Goal: Task Accomplishment & Management: Use online tool/utility

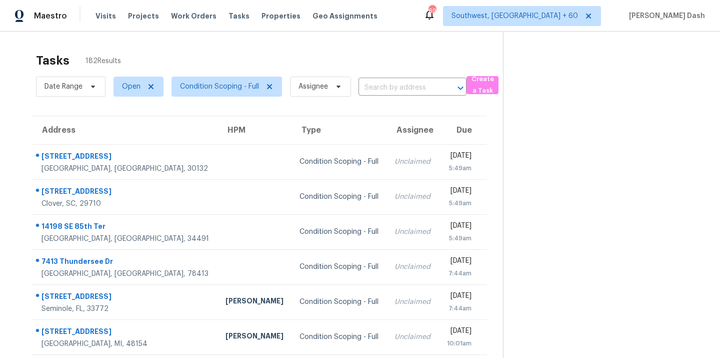
scroll to position [30, 0]
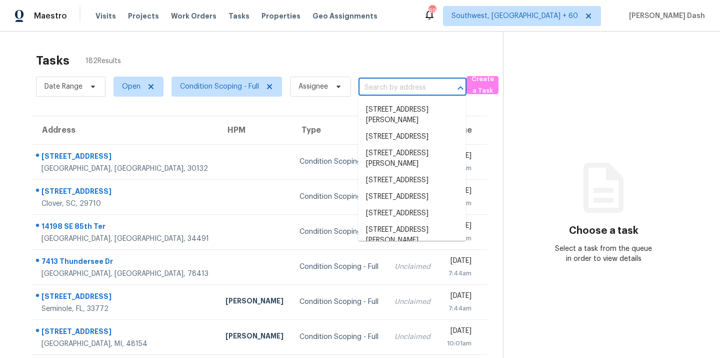
click at [371, 86] on input "text" at bounding box center [399, 88] width 80 height 16
paste input "128 Oakley Dr, Gastonia, NC 28052"
type input "128 Oakley Dr, Gastonia, NC 28052"
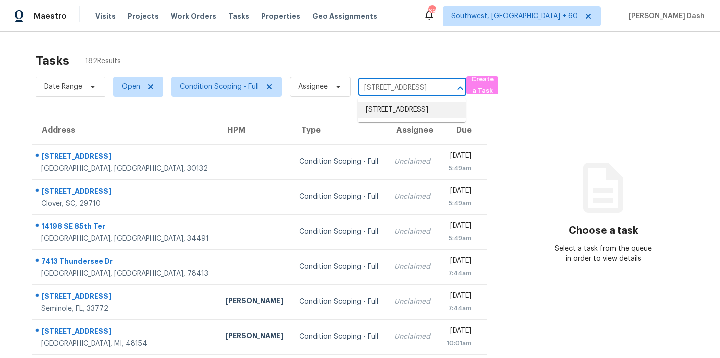
click at [396, 117] on li "128 Oakley Dr, Gastonia, NC 28052" at bounding box center [412, 110] width 108 height 17
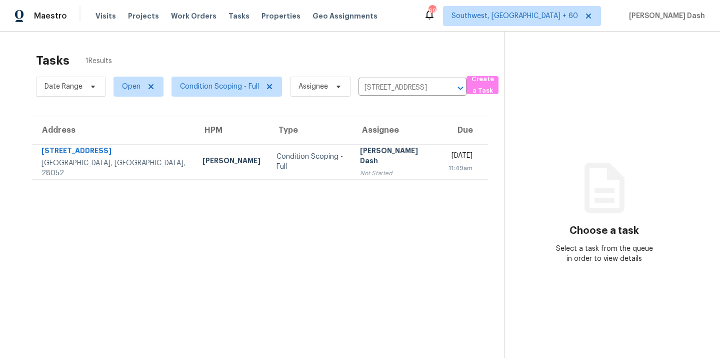
click at [203, 166] on div "Ryan Carder" at bounding box center [232, 162] width 58 height 13
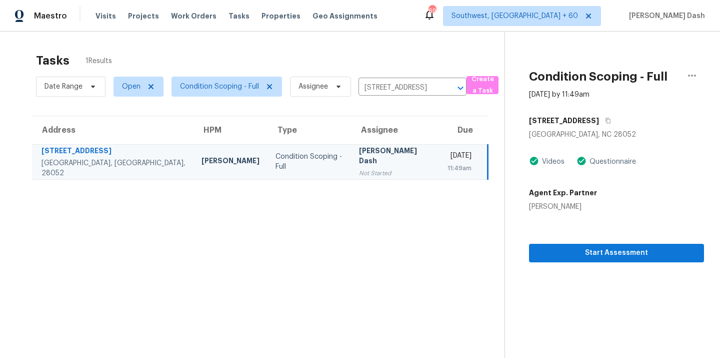
click at [599, 265] on section "Condition Scoping - Full Sep 29th 2025 by 11:49am 128 Oakley Dr Gastonia, NC 28…" at bounding box center [605, 211] width 200 height 358
click at [599, 256] on span "Start Assessment" at bounding box center [616, 253] width 159 height 13
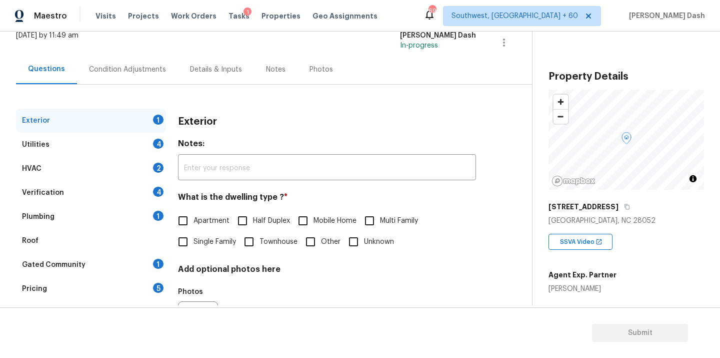
scroll to position [124, 0]
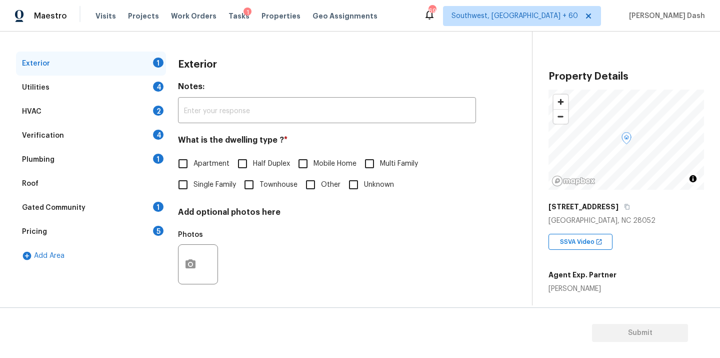
click at [195, 184] on span "Single Family" at bounding box center [215, 185] width 43 height 11
click at [194, 184] on input "Single Family" at bounding box center [183, 184] width 21 height 21
checkbox input "true"
click at [140, 79] on div "Utilities 4" at bounding box center [91, 88] width 150 height 24
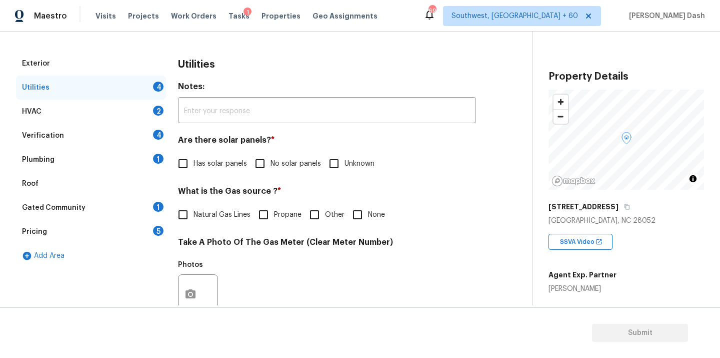
click at [214, 159] on span "Has solar panels" at bounding box center [221, 164] width 54 height 11
click at [194, 159] on input "Has solar panels" at bounding box center [183, 163] width 21 height 21
checkbox input "true"
click at [280, 160] on span "No solar panels" at bounding box center [296, 165] width 51 height 11
click at [271, 160] on input "No solar panels" at bounding box center [260, 164] width 21 height 21
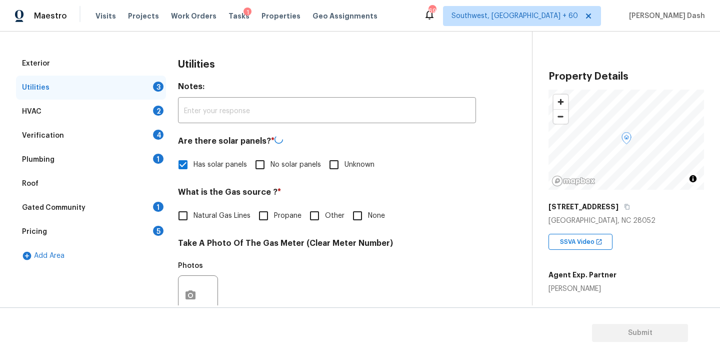
checkbox input "true"
checkbox input "false"
click at [322, 215] on input "Other" at bounding box center [314, 214] width 21 height 21
checkbox input "true"
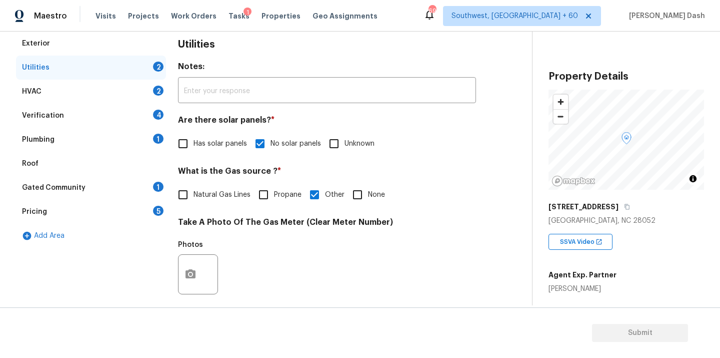
click at [237, 200] on label "Natural Gas Lines" at bounding box center [212, 194] width 78 height 21
click at [194, 200] on input "Natural Gas Lines" at bounding box center [183, 194] width 21 height 21
checkbox input "true"
checkbox input "false"
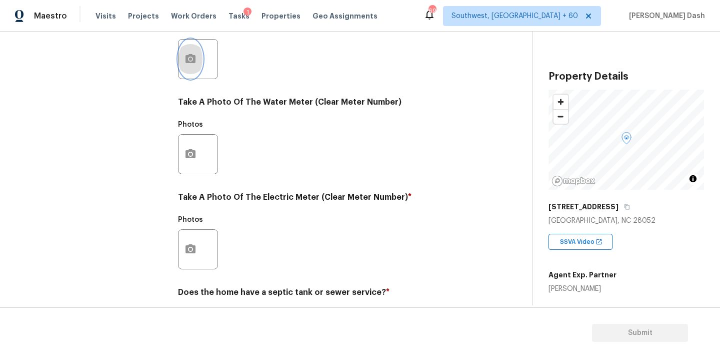
click at [188, 68] on button "button" at bounding box center [191, 59] width 24 height 39
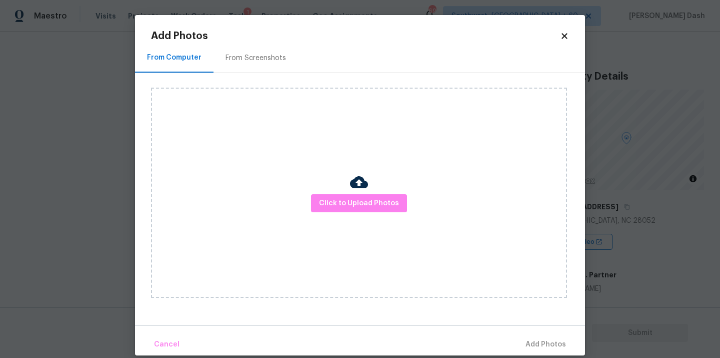
click at [352, 189] on img at bounding box center [359, 182] width 18 height 18
click at [352, 198] on span "Click to Upload Photos" at bounding box center [359, 203] width 80 height 13
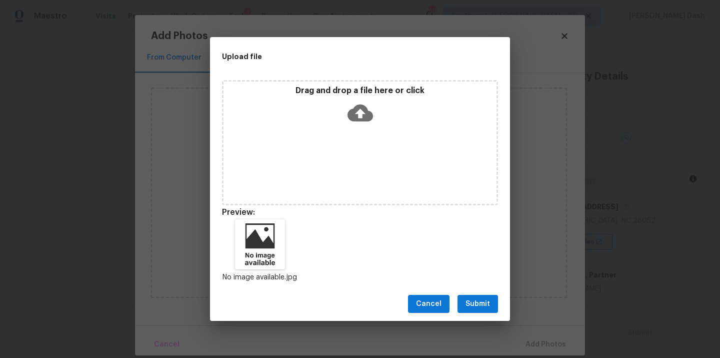
click at [483, 304] on span "Submit" at bounding box center [478, 304] width 25 height 13
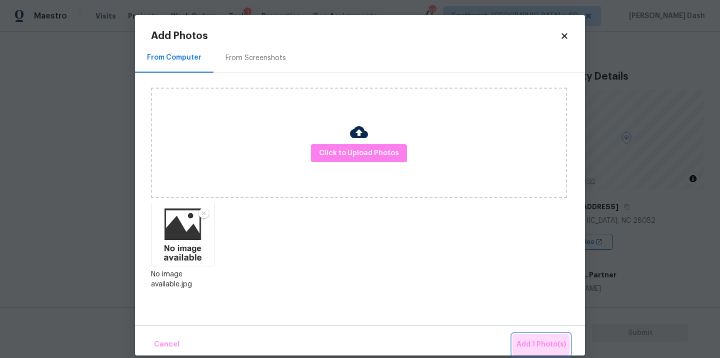
click at [527, 345] on span "Add 1 Photo(s)" at bounding box center [542, 344] width 50 height 13
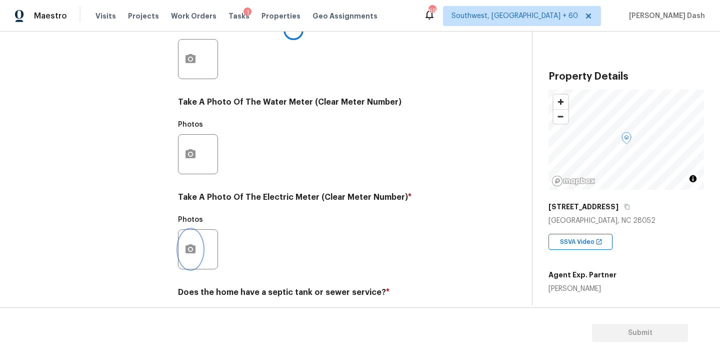
click at [189, 247] on icon "button" at bounding box center [191, 249] width 12 height 12
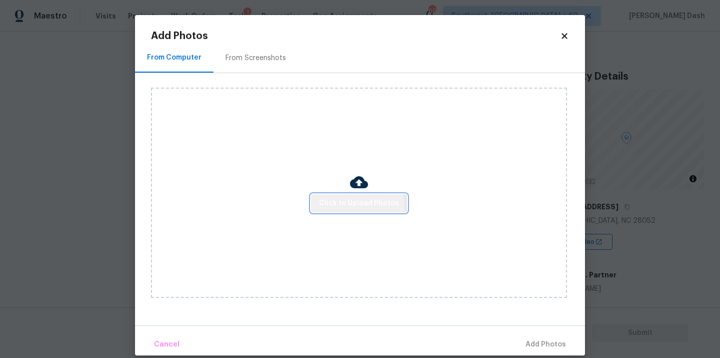
click at [329, 208] on span "Click to Upload Photos" at bounding box center [359, 203] width 80 height 13
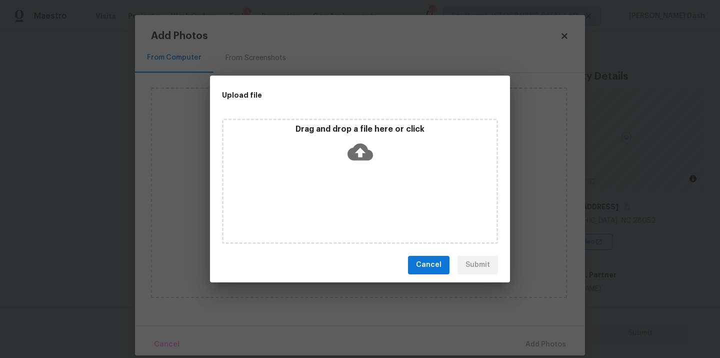
click at [383, 216] on div "Drag and drop a file here or click" at bounding box center [360, 181] width 276 height 125
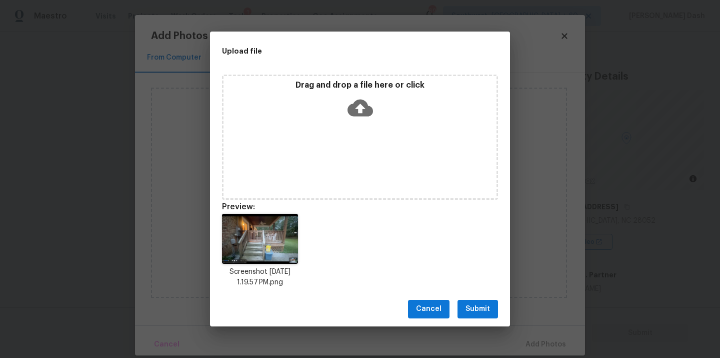
click at [476, 311] on span "Submit" at bounding box center [478, 309] width 25 height 13
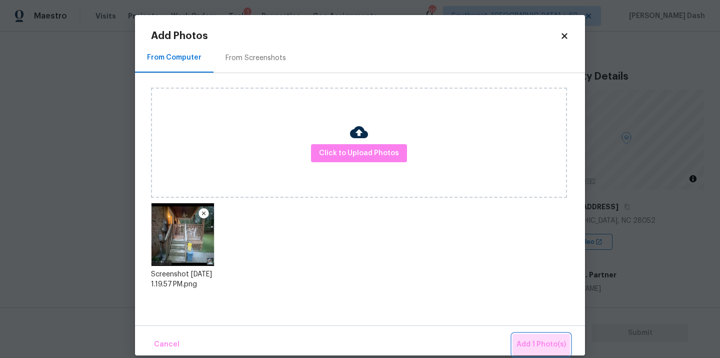
click at [551, 347] on span "Add 1 Photo(s)" at bounding box center [542, 344] width 50 height 13
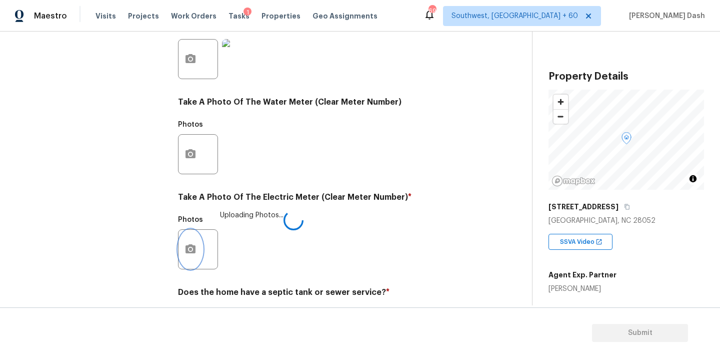
scroll to position [395, 0]
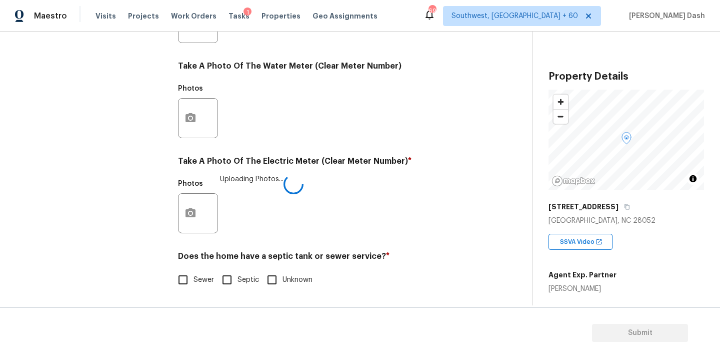
click at [193, 282] on input "Sewer" at bounding box center [183, 279] width 21 height 21
checkbox input "true"
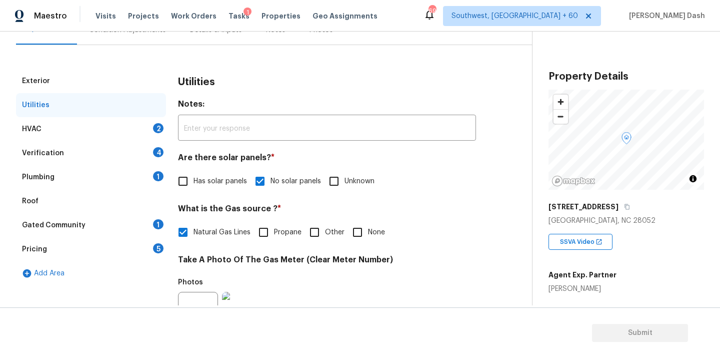
scroll to position [70, 0]
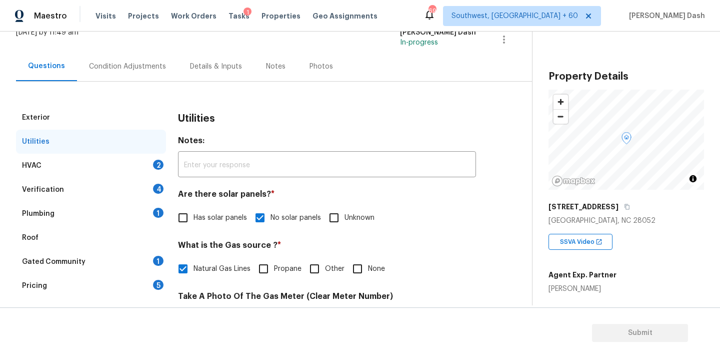
click at [130, 173] on div "HVAC 2" at bounding box center [91, 166] width 150 height 24
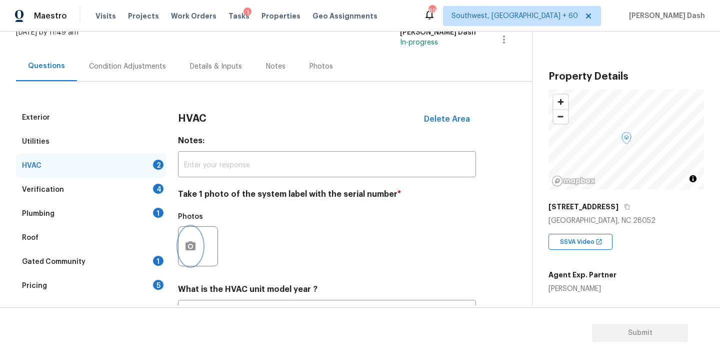
click at [198, 244] on button "button" at bounding box center [191, 246] width 24 height 39
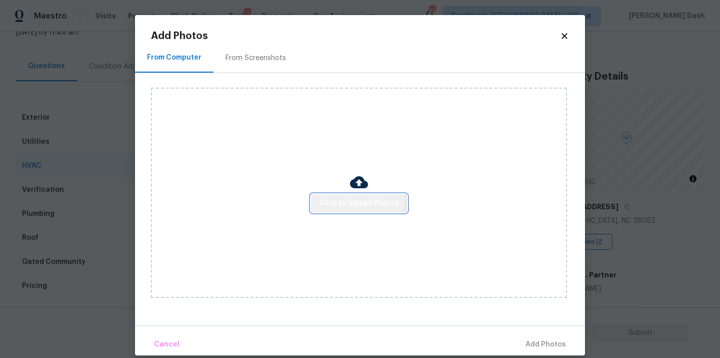
click at [349, 199] on span "Click to Upload Photos" at bounding box center [359, 203] width 80 height 13
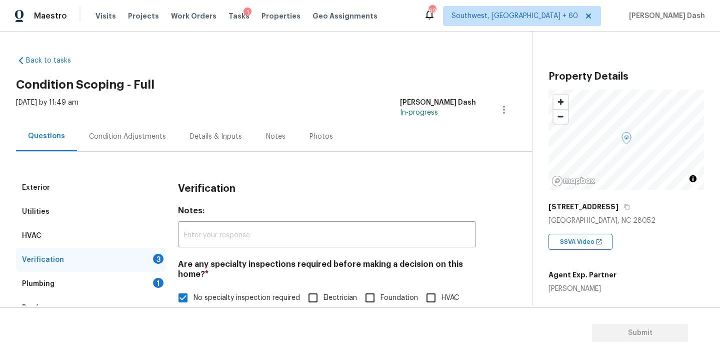
scroll to position [218, 0]
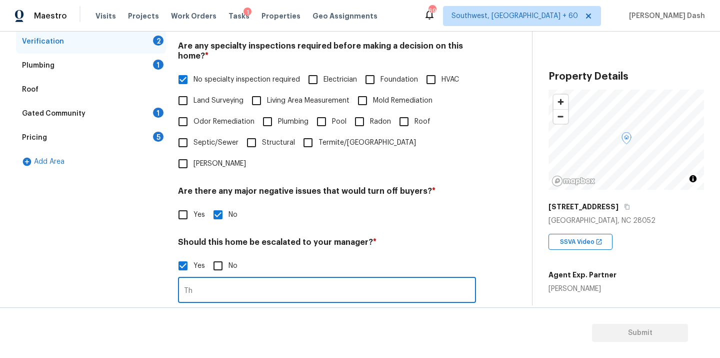
type input "T"
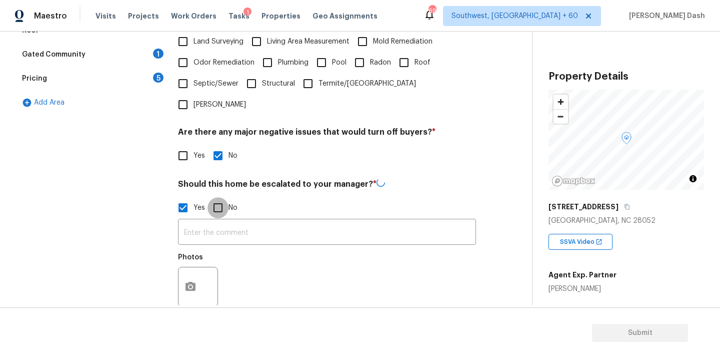
click at [213, 197] on input "No" at bounding box center [218, 207] width 21 height 21
checkbox input "true"
checkbox input "false"
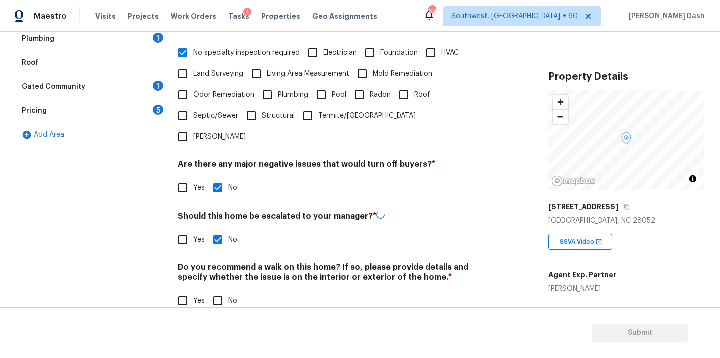
scroll to position [244, 0]
click at [211, 290] on input "No" at bounding box center [218, 300] width 21 height 21
checkbox input "true"
click at [152, 201] on div "Exterior Utilities HVAC Verification Plumbing 1 Roof Gated Community 1 Pricing …" at bounding box center [91, 127] width 150 height 393
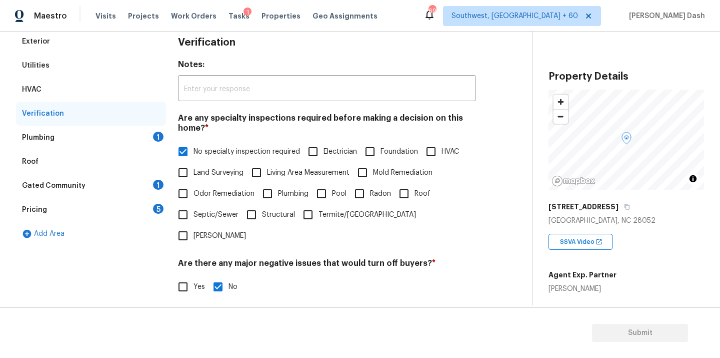
click at [143, 137] on div "Plumbing 1" at bounding box center [91, 138] width 150 height 24
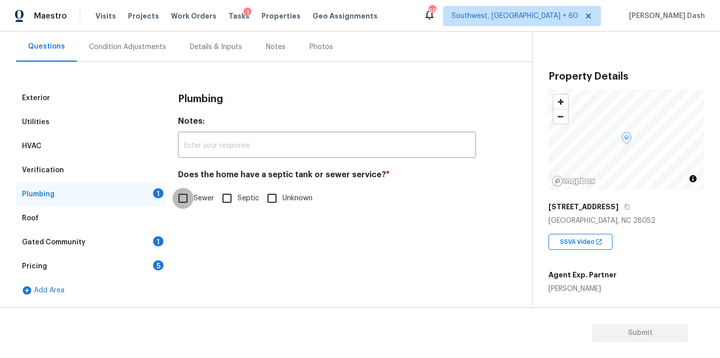
click at [182, 198] on input "Sewer" at bounding box center [183, 198] width 21 height 21
checkbox input "true"
click at [160, 247] on div "Gated Community 1" at bounding box center [91, 242] width 150 height 24
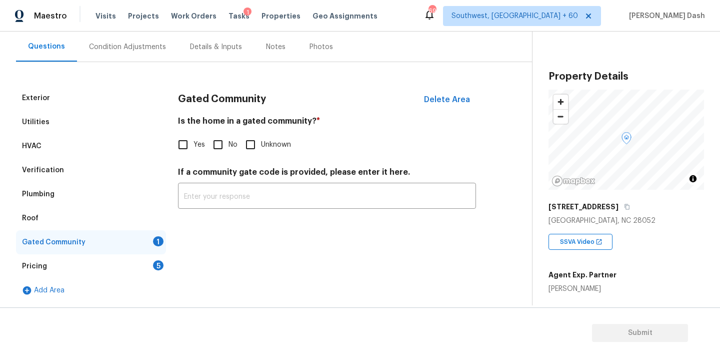
click at [221, 149] on input "No" at bounding box center [218, 144] width 21 height 21
checkbox input "true"
click at [150, 275] on div "Pricing 5" at bounding box center [91, 266] width 150 height 24
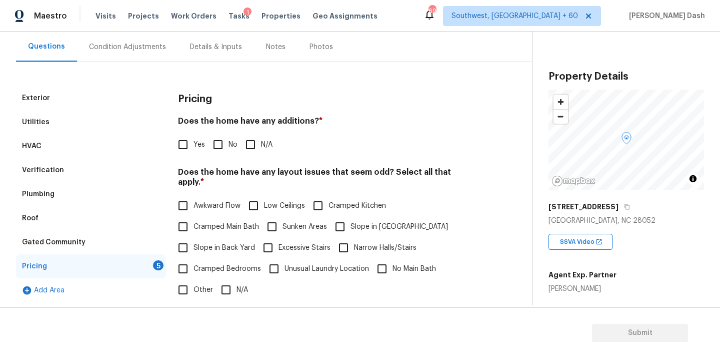
click at [180, 150] on input "Yes" at bounding box center [183, 144] width 21 height 21
checkbox input "true"
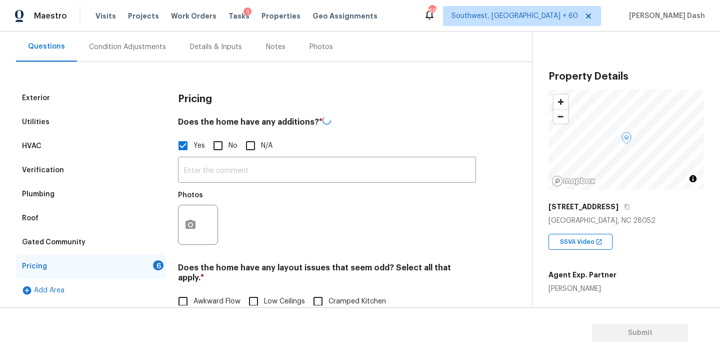
click at [214, 170] on input "text" at bounding box center [327, 171] width 298 height 24
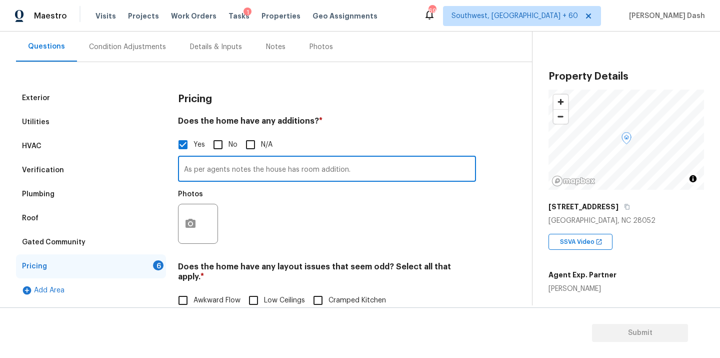
type input "As per agents notes the house has room addition."
click at [189, 228] on icon "button" at bounding box center [191, 224] width 12 height 12
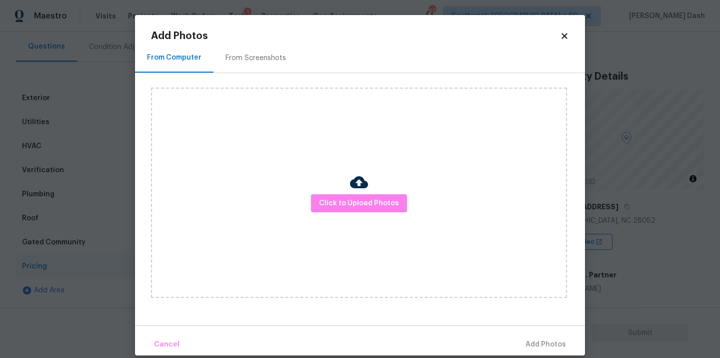
click at [365, 180] on img at bounding box center [359, 182] width 18 height 18
click at [365, 191] on img at bounding box center [359, 182] width 18 height 18
click at [364, 205] on span "Click to Upload Photos" at bounding box center [359, 203] width 80 height 13
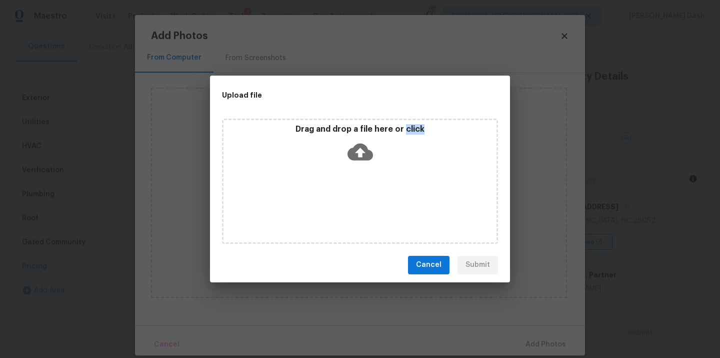
click at [364, 205] on div "Drag and drop a file here or click" at bounding box center [360, 181] width 276 height 125
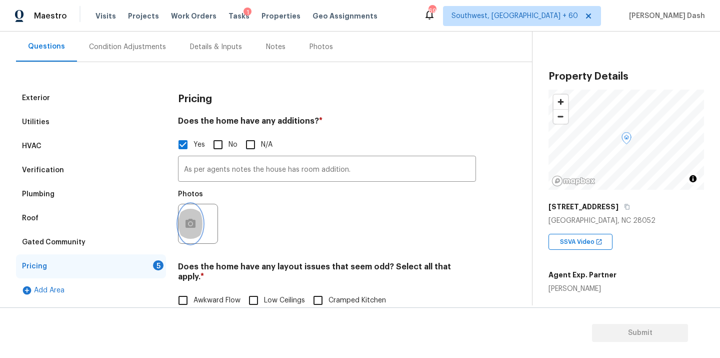
click at [201, 220] on button "button" at bounding box center [191, 223] width 24 height 39
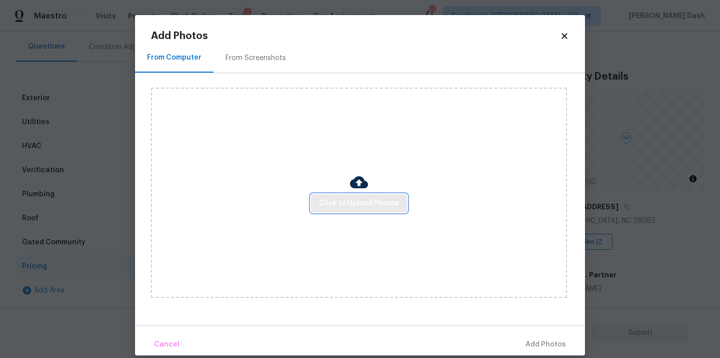
click at [357, 204] on span "Click to Upload Photos" at bounding box center [359, 203] width 80 height 13
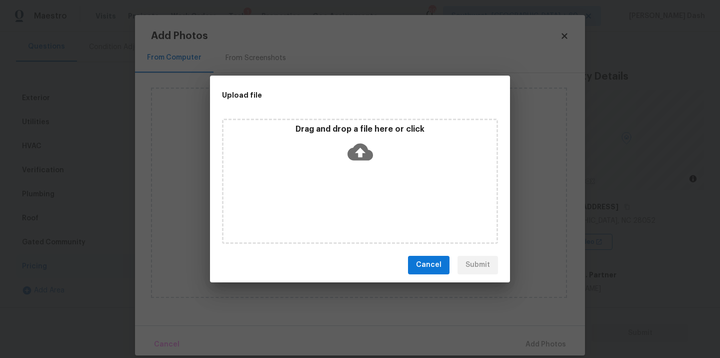
click at [363, 209] on div "Drag and drop a file here or click" at bounding box center [360, 181] width 276 height 125
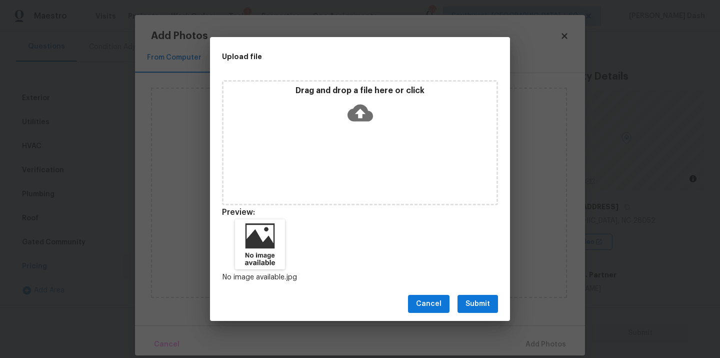
click at [483, 296] on button "Submit" at bounding box center [478, 304] width 41 height 19
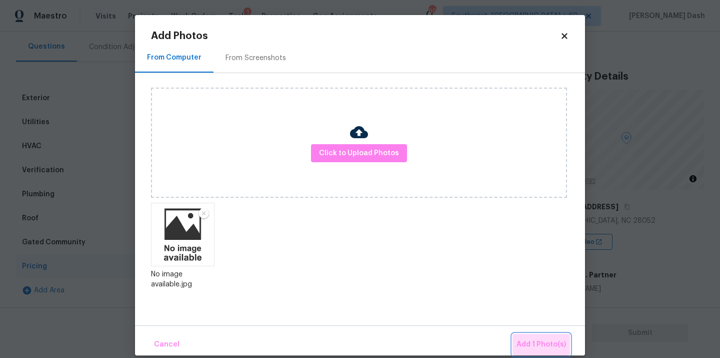
click at [539, 334] on button "Add 1 Photo(s)" at bounding box center [542, 345] width 58 height 22
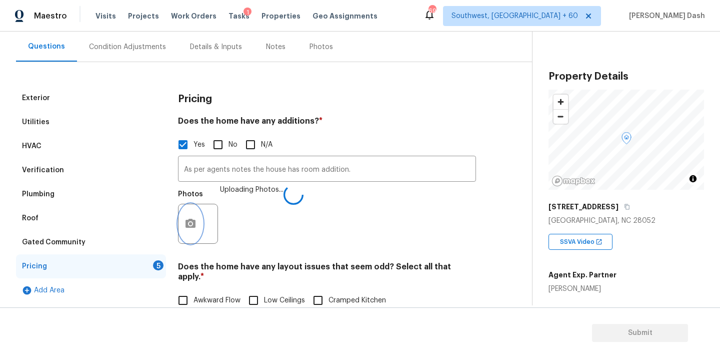
scroll to position [204, 0]
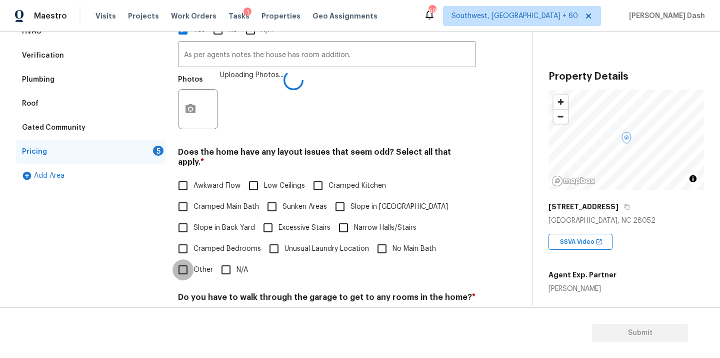
click at [176, 259] on input "Other" at bounding box center [183, 269] width 21 height 21
checkbox input "true"
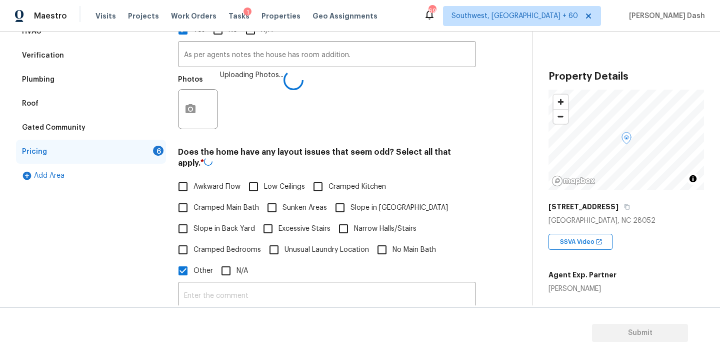
click at [195, 217] on div "Awkward Flow Low Ceilings Cramped Kitchen Cramped Main Bath Sunken Areas Slope …" at bounding box center [327, 228] width 298 height 105
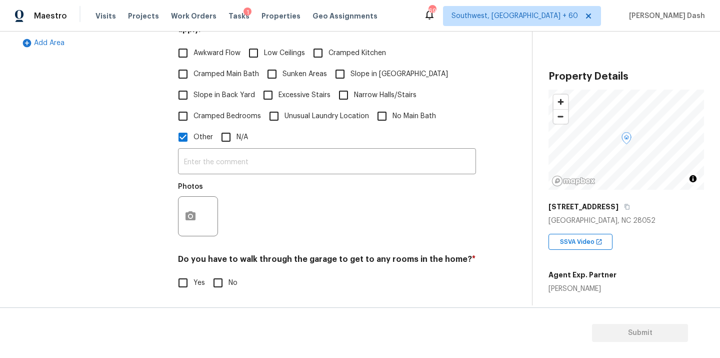
click at [179, 85] on input "Slope in Back Yard" at bounding box center [183, 95] width 21 height 21
checkbox input "true"
click at [204, 166] on div "​ Photos" at bounding box center [327, 196] width 298 height 95
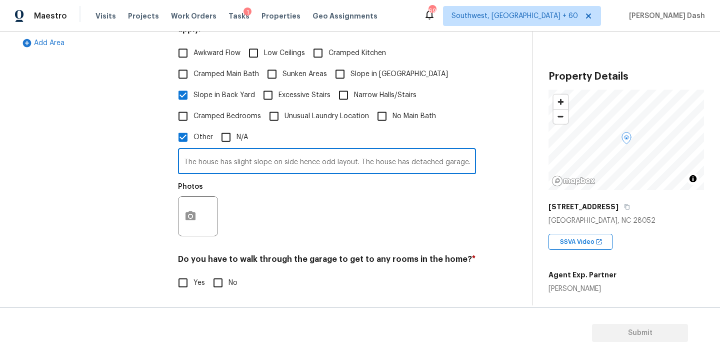
type input "The house has slight slope on side hence odd layout. The house has detached gar…"
click at [176, 209] on div "Exterior Utilities HVAC Verification Plumbing Roof Gated Community Pricing 5 Ad…" at bounding box center [262, 123] width 492 height 568
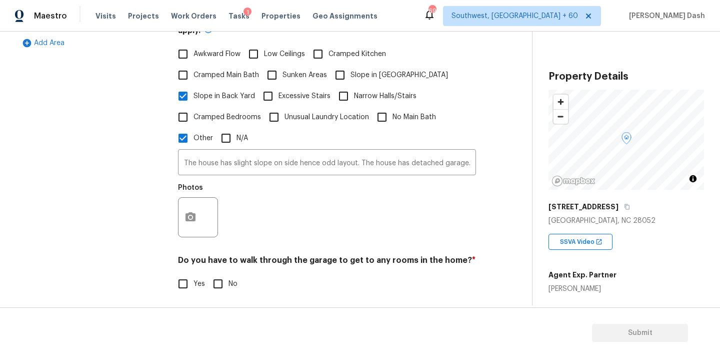
click at [214, 214] on div at bounding box center [198, 217] width 40 height 40
click at [192, 212] on icon "button" at bounding box center [191, 216] width 12 height 12
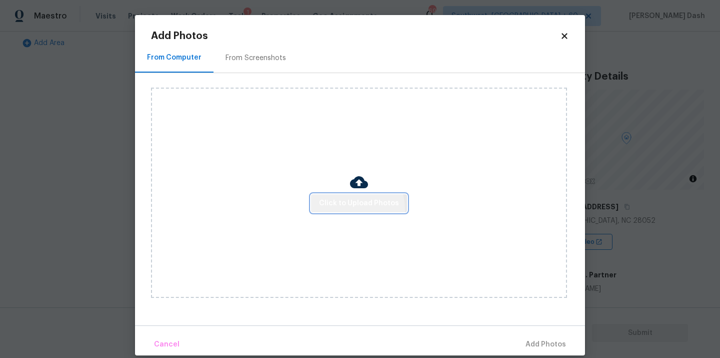
click at [344, 209] on button "Click to Upload Photos" at bounding box center [359, 203] width 96 height 19
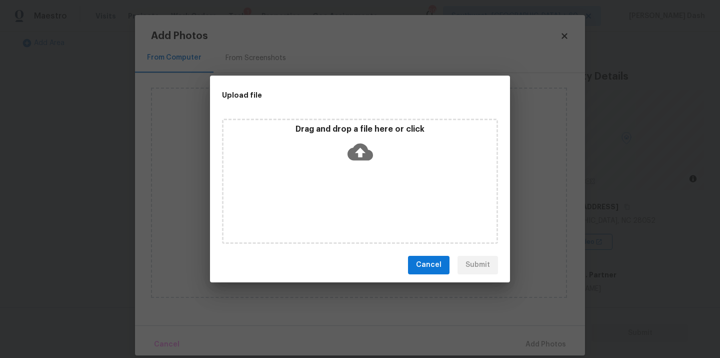
click at [344, 209] on div "Drag and drop a file here or click" at bounding box center [360, 181] width 276 height 125
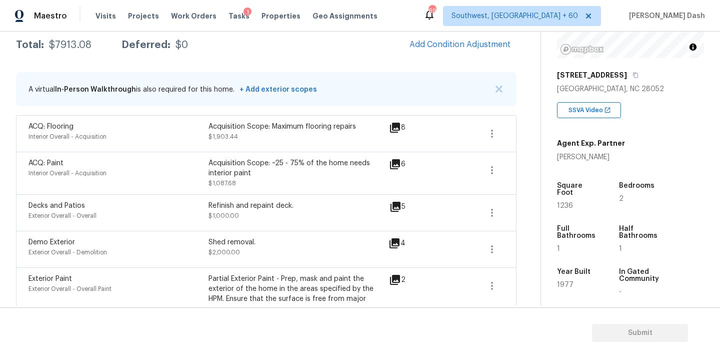
scroll to position [166, 0]
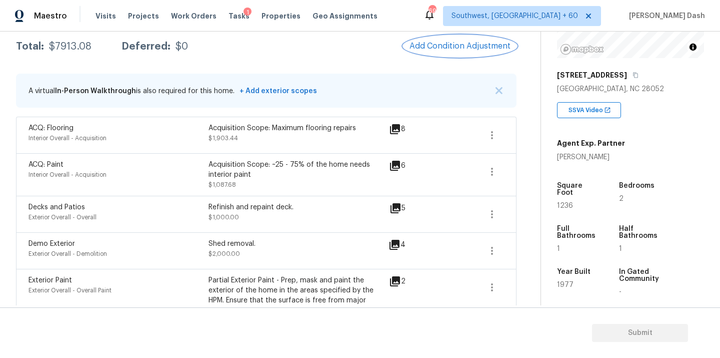
click at [436, 48] on span "Add Condition Adjustment" at bounding box center [460, 46] width 101 height 9
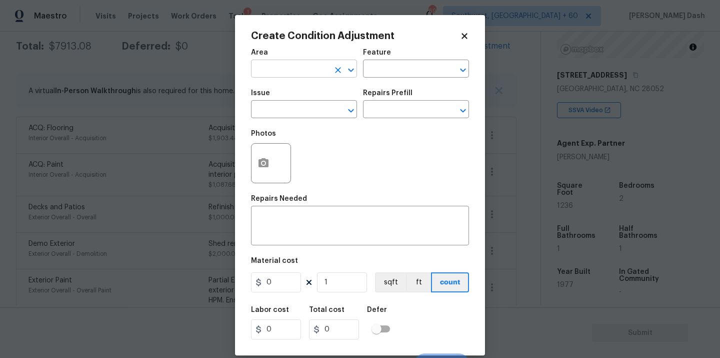
click at [307, 77] on input "text" at bounding box center [290, 70] width 78 height 16
click at [403, 141] on div "Photos" at bounding box center [360, 156] width 218 height 65
click at [263, 146] on button "button" at bounding box center [264, 163] width 24 height 39
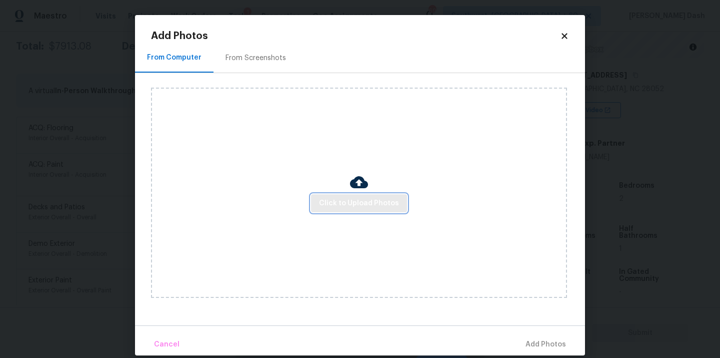
click at [374, 211] on button "Click to Upload Photos" at bounding box center [359, 203] width 96 height 19
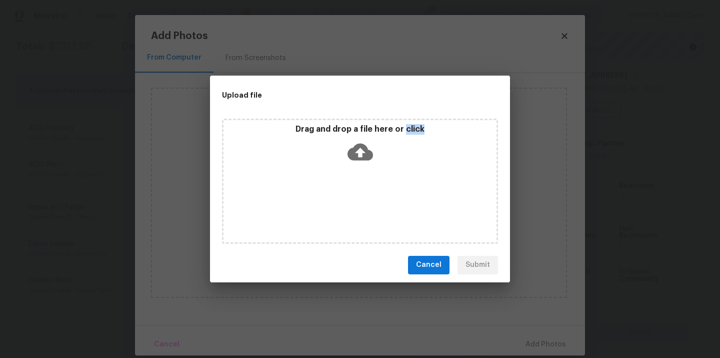
click at [374, 211] on div "Drag and drop a file here or click" at bounding box center [360, 181] width 276 height 125
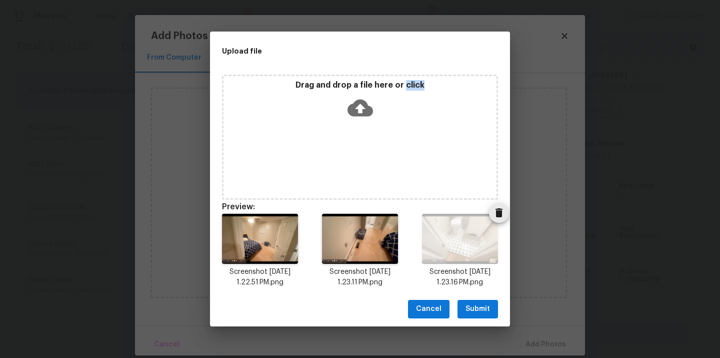
click at [498, 214] on icon "Delete" at bounding box center [499, 212] width 7 height 9
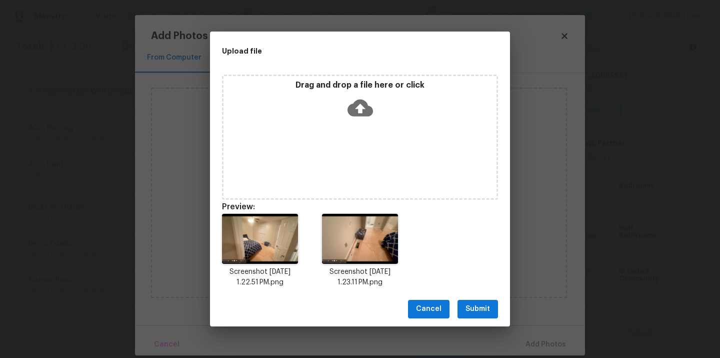
click at [377, 116] on div "Drag and drop a file here or click" at bounding box center [360, 101] width 273 height 43
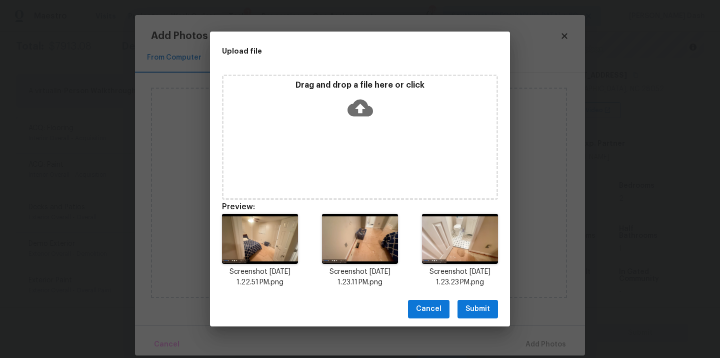
click at [491, 304] on button "Submit" at bounding box center [478, 309] width 41 height 19
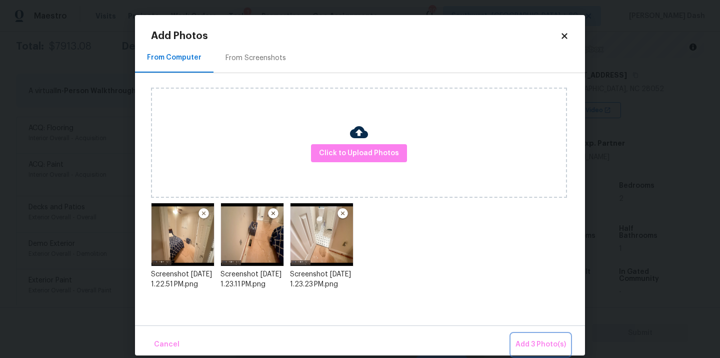
click at [525, 336] on button "Add 3 Photo(s)" at bounding box center [541, 345] width 59 height 22
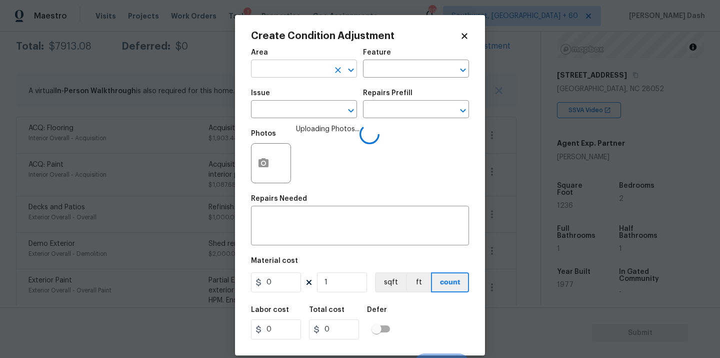
click at [326, 66] on input "text" at bounding box center [290, 70] width 78 height 16
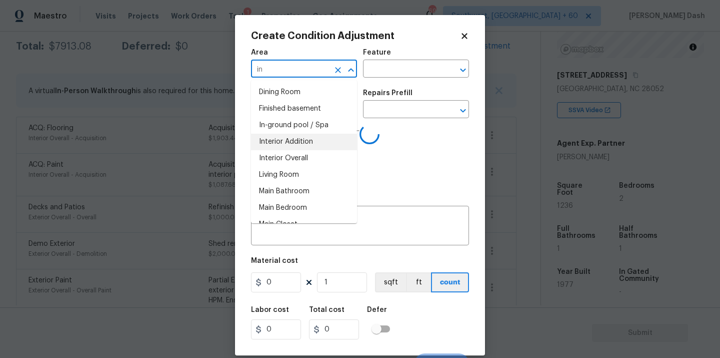
click at [312, 151] on li "Interior Overall" at bounding box center [304, 158] width 106 height 17
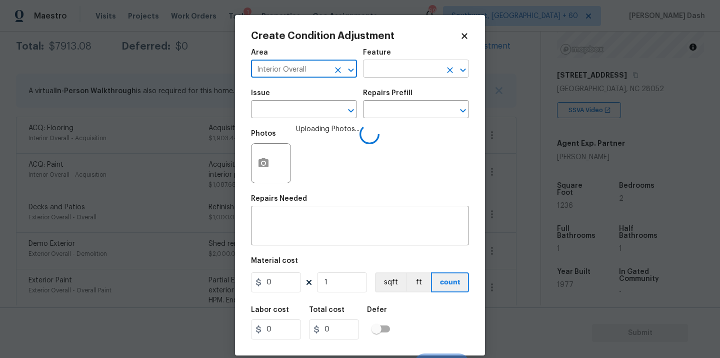
type input "Interior Overall"
click at [381, 71] on input "text" at bounding box center [402, 70] width 78 height 16
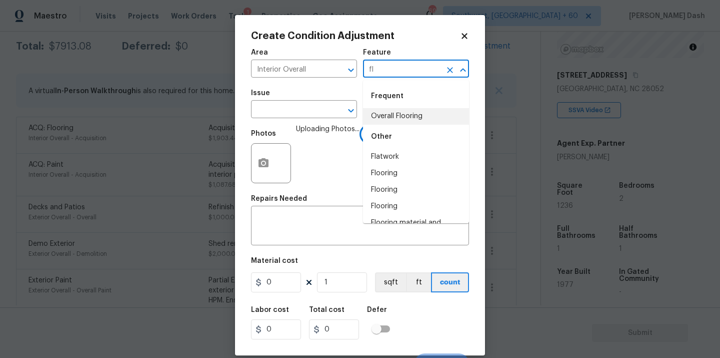
click at [375, 112] on li "Overall Flooring" at bounding box center [416, 116] width 106 height 17
type input "Overall Flooring"
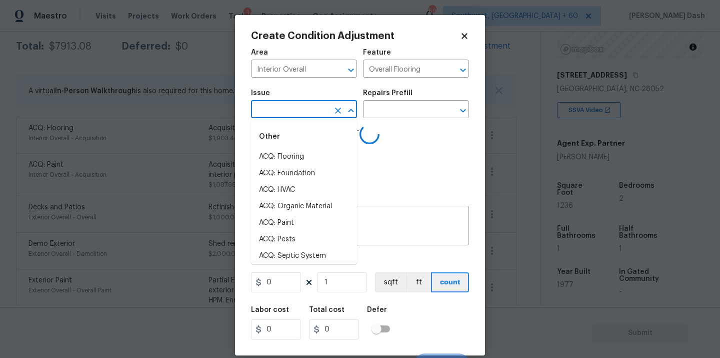
click at [310, 111] on input "text" at bounding box center [290, 111] width 78 height 16
type input "fl"
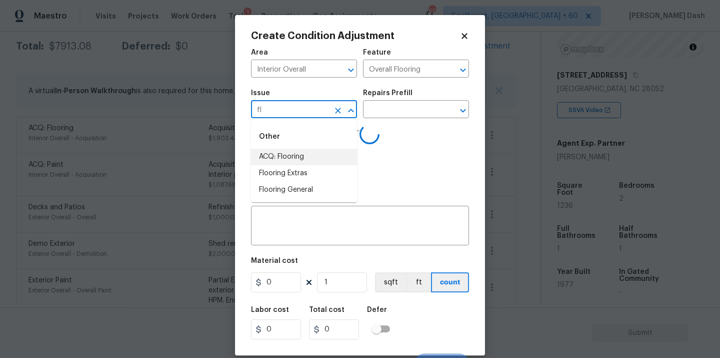
click at [348, 114] on icon "Close" at bounding box center [351, 111] width 12 height 12
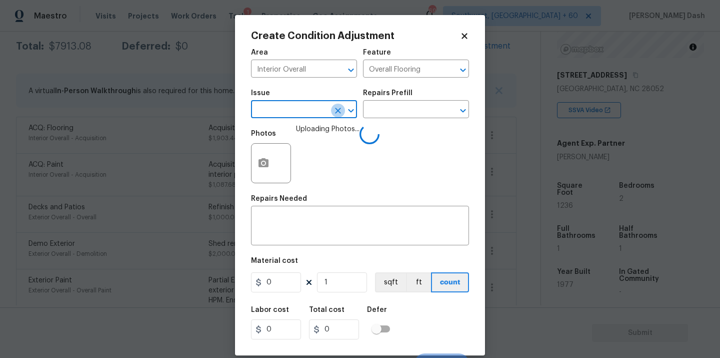
drag, startPoint x: 337, startPoint y: 112, endPoint x: 391, endPoint y: 96, distance: 56.2
click at [339, 111] on icon "Clear" at bounding box center [338, 111] width 6 height 6
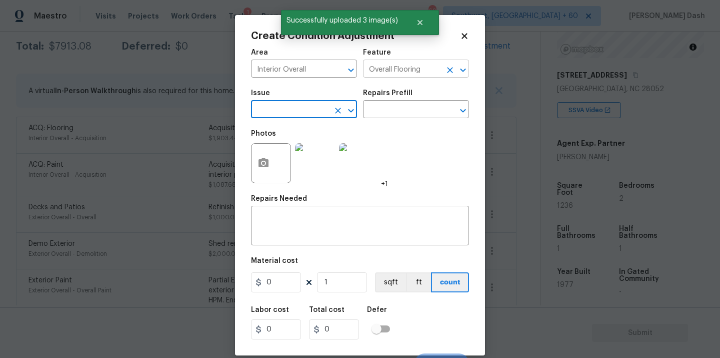
click at [419, 64] on input "Overall Flooring" at bounding box center [402, 70] width 78 height 16
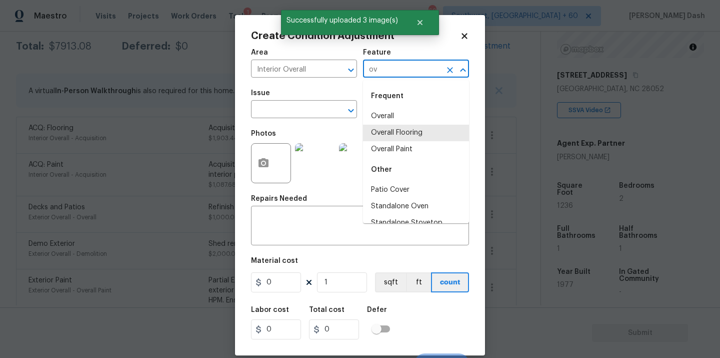
type input "o"
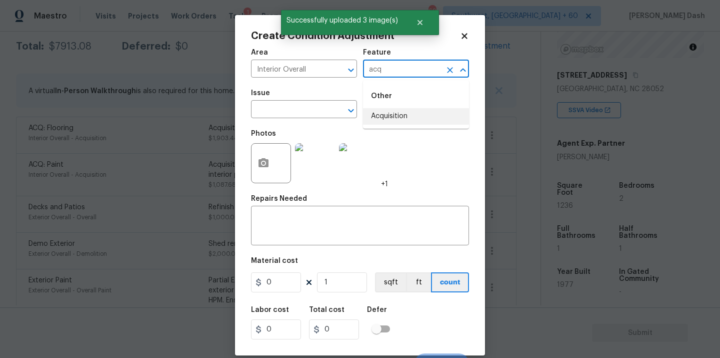
click at [389, 113] on li "Acquisition" at bounding box center [416, 116] width 106 height 17
type input "Acquisition"
click at [317, 113] on input "text" at bounding box center [290, 111] width 78 height 16
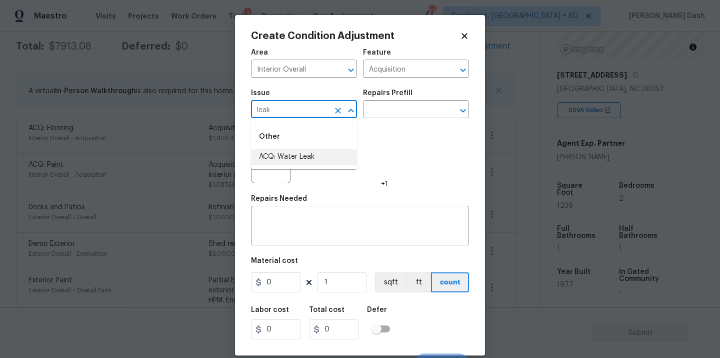
click at [299, 159] on li "ACQ: Water Leak" at bounding box center [304, 157] width 106 height 17
type input "ACQ: Water Leak"
click at [401, 81] on div "Area Interior Overall ​ Feature Acquisition ​" at bounding box center [360, 63] width 218 height 41
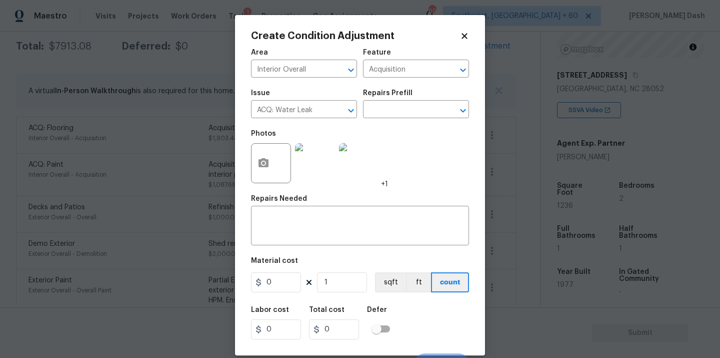
click at [401, 101] on div "Repairs Prefill" at bounding box center [416, 96] width 106 height 13
click at [400, 105] on input "text" at bounding box center [402, 111] width 78 height 16
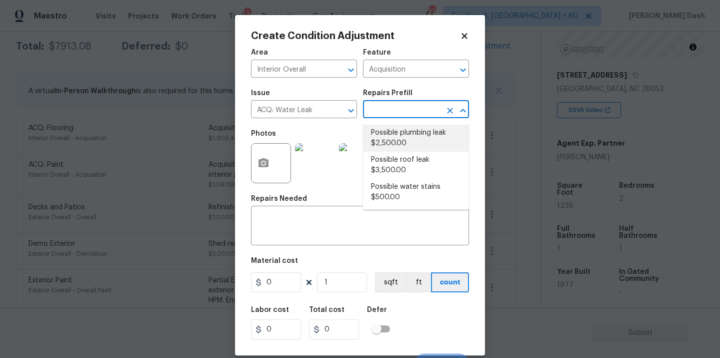
click at [389, 142] on li "Possible plumbing leak $2,500.00" at bounding box center [416, 138] width 106 height 27
type textarea "Acquisition Scope: Possible plumbing leak"
type input "2500"
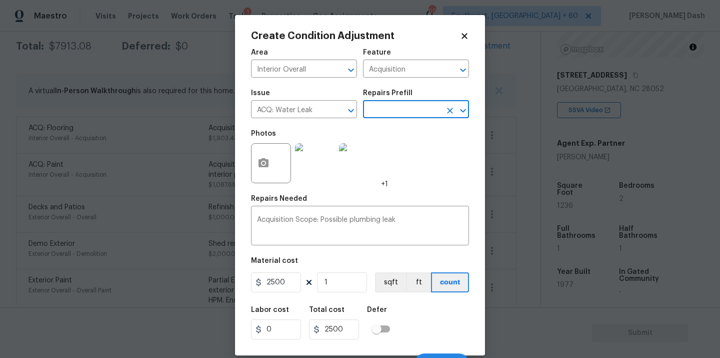
click at [416, 343] on div "Labor cost 0 Total cost 2500 Defer" at bounding box center [360, 322] width 218 height 45
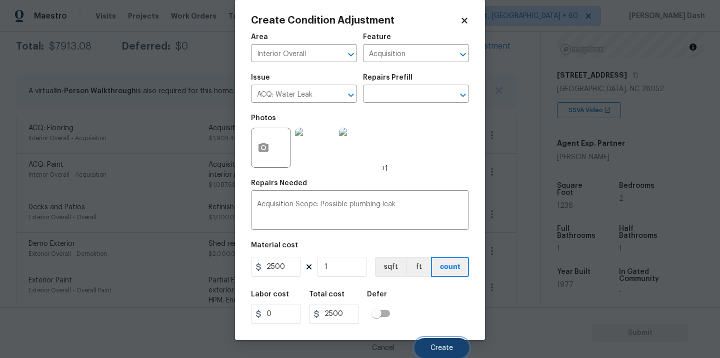
click at [426, 347] on button "Create" at bounding box center [442, 348] width 55 height 20
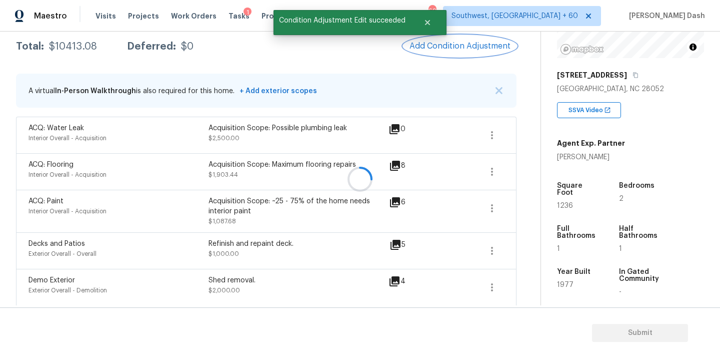
scroll to position [0, 0]
click at [469, 41] on button "Add Condition Adjustment" at bounding box center [460, 46] width 113 height 21
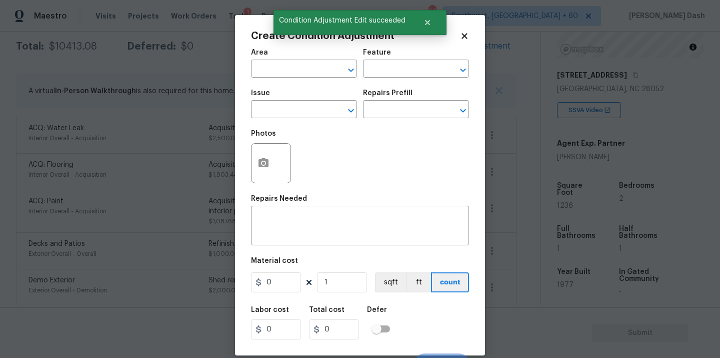
click at [278, 79] on span "Area ​" at bounding box center [304, 63] width 106 height 41
click at [278, 77] on input "text" at bounding box center [290, 70] width 78 height 16
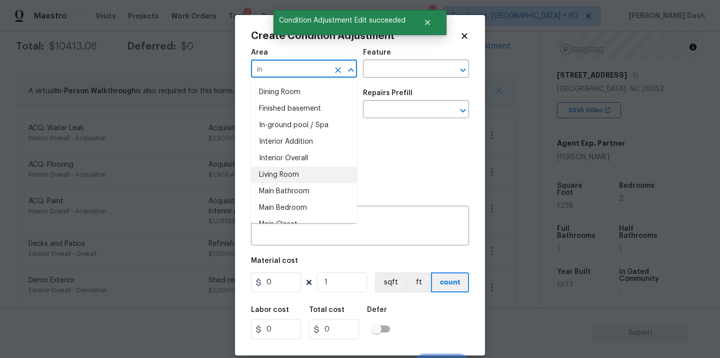
click at [270, 163] on li "Interior Overall" at bounding box center [304, 158] width 106 height 17
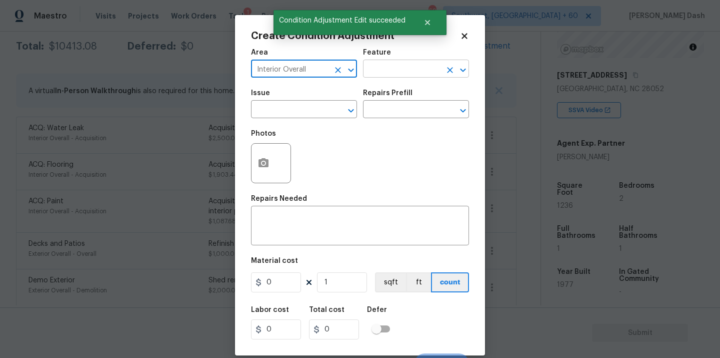
type input "Interior Overall"
click at [409, 69] on input "text" at bounding box center [402, 70] width 78 height 16
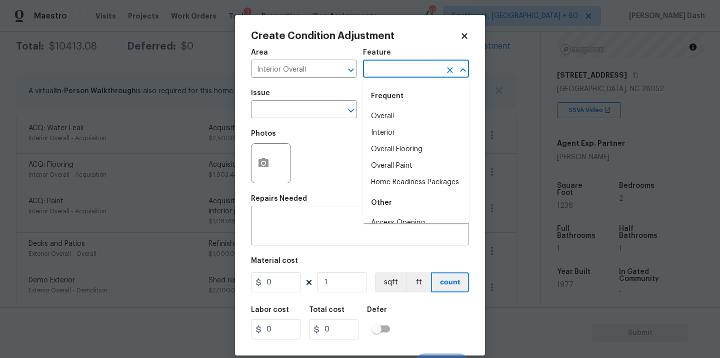
type input "f"
type input "o"
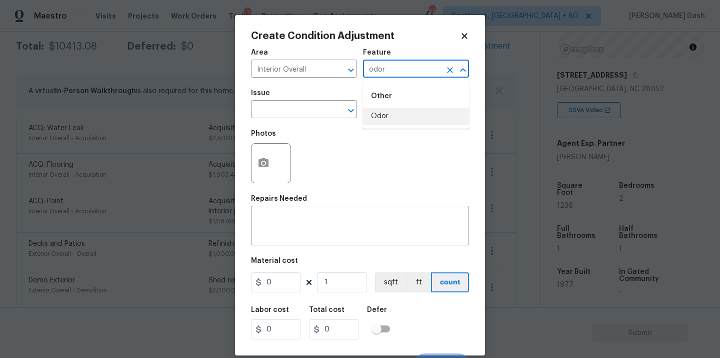
drag, startPoint x: 382, startPoint y: 117, endPoint x: 373, endPoint y: 118, distance: 9.0
click at [382, 117] on li "Odor" at bounding box center [416, 116] width 106 height 17
type input "Odor"
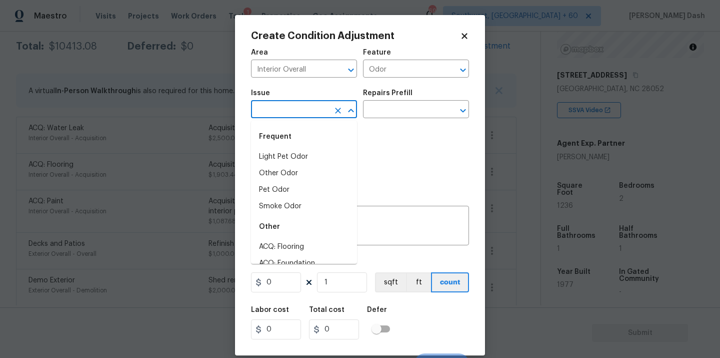
click at [321, 118] on input "text" at bounding box center [290, 111] width 78 height 16
click at [279, 187] on li "Pet Odor" at bounding box center [304, 190] width 106 height 17
type input "Pet Odor"
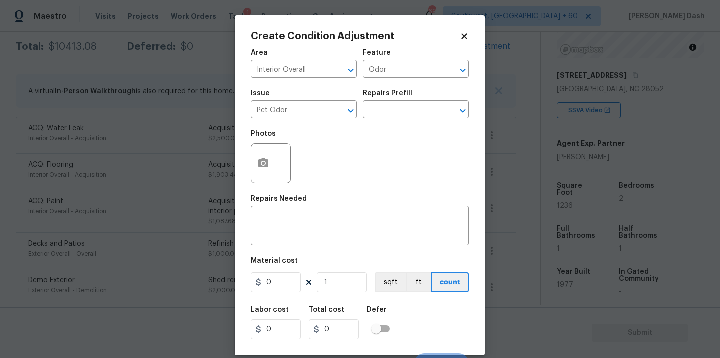
click at [369, 120] on div "Issue Pet Odor ​ Repairs Prefill ​" at bounding box center [360, 104] width 218 height 41
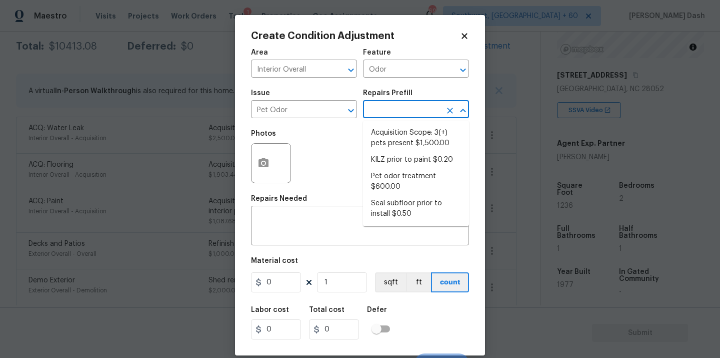
click at [374, 112] on input "text" at bounding box center [402, 111] width 78 height 16
click at [382, 204] on li "Seal subfloor prior to install $0.50" at bounding box center [416, 208] width 106 height 27
type textarea "OD Odor Protocol: Seal subfloor prior to flooring installation"
type input "0.5"
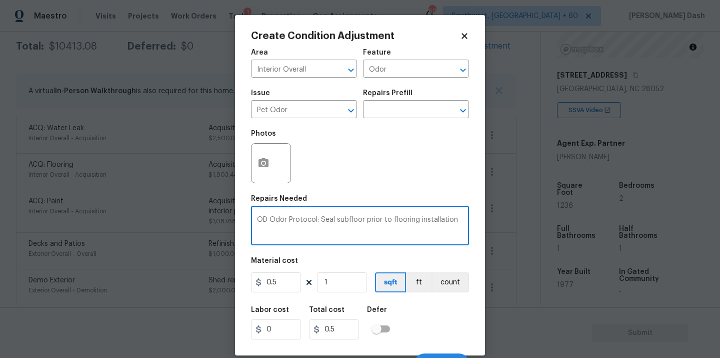
drag, startPoint x: 319, startPoint y: 219, endPoint x: 237, endPoint y: 217, distance: 82.0
click at [236, 218] on div "Create Condition Adjustment Area Interior Overall ​ Feature Odor ​ Issue Pet Od…" at bounding box center [360, 185] width 250 height 340
type textarea "Seal subfloor prior to flooring installation"
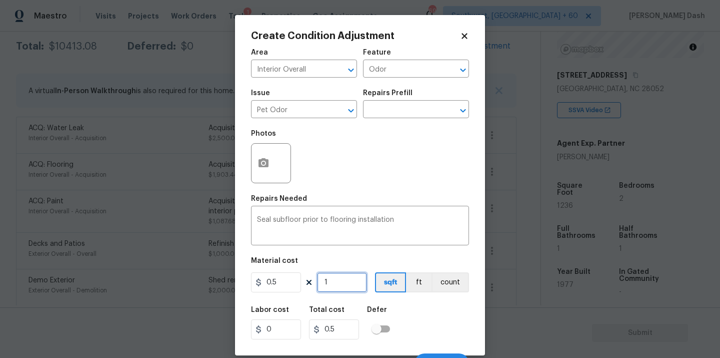
click at [348, 277] on input "1" at bounding box center [342, 282] width 50 height 20
type input "0"
type input "3"
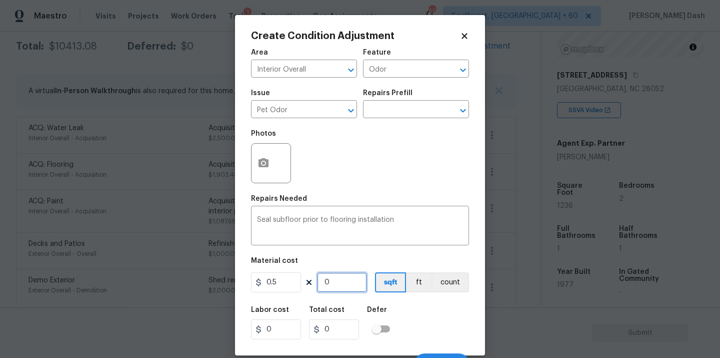
type input "1.5"
type input "30"
type input "15"
type input "300"
type input "150"
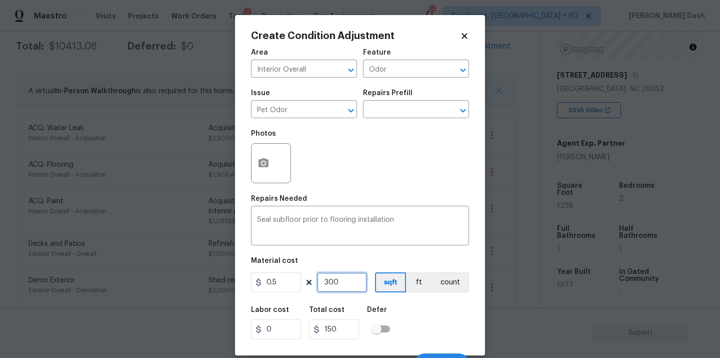
type input "300"
click at [442, 319] on div "Labor cost 0 Total cost 150 Defer" at bounding box center [360, 322] width 218 height 45
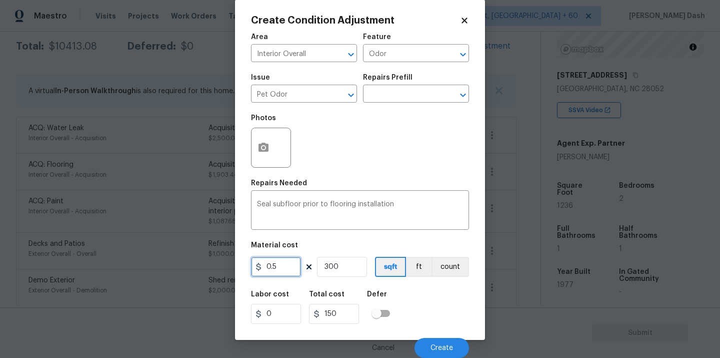
click at [285, 266] on input "0.5" at bounding box center [276, 267] width 50 height 20
type input "300"
type input "90000"
click at [365, 268] on input "300" at bounding box center [342, 267] width 50 height 20
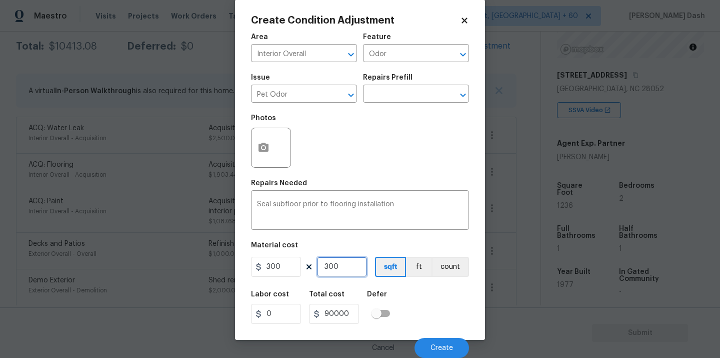
type input "30"
type input "9000"
type input "3"
type input "900"
type input "0"
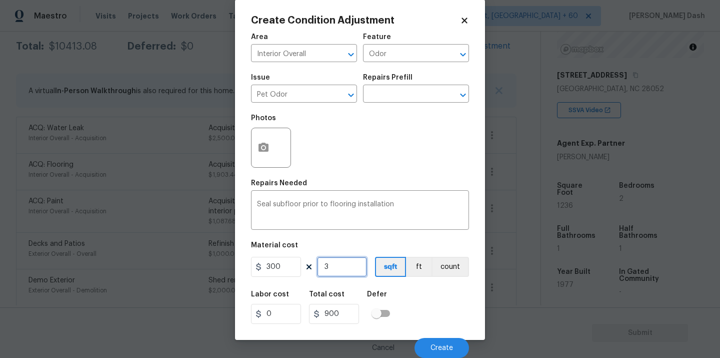
type input "0"
type input "1"
type input "300"
type input "1"
click at [474, 262] on div "Create Condition Adjustment Area Interior Overall ​ Feature Odor ​ Issue Pet Od…" at bounding box center [360, 169] width 250 height 340
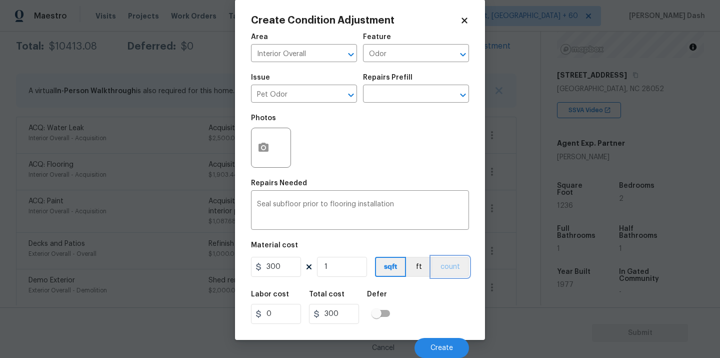
click at [458, 265] on button "count" at bounding box center [451, 267] width 38 height 20
click at [458, 313] on div "Labor cost 0 Total cost 300 Defer" at bounding box center [360, 307] width 218 height 45
click at [445, 343] on button "Create" at bounding box center [442, 348] width 55 height 20
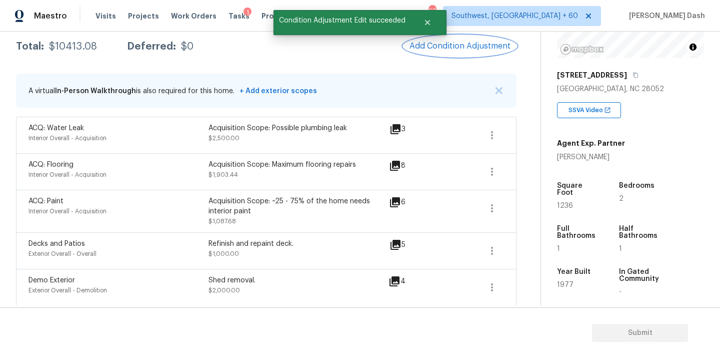
scroll to position [0, 0]
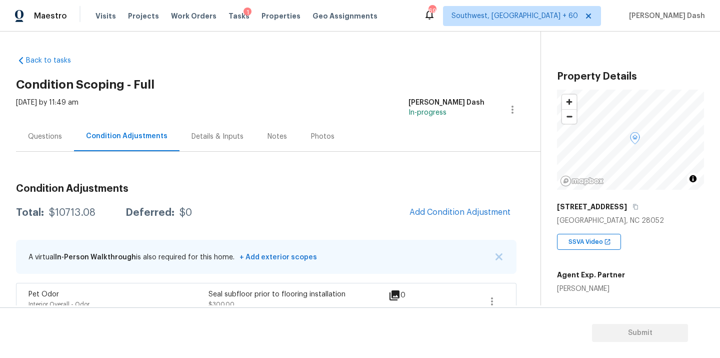
scroll to position [132, 0]
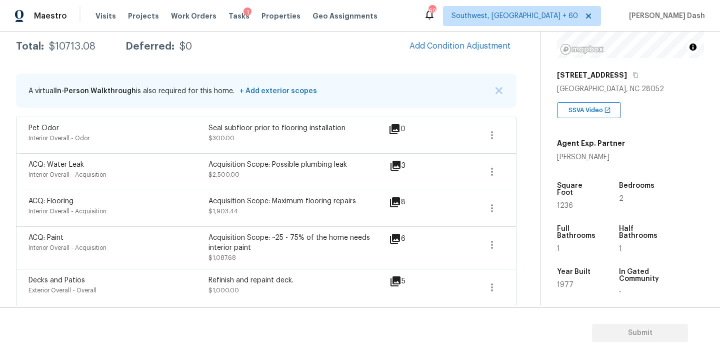
click at [446, 39] on button "Add Condition Adjustment" at bounding box center [460, 46] width 113 height 21
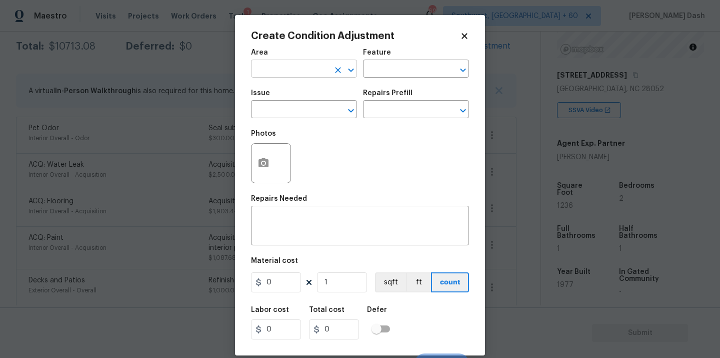
click at [263, 71] on input "text" at bounding box center [290, 70] width 78 height 16
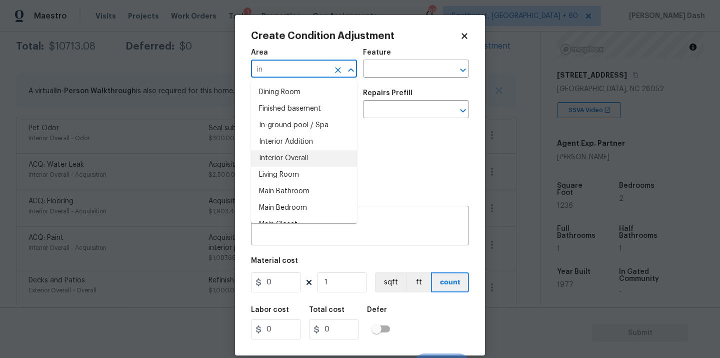
click at [270, 158] on li "Interior Overall" at bounding box center [304, 158] width 106 height 17
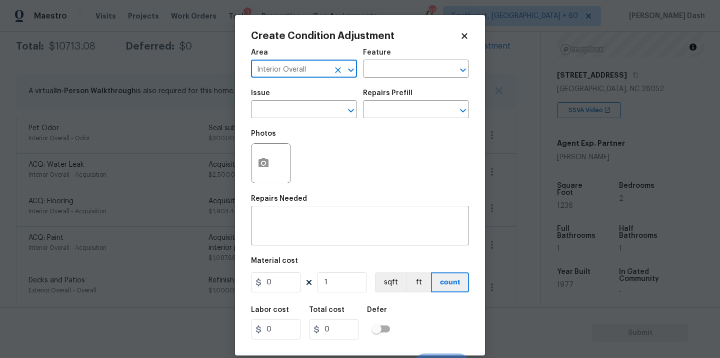
type input "Interior Overall"
click at [260, 165] on icon "button" at bounding box center [264, 162] width 10 height 9
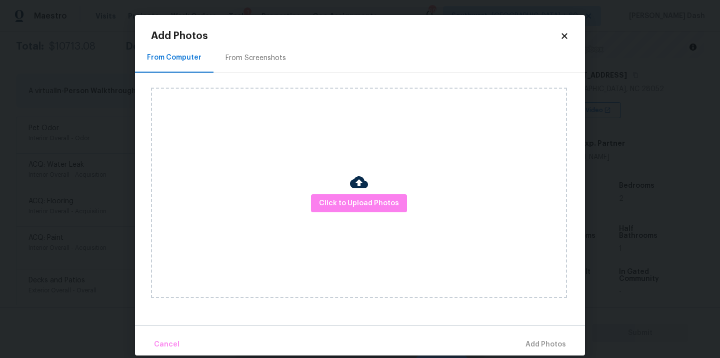
click at [330, 187] on div "Click to Upload Photos" at bounding box center [359, 193] width 416 height 210
click at [334, 204] on span "Click to Upload Photos" at bounding box center [359, 203] width 80 height 13
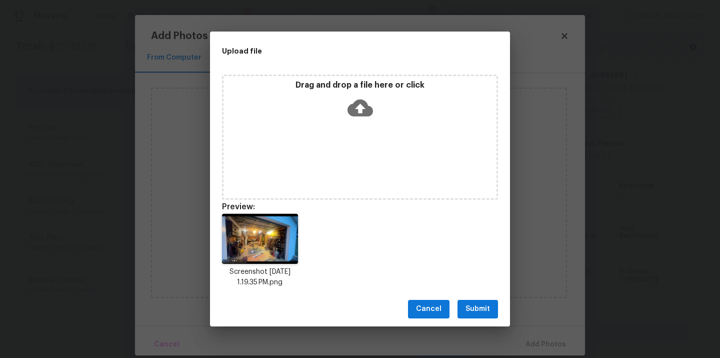
click at [477, 311] on span "Submit" at bounding box center [478, 309] width 25 height 13
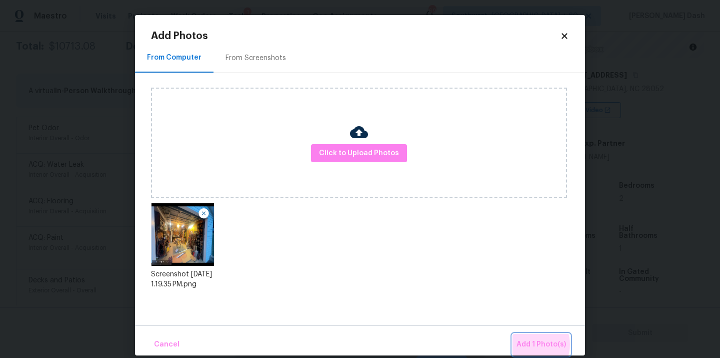
click at [533, 344] on span "Add 1 Photo(s)" at bounding box center [542, 344] width 50 height 13
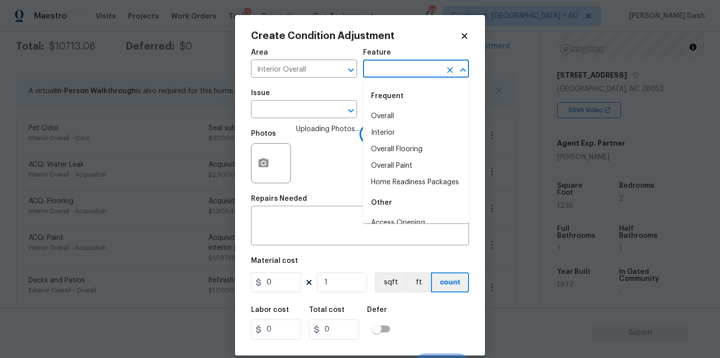
click at [391, 67] on input "text" at bounding box center [402, 70] width 78 height 16
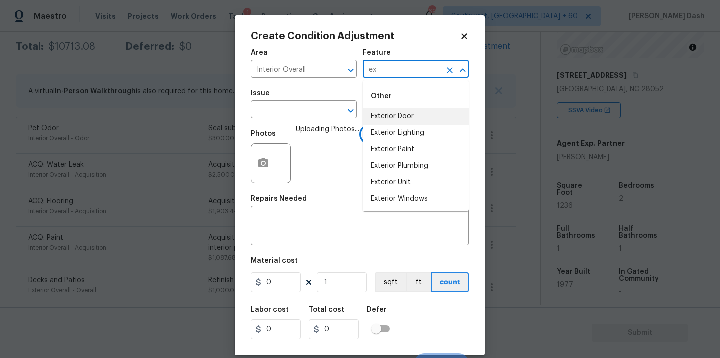
click at [380, 120] on li "Exterior Door" at bounding box center [416, 116] width 106 height 17
type input "Exterior Door"
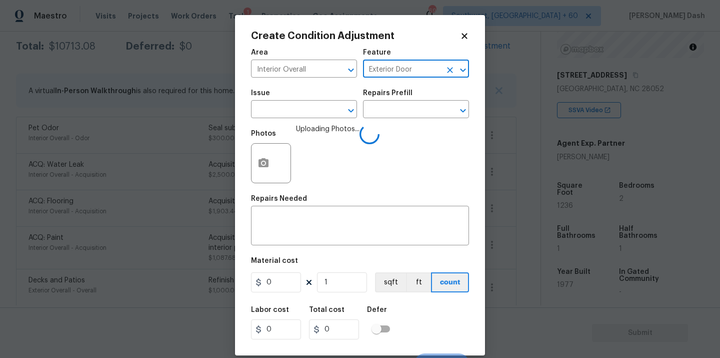
click at [449, 66] on icon "Clear" at bounding box center [450, 70] width 10 height 10
type input "e"
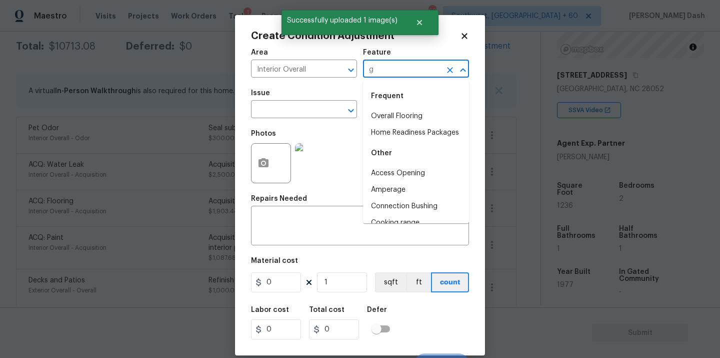
type input "ga"
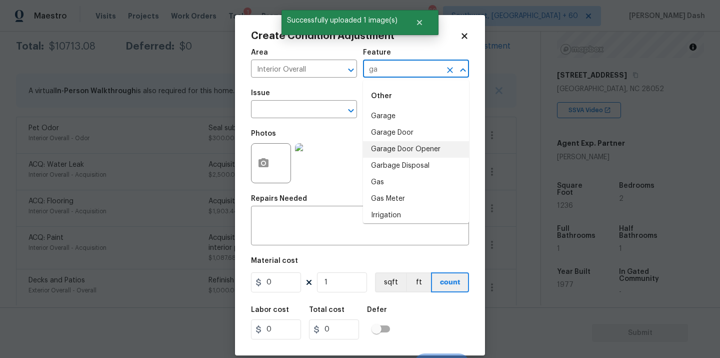
click at [386, 146] on li "Garage Door Opener" at bounding box center [416, 149] width 106 height 17
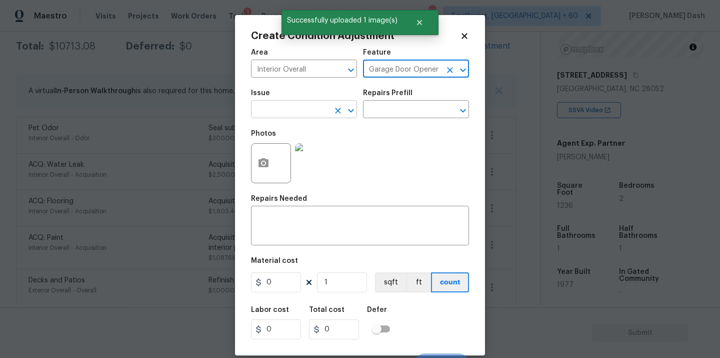
click at [329, 117] on div "​" at bounding box center [304, 111] width 106 height 16
type input "Garage Door Opener"
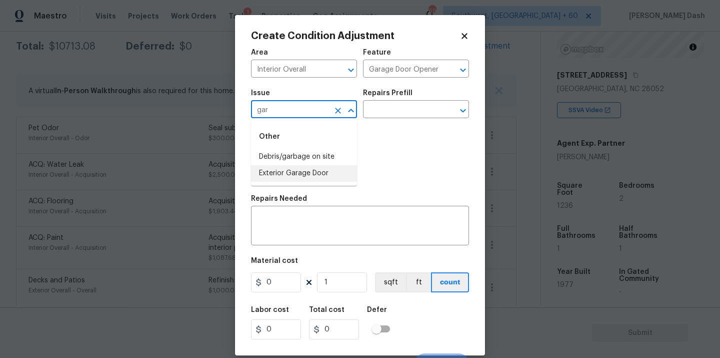
click at [288, 174] on li "Exterior Garage Door" at bounding box center [304, 173] width 106 height 17
type input "Exterior Garage Door"
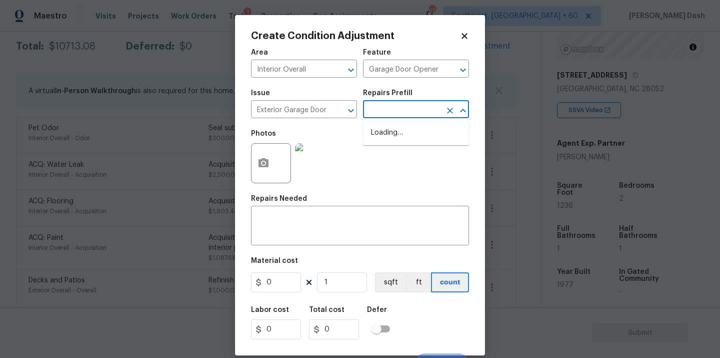
click at [381, 114] on input "text" at bounding box center [402, 111] width 78 height 16
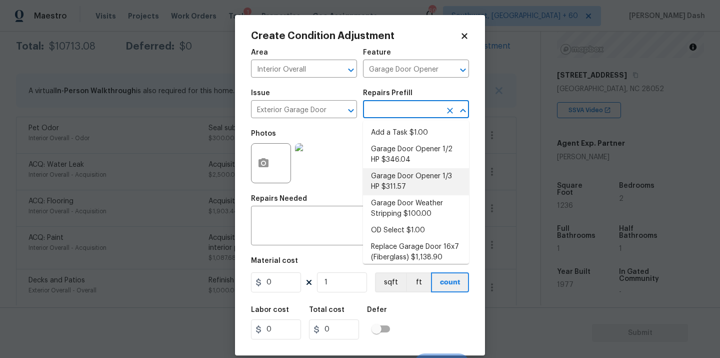
click at [393, 183] on li "Garage Door Opener 1/3 HP $311.57" at bounding box center [416, 181] width 106 height 27
type input "Interior Door"
type textarea "Remove the existing garage door opener and hardware/anchoring system. Install a…"
type input "311.57"
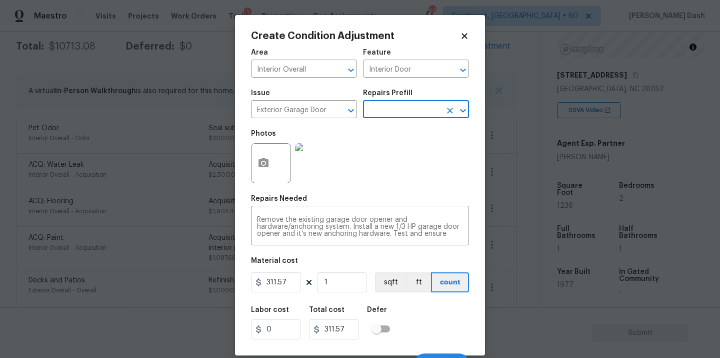
scroll to position [16, 0]
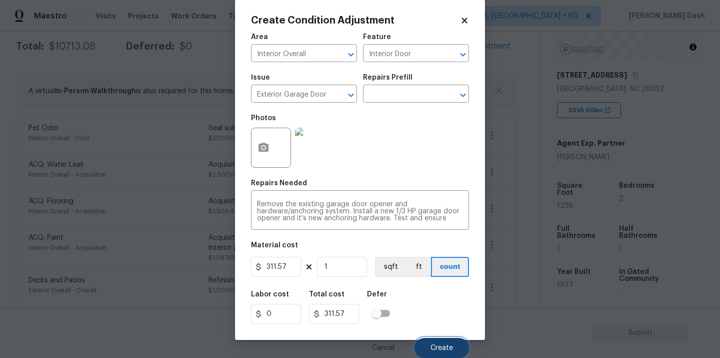
click at [438, 347] on span "Create" at bounding box center [442, 348] width 23 height 8
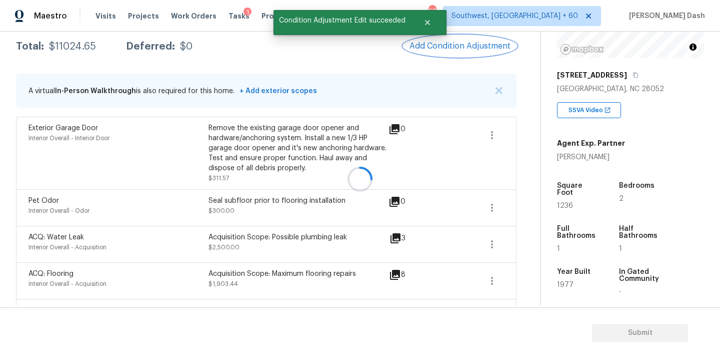
scroll to position [0, 0]
click at [450, 45] on span "Add Condition Adjustment" at bounding box center [460, 46] width 101 height 9
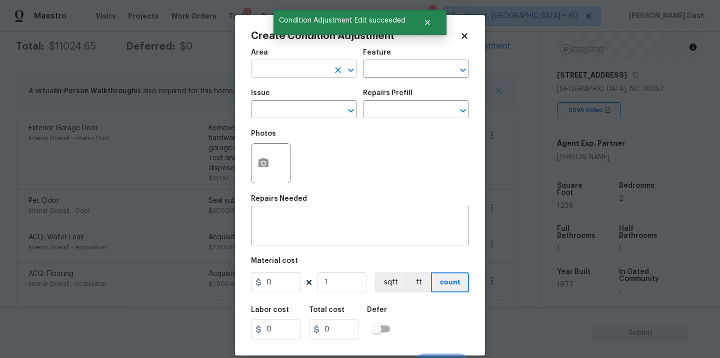
click at [300, 75] on input "text" at bounding box center [290, 70] width 78 height 16
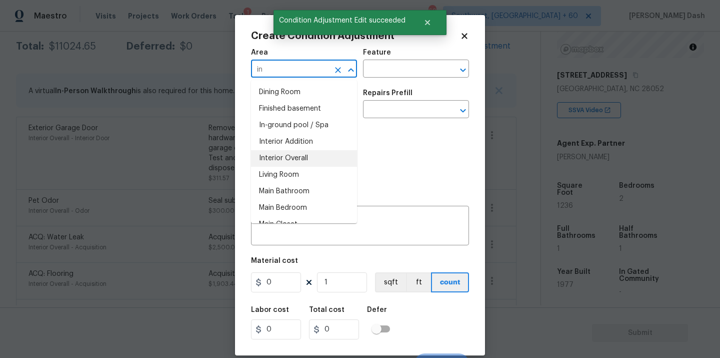
click at [284, 155] on li "Interior Overall" at bounding box center [304, 158] width 106 height 17
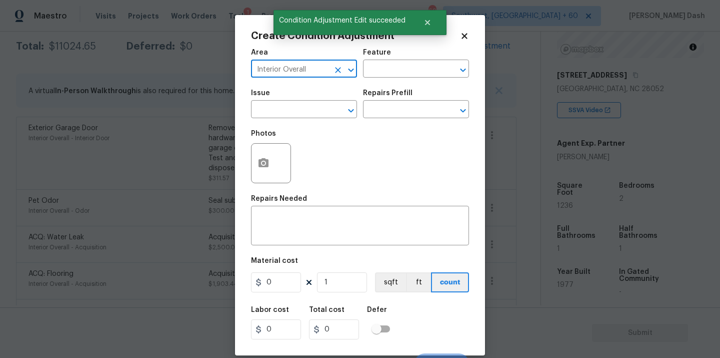
type input "Interior Overall"
click at [376, 79] on div "Area Interior Overall ​ Feature ​" at bounding box center [360, 63] width 218 height 41
click at [376, 74] on input "text" at bounding box center [402, 70] width 78 height 16
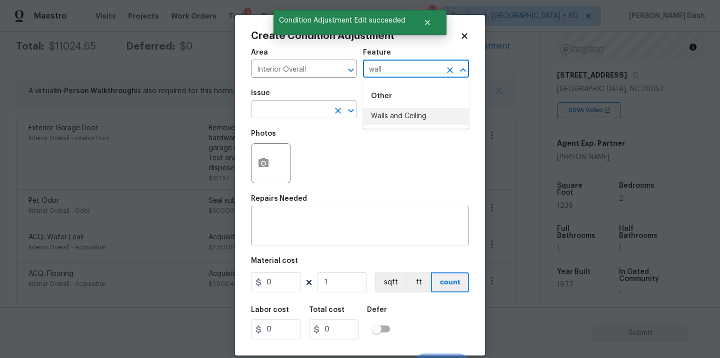
click at [379, 113] on li "Walls and Ceiling" at bounding box center [416, 116] width 106 height 17
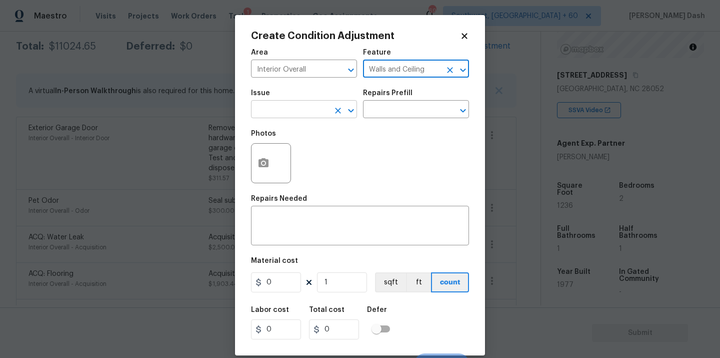
type input "Walls and Ceiling"
click at [306, 111] on input "text" at bounding box center [290, 111] width 78 height 16
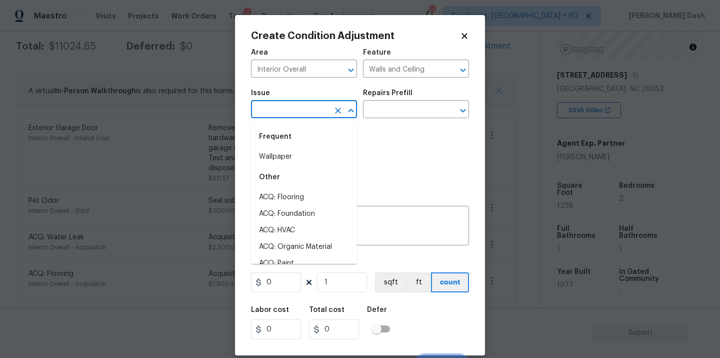
type input "a"
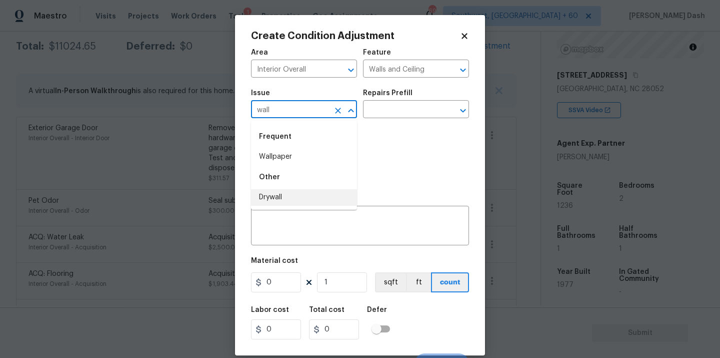
click at [282, 198] on li "Drywall" at bounding box center [304, 197] width 106 height 17
type input "Drywall"
click at [264, 180] on button "button" at bounding box center [264, 163] width 24 height 39
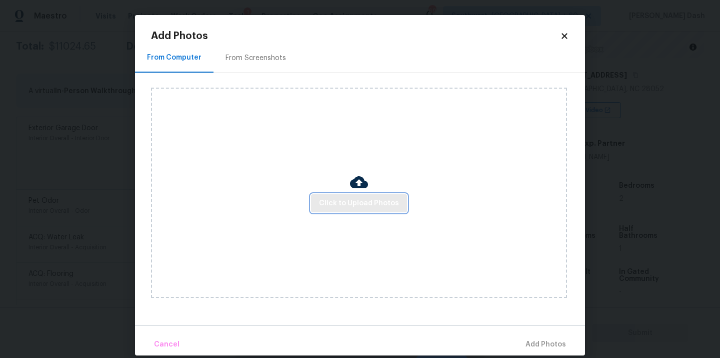
click at [353, 198] on span "Click to Upload Photos" at bounding box center [359, 203] width 80 height 13
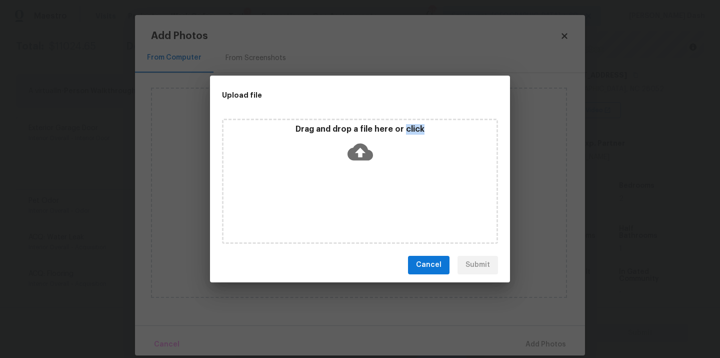
click at [353, 198] on div "Drag and drop a file here or click" at bounding box center [360, 181] width 276 height 125
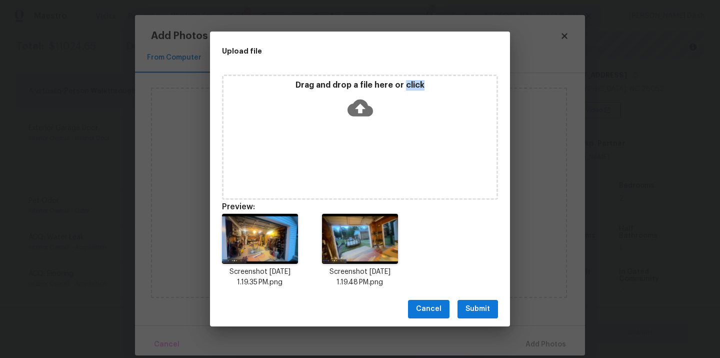
click at [492, 314] on button "Submit" at bounding box center [478, 309] width 41 height 19
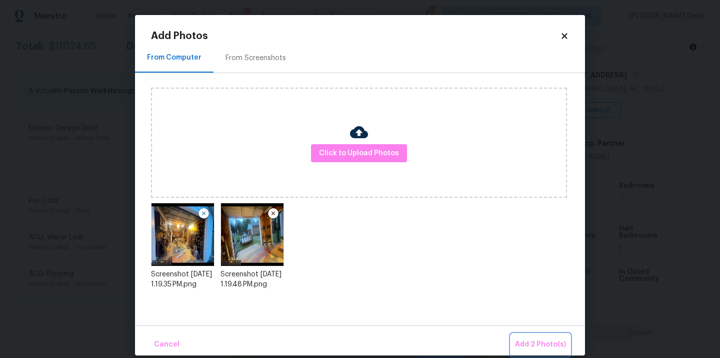
click at [536, 339] on span "Add 2 Photo(s)" at bounding box center [540, 344] width 51 height 13
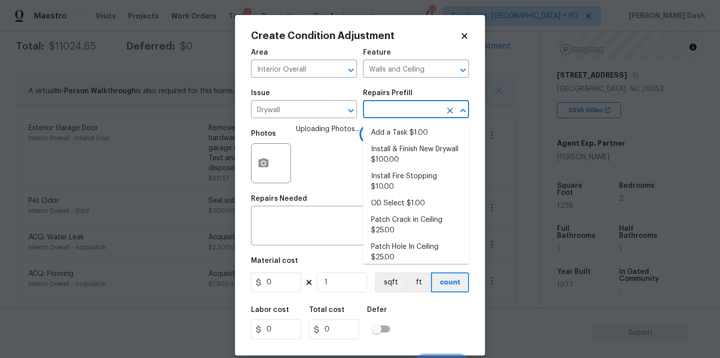
click at [395, 107] on input "text" at bounding box center [402, 111] width 78 height 16
click at [395, 150] on li "Install & Finish New Drywall $100.00" at bounding box center [416, 154] width 106 height 27
type textarea "Remove the existing damaged drywall and replace with new. Ensure that the new d…"
type input "100"
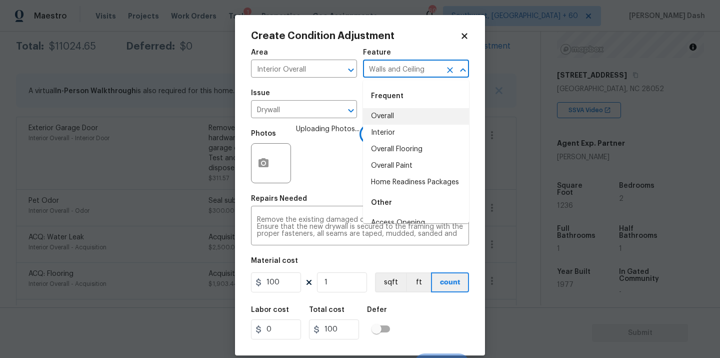
click at [397, 76] on input "Walls and Ceiling" at bounding box center [402, 70] width 78 height 16
click at [399, 111] on li "Garage" at bounding box center [416, 116] width 106 height 17
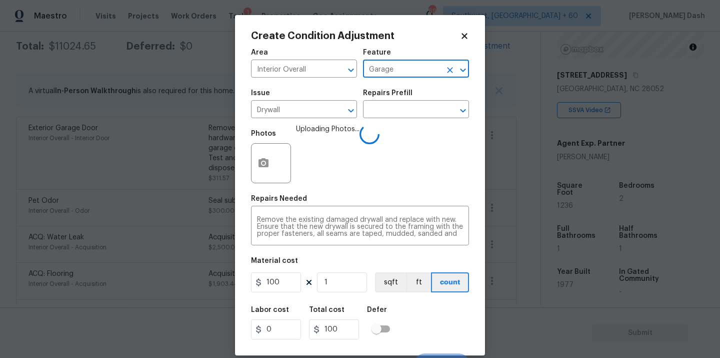
type input "Garage"
click at [297, 272] on input "100" at bounding box center [276, 282] width 50 height 20
click at [297, 287] on input "100" at bounding box center [276, 282] width 50 height 20
type input "1000"
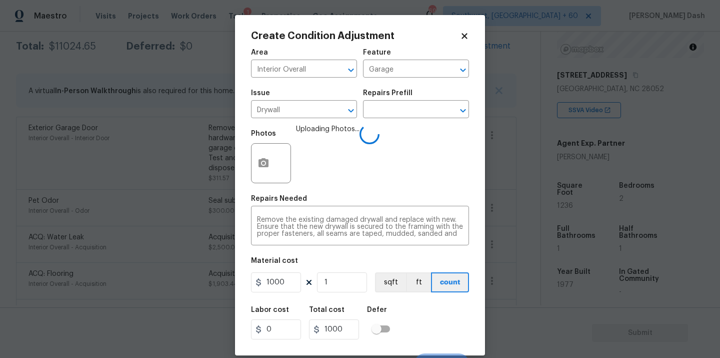
click at [396, 311] on div "Labor cost 0 Total cost 1000 Defer" at bounding box center [360, 322] width 218 height 45
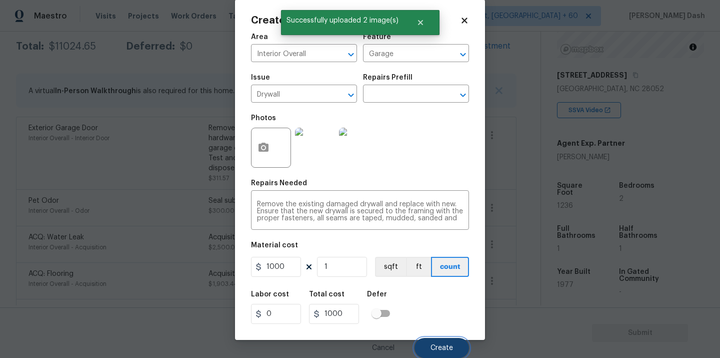
click at [451, 341] on button "Create" at bounding box center [442, 348] width 55 height 20
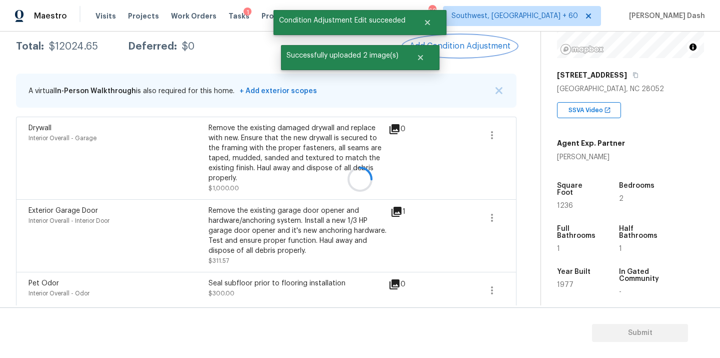
scroll to position [0, 0]
click at [73, 47] on div "$12024.65" at bounding box center [73, 47] width 49 height 10
copy div "$12024.65"
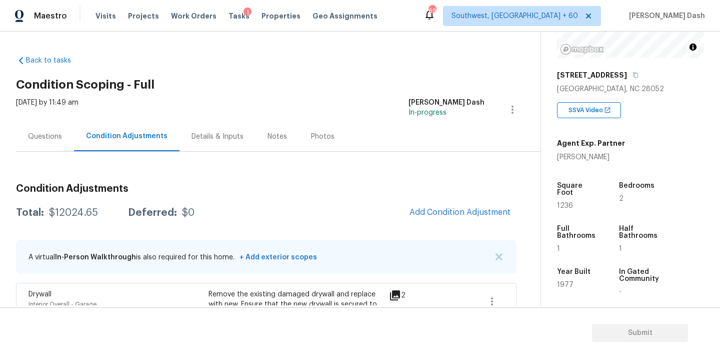
click at [49, 127] on div "Questions" at bounding box center [45, 137] width 58 height 30
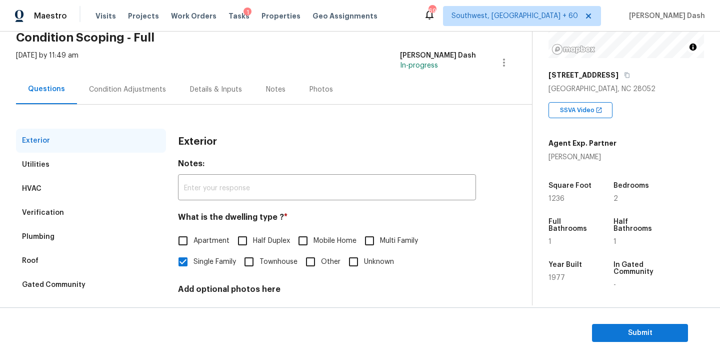
click at [58, 210] on div "Verification" at bounding box center [43, 213] width 42 height 10
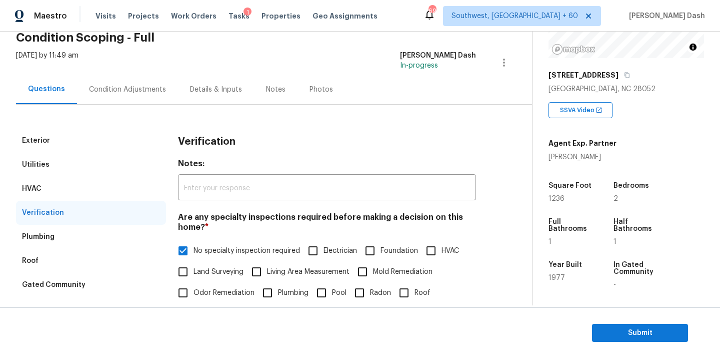
scroll to position [244, 0]
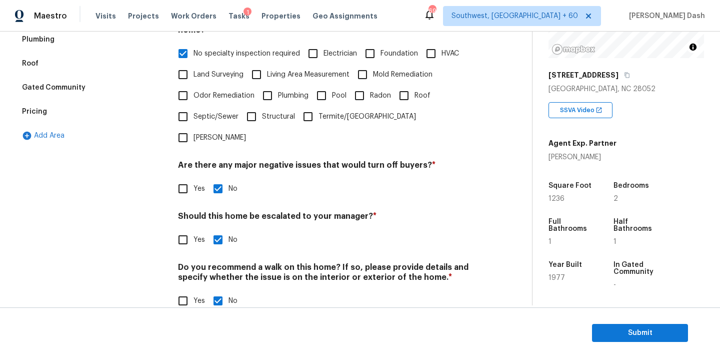
click at [46, 113] on div "Pricing" at bounding box center [91, 112] width 150 height 24
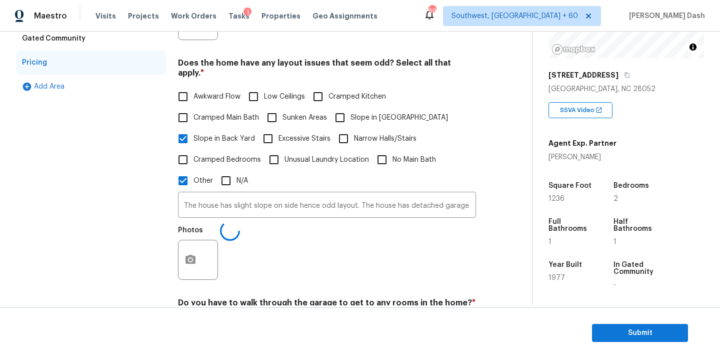
scroll to position [337, 0]
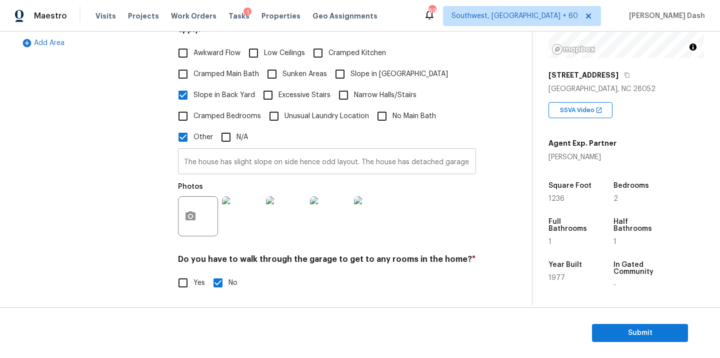
click at [278, 154] on input "The house has slight slope on side hence odd layout. The house has detached gar…" at bounding box center [327, 163] width 298 height 24
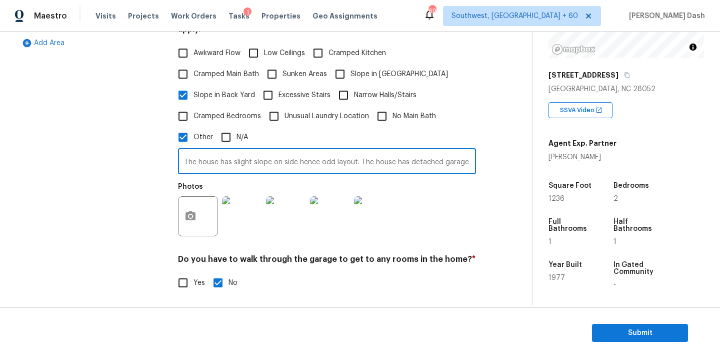
click at [278, 154] on input "The house has slight slope on side hence odd layout. The house has detached gar…" at bounding box center [327, 163] width 298 height 24
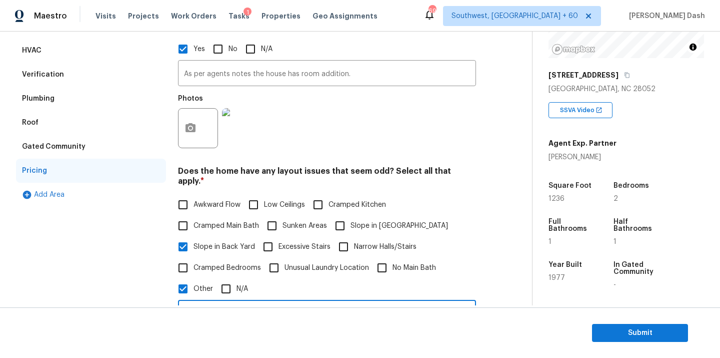
scroll to position [168, 0]
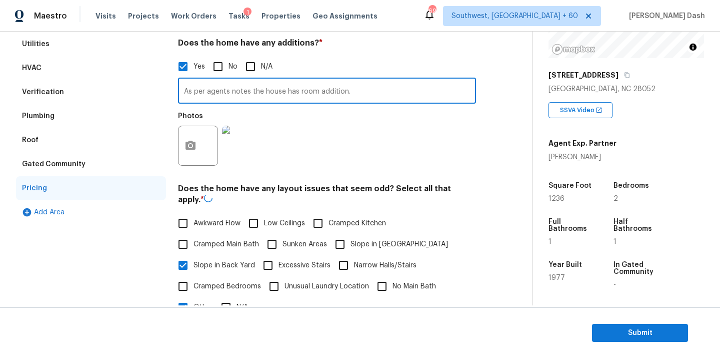
click at [247, 91] on input "As per agents notes the house has room addition." at bounding box center [327, 92] width 298 height 24
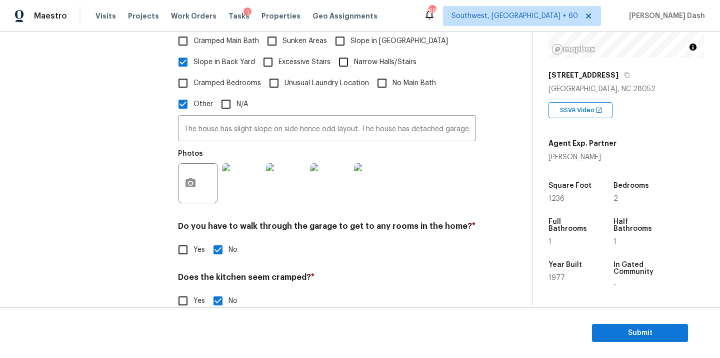
scroll to position [416, 0]
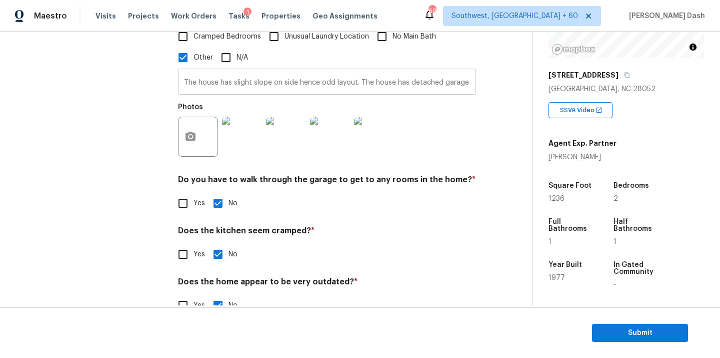
click at [263, 71] on input "The house has slight slope on side hence odd layout. The house has detached gar…" at bounding box center [327, 83] width 298 height 24
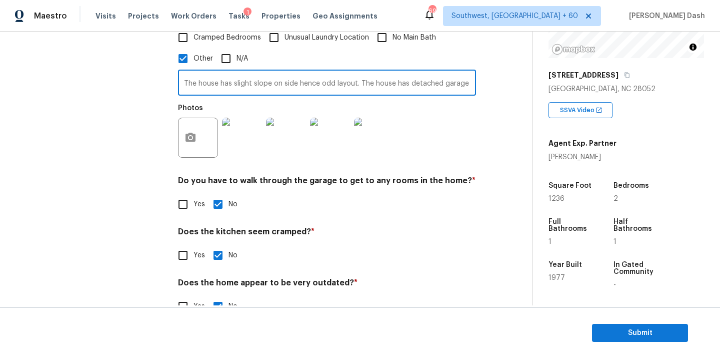
click at [263, 72] on input "The house has slight slope on side hence odd layout. The house has detached gar…" at bounding box center [327, 84] width 298 height 24
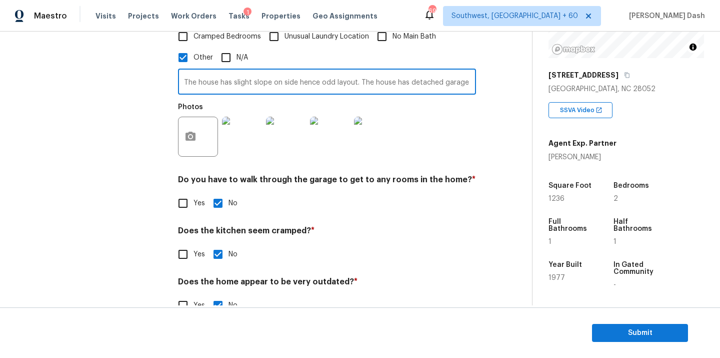
click at [391, 71] on input "The house has slight slope on side hence odd layout. The house has detached gar…" at bounding box center [327, 83] width 298 height 24
click at [431, 73] on input "The house has slight slope on side hence odd layout. The house has detached gar…" at bounding box center [327, 83] width 298 height 24
click at [470, 72] on input "The house has slight slope on side hence odd layout. The house has detached gar…" at bounding box center [327, 83] width 298 height 24
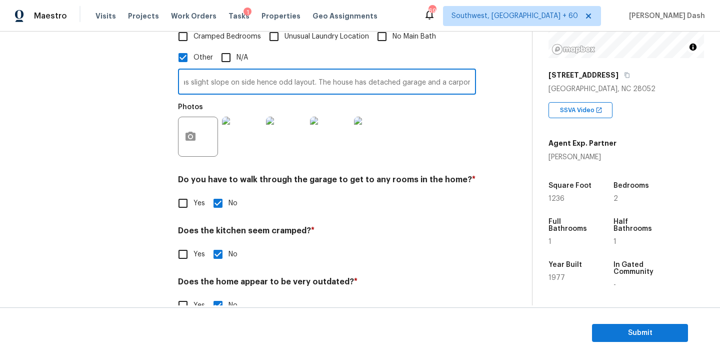
type input "The house has slight slope on side hence odd layout. The house has detached gar…"
click at [498, 117] on div "Exterior Utilities HVAC Verification Plumbing Roof Gated Community Pricing Add …" at bounding box center [262, 43] width 492 height 568
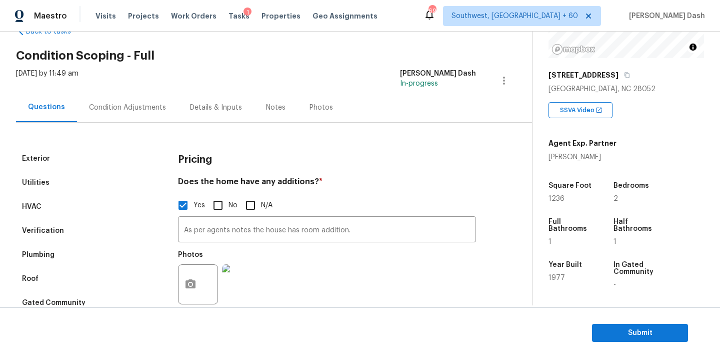
scroll to position [0, 0]
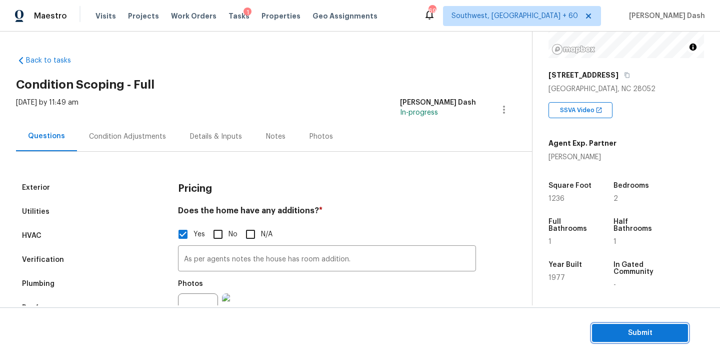
click at [652, 326] on button "Submit" at bounding box center [640, 333] width 96 height 19
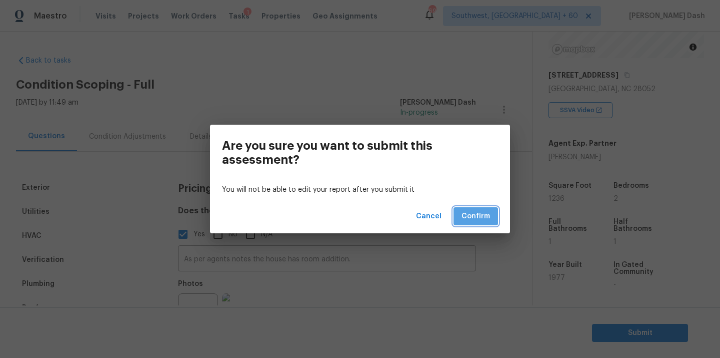
click at [477, 219] on span "Confirm" at bounding box center [476, 216] width 29 height 13
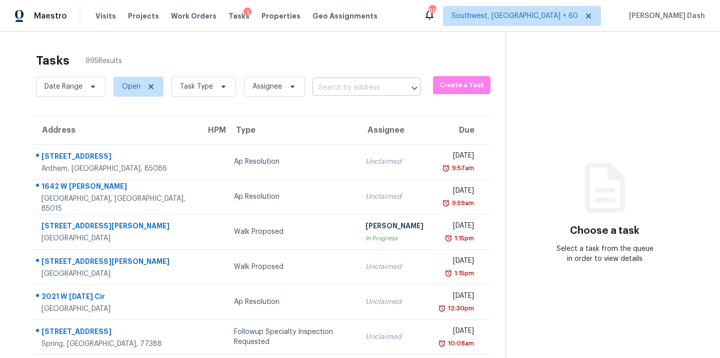
click at [338, 86] on input "text" at bounding box center [353, 88] width 80 height 16
paste input "2030 Austin Park Cir, Decatur, GA 30032"
type input "2030 Austin Park Cir, Decatur, GA 30032"
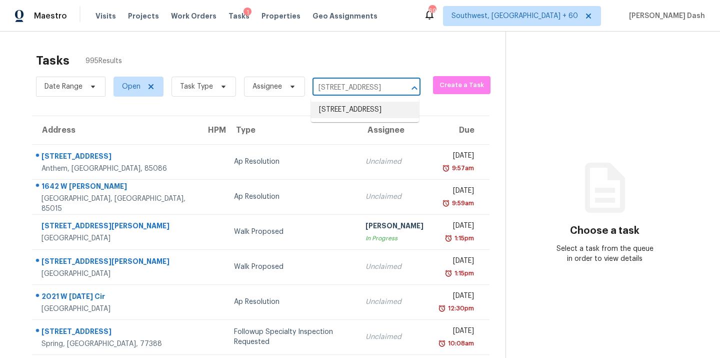
click at [342, 115] on li "2030 Austin Park Cir, Decatur, GA 30032" at bounding box center [365, 110] width 108 height 17
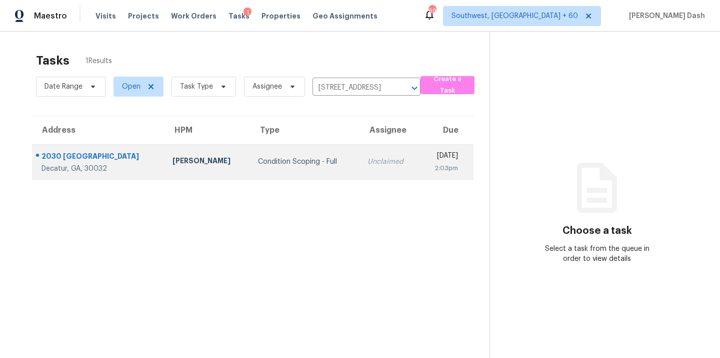
click at [272, 166] on div "Condition Scoping - Full" at bounding box center [305, 162] width 94 height 10
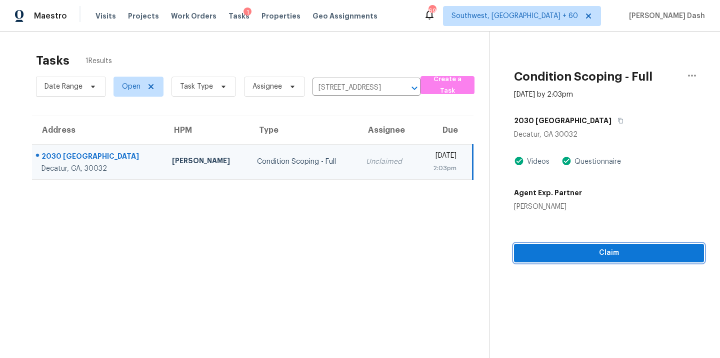
click at [588, 259] on button "Claim" at bounding box center [609, 253] width 190 height 19
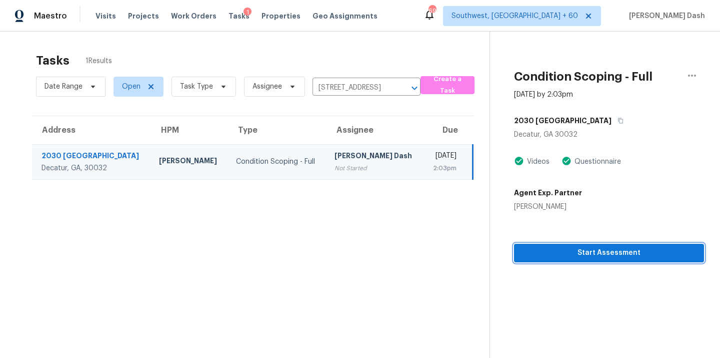
click at [577, 253] on span "Start Assessment" at bounding box center [609, 253] width 174 height 13
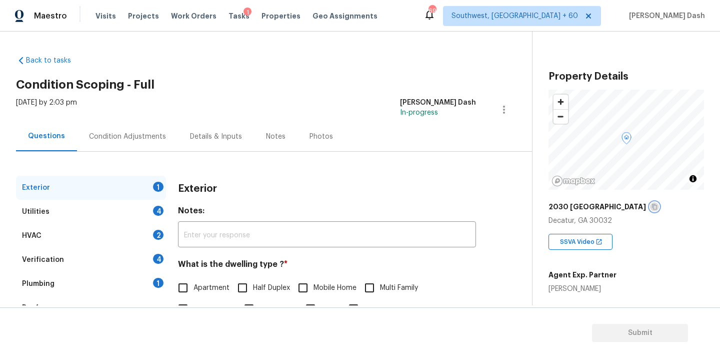
click at [652, 206] on icon "button" at bounding box center [655, 207] width 6 height 6
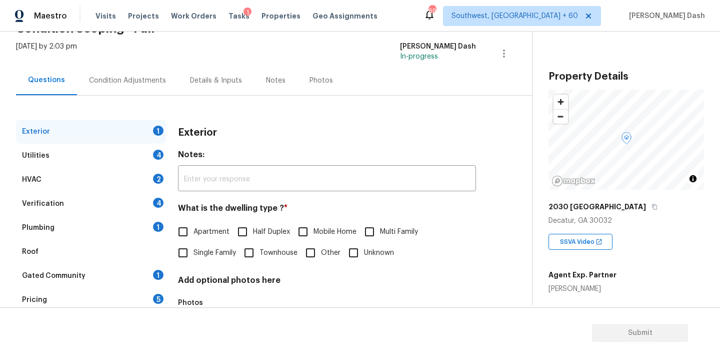
scroll to position [74, 0]
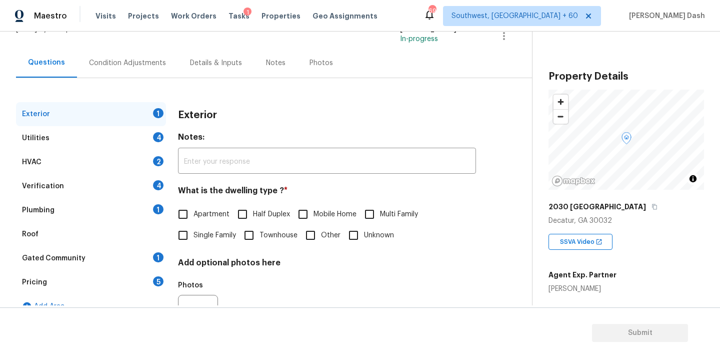
click at [261, 233] on span "Townhouse" at bounding box center [279, 235] width 38 height 11
click at [260, 233] on input "Townhouse" at bounding box center [249, 235] width 21 height 21
checkbox input "true"
click at [151, 135] on div "Utilities 4" at bounding box center [91, 138] width 150 height 24
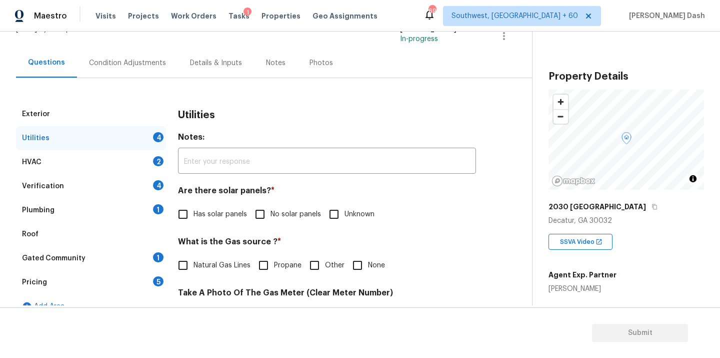
click at [278, 214] on span "No solar panels" at bounding box center [296, 214] width 51 height 11
click at [271, 214] on input "No solar panels" at bounding box center [260, 214] width 21 height 21
checkbox input "true"
click at [208, 269] on span "Natural Gas Lines" at bounding box center [222, 265] width 57 height 11
click at [194, 269] on input "Natural Gas Lines" at bounding box center [183, 265] width 21 height 21
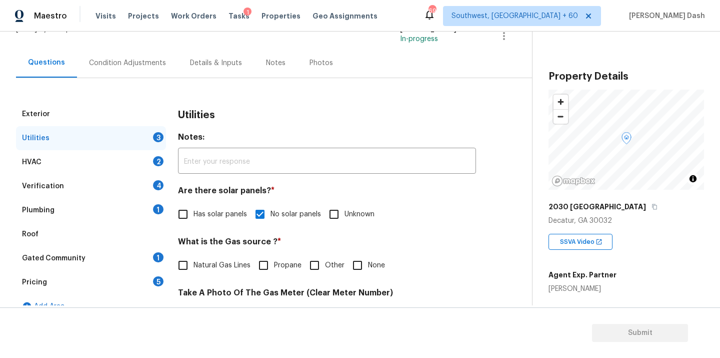
checkbox input "true"
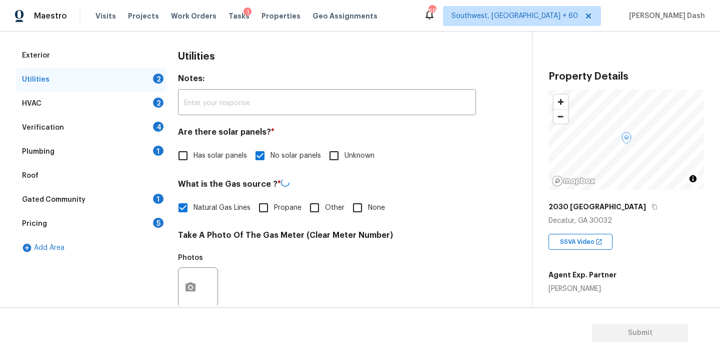
scroll to position [153, 0]
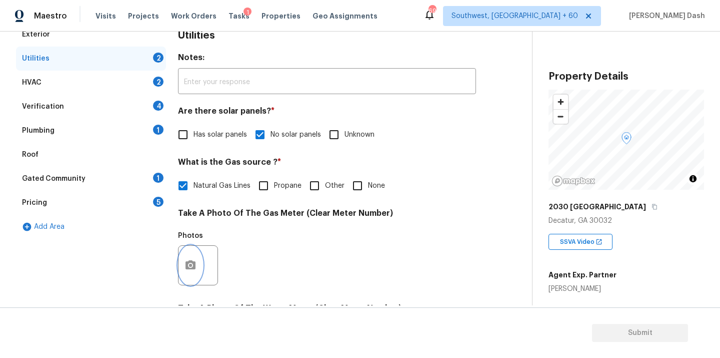
click at [187, 269] on icon "button" at bounding box center [191, 264] width 10 height 9
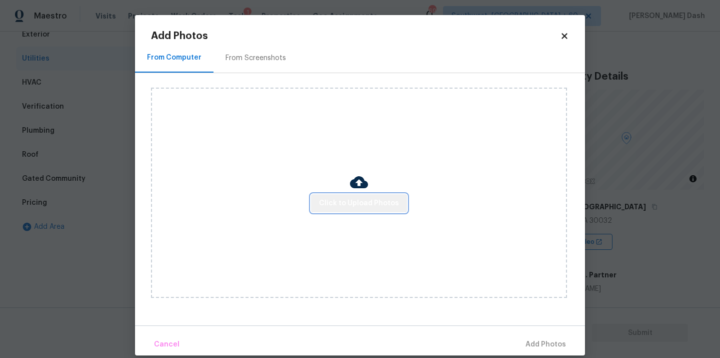
click at [365, 199] on span "Click to Upload Photos" at bounding box center [359, 203] width 80 height 13
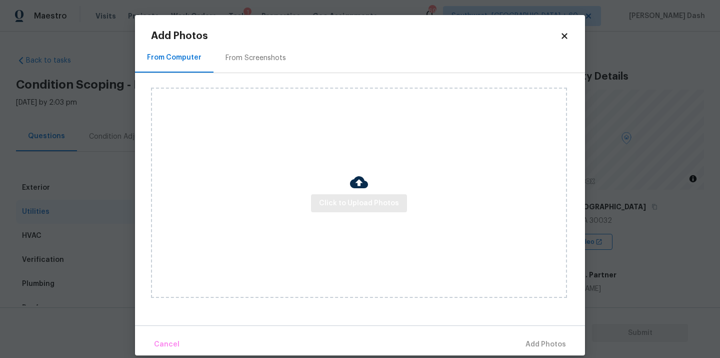
scroll to position [395, 0]
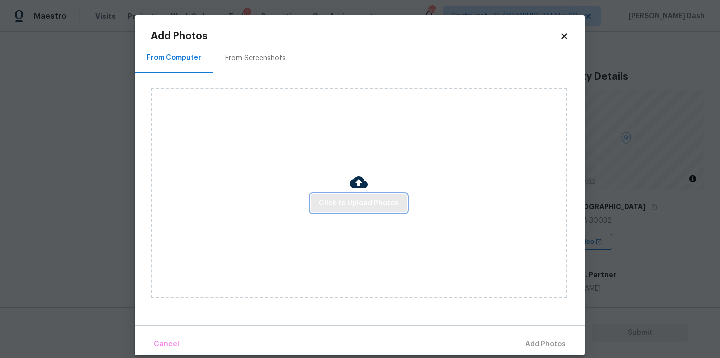
click at [364, 194] on button "Click to Upload Photos" at bounding box center [359, 203] width 96 height 19
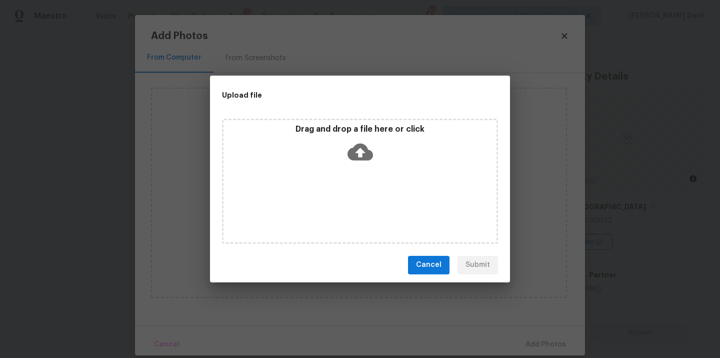
click at [364, 196] on div "Drag and drop a file here or click" at bounding box center [360, 181] width 276 height 125
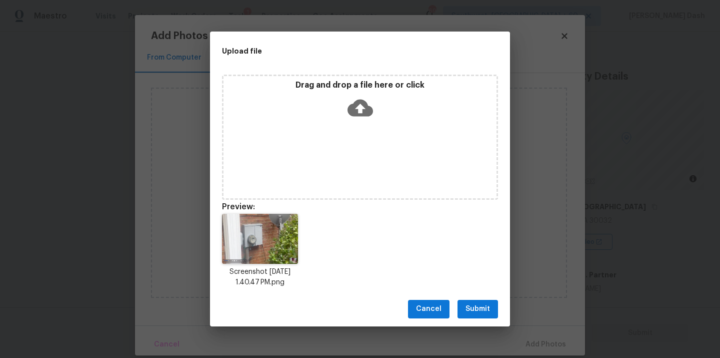
click at [485, 308] on span "Submit" at bounding box center [478, 309] width 25 height 13
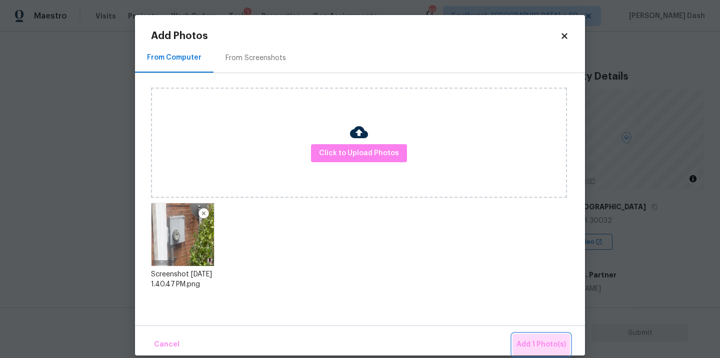
click at [543, 347] on span "Add 1 Photo(s)" at bounding box center [542, 344] width 50 height 13
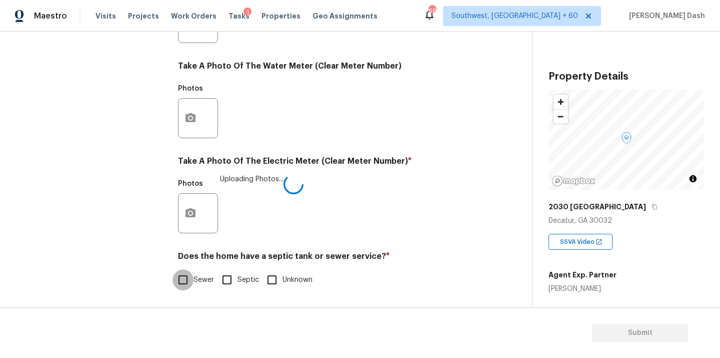
click at [187, 290] on input "Sewer" at bounding box center [183, 279] width 21 height 21
checkbox input "true"
click at [146, 127] on div "Exterior Utilities 1 HVAC 2 Verification 4 Plumbing 1 Roof Gated Community 1 Pr…" at bounding box center [91, 41] width 150 height 523
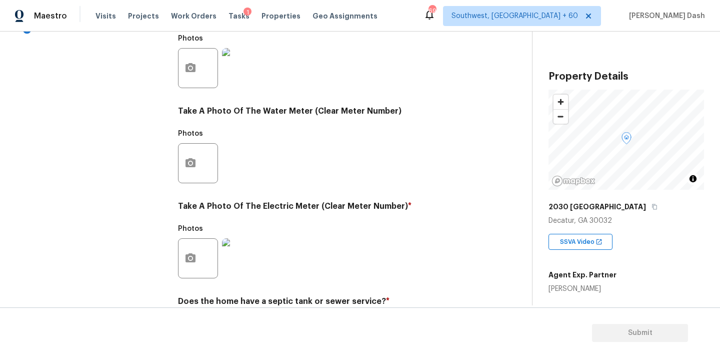
scroll to position [126, 0]
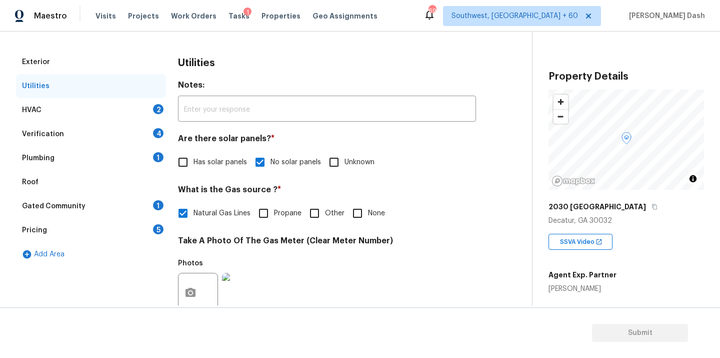
click at [142, 107] on div "HVAC 2" at bounding box center [91, 110] width 150 height 24
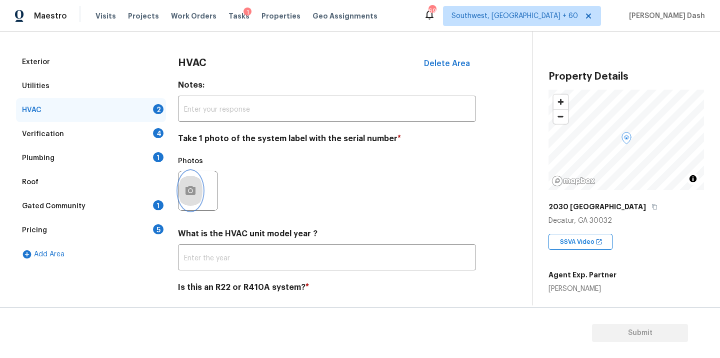
click at [185, 181] on button "button" at bounding box center [191, 190] width 24 height 39
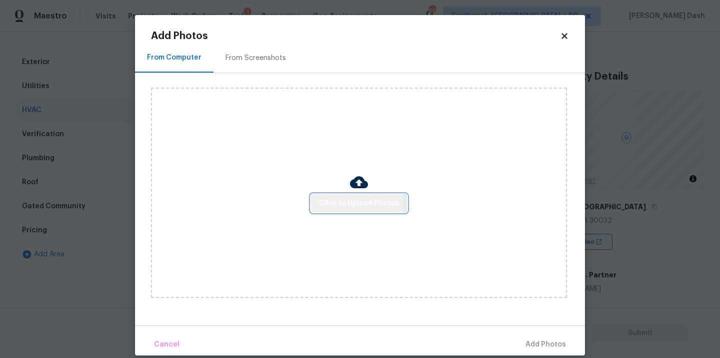
click at [325, 203] on span "Click to Upload Photos" at bounding box center [359, 203] width 80 height 13
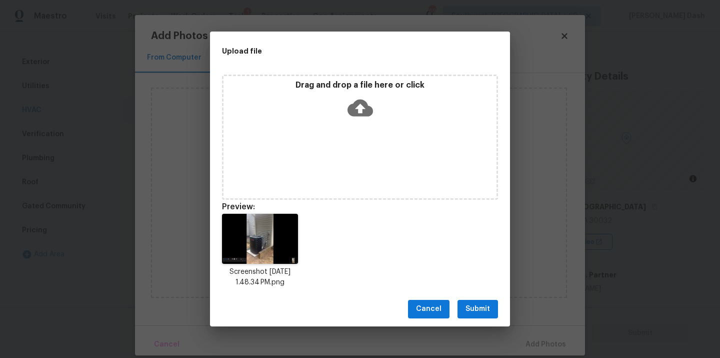
click at [462, 286] on div "Screenshot 2025-09-28 at 1.48.34 PM.png" at bounding box center [360, 251] width 300 height 98
click at [465, 296] on div "Cancel Submit" at bounding box center [360, 309] width 300 height 35
click at [474, 313] on span "Submit" at bounding box center [478, 309] width 25 height 13
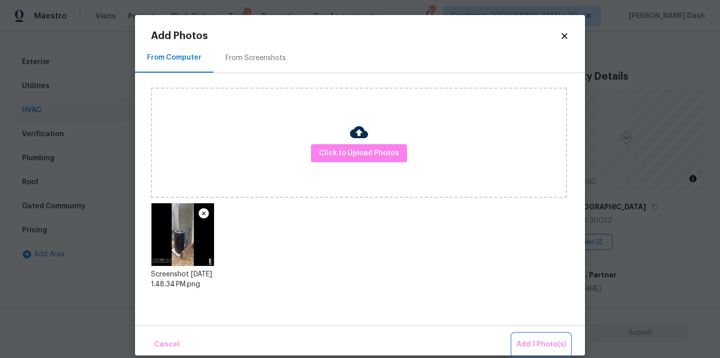
click at [538, 346] on span "Add 1 Photo(s)" at bounding box center [542, 344] width 50 height 13
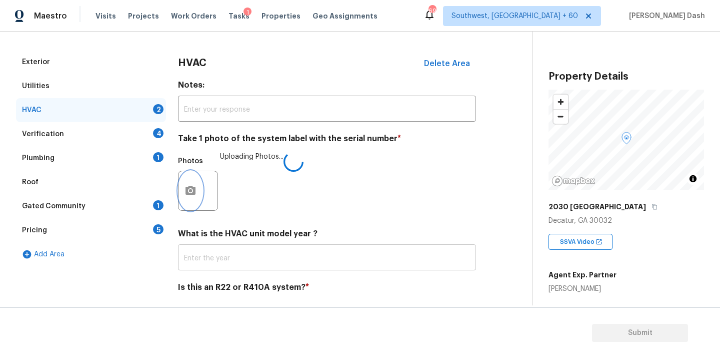
scroll to position [157, 0]
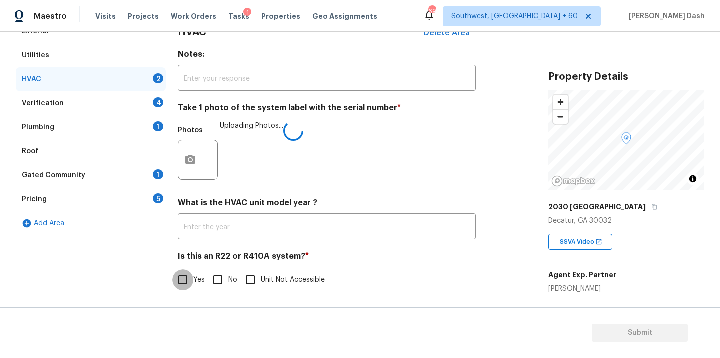
click at [183, 287] on input "Yes" at bounding box center [183, 279] width 21 height 21
checkbox input "true"
click at [137, 107] on div "Verification 4" at bounding box center [91, 103] width 150 height 24
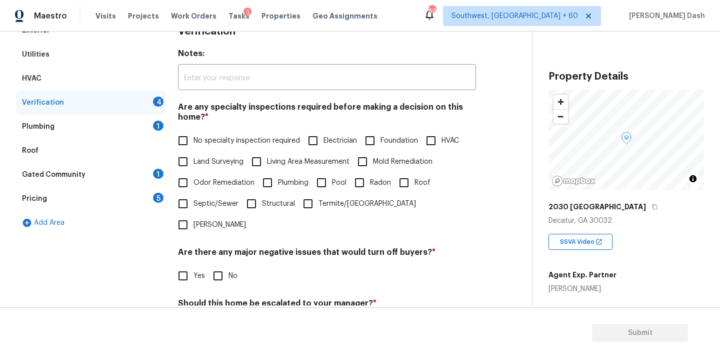
click at [200, 141] on span "No specialty inspection required" at bounding box center [247, 141] width 107 height 11
click at [194, 141] on input "No specialty inspection required" at bounding box center [183, 140] width 21 height 21
checkbox input "true"
click at [220, 265] on input "No" at bounding box center [218, 275] width 21 height 21
checkbox input "true"
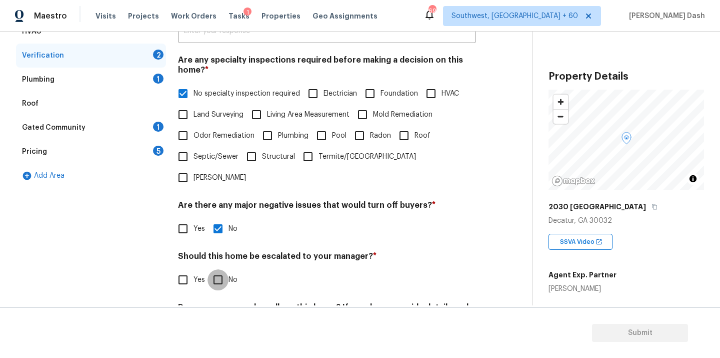
click at [220, 269] on input "No" at bounding box center [218, 279] width 21 height 21
checkbox input "true"
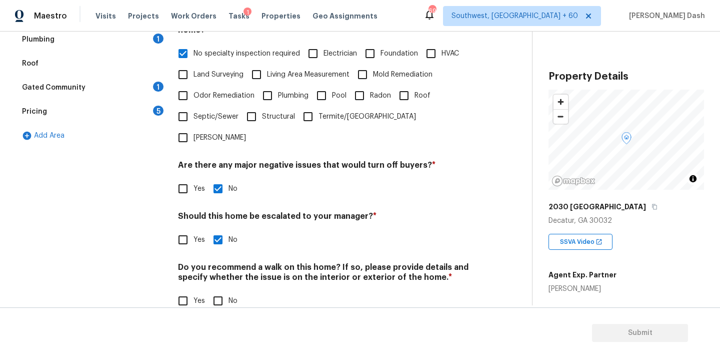
click at [219, 294] on div "Verification Notes: ​ Are any specialty inspections required before making a de…" at bounding box center [327, 127] width 298 height 392
click at [219, 290] on input "No" at bounding box center [218, 300] width 21 height 21
checkbox input "true"
click at [129, 242] on div "Exterior Utilities HVAC Verification Plumbing 1 Roof Gated Community 1 Pricing …" at bounding box center [91, 127] width 150 height 393
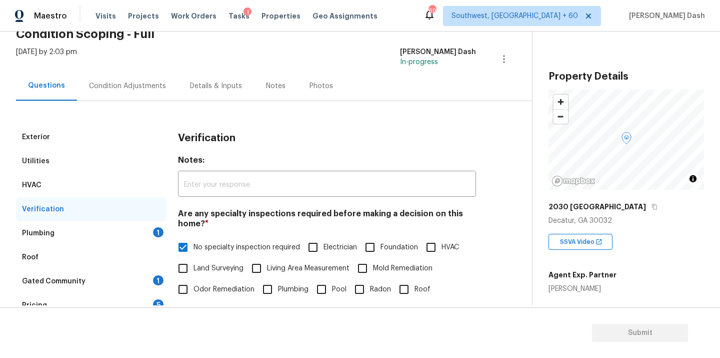
click at [135, 229] on div "Plumbing 1" at bounding box center [91, 233] width 150 height 24
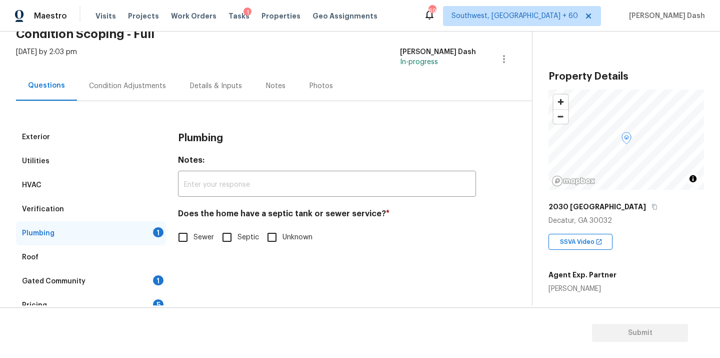
scroll to position [90, 0]
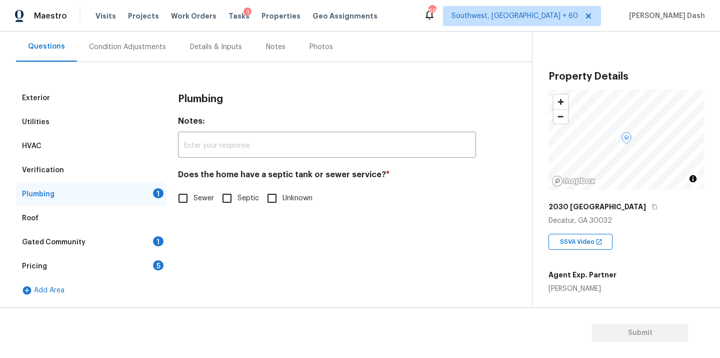
click at [182, 195] on input "Sewer" at bounding box center [183, 198] width 21 height 21
checkbox input "true"
click at [146, 238] on div "Gated Community 1" at bounding box center [91, 242] width 150 height 24
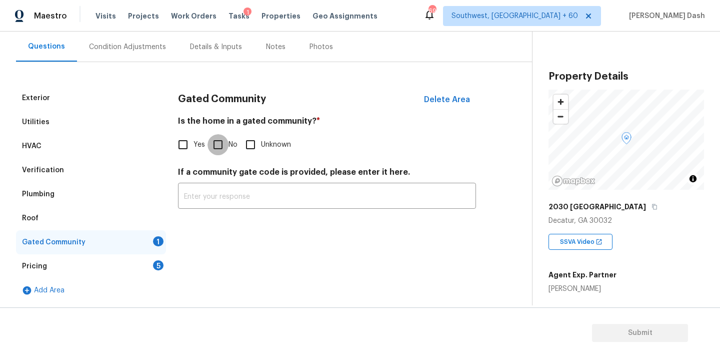
click at [218, 139] on input "No" at bounding box center [218, 144] width 21 height 21
checkbox input "true"
click at [154, 264] on div "5" at bounding box center [158, 265] width 11 height 10
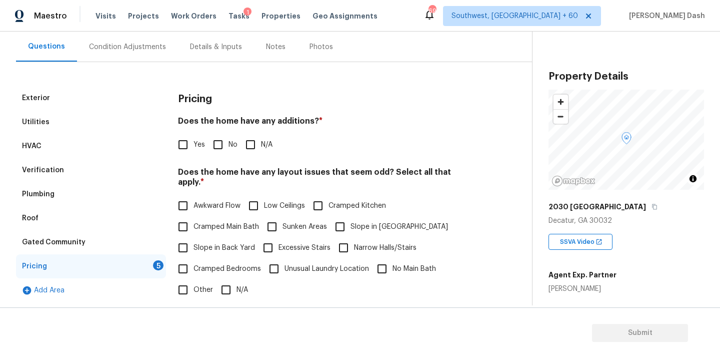
click at [221, 142] on input "No" at bounding box center [218, 144] width 21 height 21
checkbox input "true"
click at [223, 283] on input "N/A" at bounding box center [226, 290] width 21 height 21
checkbox input "true"
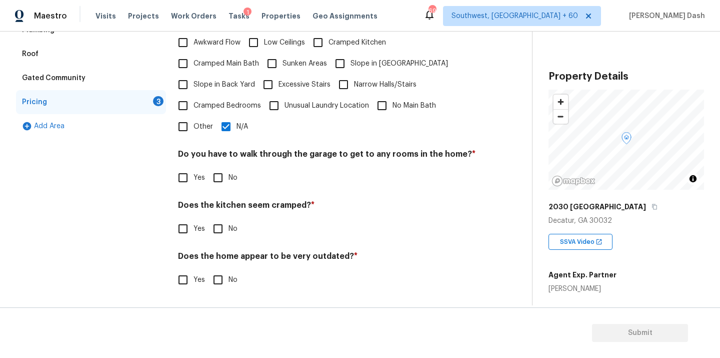
scroll to position [243, 0]
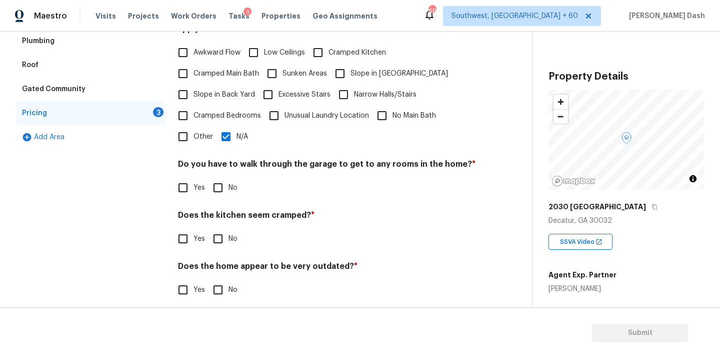
click at [225, 193] on div "Pricing Does the home have any additions? * Yes No N/A Does the home have any l…" at bounding box center [327, 122] width 298 height 379
click at [220, 177] on input "No" at bounding box center [218, 187] width 21 height 21
checkbox input "true"
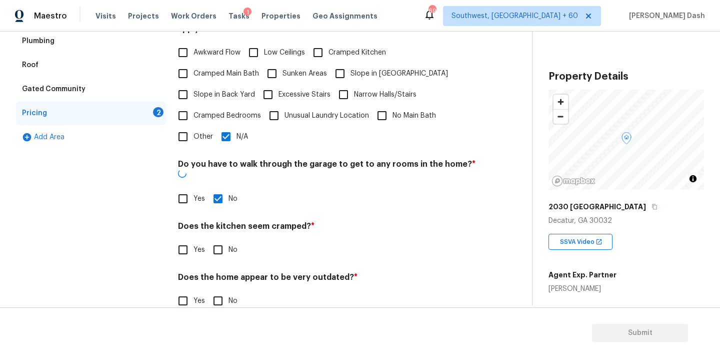
click at [218, 239] on input "No" at bounding box center [218, 249] width 21 height 21
checkbox input "true"
click at [215, 291] on input "No" at bounding box center [218, 301] width 21 height 21
checkbox input "true"
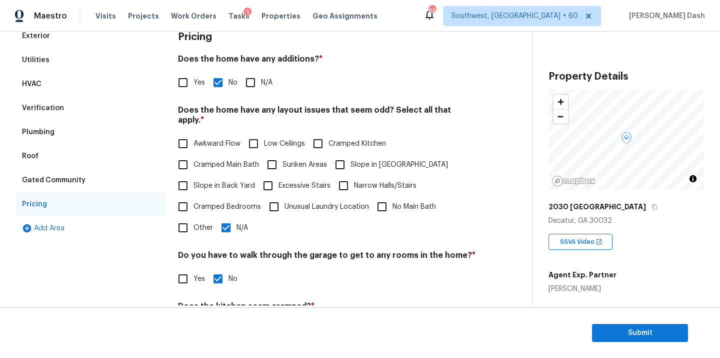
scroll to position [0, 0]
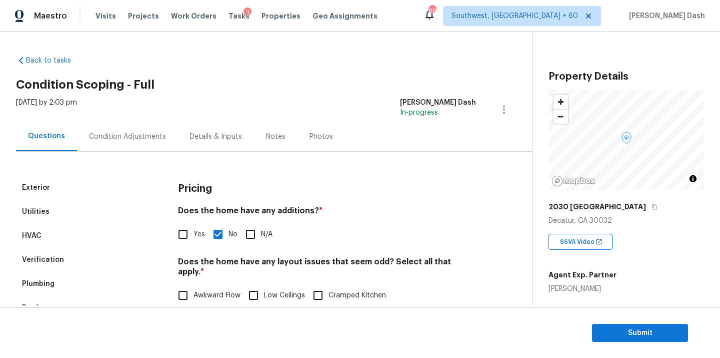
click at [131, 138] on div "Condition Adjustments" at bounding box center [127, 137] width 77 height 10
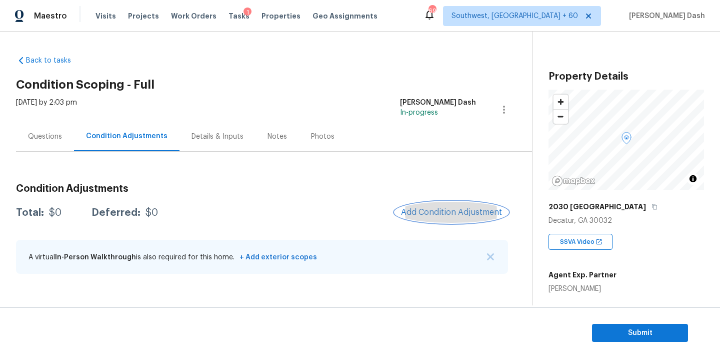
click at [436, 214] on span "Add Condition Adjustment" at bounding box center [451, 212] width 101 height 9
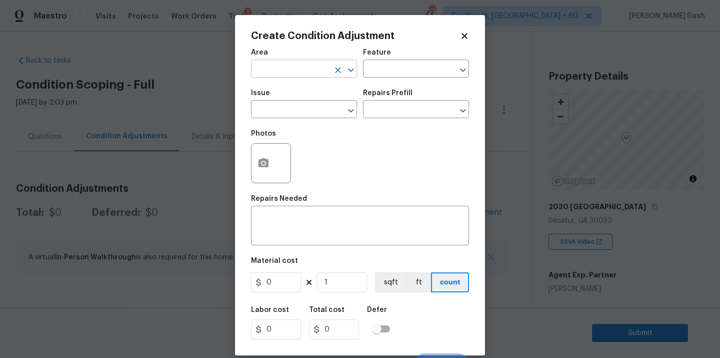
drag, startPoint x: 302, startPoint y: 64, endPoint x: 302, endPoint y: 71, distance: 7.0
click at [302, 64] on input "text" at bounding box center [290, 70] width 78 height 16
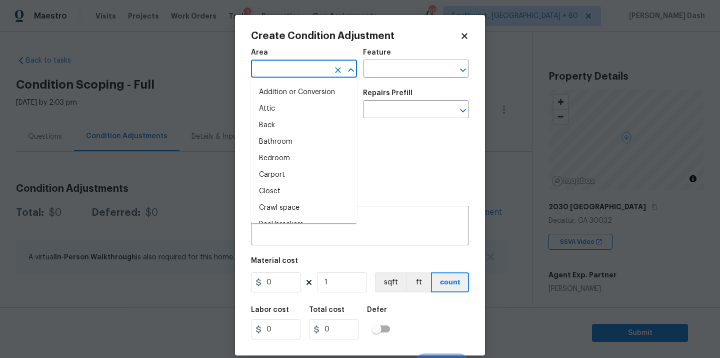
type input "H"
type input "VA"
click at [297, 94] on li "Addition or Conversion" at bounding box center [304, 92] width 106 height 17
type input "Addition or Conversion"
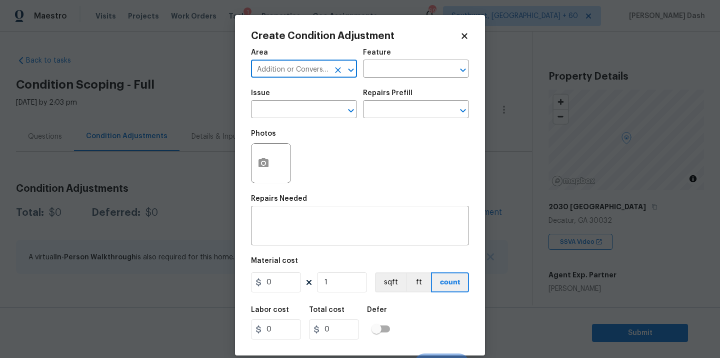
click at [338, 73] on icon "Clear" at bounding box center [338, 70] width 10 height 10
click at [314, 95] on li "HVAC" at bounding box center [304, 92] width 106 height 17
type input "HVAC"
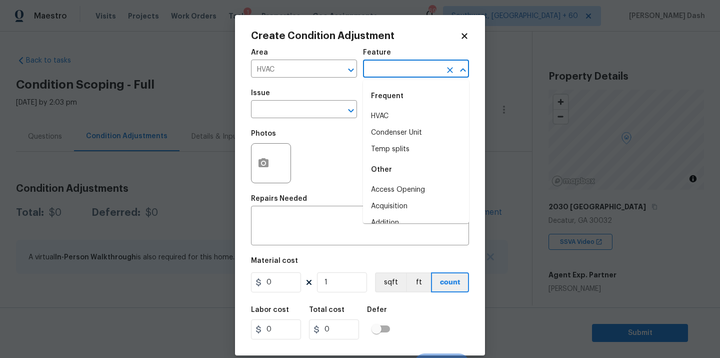
click at [383, 76] on input "text" at bounding box center [402, 70] width 78 height 16
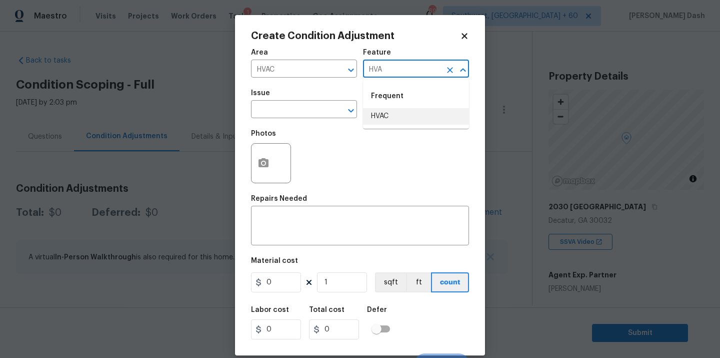
click at [379, 117] on li "HVAC" at bounding box center [416, 116] width 106 height 17
type input "HVAC"
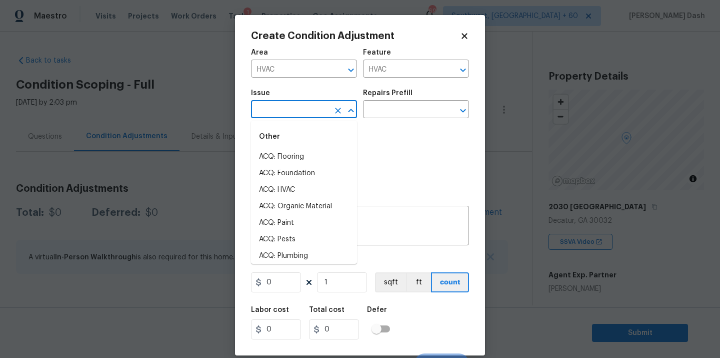
click at [313, 114] on input "text" at bounding box center [290, 111] width 78 height 16
click at [290, 195] on li "ACQ: HVAC" at bounding box center [304, 190] width 106 height 17
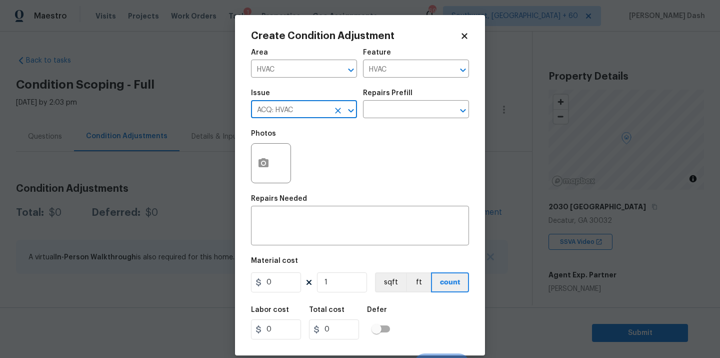
type input "ACQ: HVAC"
click at [422, 96] on div "Repairs Prefill" at bounding box center [416, 96] width 106 height 13
click at [422, 105] on input "text" at bounding box center [402, 111] width 78 height 16
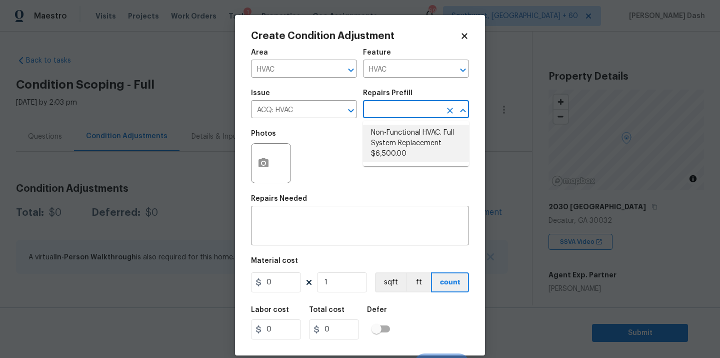
click at [399, 163] on ul "Non-Functional HVAC. Full System Replacement $6,500.00" at bounding box center [416, 144] width 106 height 46
click at [399, 161] on li "Non-Functional HVAC. Full System Replacement $6,500.00" at bounding box center [416, 144] width 106 height 38
type input "Acquisition"
type textarea "Acquisition Scope: Full System Replacement"
type input "6500"
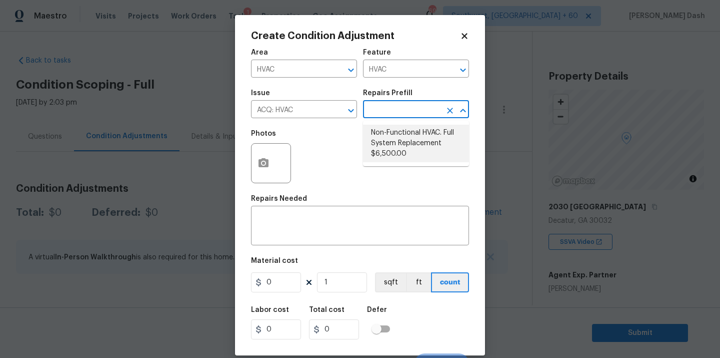
type input "6500"
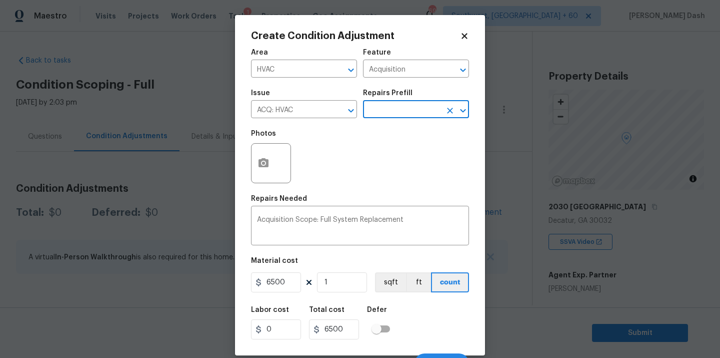
scroll to position [16, 0]
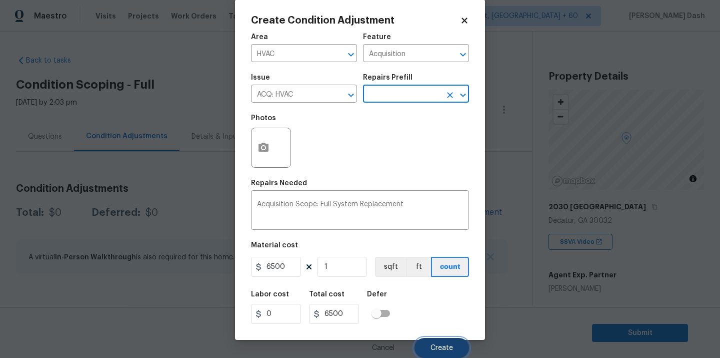
click at [453, 356] on button "Create" at bounding box center [442, 348] width 55 height 20
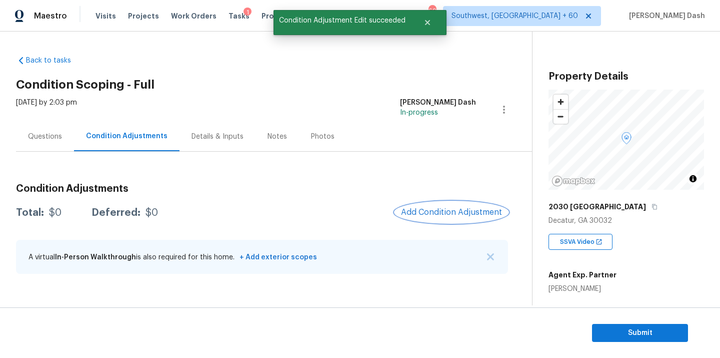
scroll to position [0, 0]
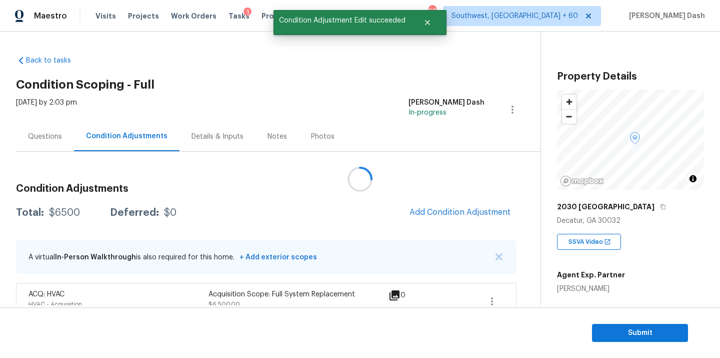
click at [477, 212] on div at bounding box center [360, 179] width 720 height 358
click at [477, 212] on span "Add Condition Adjustment" at bounding box center [460, 212] width 101 height 9
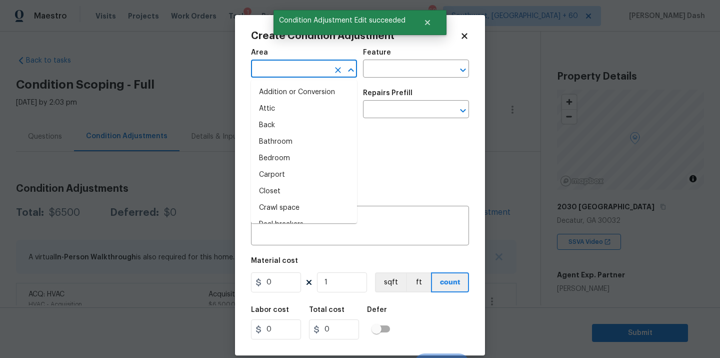
click at [318, 69] on input "text" at bounding box center [290, 70] width 78 height 16
click at [290, 160] on li "Interior Overall" at bounding box center [304, 158] width 106 height 17
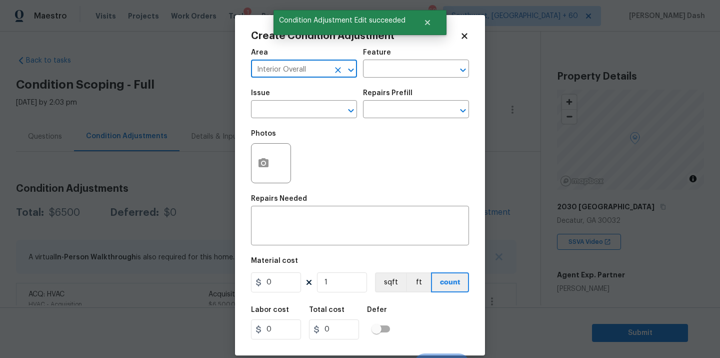
type input "Interior Overall"
click at [394, 81] on div "Area Interior Overall ​ Feature ​" at bounding box center [360, 63] width 218 height 41
click at [262, 171] on button "button" at bounding box center [264, 163] width 24 height 39
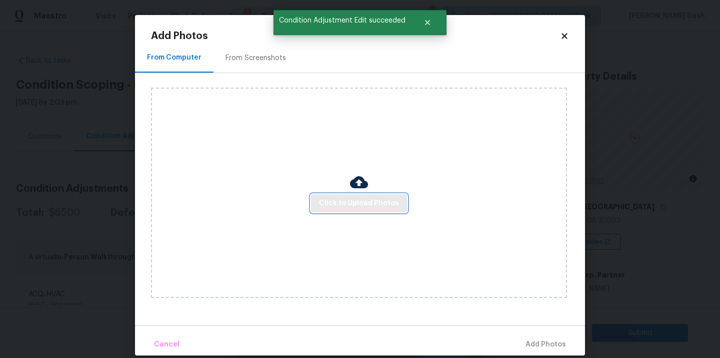
click at [367, 208] on span "Click to Upload Photos" at bounding box center [359, 203] width 80 height 13
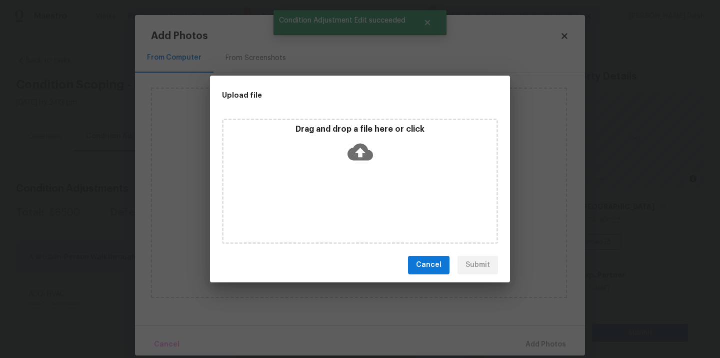
click at [367, 208] on div "Drag and drop a file here or click" at bounding box center [360, 181] width 276 height 125
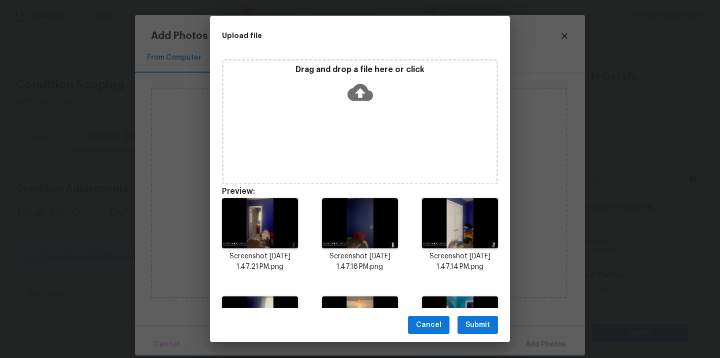
click at [487, 334] on div "Cancel Submit" at bounding box center [360, 325] width 300 height 35
click at [486, 329] on span "Submit" at bounding box center [478, 325] width 25 height 13
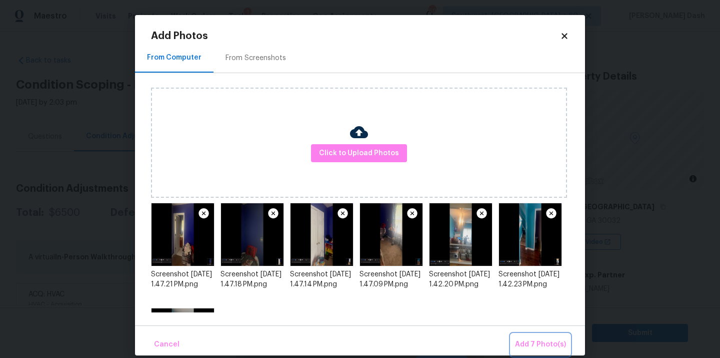
click at [540, 342] on span "Add 7 Photo(s)" at bounding box center [540, 344] width 51 height 13
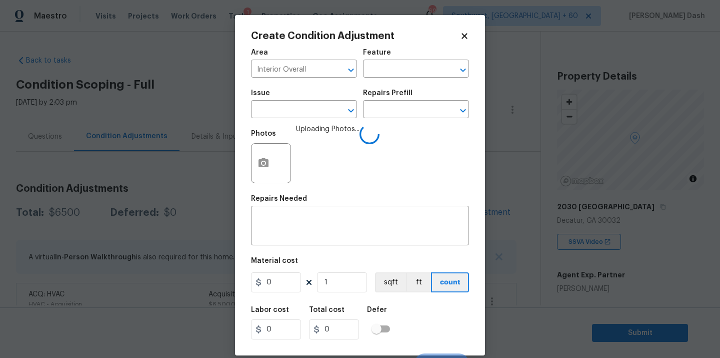
click at [389, 84] on div "Issue ​ Repairs Prefill ​" at bounding box center [360, 104] width 218 height 41
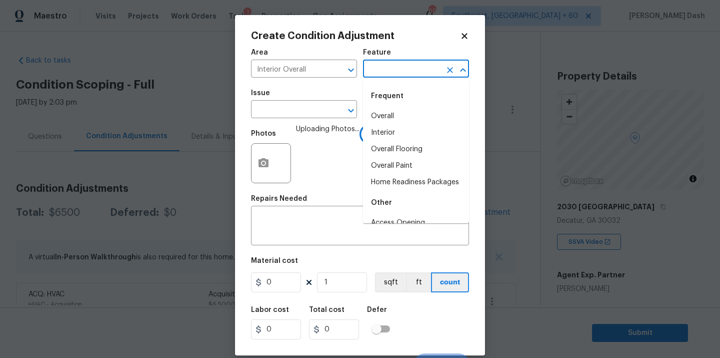
click at [389, 76] on input "text" at bounding box center [402, 70] width 78 height 16
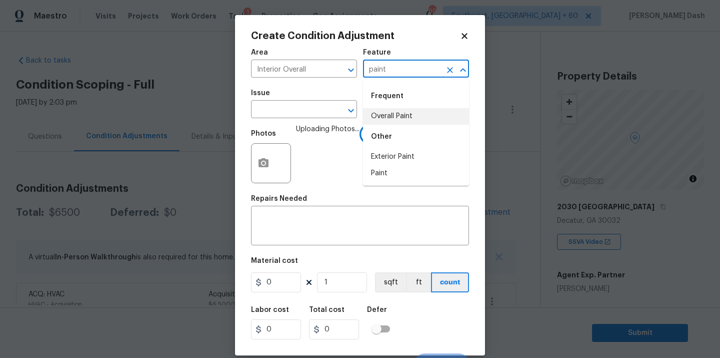
click at [389, 120] on li "Overall Paint" at bounding box center [416, 116] width 106 height 17
type input "Overall Paint"
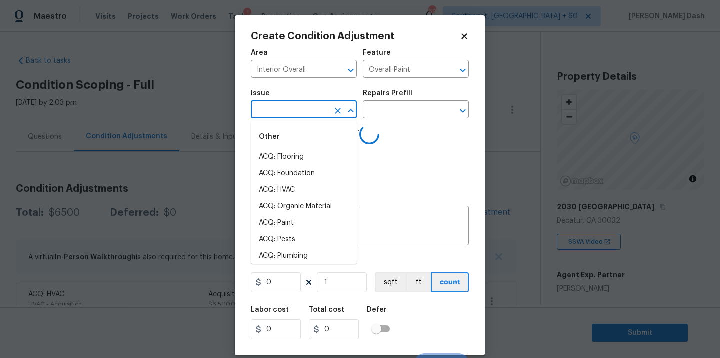
click at [313, 104] on input "text" at bounding box center [290, 111] width 78 height 16
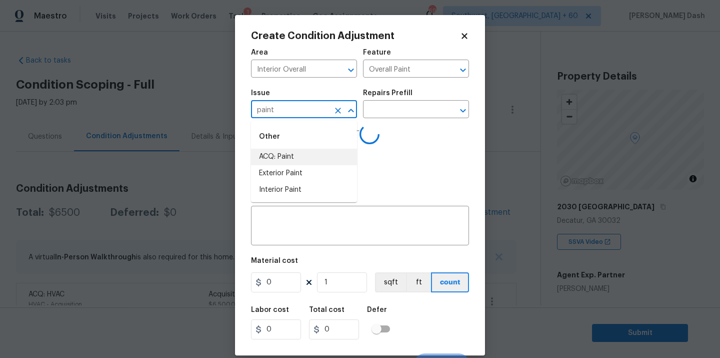
click at [295, 153] on li "ACQ: Paint" at bounding box center [304, 157] width 106 height 17
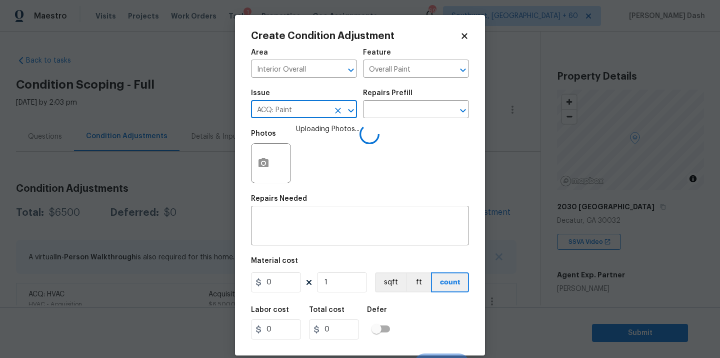
type input "ACQ: Paint"
click at [334, 282] on input "1" at bounding box center [342, 282] width 50 height 20
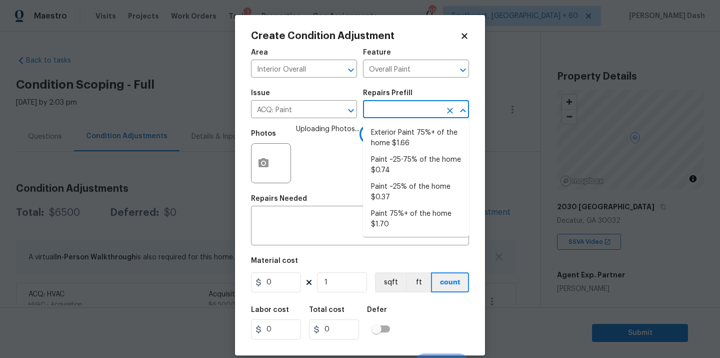
click at [406, 112] on input "text" at bounding box center [402, 111] width 78 height 16
click at [392, 217] on li "Paint 75%+ of the home $1.70" at bounding box center [416, 219] width 106 height 27
type input "Acquisition"
type input "1.7"
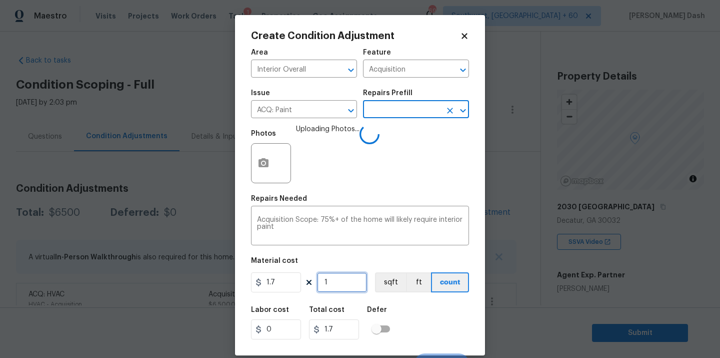
click at [344, 284] on input "1" at bounding box center [342, 282] width 50 height 20
type input "12"
type input "20.4"
type input "125"
type input "212.5"
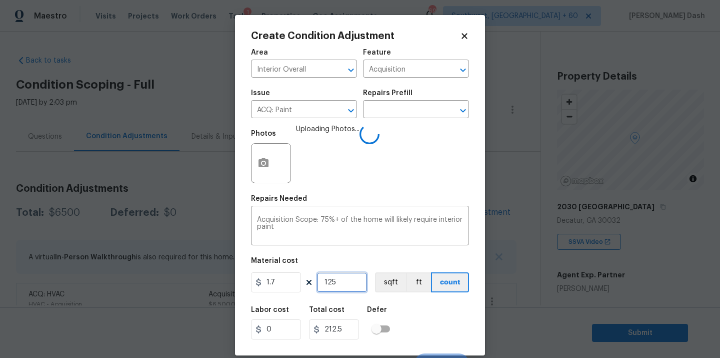
type input "1252"
type input "2128.4"
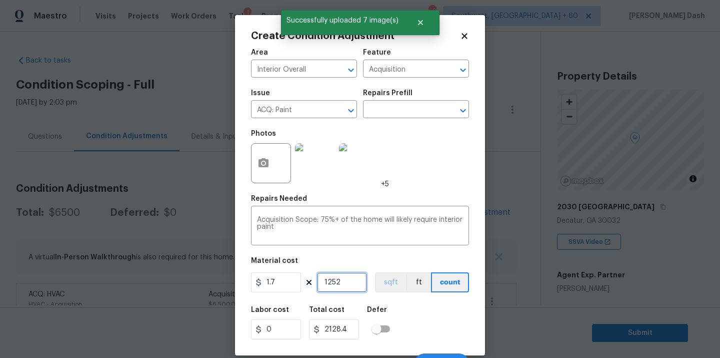
type input "1252"
click at [377, 282] on button "sqft" at bounding box center [390, 282] width 31 height 20
click at [415, 305] on div "Labor cost 0 Total cost 2128.4 Defer" at bounding box center [360, 322] width 218 height 45
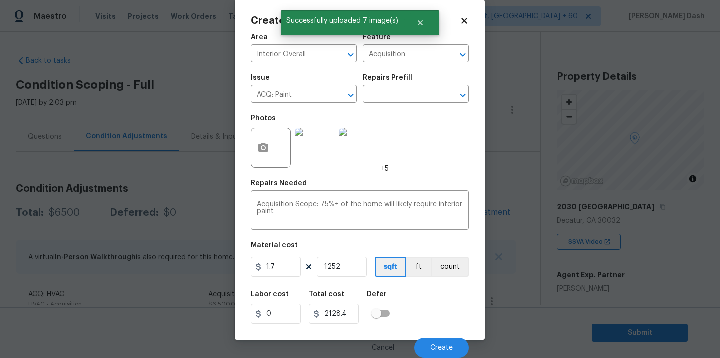
click at [443, 335] on div "Cancel Create" at bounding box center [360, 344] width 218 height 28
click at [443, 343] on button "Create" at bounding box center [442, 348] width 55 height 20
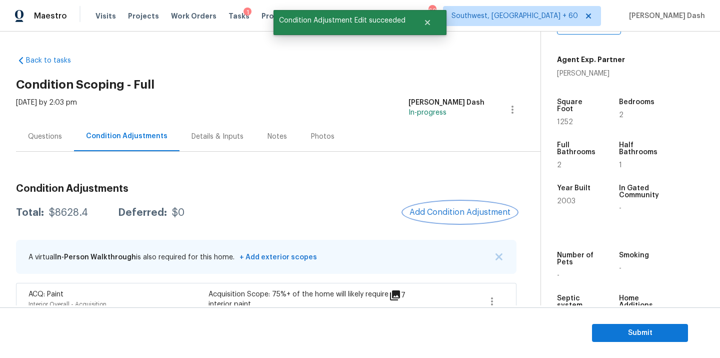
scroll to position [214, 0]
click at [469, 199] on div "Condition Adjustments Total: $8628.4 Deferred: $0 Add Condition Adjustment A vi…" at bounding box center [266, 269] width 501 height 187
click at [469, 204] on button "Add Condition Adjustment" at bounding box center [460, 212] width 113 height 21
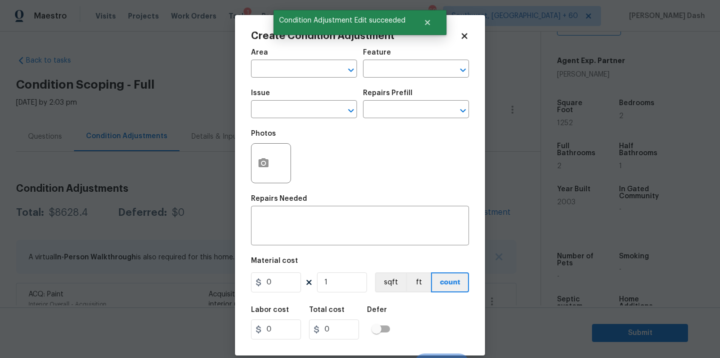
click at [310, 58] on div "Area" at bounding box center [304, 55] width 106 height 13
click at [310, 65] on input "text" at bounding box center [290, 70] width 78 height 16
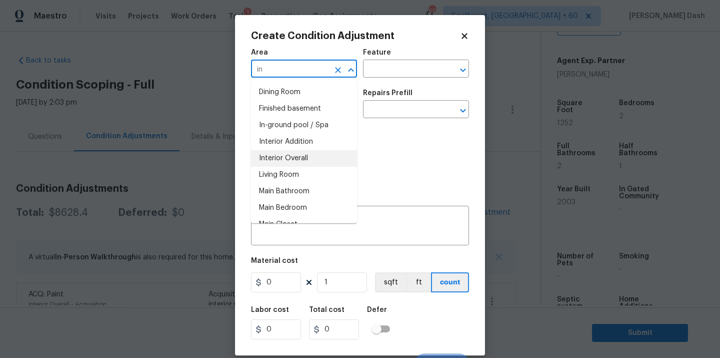
click at [307, 152] on li "Interior Overall" at bounding box center [304, 158] width 106 height 17
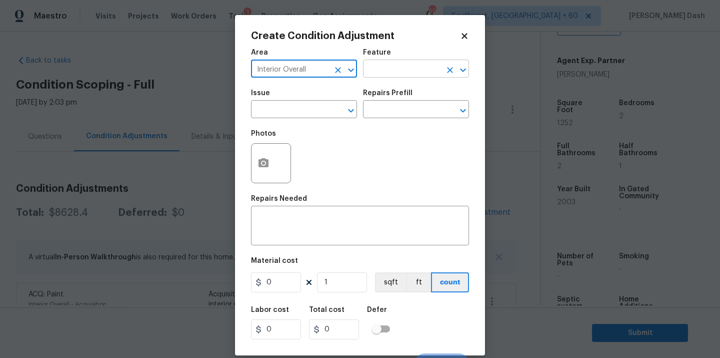
type input "Interior Overall"
click at [391, 75] on input "text" at bounding box center [402, 70] width 78 height 16
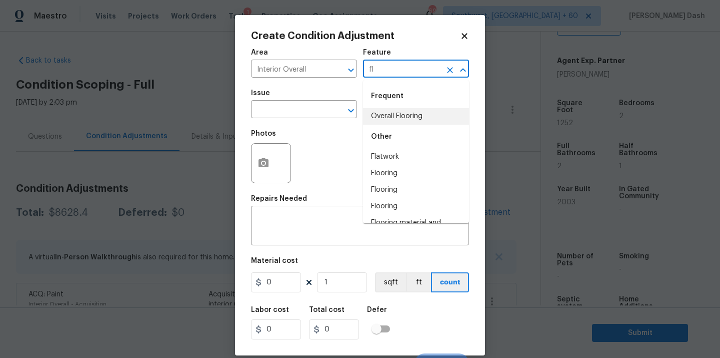
click at [389, 111] on li "Overall Flooring" at bounding box center [416, 116] width 106 height 17
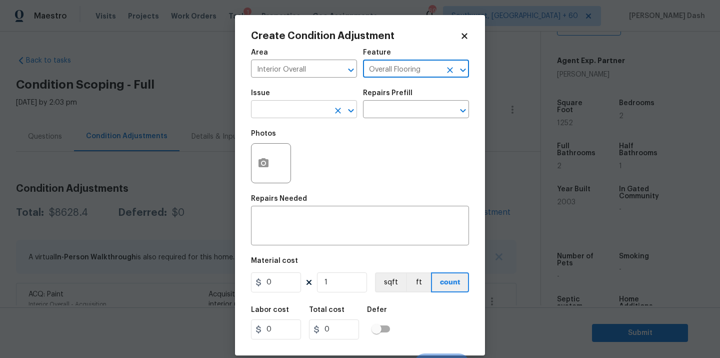
type input "Overall Flooring"
click at [306, 111] on input "text" at bounding box center [290, 111] width 78 height 16
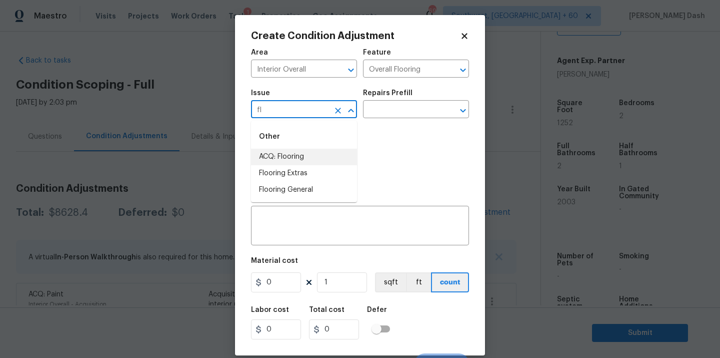
click at [316, 153] on li "ACQ: Flooring" at bounding box center [304, 157] width 106 height 17
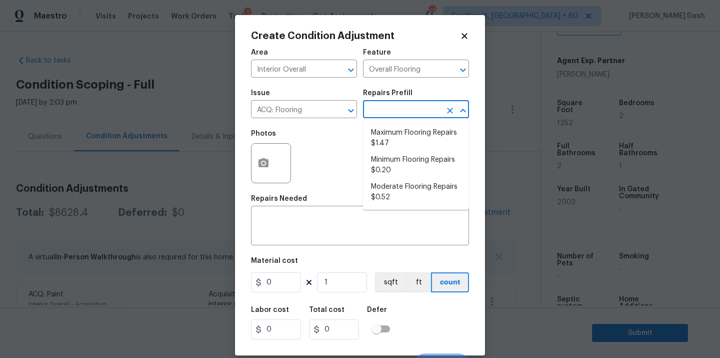
click at [411, 104] on input "text" at bounding box center [402, 111] width 78 height 16
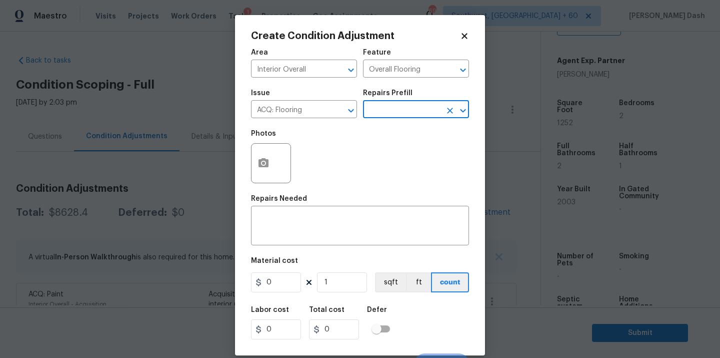
click at [410, 116] on input "text" at bounding box center [402, 111] width 78 height 16
click at [413, 110] on input "text" at bounding box center [402, 111] width 78 height 16
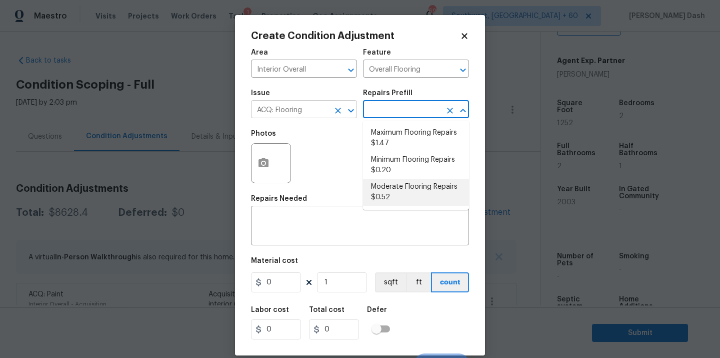
click at [329, 113] on div "ACQ: Flooring ​" at bounding box center [304, 111] width 106 height 16
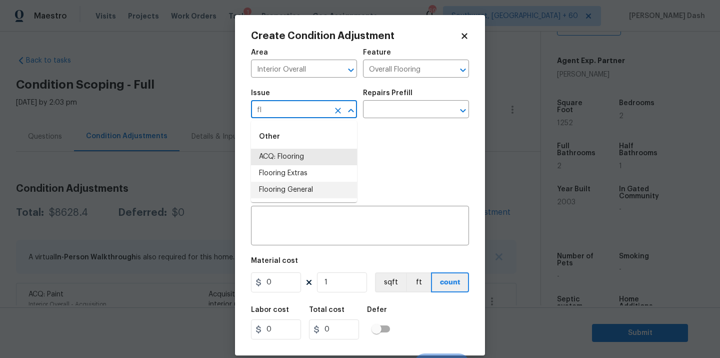
drag, startPoint x: 300, startPoint y: 188, endPoint x: 377, endPoint y: 112, distance: 108.2
click at [301, 185] on li "Flooring General" at bounding box center [304, 190] width 106 height 17
type input "Flooring General"
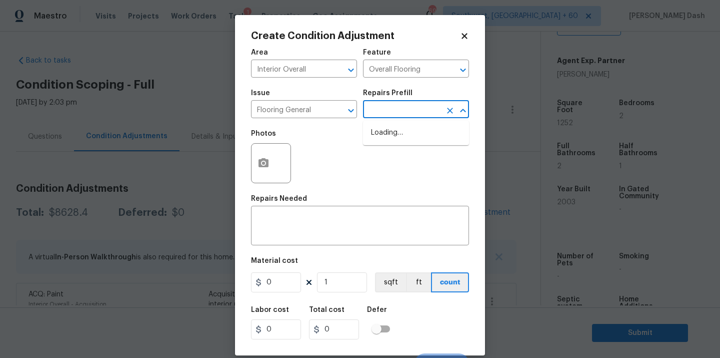
click at [380, 110] on input "text" at bounding box center [402, 111] width 78 height 16
type input "f"
type input "l"
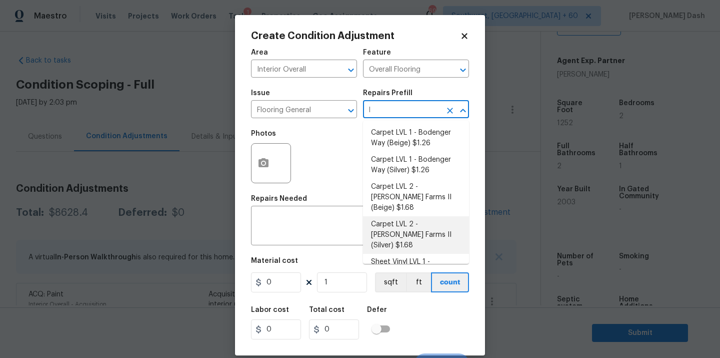
scroll to position [162, 0]
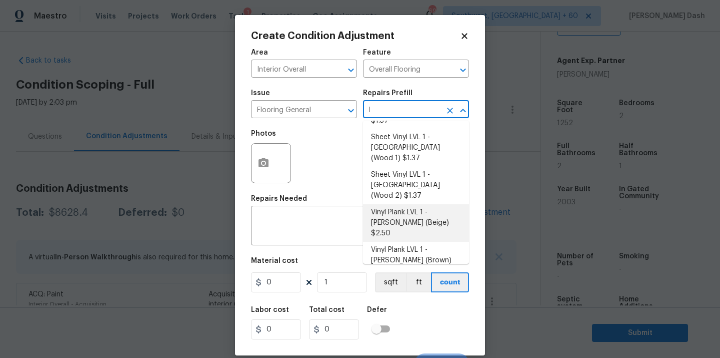
click at [392, 204] on li "Vinyl Plank LVL 1 - [PERSON_NAME] (Beige) $2.50" at bounding box center [416, 223] width 106 height 38
type textarea "Install LVP ([PERSON_NAME] AP835 Prairie Dust) Includes transitions, glue and a…"
type input "2.5"
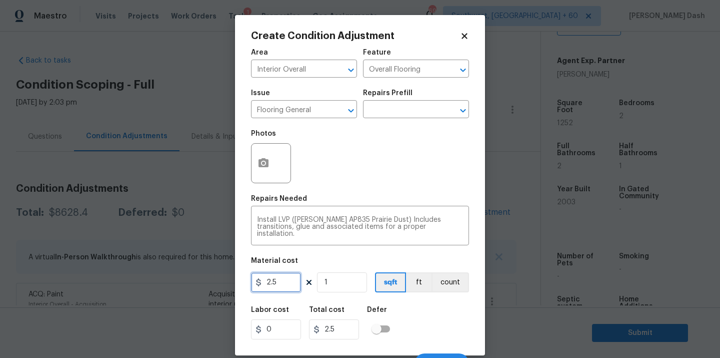
click at [279, 283] on input "2.5" at bounding box center [276, 282] width 50 height 20
type input "4.5"
click at [346, 279] on input "1" at bounding box center [342, 282] width 50 height 20
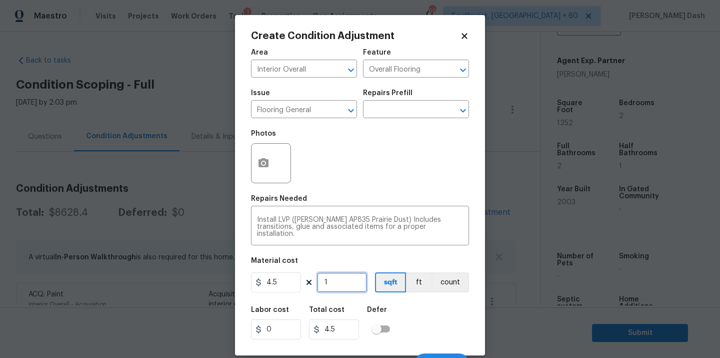
type input "0"
type input "6"
type input "27"
type input "63"
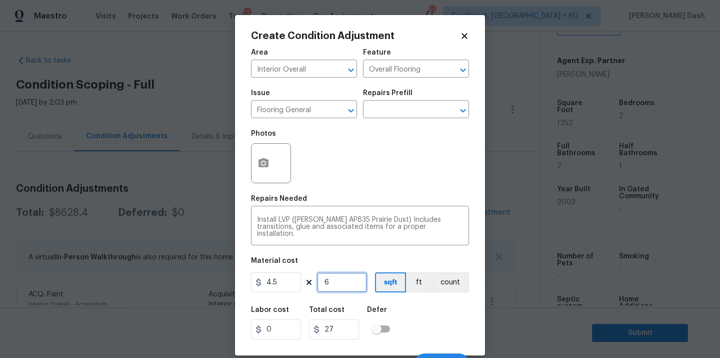
type input "283.5"
type input "6"
type input "27"
type input "62"
type input "279"
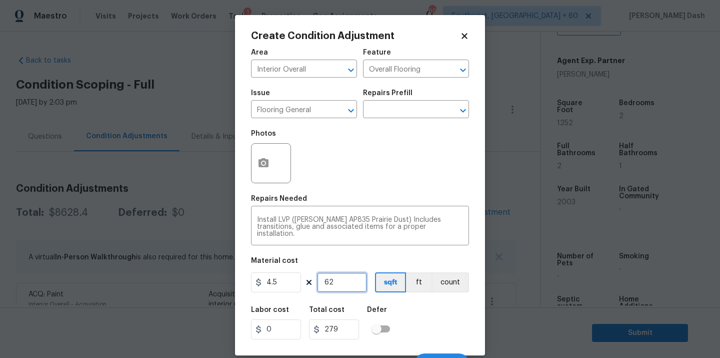
type input "626"
type input "2817"
type input "626"
click at [419, 315] on div "Labor cost 0 Total cost 2817 Defer" at bounding box center [360, 322] width 218 height 45
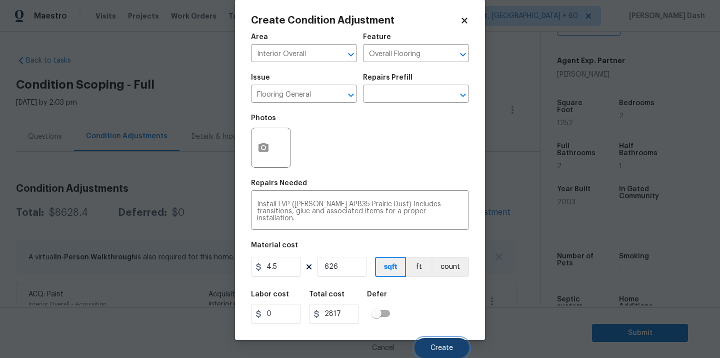
click at [448, 347] on span "Create" at bounding box center [442, 348] width 23 height 8
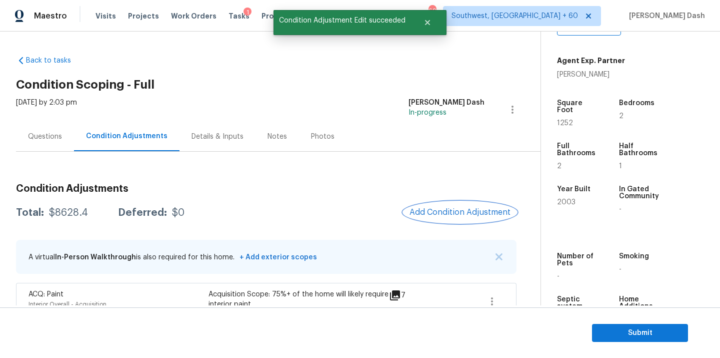
scroll to position [0, 0]
click at [479, 215] on div at bounding box center [360, 179] width 720 height 358
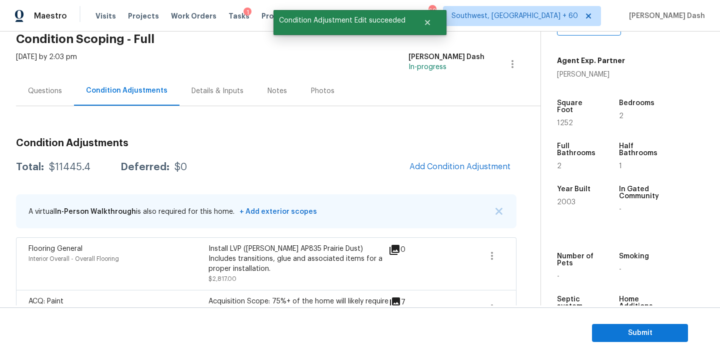
scroll to position [77, 0]
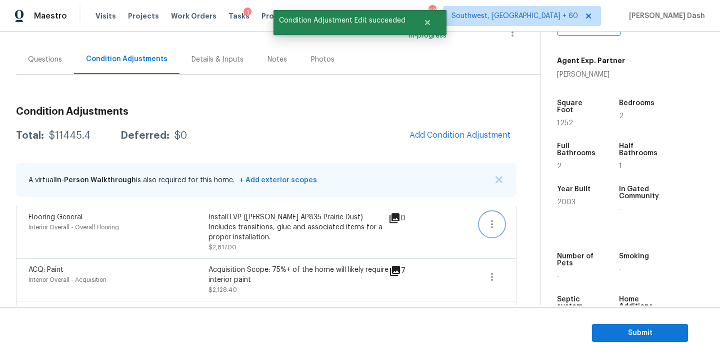
click at [486, 231] on button "button" at bounding box center [492, 224] width 24 height 24
click at [537, 213] on ul "Edit" at bounding box center [549, 222] width 90 height 20
click at [504, 224] on ul "Edit" at bounding box center [549, 222] width 90 height 20
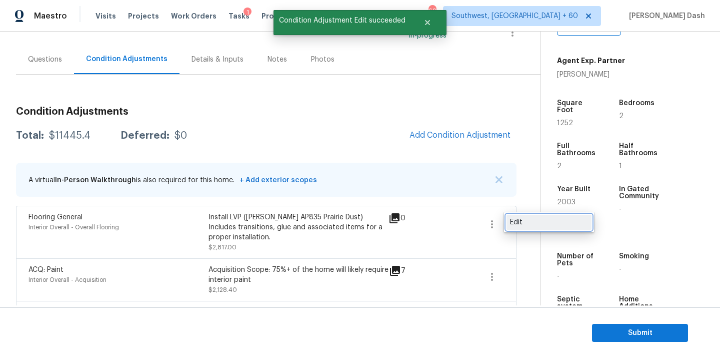
click at [510, 224] on div "Edit" at bounding box center [549, 222] width 78 height 10
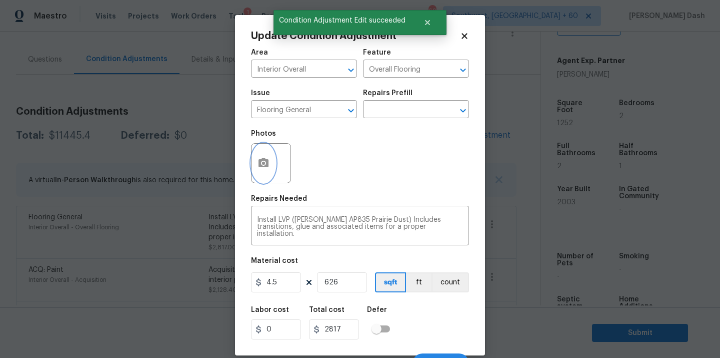
click at [272, 170] on button "button" at bounding box center [264, 163] width 24 height 39
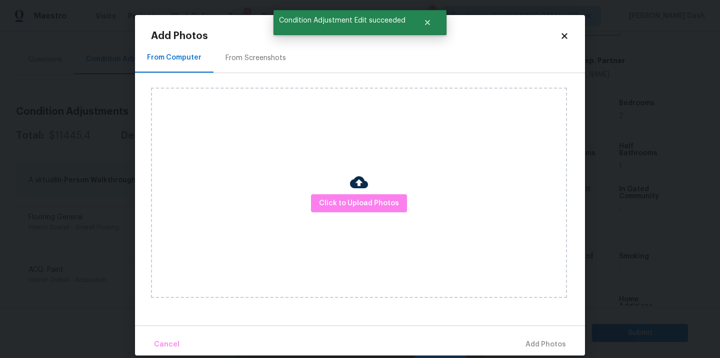
click at [334, 212] on div "Click to Upload Photos" at bounding box center [359, 193] width 416 height 210
click at [334, 207] on span "Click to Upload Photos" at bounding box center [359, 203] width 80 height 13
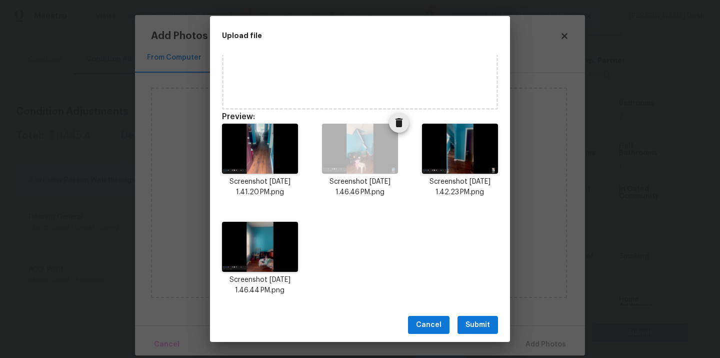
scroll to position [0, 0]
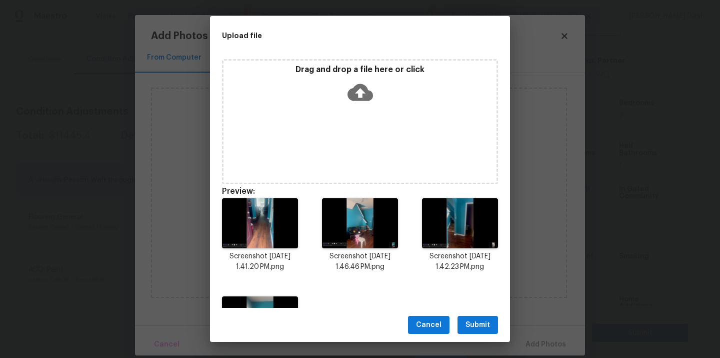
click at [350, 83] on icon at bounding box center [361, 93] width 26 height 26
click at [473, 328] on span "Submit" at bounding box center [478, 325] width 25 height 13
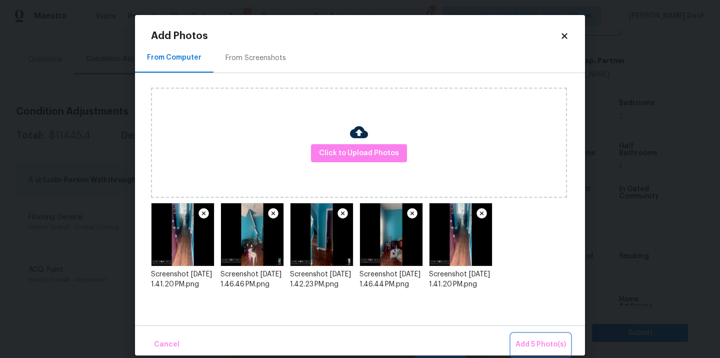
click at [526, 343] on span "Add 5 Photo(s)" at bounding box center [541, 344] width 51 height 13
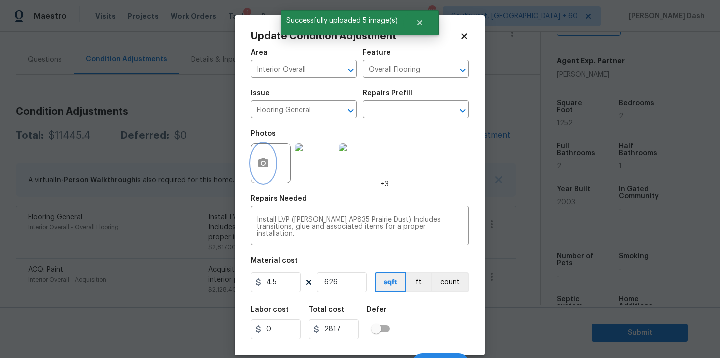
scroll to position [16, 0]
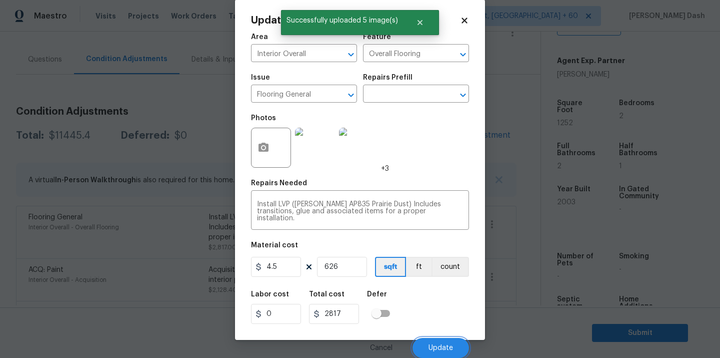
click at [436, 342] on button "Update" at bounding box center [441, 348] width 57 height 20
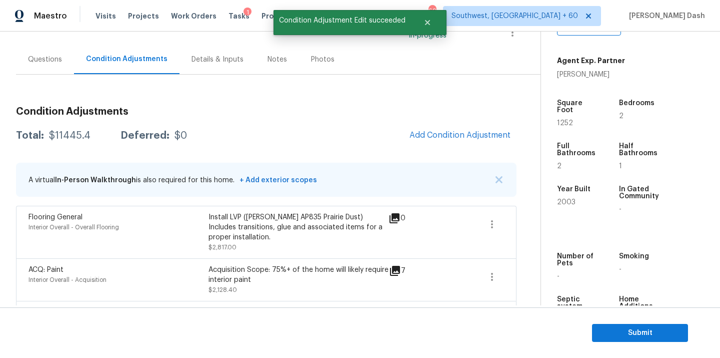
scroll to position [0, 0]
click at [449, 135] on span "Add Condition Adjustment" at bounding box center [460, 135] width 101 height 9
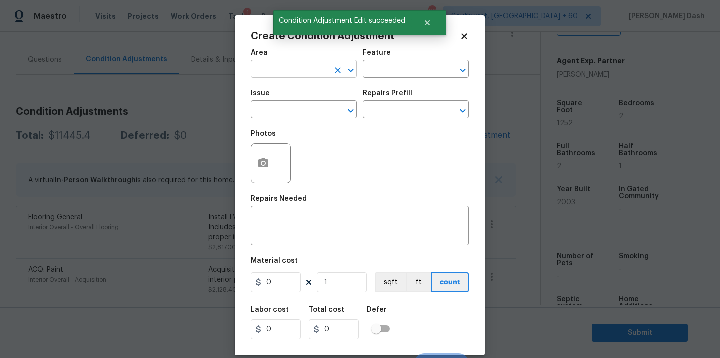
click at [283, 70] on input "text" at bounding box center [290, 70] width 78 height 16
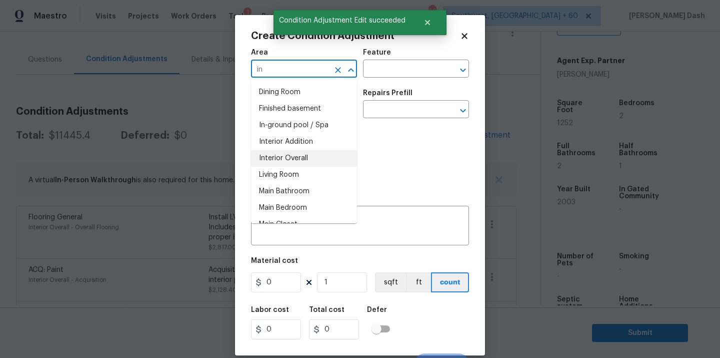
click at [269, 156] on li "Interior Overall" at bounding box center [304, 158] width 106 height 17
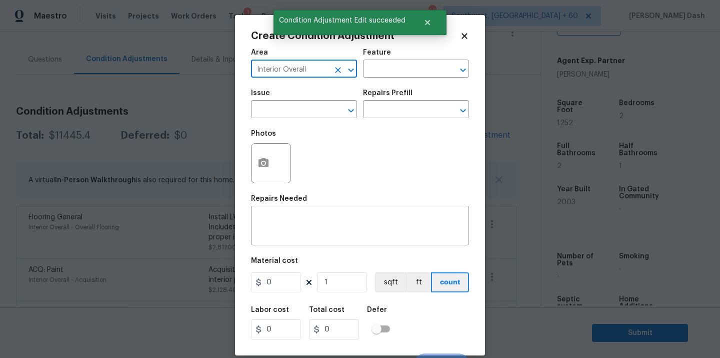
type input "Interior Overall"
click at [267, 163] on icon "button" at bounding box center [264, 162] width 10 height 9
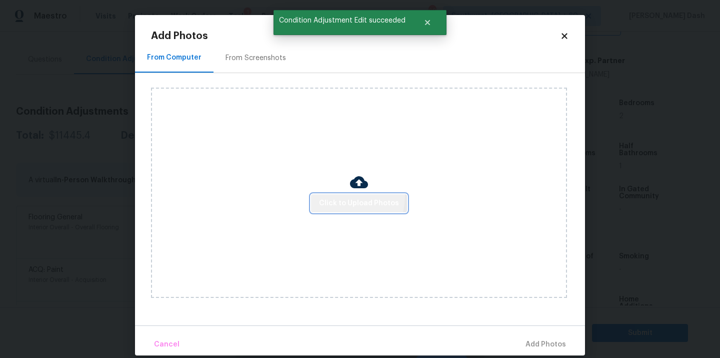
click at [334, 196] on button "Click to Upload Photos" at bounding box center [359, 203] width 96 height 19
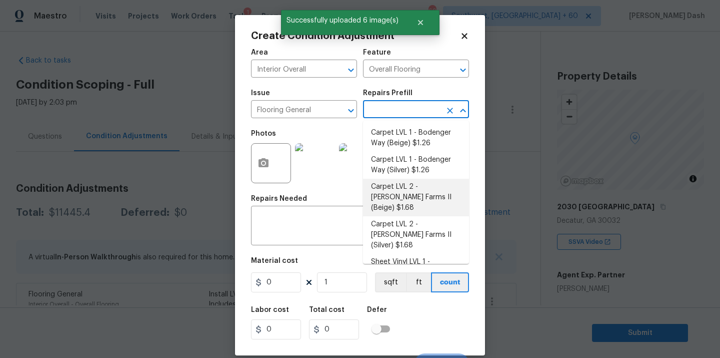
scroll to position [214, 0]
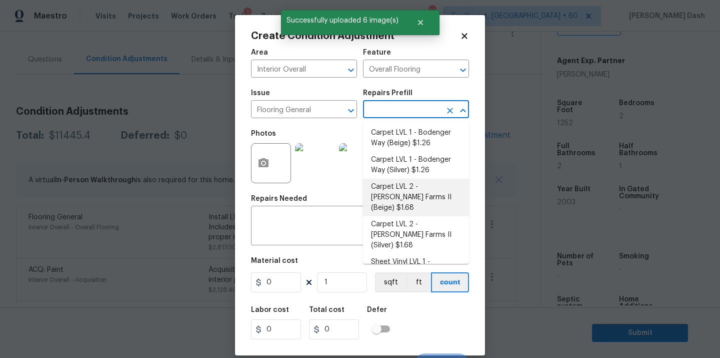
click at [402, 193] on li "Carpet LVL 2 - [PERSON_NAME] Farms II (Beige) $1.68" at bounding box center [416, 198] width 106 height 38
type input "1.68"
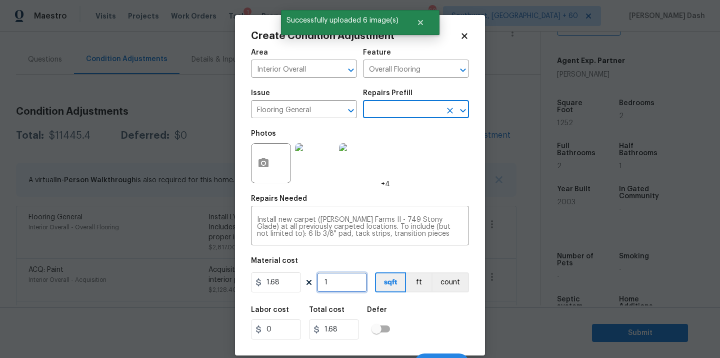
click at [340, 286] on input "1" at bounding box center [342, 282] width 50 height 20
type input "2"
type input "3.36"
type input "0"
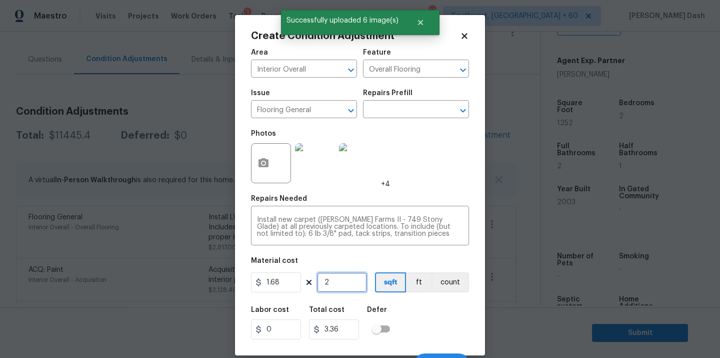
type input "0"
type input "6"
type input "10.08"
type input "62"
type input "104.16"
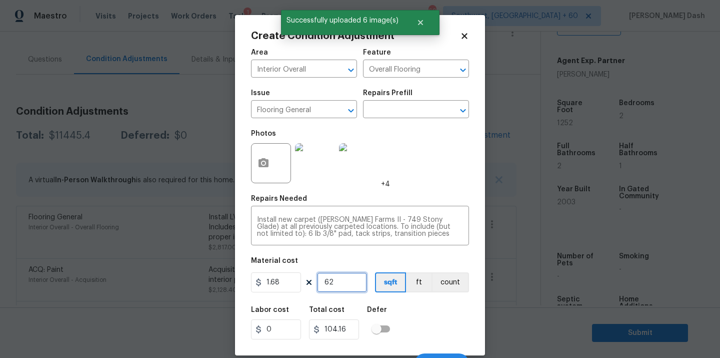
type input "626"
type input "1051.68"
type input "626"
click at [415, 300] on div "Area Interior Overall ​ Feature Overall Flooring ​ Issue Flooring General ​ Rep…" at bounding box center [360, 208] width 218 height 330
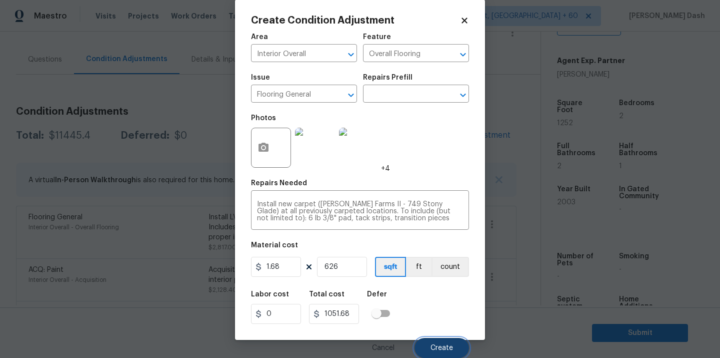
click at [444, 346] on span "Create" at bounding box center [442, 348] width 23 height 8
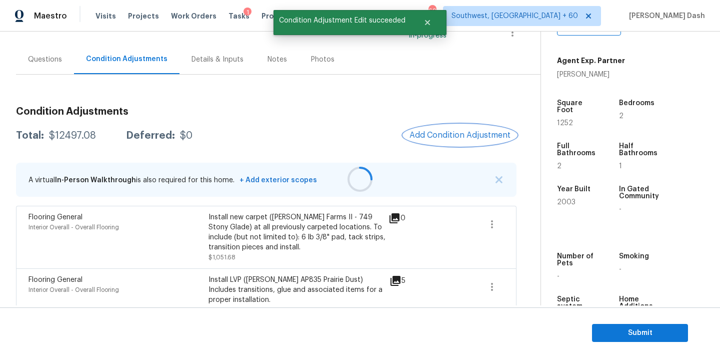
scroll to position [0, 0]
click at [466, 137] on span "Add Condition Adjustment" at bounding box center [460, 135] width 101 height 9
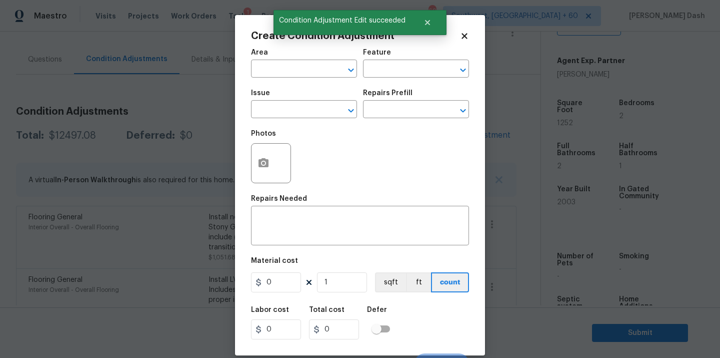
click at [466, 137] on div "Photos" at bounding box center [360, 156] width 218 height 65
click at [322, 61] on div "Area" at bounding box center [304, 55] width 106 height 13
click at [322, 66] on input "text" at bounding box center [290, 70] width 78 height 16
type input "n"
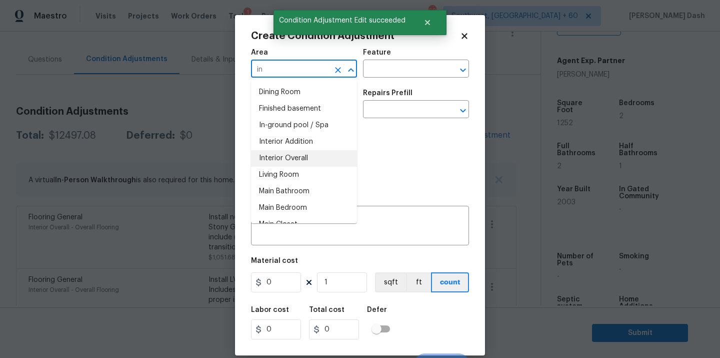
click at [318, 161] on li "Interior Overall" at bounding box center [304, 158] width 106 height 17
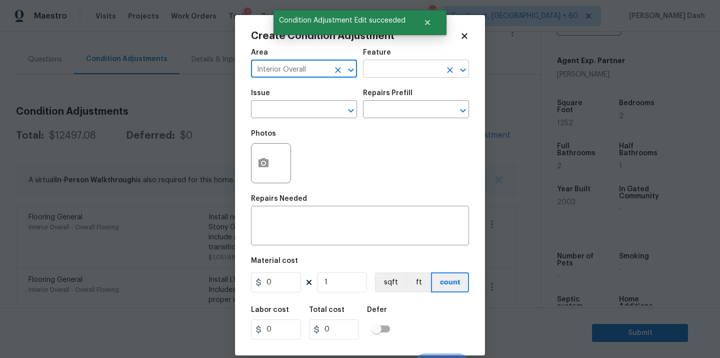
type input "Interior Overall"
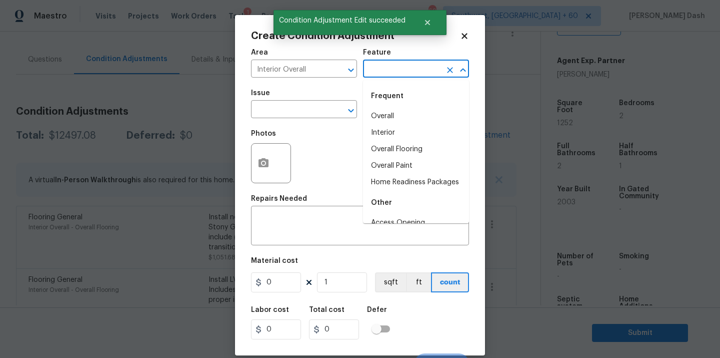
click at [379, 65] on input "text" at bounding box center [402, 70] width 78 height 16
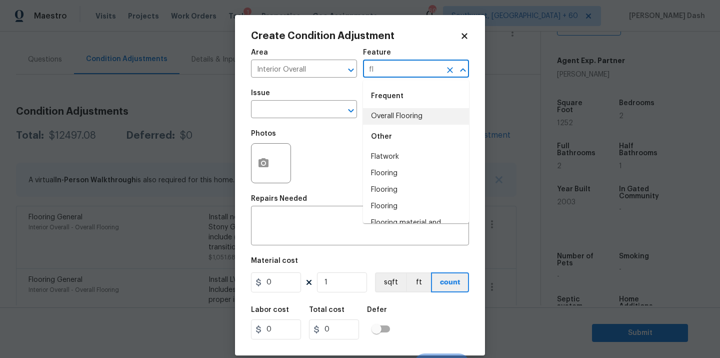
click at [385, 115] on li "Overall Flooring" at bounding box center [416, 116] width 106 height 17
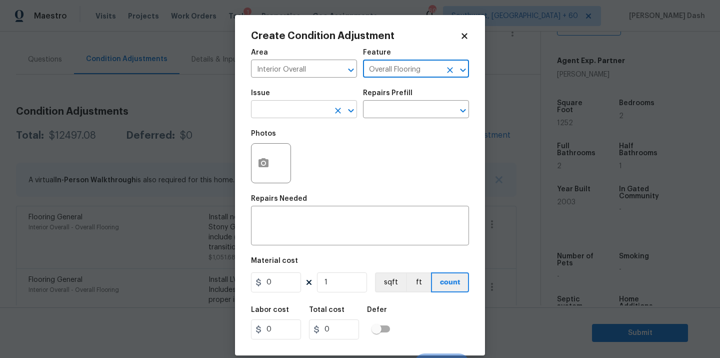
type input "Overall Flooring"
click at [324, 107] on input "text" at bounding box center [290, 111] width 78 height 16
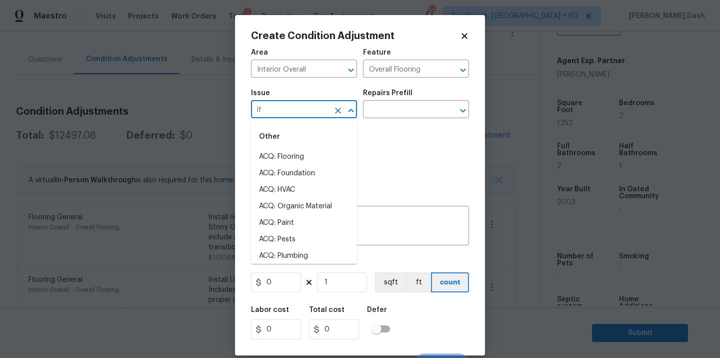
type input "lfl"
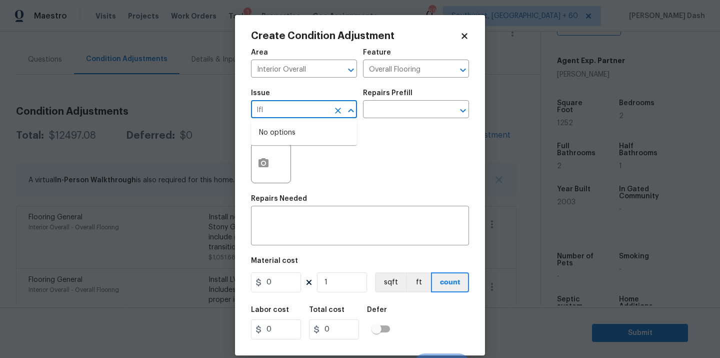
click at [340, 113] on icon "Clear" at bounding box center [338, 111] width 6 height 6
click at [307, 176] on li "Flooring Extras" at bounding box center [304, 173] width 106 height 17
type input "Flooring Extras"
click at [381, 118] on body "Maestro Visits Projects Work Orders Tasks 1 Properties Geo Assignments 697 Sout…" at bounding box center [360, 179] width 720 height 358
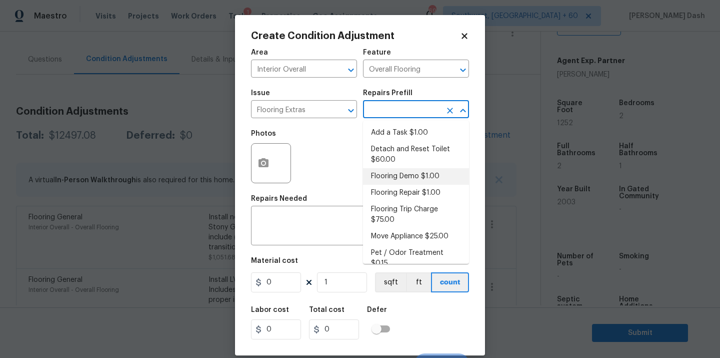
click at [387, 177] on li "Flooring Demo $1.00" at bounding box center [416, 176] width 106 height 17
type textarea "Demo existing flooring."
type input "1"
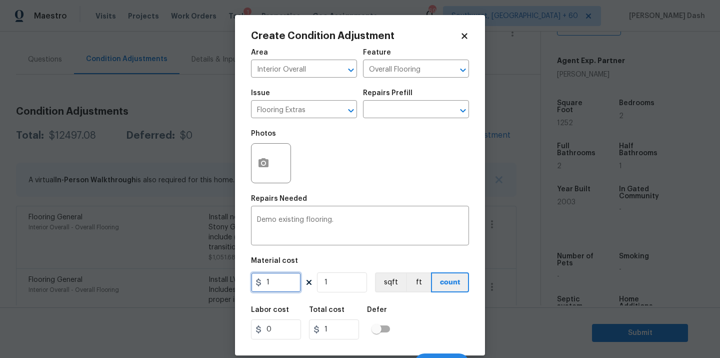
click at [273, 287] on input "1" at bounding box center [276, 282] width 50 height 20
type input "2"
click at [356, 280] on input "1" at bounding box center [342, 282] width 50 height 20
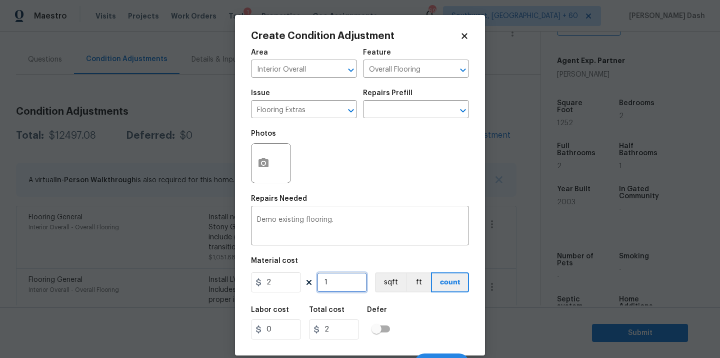
type input "0"
type input "1"
type input "2"
type input "12"
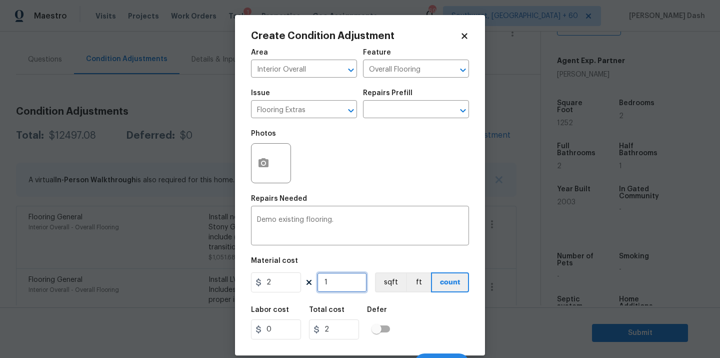
type input "24"
type input "125"
type input "250"
type input "1252"
type input "2504"
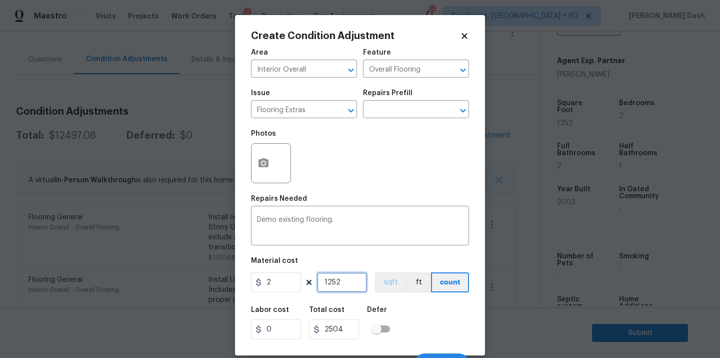
type input "1252"
click at [390, 277] on button "sqft" at bounding box center [390, 282] width 31 height 20
click at [419, 326] on div "Labor cost 0 Total cost 2504 Defer" at bounding box center [360, 322] width 218 height 45
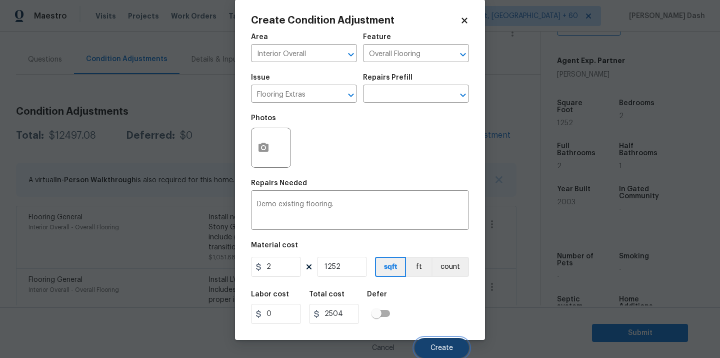
click at [453, 347] on span "Create" at bounding box center [442, 348] width 23 height 8
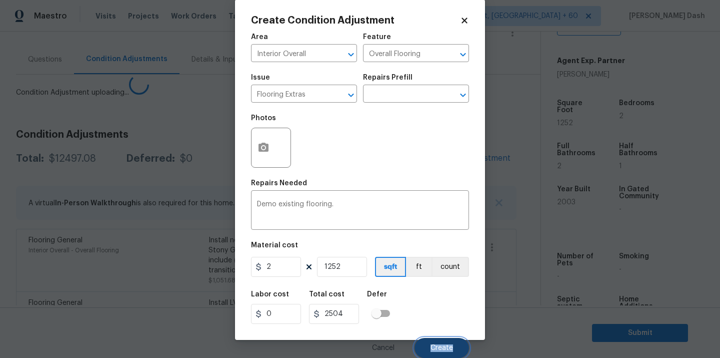
click at [453, 347] on span "Create" at bounding box center [442, 348] width 23 height 8
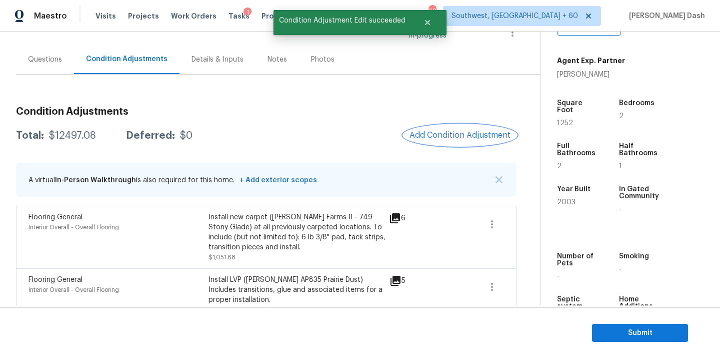
scroll to position [0, 0]
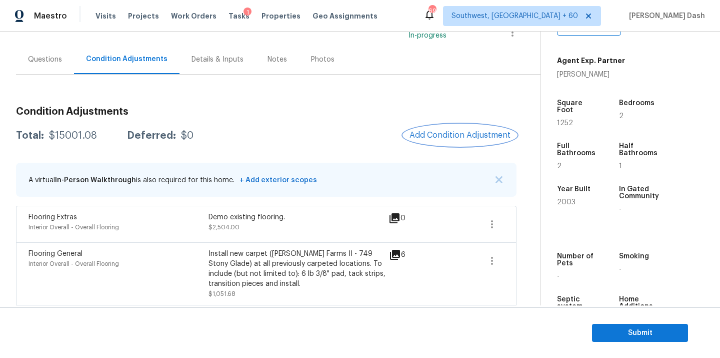
click at [443, 142] on button "Add Condition Adjustment" at bounding box center [460, 135] width 113 height 21
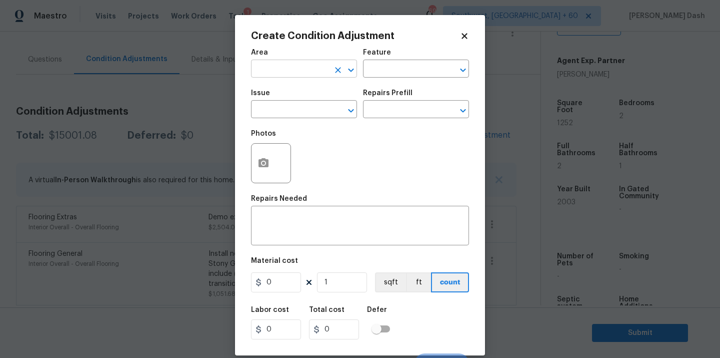
click at [316, 67] on input "text" at bounding box center [290, 70] width 78 height 16
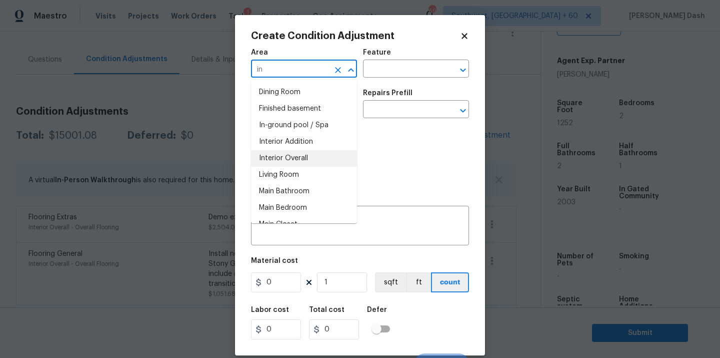
click at [304, 167] on li "Living Room" at bounding box center [304, 175] width 106 height 17
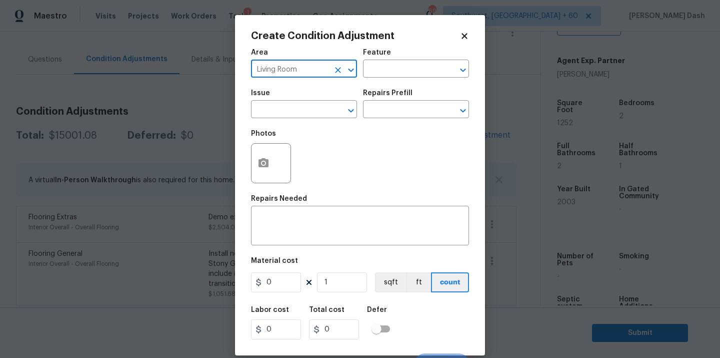
type input "Living Room"
click at [338, 59] on div "Area" at bounding box center [304, 55] width 106 height 13
click at [338, 64] on button "Clear" at bounding box center [338, 70] width 14 height 14
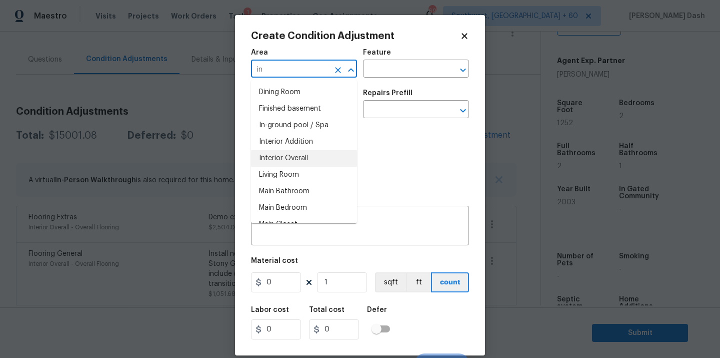
click at [312, 160] on li "Interior Overall" at bounding box center [304, 158] width 106 height 17
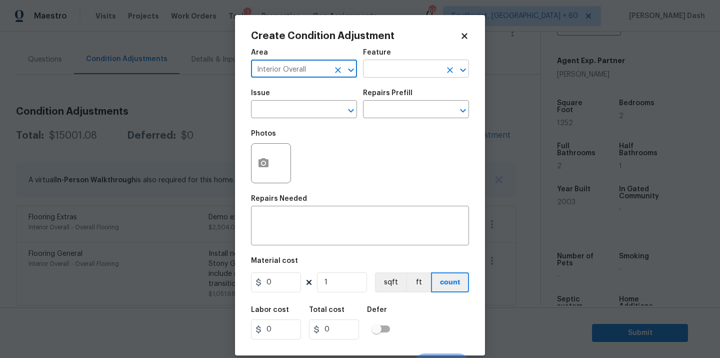
type input "Interior Overall"
click at [380, 76] on input "text" at bounding box center [402, 70] width 78 height 16
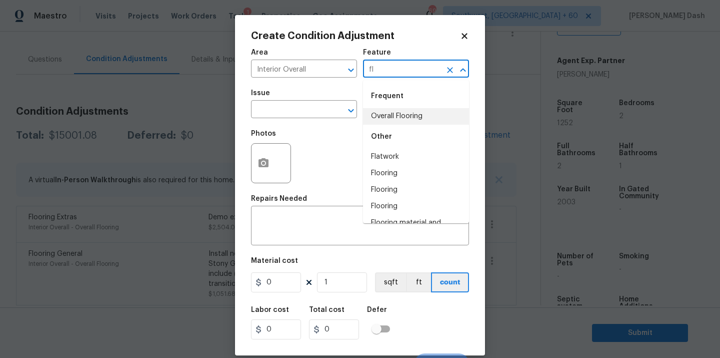
type input "f"
click at [399, 117] on li "Overall Paint" at bounding box center [416, 116] width 106 height 17
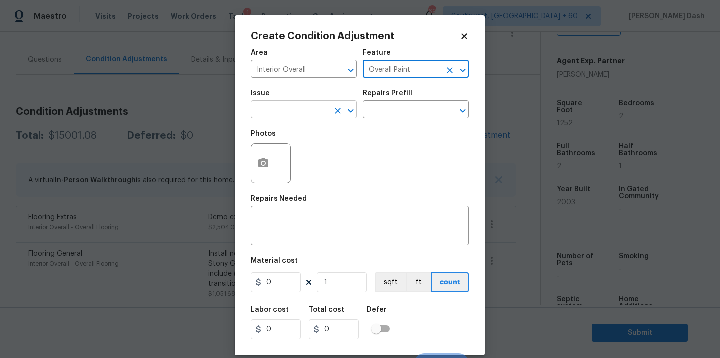
type input "Overall Paint"
click at [323, 116] on input "text" at bounding box center [290, 111] width 78 height 16
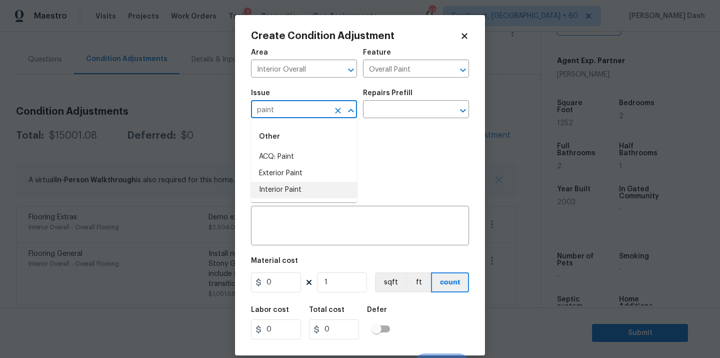
click at [290, 190] on li "Interior Paint" at bounding box center [304, 190] width 106 height 17
type input "Interior Paint"
click at [379, 125] on div "Photos" at bounding box center [360, 156] width 218 height 65
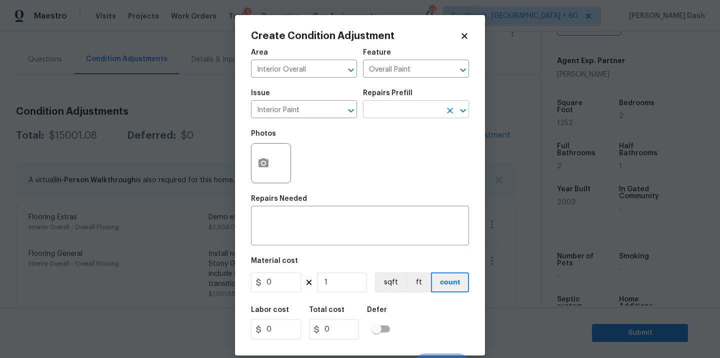
click at [379, 108] on input "text" at bounding box center [402, 111] width 78 height 16
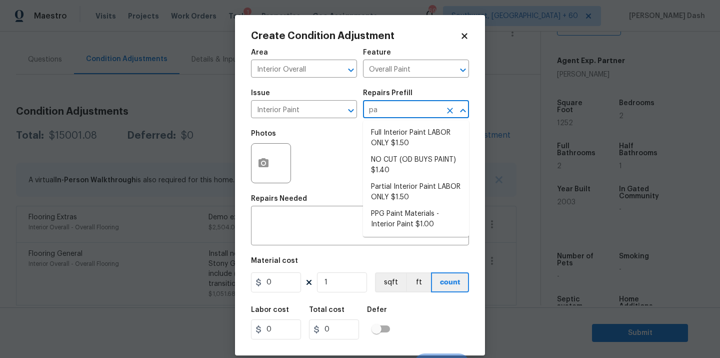
type input "p"
type input "pr"
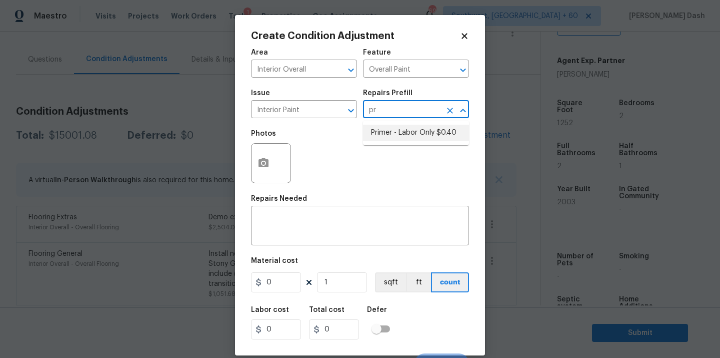
click at [394, 133] on li "Primer - Labor Only $0.40" at bounding box center [416, 133] width 106 height 17
type textarea "Interior primer - PRIMER PROVIDED BY OPENDOOR - All nails, screws, drywall anch…"
type input "0.4"
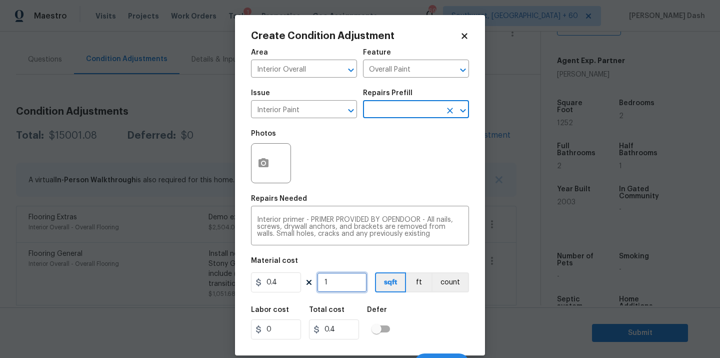
click at [346, 285] on input "1" at bounding box center [342, 282] width 50 height 20
type input "12"
type input "4.8"
type input "125"
type input "50"
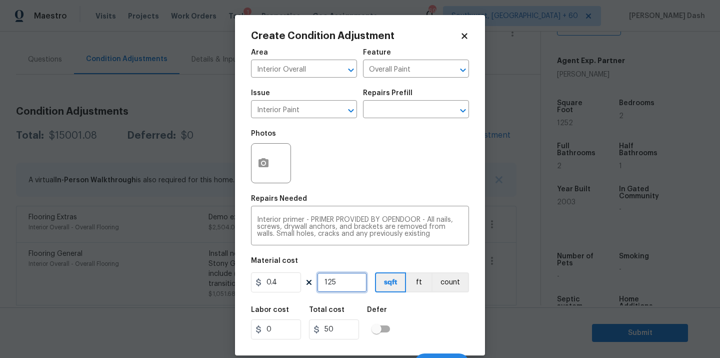
type input "1252"
type input "500.8"
type input "1252"
click at [425, 297] on div "Area Interior Overall ​ Feature Overall Paint ​ Issue Interior Paint ​ Repairs …" at bounding box center [360, 208] width 218 height 330
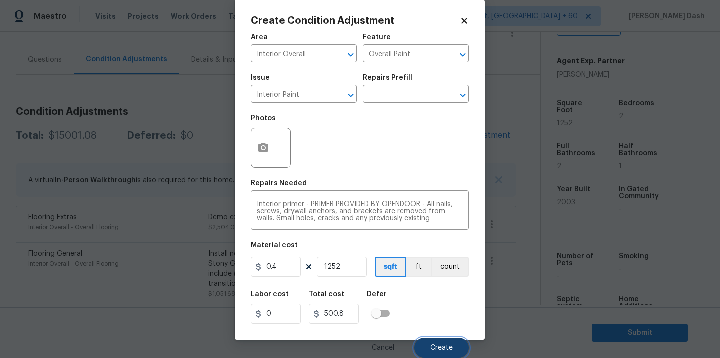
click at [444, 352] on button "Create" at bounding box center [442, 348] width 55 height 20
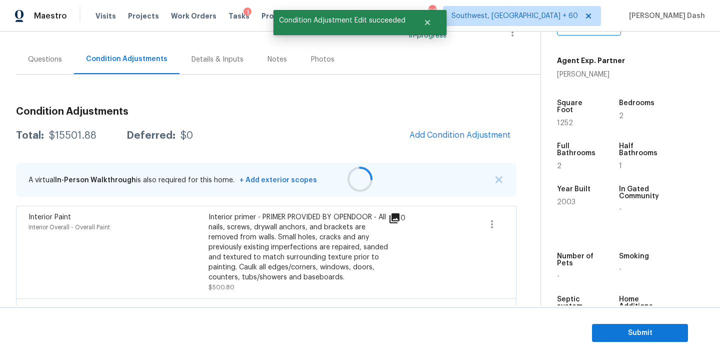
click at [442, 141] on div at bounding box center [360, 179] width 720 height 358
click at [442, 141] on button "Add Condition Adjustment" at bounding box center [460, 135] width 113 height 21
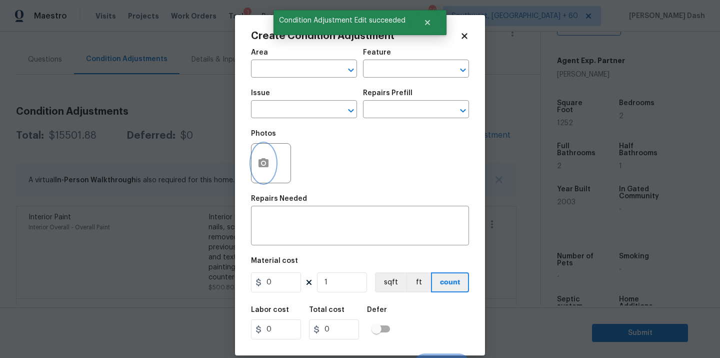
click at [262, 148] on button "button" at bounding box center [264, 163] width 24 height 39
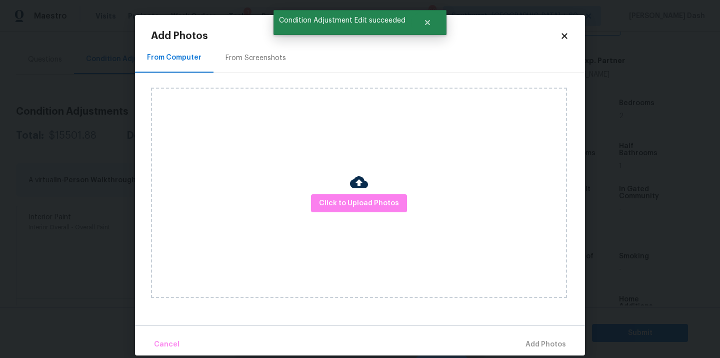
click at [378, 214] on div "Click to Upload Photos" at bounding box center [359, 193] width 416 height 210
click at [377, 212] on button "Click to Upload Photos" at bounding box center [359, 203] width 96 height 19
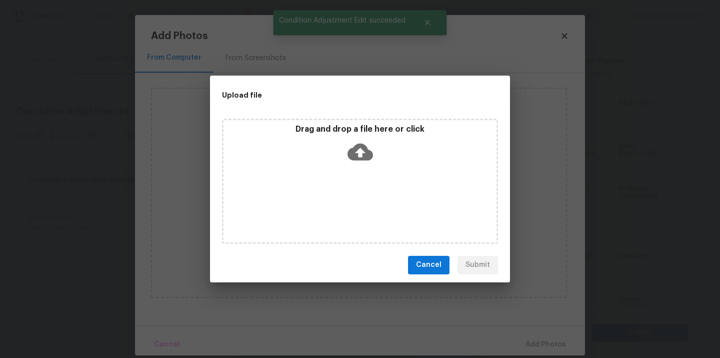
click at [377, 212] on div "Drag and drop a file here or click" at bounding box center [360, 181] width 276 height 125
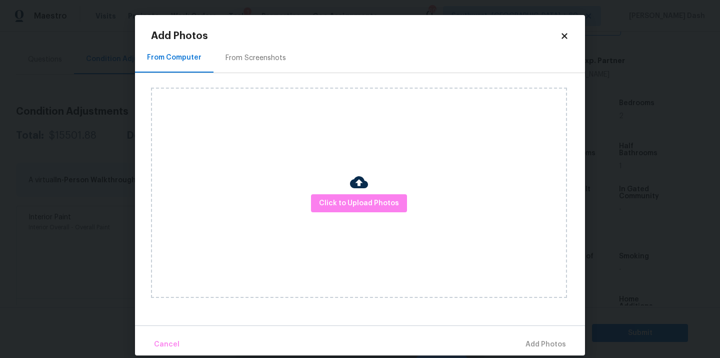
click at [337, 179] on div "Click to Upload Photos" at bounding box center [359, 193] width 416 height 210
click at [339, 194] on button "Click to Upload Photos" at bounding box center [359, 203] width 96 height 19
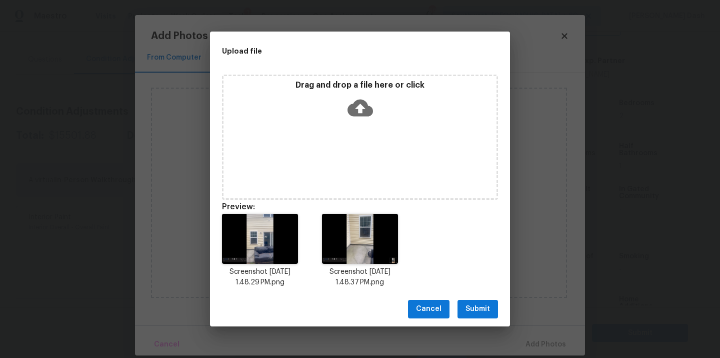
click at [494, 313] on button "Submit" at bounding box center [478, 309] width 41 height 19
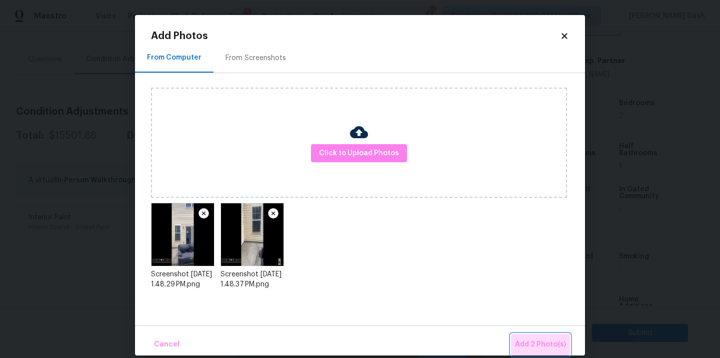
click at [535, 341] on span "Add 2 Photo(s)" at bounding box center [540, 344] width 51 height 13
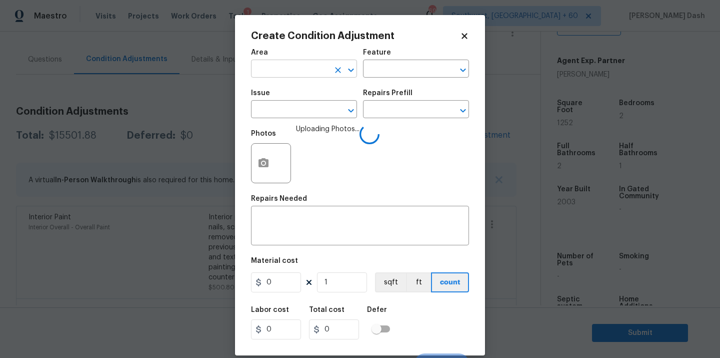
click at [302, 66] on input "text" at bounding box center [290, 70] width 78 height 16
click at [298, 106] on li "Exterior Overall" at bounding box center [304, 109] width 106 height 17
type input "Exterior Overall"
click at [385, 74] on input "text" at bounding box center [402, 70] width 78 height 16
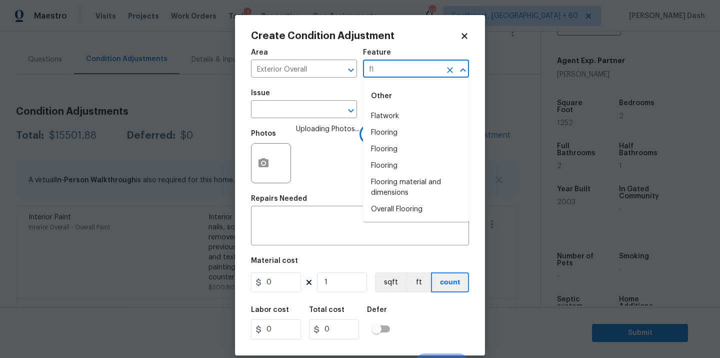
type input "fla"
type input "t"
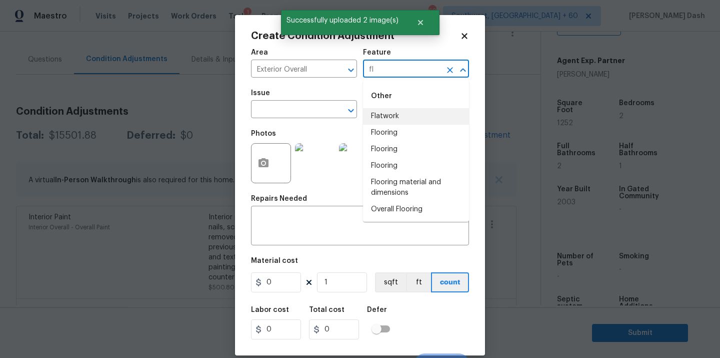
type input "fla"
click at [388, 118] on li "Flatwork" at bounding box center [416, 116] width 106 height 17
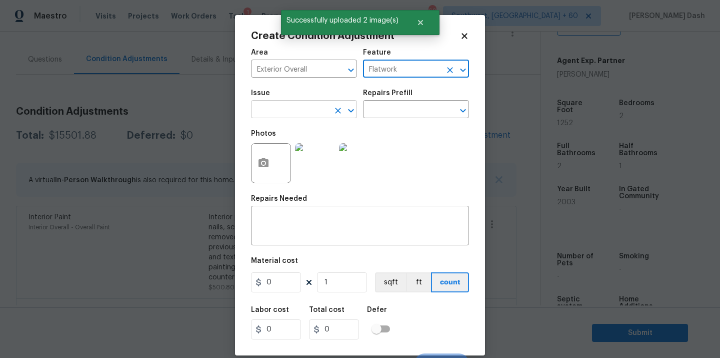
click at [336, 114] on icon "Clear" at bounding box center [338, 111] width 6 height 6
type input "Flatwork"
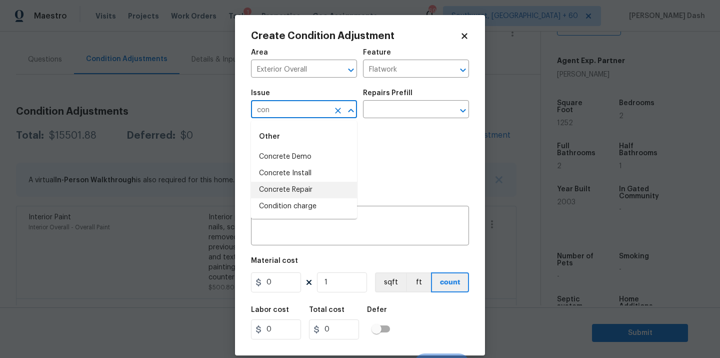
click at [309, 194] on li "Concrete Repair" at bounding box center [304, 190] width 106 height 17
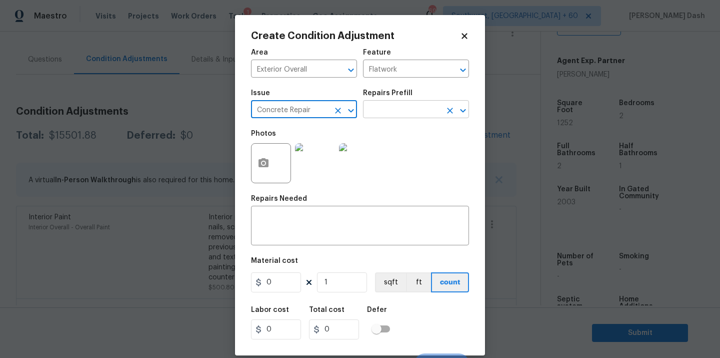
type input "Concrete Repair"
click at [398, 109] on input "text" at bounding box center [402, 111] width 78 height 16
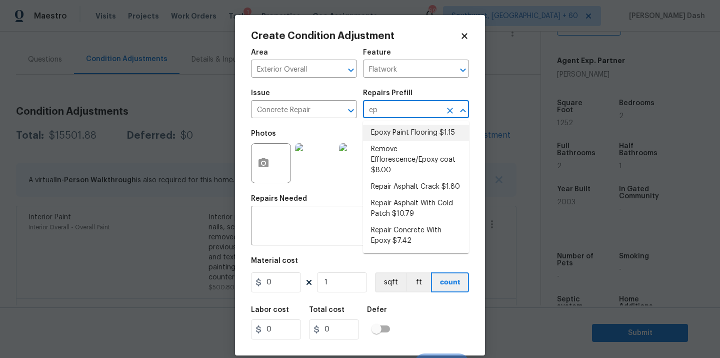
type input "epo"
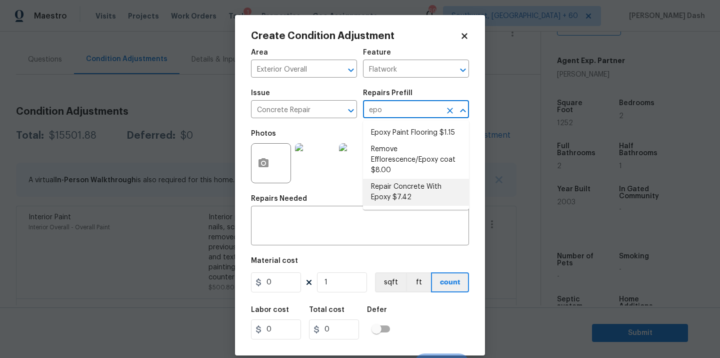
click at [393, 193] on li "Repair Concrete With Epoxy $7.42" at bounding box center [416, 192] width 106 height 27
type textarea "Prep and clean the crack in the concrete thoroughly. Apply/inject a concrete ad…"
type input "7.42"
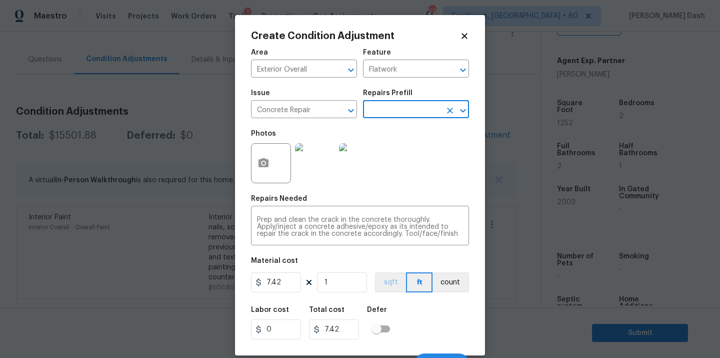
scroll to position [16, 0]
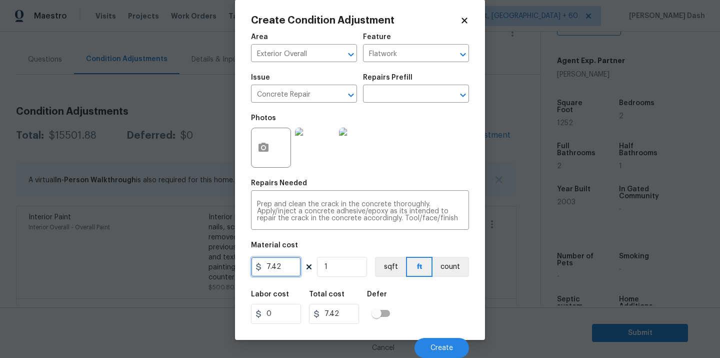
click at [284, 267] on input "7.42" at bounding box center [276, 267] width 50 height 20
type input "300"
drag, startPoint x: 454, startPoint y: 270, endPoint x: 452, endPoint y: 307, distance: 36.5
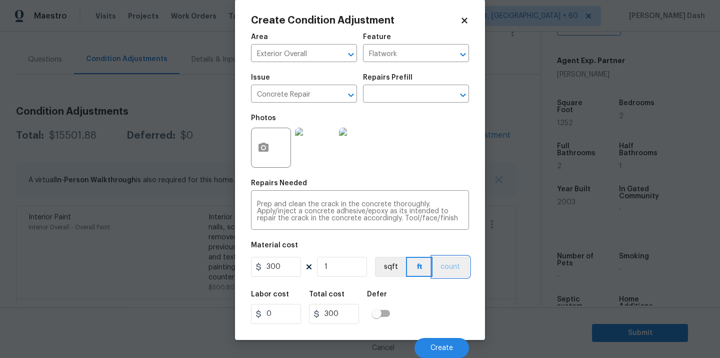
click at [454, 270] on button "count" at bounding box center [451, 267] width 37 height 20
click at [452, 317] on div "Labor cost 0 Total cost 300 Defer" at bounding box center [360, 307] width 218 height 45
click at [453, 352] on button "Create" at bounding box center [442, 348] width 55 height 20
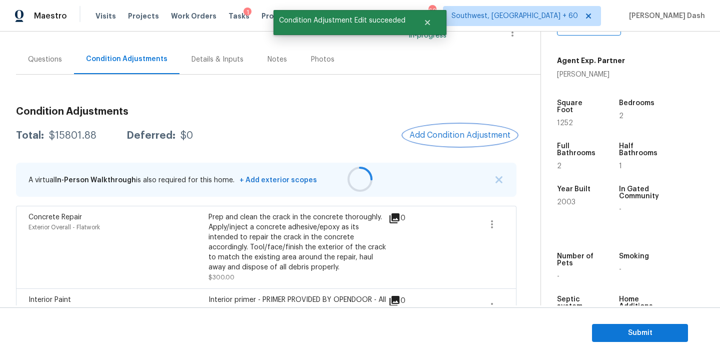
scroll to position [0, 0]
click at [454, 141] on button "Add Condition Adjustment" at bounding box center [460, 135] width 113 height 21
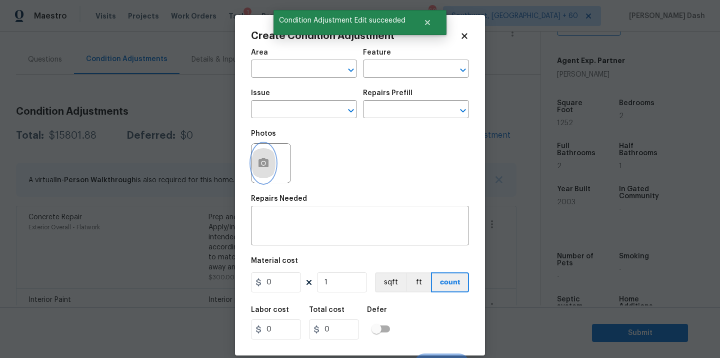
click at [266, 163] on icon "button" at bounding box center [264, 163] width 12 height 12
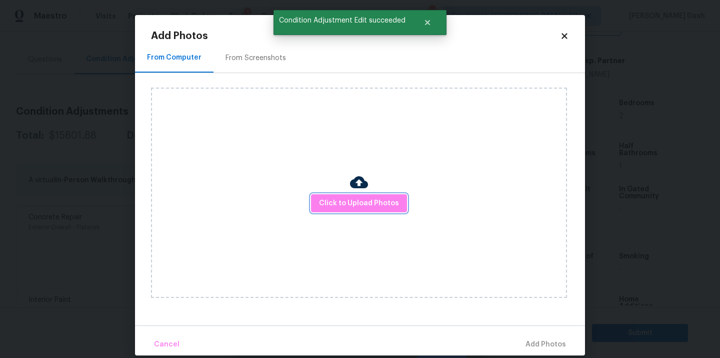
click at [339, 200] on span "Click to Upload Photos" at bounding box center [359, 203] width 80 height 13
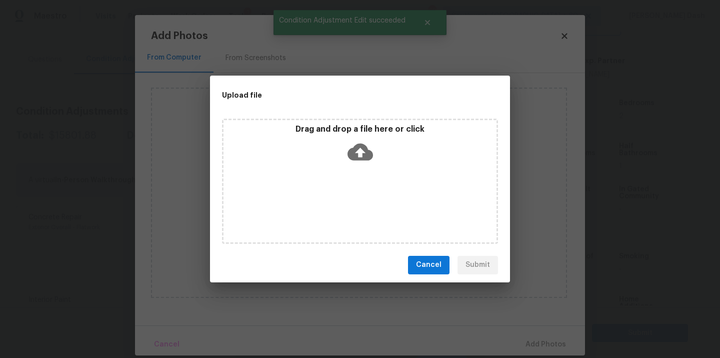
click at [339, 200] on div "Drag and drop a file here or click" at bounding box center [360, 181] width 276 height 125
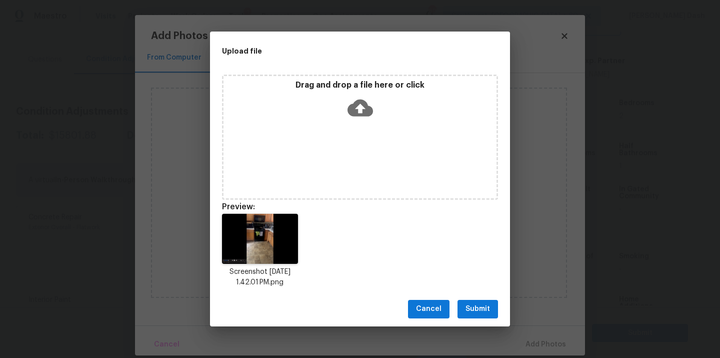
click at [361, 118] on icon at bounding box center [361, 108] width 26 height 26
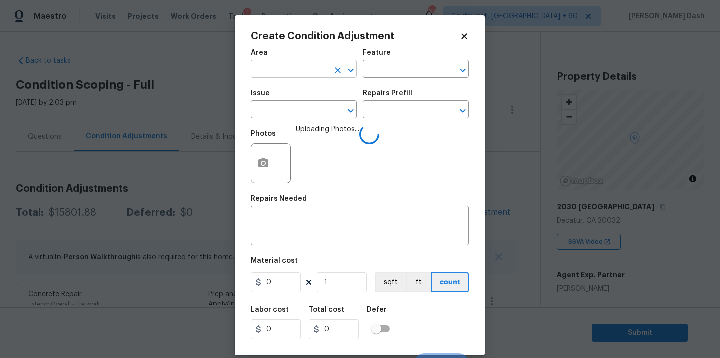
scroll to position [214, 0]
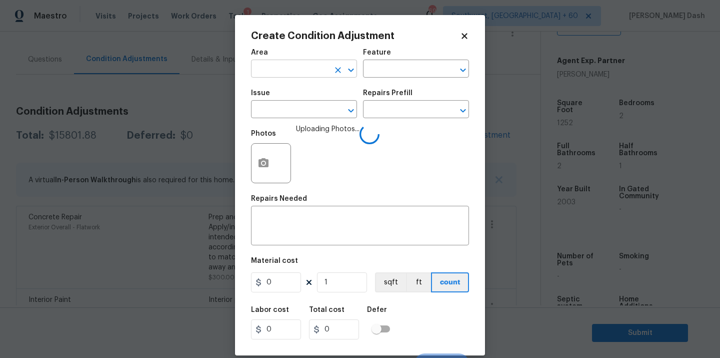
click at [310, 70] on input "text" at bounding box center [290, 70] width 78 height 16
click at [297, 107] on li "Exterior Overall" at bounding box center [304, 109] width 106 height 17
type input "Exterior Overall"
click at [378, 69] on input "text" at bounding box center [402, 70] width 78 height 16
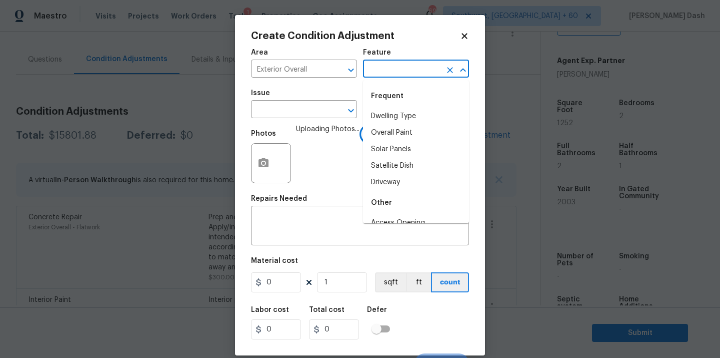
type input "c"
type input "aBI"
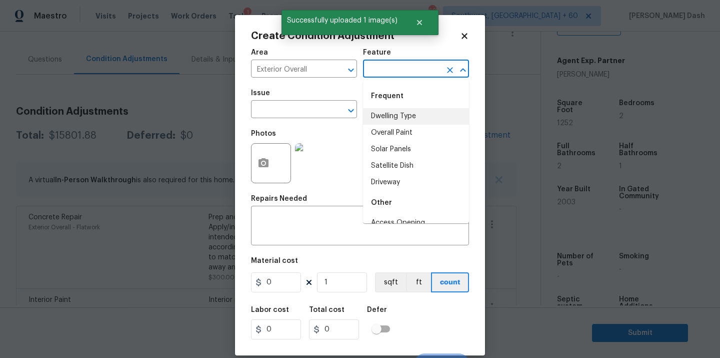
type input "C"
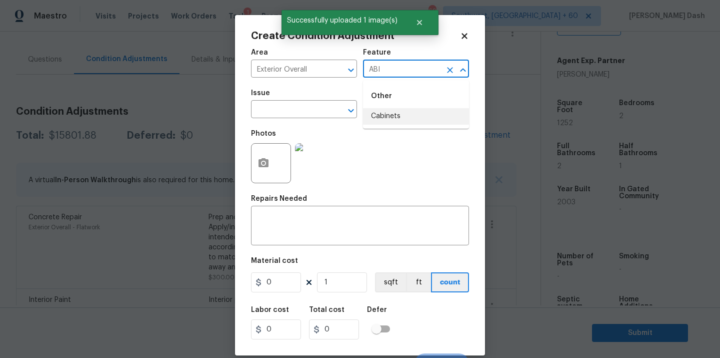
click at [384, 118] on li "Cabinets" at bounding box center [416, 116] width 106 height 17
type input "Cabinets"
click at [324, 113] on input "text" at bounding box center [290, 111] width 78 height 16
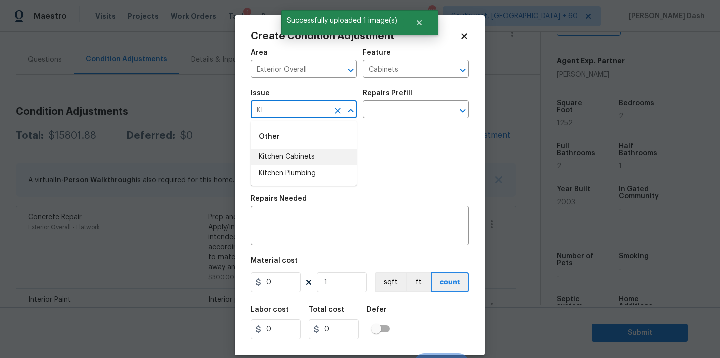
click at [311, 154] on li "Kitchen Cabinets" at bounding box center [304, 157] width 106 height 17
type input "Kitchen Cabinets"
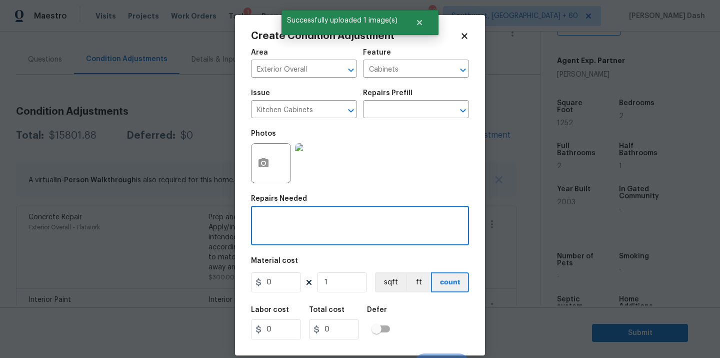
click at [309, 217] on textarea at bounding box center [360, 226] width 206 height 21
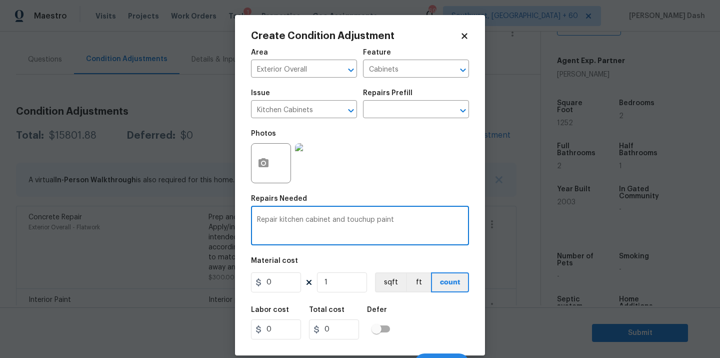
type textarea "Repair kitchen cabinet and touchup paint"
click at [277, 286] on input "0" at bounding box center [276, 282] width 50 height 20
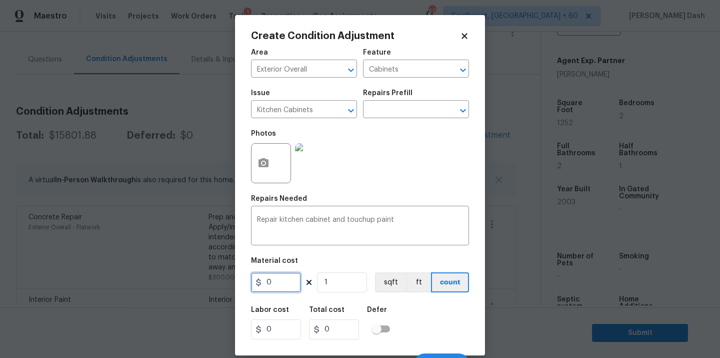
click at [277, 286] on input "0" at bounding box center [276, 282] width 50 height 20
type input "1000"
click at [393, 311] on div "Defer" at bounding box center [381, 312] width 29 height 13
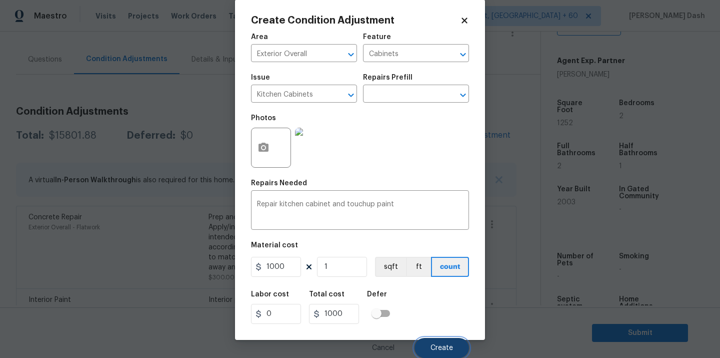
click at [437, 340] on button "Create" at bounding box center [442, 348] width 55 height 20
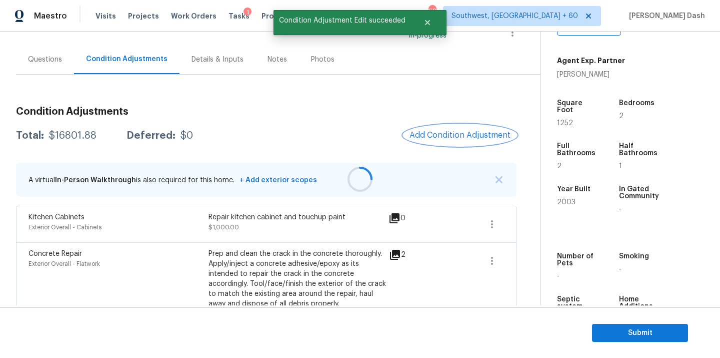
scroll to position [0, 0]
click at [461, 139] on span "Add Condition Adjustment" at bounding box center [460, 135] width 101 height 9
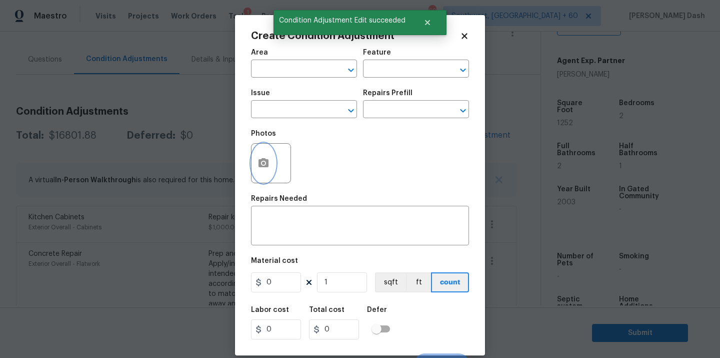
click at [265, 160] on icon "button" at bounding box center [264, 162] width 10 height 9
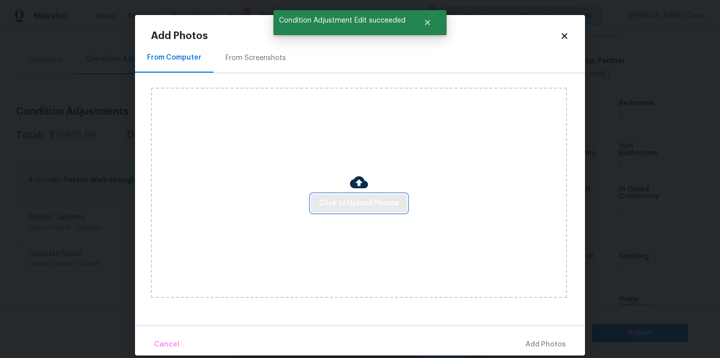
click at [359, 210] on button "Click to Upload Photos" at bounding box center [359, 203] width 96 height 19
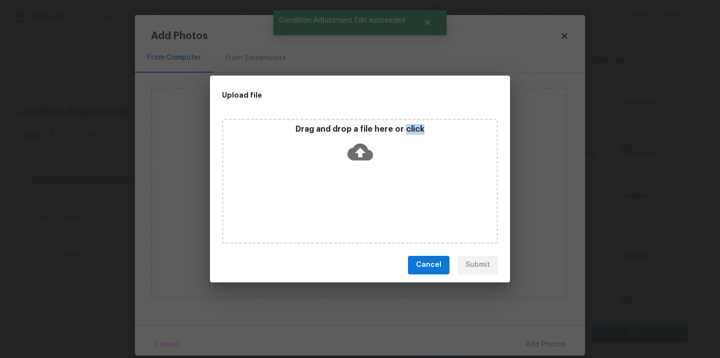
click at [359, 210] on div "Drag and drop a file here or click" at bounding box center [360, 181] width 276 height 125
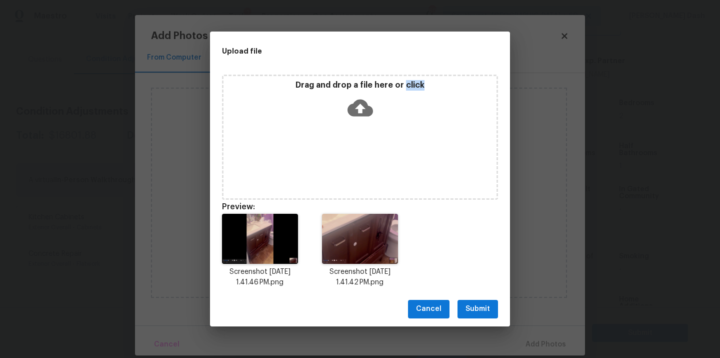
click at [479, 309] on span "Submit" at bounding box center [478, 309] width 25 height 13
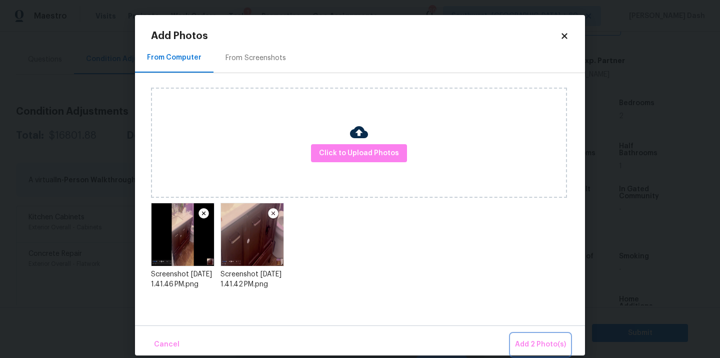
click at [530, 339] on span "Add 2 Photo(s)" at bounding box center [540, 344] width 51 height 13
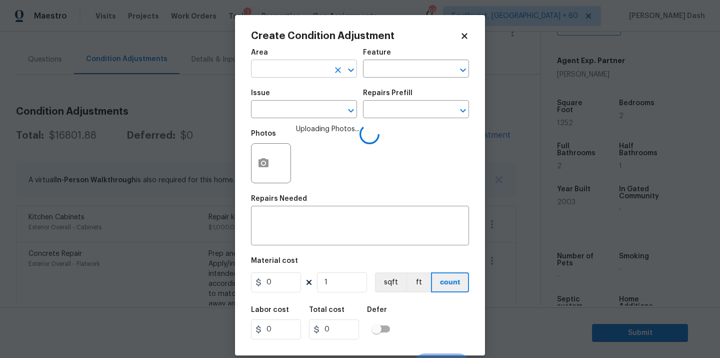
click at [299, 77] on input "text" at bounding box center [290, 70] width 78 height 16
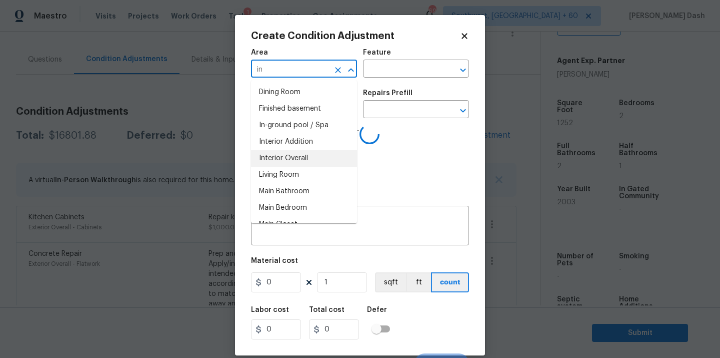
click at [291, 162] on li "Interior Overall" at bounding box center [304, 158] width 106 height 17
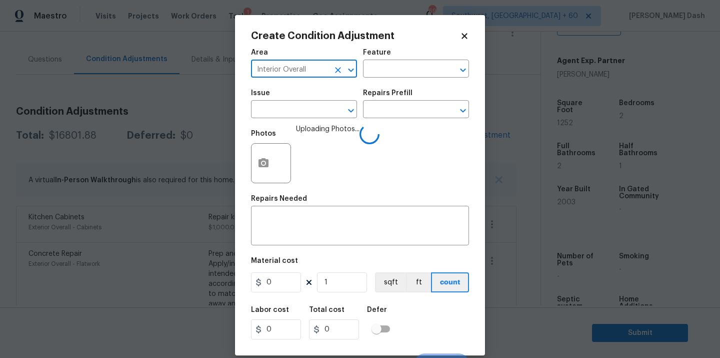
type input "Interior Overall"
click at [379, 78] on div "Area Interior Overall ​ Feature ​" at bounding box center [360, 63] width 218 height 41
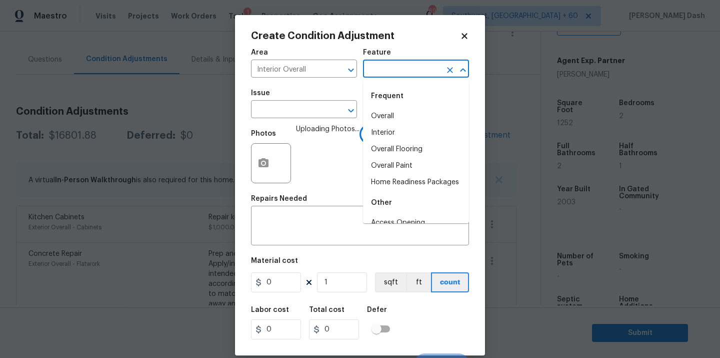
click at [379, 71] on input "text" at bounding box center [402, 70] width 78 height 16
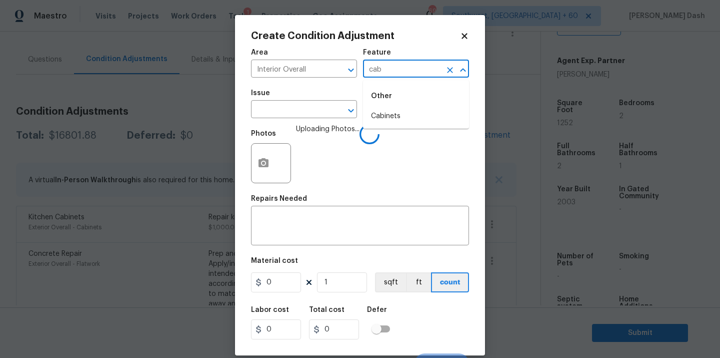
type input "cabi"
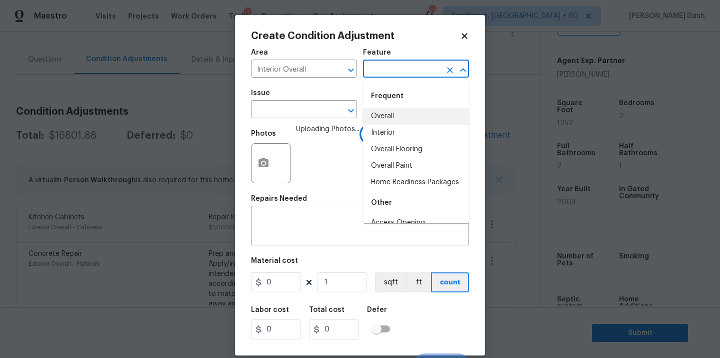
click at [374, 119] on li "Overall" at bounding box center [416, 116] width 106 height 17
type input "Overall"
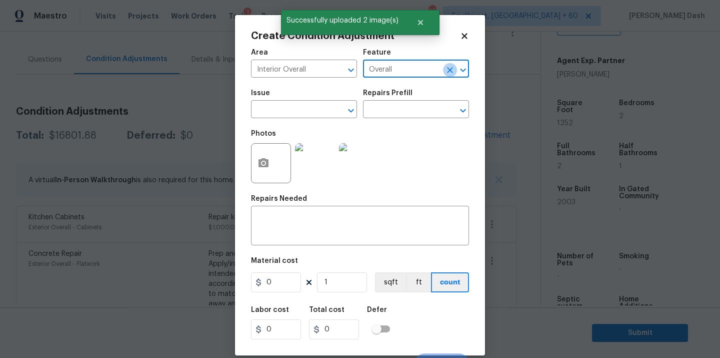
click at [452, 68] on icon "Clear" at bounding box center [450, 70] width 10 height 10
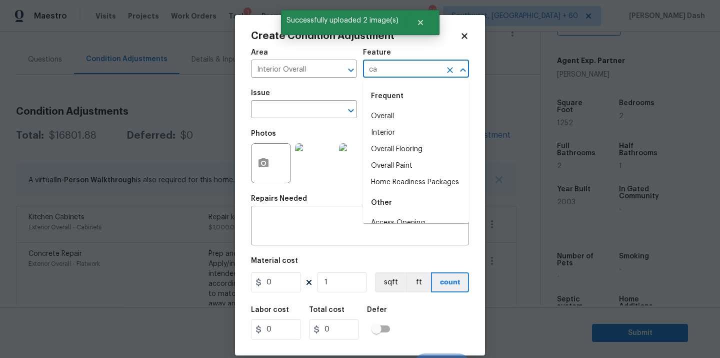
type input "cab"
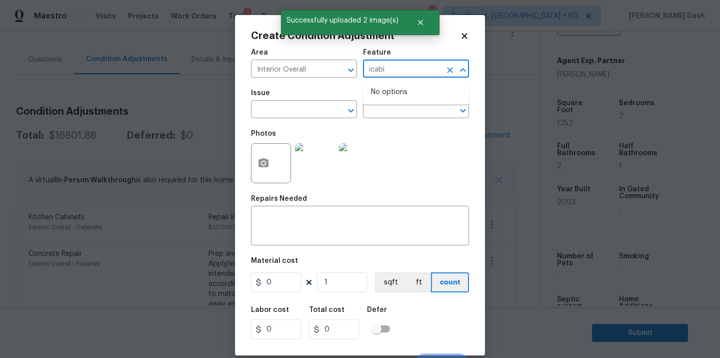
click at [407, 74] on input "icabi" at bounding box center [402, 70] width 78 height 16
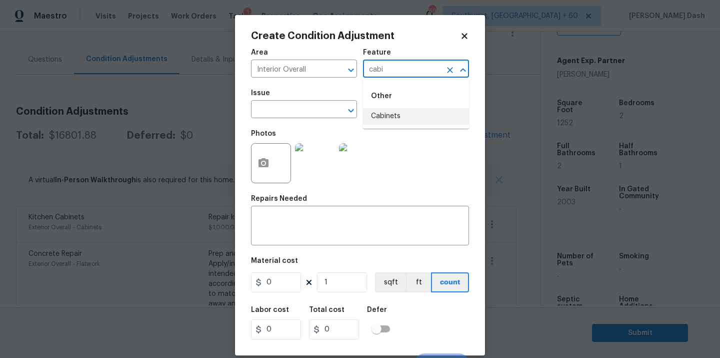
click at [388, 117] on li "Cabinets" at bounding box center [416, 116] width 106 height 17
type input "Cabinets"
click at [320, 112] on input "text" at bounding box center [290, 111] width 78 height 16
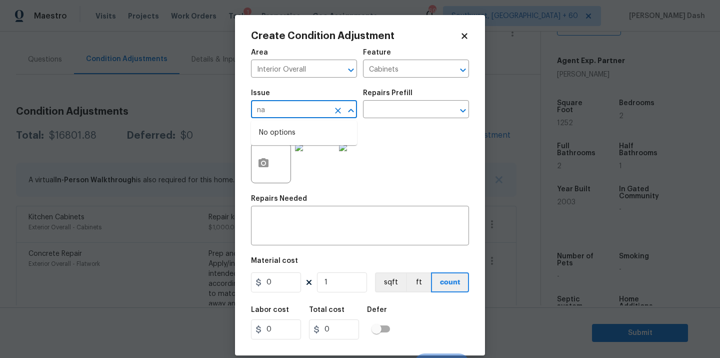
type input "n"
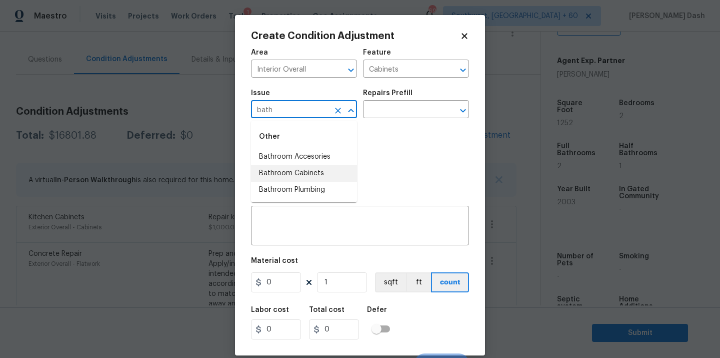
click at [321, 178] on li "Bathroom Cabinets" at bounding box center [304, 173] width 106 height 17
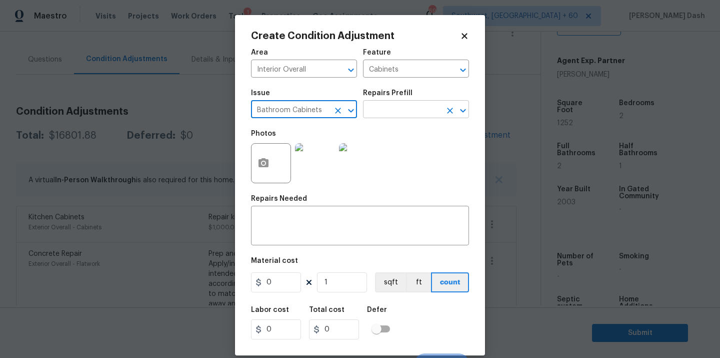
type input "Bathroom Cabinets"
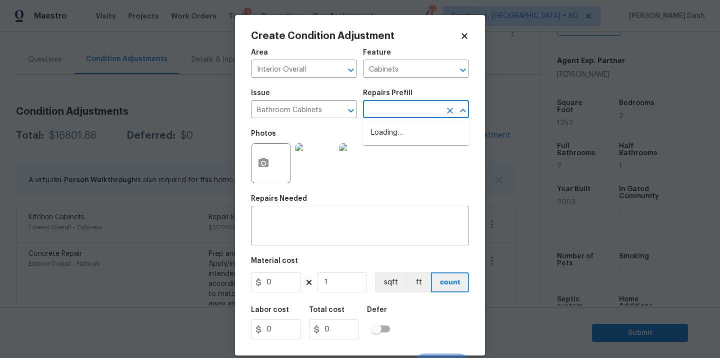
click at [391, 110] on input "text" at bounding box center [402, 111] width 78 height 16
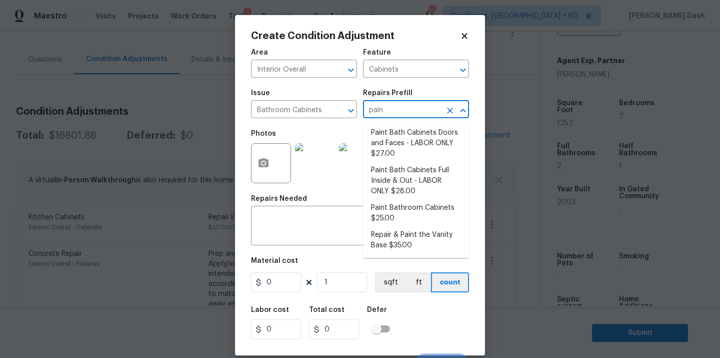
type input "paint"
click at [381, 178] on li "Paint Bath Cabinets Full Inside & Out - LABOR ONLY $28.00" at bounding box center [416, 181] width 106 height 38
type textarea "Prep, sand, mask and apply 2 coats of paint to the bathroom cabinet doors, inte…"
type input "28"
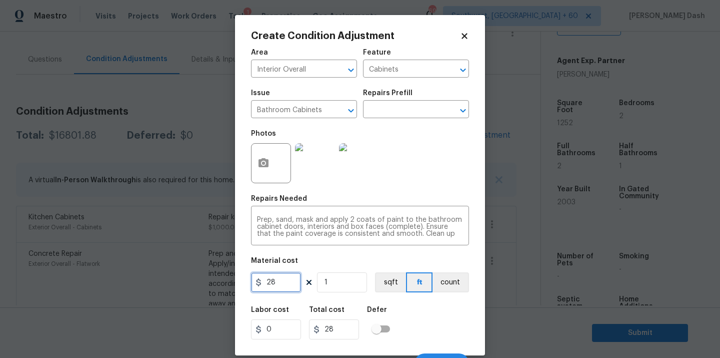
click at [281, 285] on input "28" at bounding box center [276, 282] width 50 height 20
type input "1000"
click at [449, 329] on div "Labor cost 0 Total cost 1000 Defer" at bounding box center [360, 322] width 218 height 45
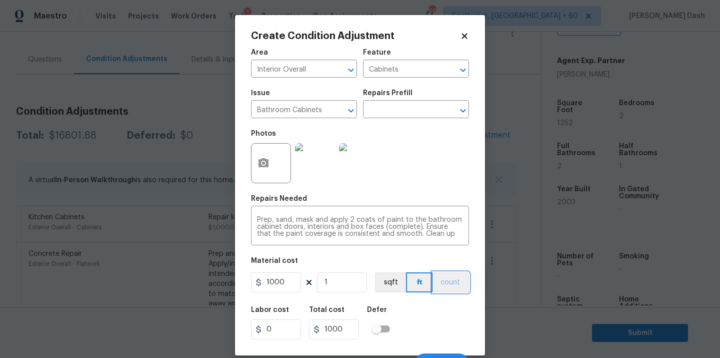
click at [449, 282] on button "count" at bounding box center [451, 282] width 37 height 20
click at [449, 334] on div "Labor cost 0 Total cost 1000 Defer" at bounding box center [360, 322] width 218 height 45
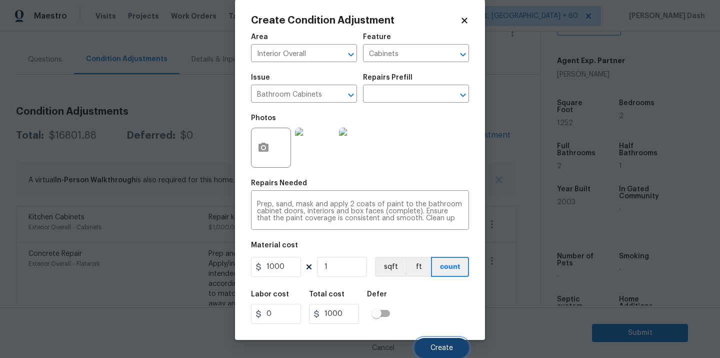
click at [449, 352] on button "Create" at bounding box center [442, 348] width 55 height 20
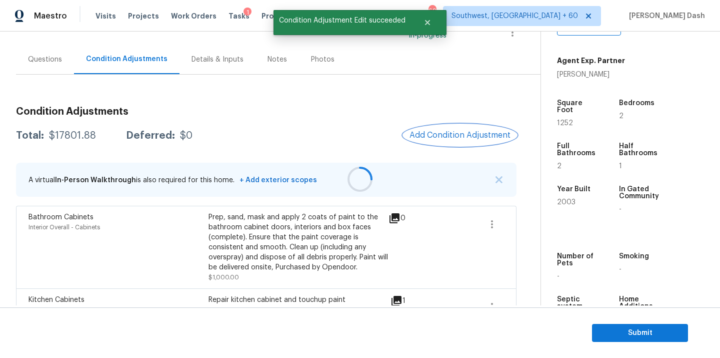
scroll to position [0, 0]
click at [84, 135] on div "$17801.88" at bounding box center [72, 136] width 47 height 10
copy div "$17801.88"
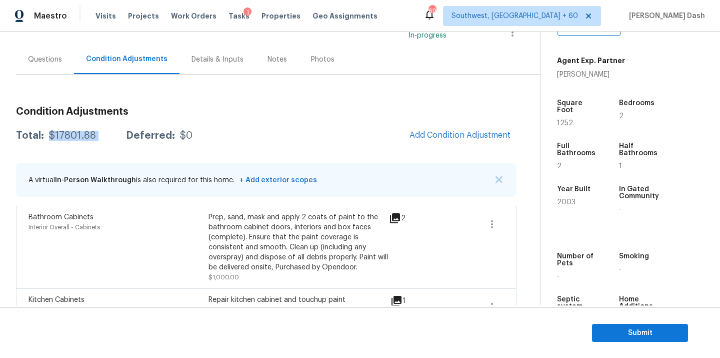
click at [71, 138] on div "$17801.88" at bounding box center [72, 136] width 47 height 10
click at [49, 52] on div "Questions" at bounding box center [45, 60] width 58 height 30
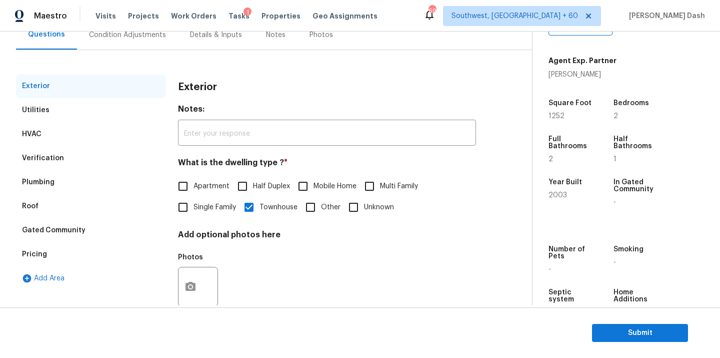
scroll to position [124, 0]
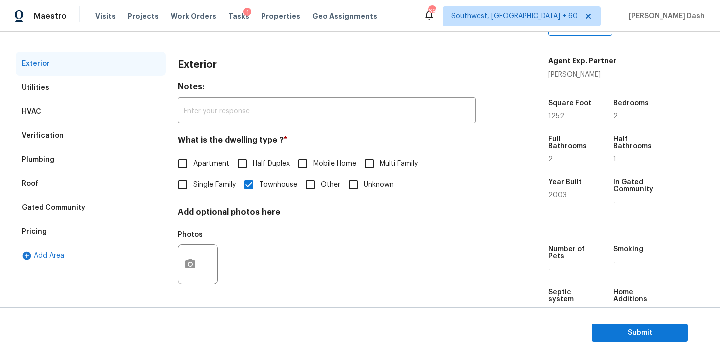
click at [35, 229] on div "Pricing" at bounding box center [34, 232] width 25 height 10
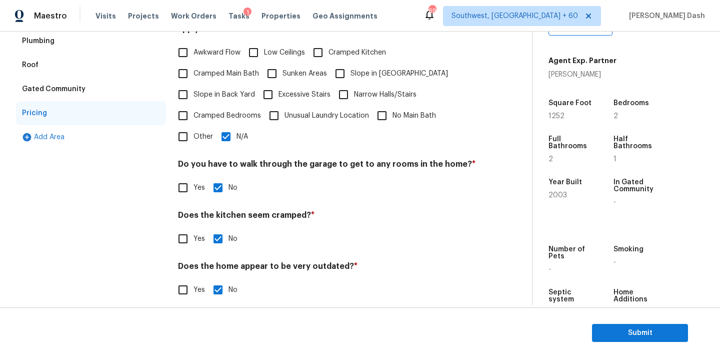
scroll to position [173, 0]
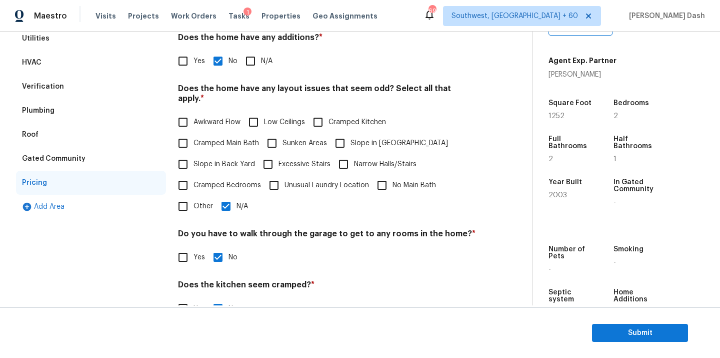
click at [47, 86] on div "Verification" at bounding box center [43, 87] width 42 height 10
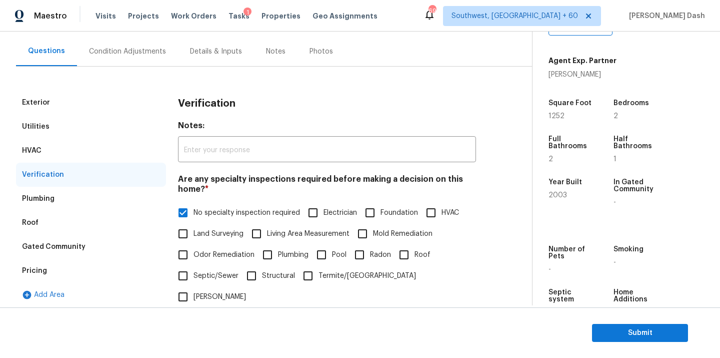
scroll to position [0, 0]
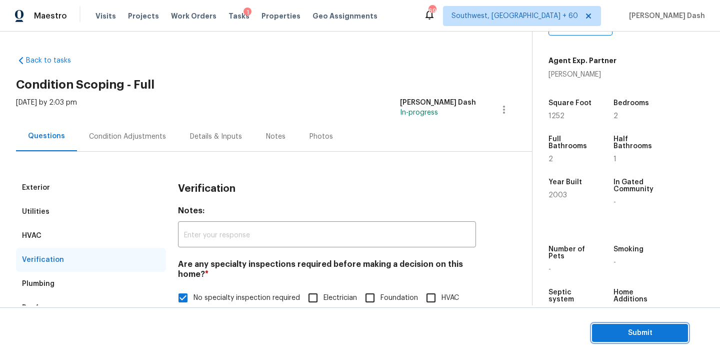
click at [630, 328] on span "Submit" at bounding box center [640, 333] width 80 height 13
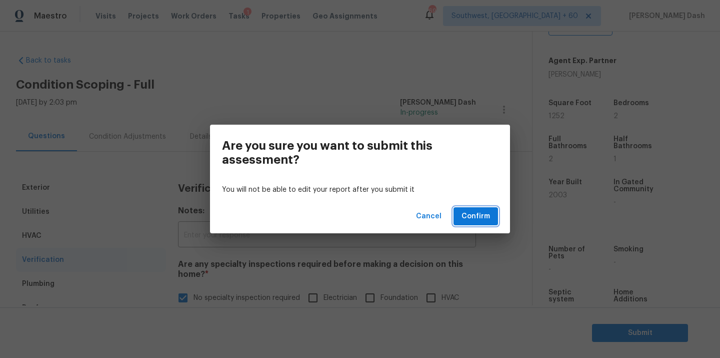
click at [494, 217] on button "Confirm" at bounding box center [476, 216] width 45 height 19
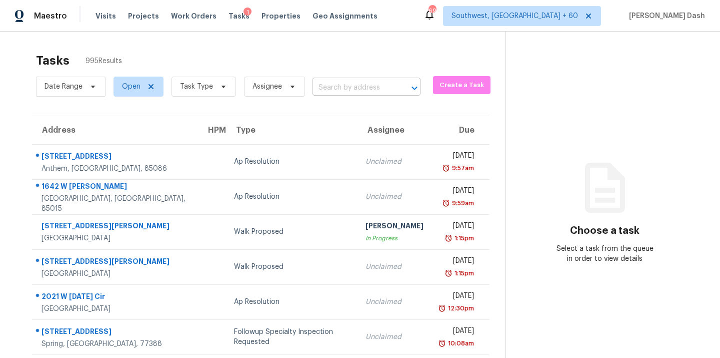
click at [329, 85] on input "text" at bounding box center [353, 88] width 80 height 16
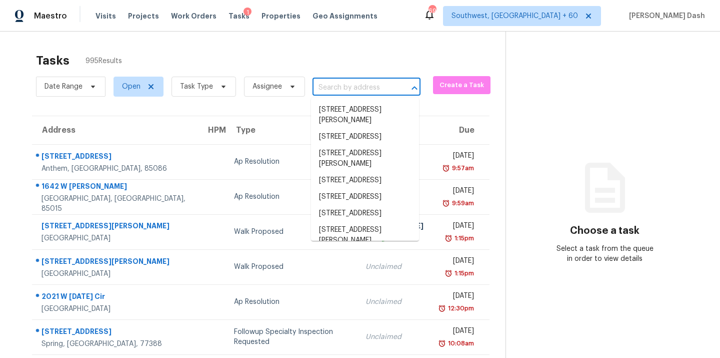
paste input "14406 Gadwall Ct, Charlotte, NC 28273"
type input "14406 Gadwall Ct, Charlotte, NC 28273"
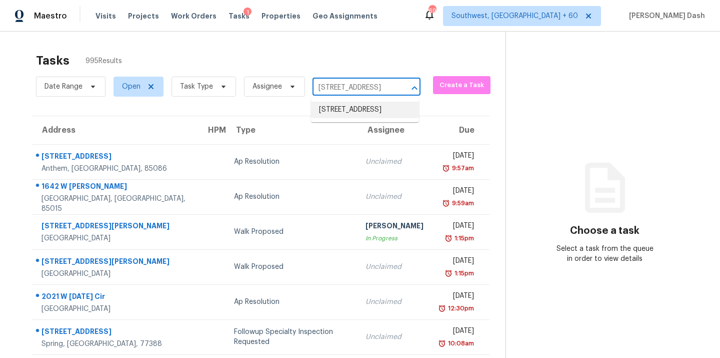
click at [340, 112] on li "14406 Gadwall Ct, Charlotte, NC 28273" at bounding box center [365, 110] width 108 height 17
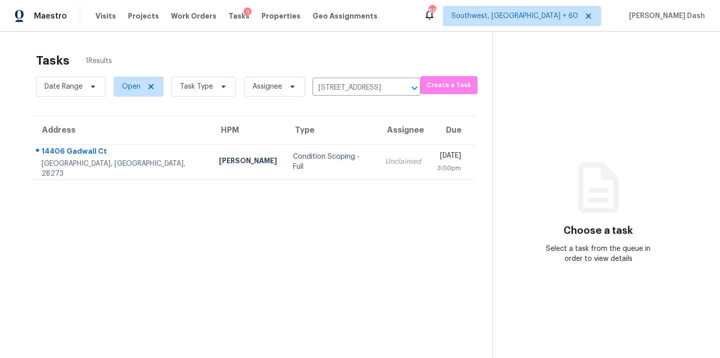
click at [285, 155] on td "Condition Scoping - Full" at bounding box center [331, 161] width 92 height 35
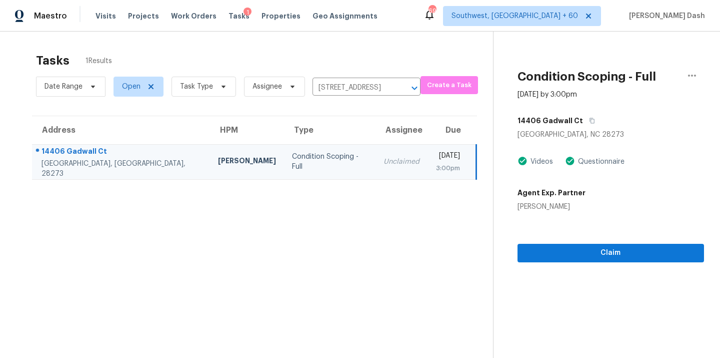
click at [599, 264] on section "Condition Scoping - Full Sep 29th 2025 by 3:00pm 14406 Gadwall Ct Charlotte, NC…" at bounding box center [599, 211] width 212 height 358
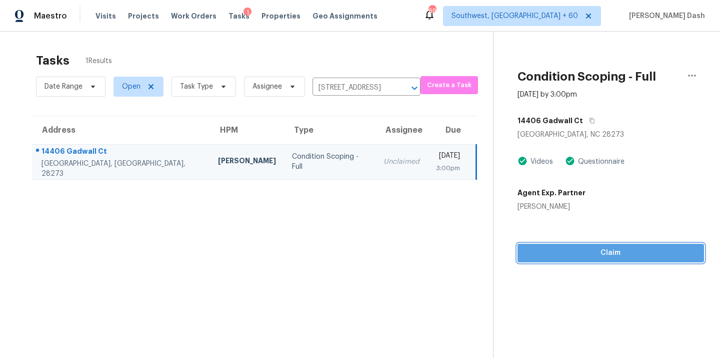
click at [599, 259] on span "Claim" at bounding box center [611, 253] width 171 height 13
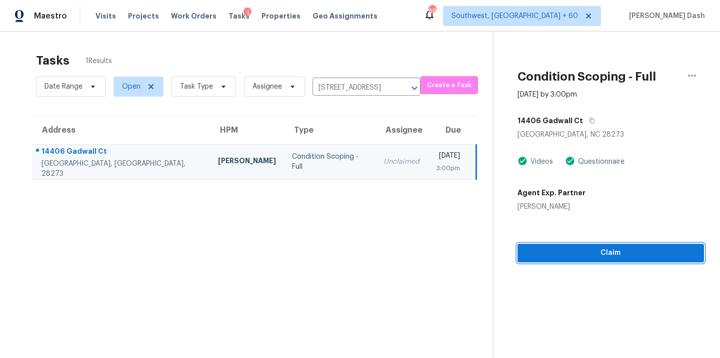
click at [599, 259] on span "Claim" at bounding box center [611, 253] width 171 height 13
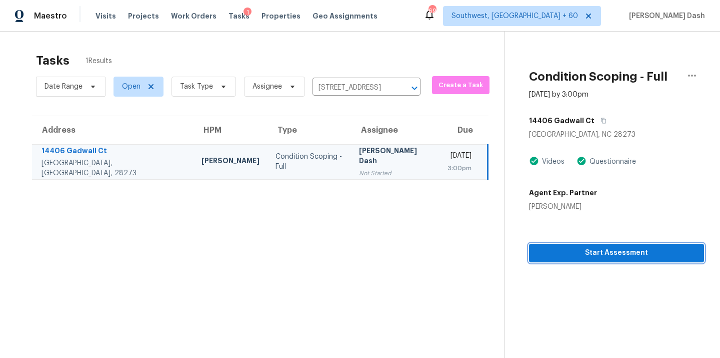
click at [597, 254] on span "Start Assessment" at bounding box center [616, 253] width 159 height 13
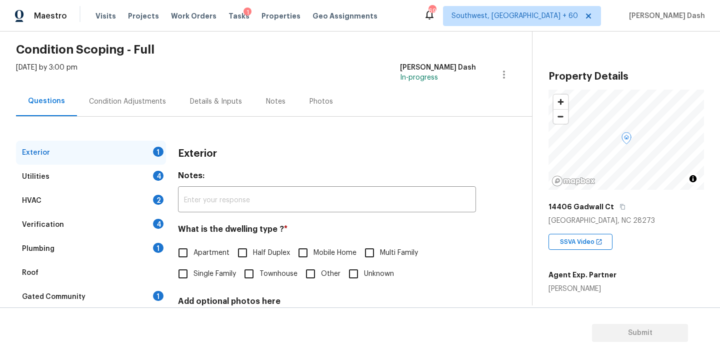
scroll to position [73, 0]
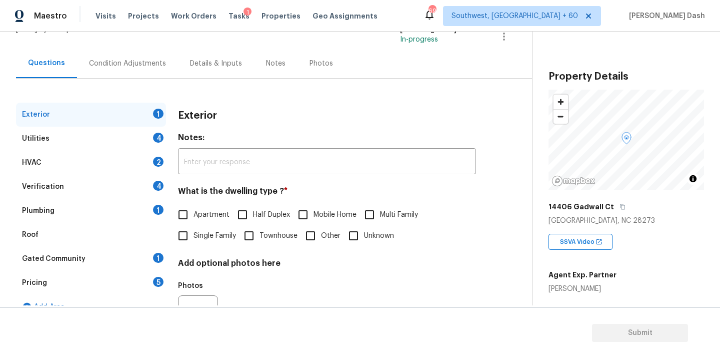
click at [197, 236] on span "Single Family" at bounding box center [215, 236] width 43 height 11
click at [194, 236] on input "Single Family" at bounding box center [183, 235] width 21 height 21
checkbox input "true"
click at [159, 138] on div "4" at bounding box center [158, 138] width 11 height 10
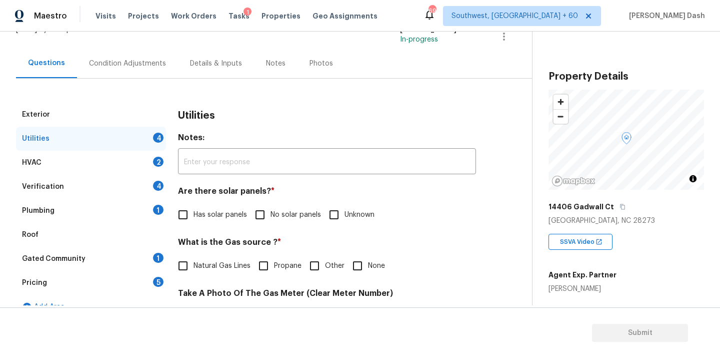
click at [274, 220] on span "No solar panels" at bounding box center [296, 215] width 51 height 11
click at [271, 220] on input "No solar panels" at bounding box center [260, 214] width 21 height 21
checkbox input "true"
click at [340, 270] on span "Other" at bounding box center [335, 266] width 20 height 11
click at [325, 270] on input "Other" at bounding box center [314, 265] width 21 height 21
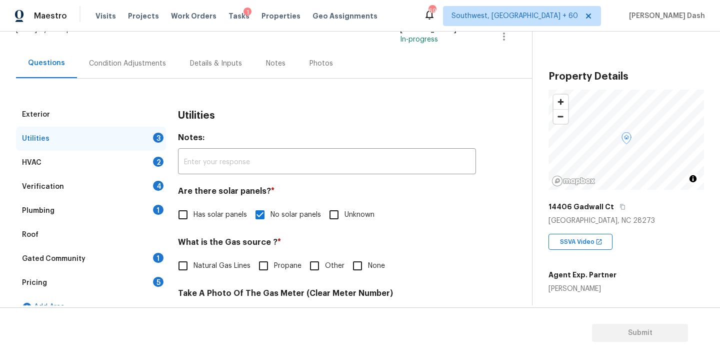
checkbox input "true"
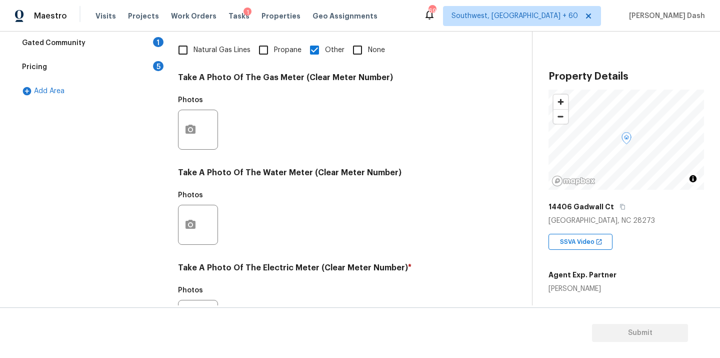
scroll to position [395, 0]
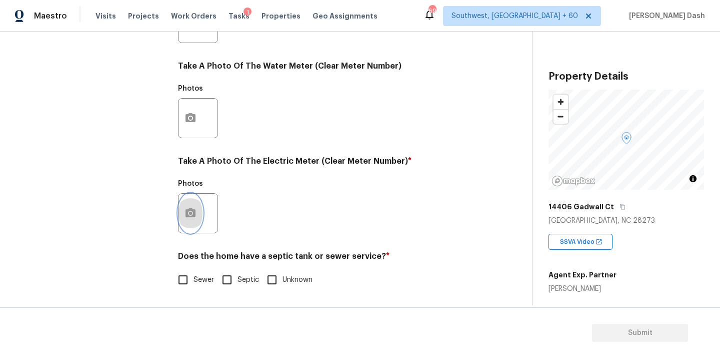
click at [197, 210] on button "button" at bounding box center [191, 213] width 24 height 39
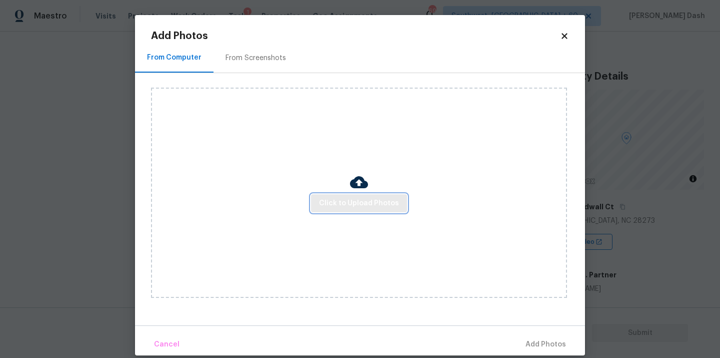
click at [327, 207] on span "Click to Upload Photos" at bounding box center [359, 203] width 80 height 13
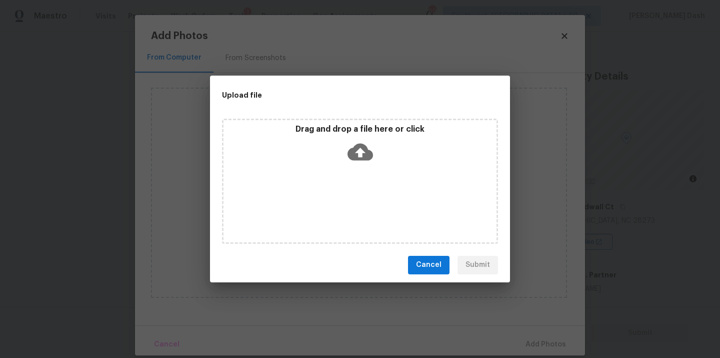
click at [327, 207] on div "Drag and drop a file here or click" at bounding box center [360, 181] width 276 height 125
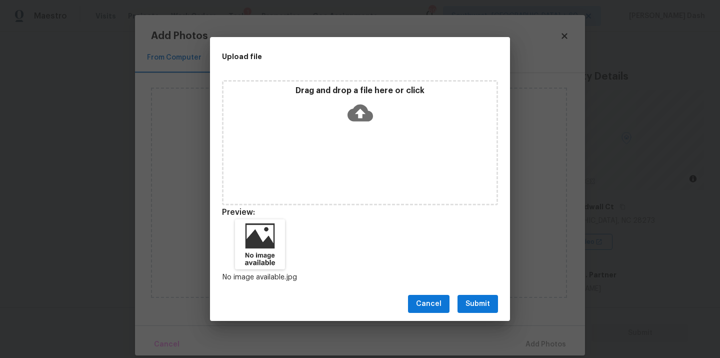
click at [476, 310] on button "Submit" at bounding box center [478, 304] width 41 height 19
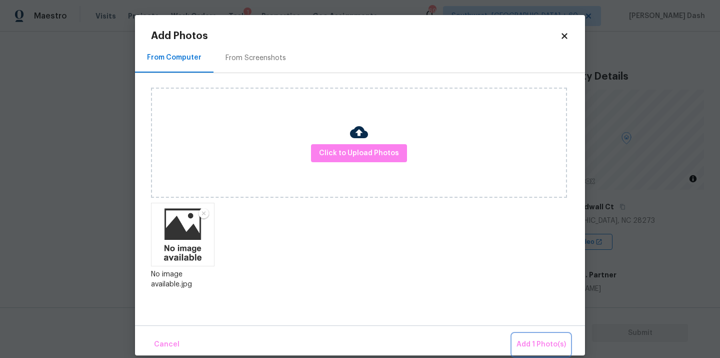
click at [547, 346] on span "Add 1 Photo(s)" at bounding box center [542, 344] width 50 height 13
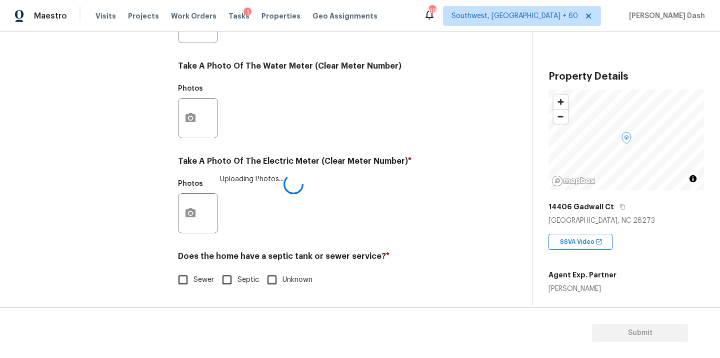
click at [179, 283] on input "Sewer" at bounding box center [183, 279] width 21 height 21
checkbox input "true"
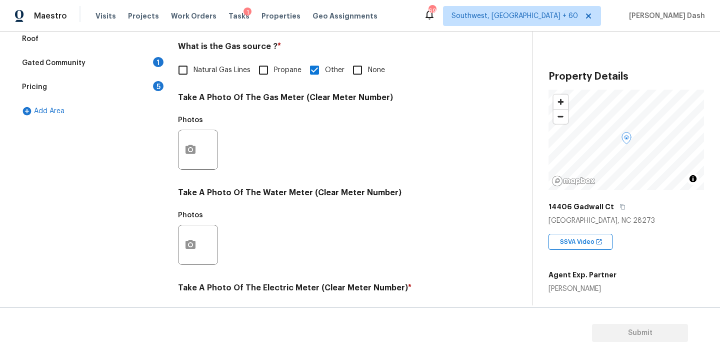
scroll to position [91, 0]
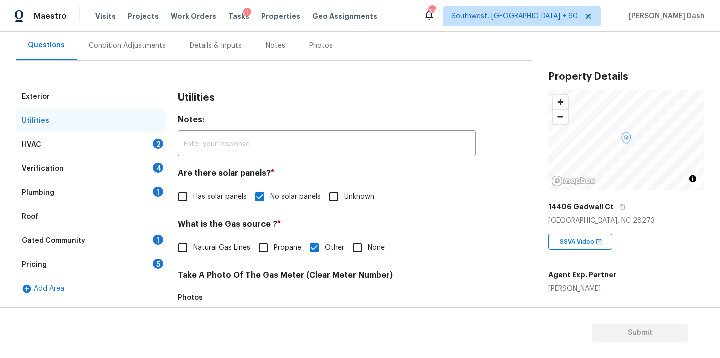
click at [137, 140] on div "HVAC 2" at bounding box center [91, 145] width 150 height 24
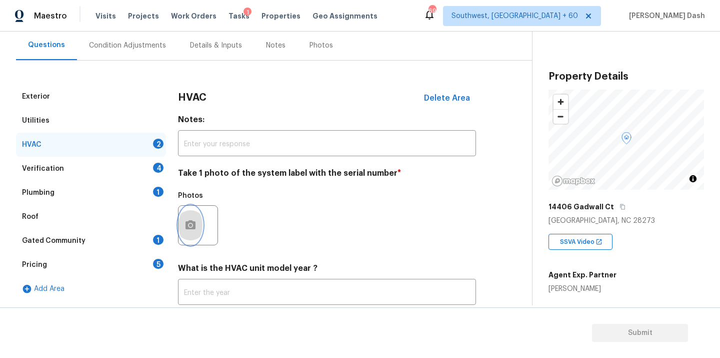
click at [195, 218] on button "button" at bounding box center [191, 225] width 24 height 39
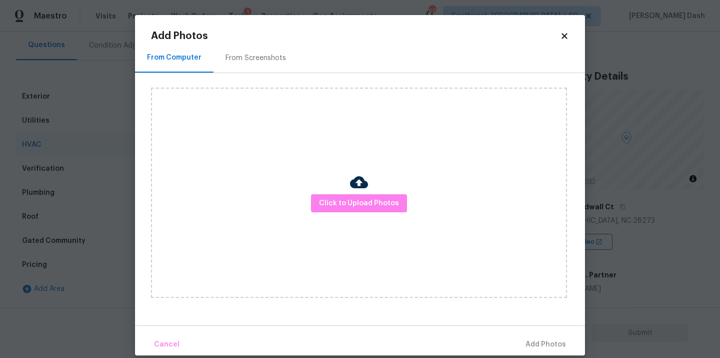
click at [329, 215] on div "Click to Upload Photos" at bounding box center [359, 193] width 416 height 210
click at [329, 205] on span "Click to Upload Photos" at bounding box center [359, 203] width 80 height 13
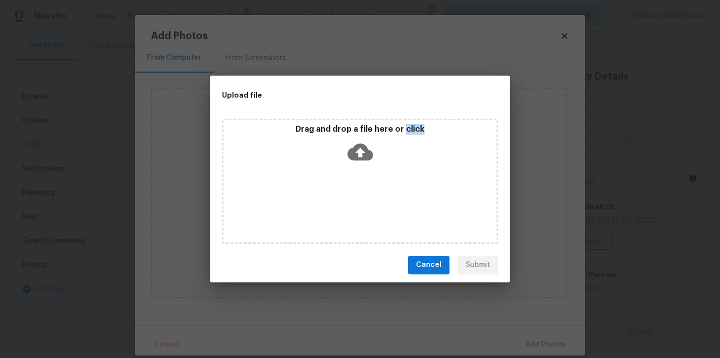
click at [329, 205] on div "Drag and drop a file here or click" at bounding box center [360, 181] width 276 height 125
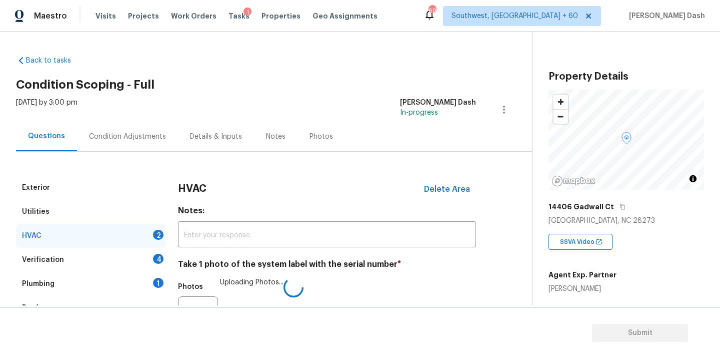
scroll to position [161, 0]
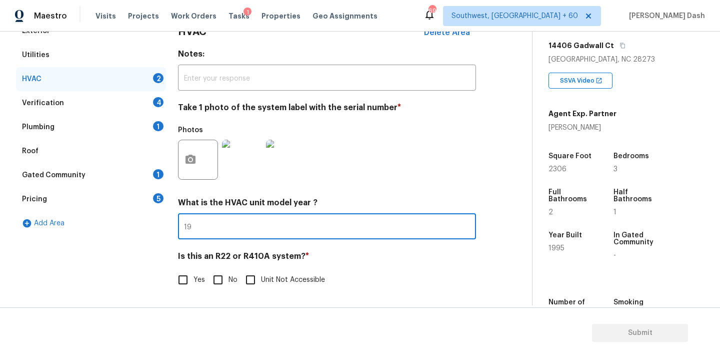
type input "1"
click at [240, 161] on img at bounding box center [242, 160] width 40 height 40
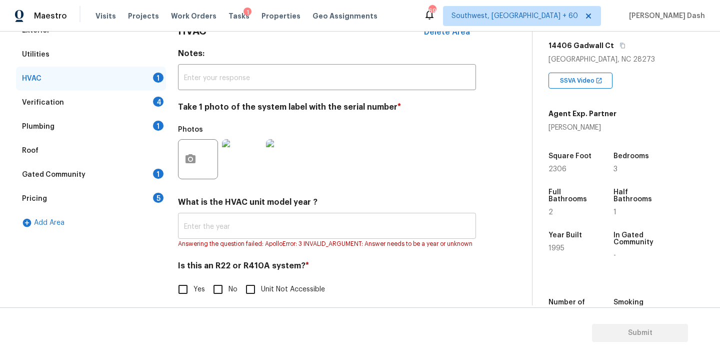
click at [190, 234] on input "text" at bounding box center [327, 227] width 298 height 24
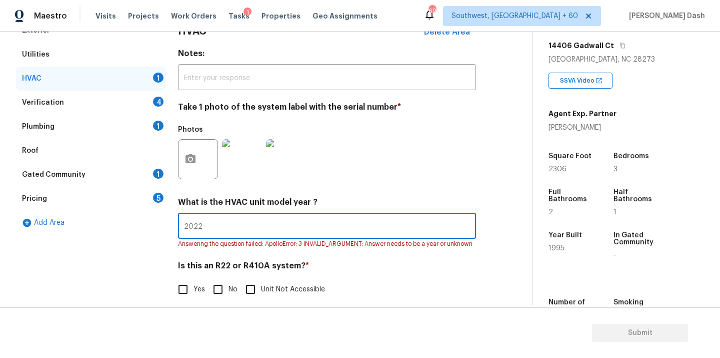
type input "2022"
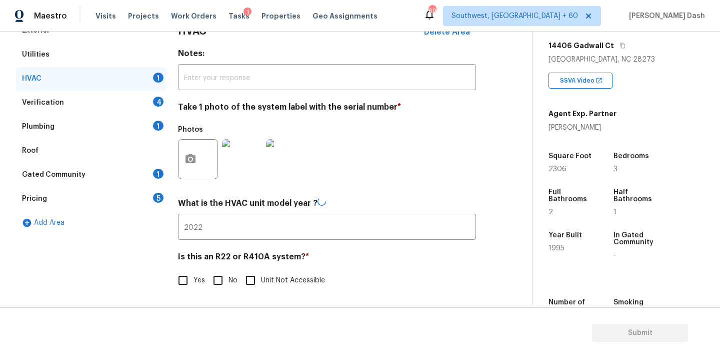
click at [184, 291] on div "HVAC Delete Area Notes: ​ Take 1 photo of the system label with the serial numb…" at bounding box center [327, 161] width 298 height 284
click at [191, 285] on input "Yes" at bounding box center [183, 279] width 21 height 21
checkbox input "true"
click at [146, 104] on div "Verification 4" at bounding box center [91, 103] width 150 height 24
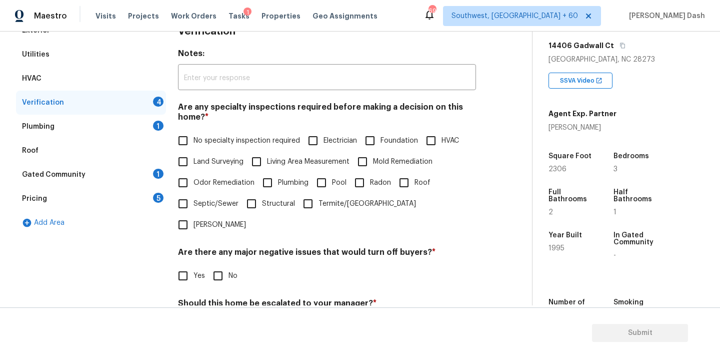
click at [187, 141] on input "No specialty inspection required" at bounding box center [183, 140] width 21 height 21
checkbox input "true"
click at [215, 266] on input "No" at bounding box center [218, 276] width 21 height 21
checkbox input "true"
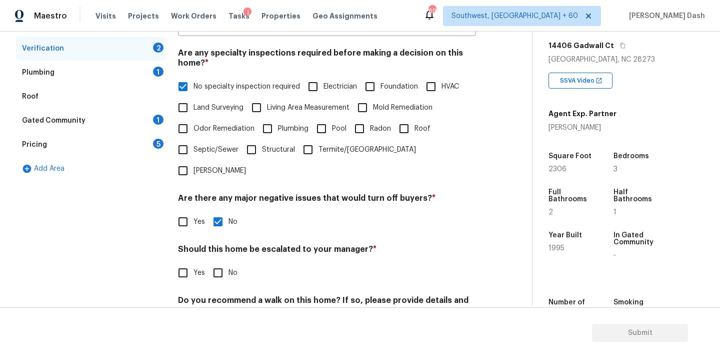
click at [219, 262] on input "No" at bounding box center [218, 272] width 21 height 21
checkbox input "true"
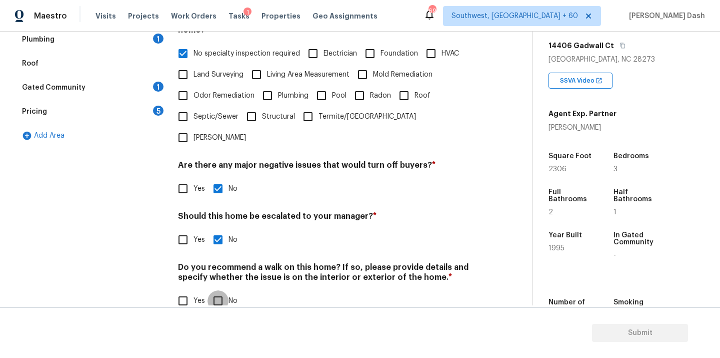
click at [227, 290] on input "No" at bounding box center [218, 300] width 21 height 21
checkbox input "true"
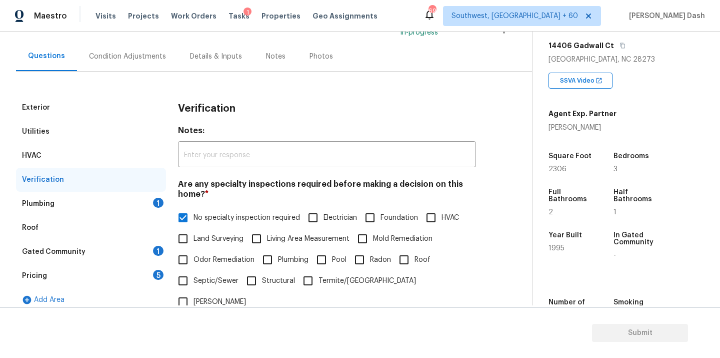
click at [145, 197] on div "Plumbing 1" at bounding box center [91, 204] width 150 height 24
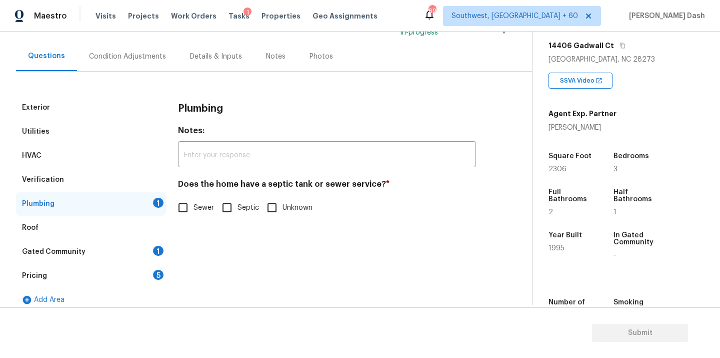
scroll to position [90, 0]
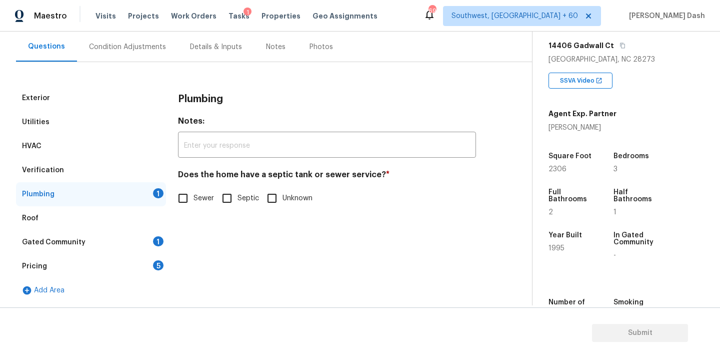
drag, startPoint x: 186, startPoint y: 197, endPoint x: 165, endPoint y: 222, distance: 32.7
click at [186, 197] on input "Sewer" at bounding box center [183, 198] width 21 height 21
checkbox input "true"
click at [155, 231] on div "Gated Community 1" at bounding box center [91, 242] width 150 height 24
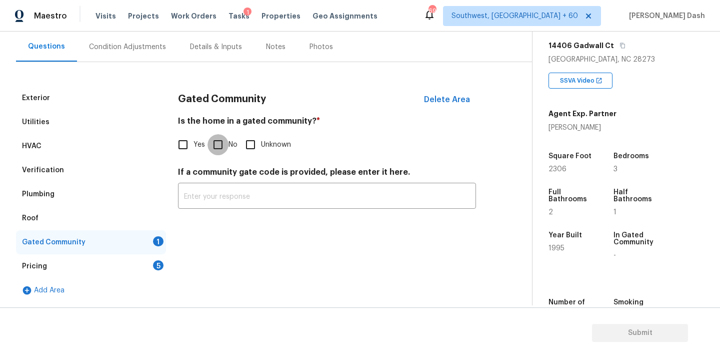
click at [217, 153] on input "No" at bounding box center [218, 144] width 21 height 21
checkbox input "true"
click at [159, 277] on div "Pricing 5" at bounding box center [91, 266] width 150 height 24
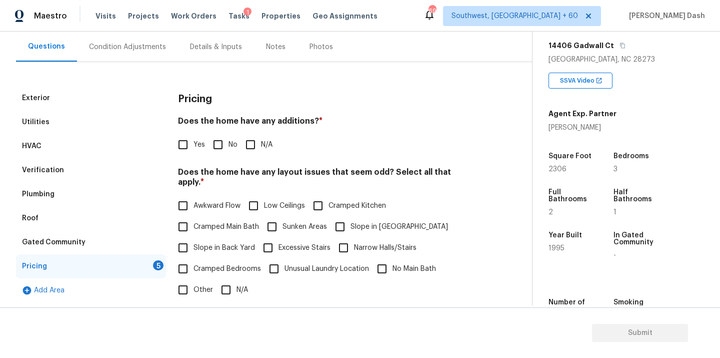
click at [159, 266] on div "5" at bounding box center [158, 265] width 11 height 10
click at [221, 146] on input "No" at bounding box center [218, 144] width 21 height 21
checkbox input "true"
click at [224, 282] on input "N/A" at bounding box center [226, 290] width 21 height 21
checkbox input "true"
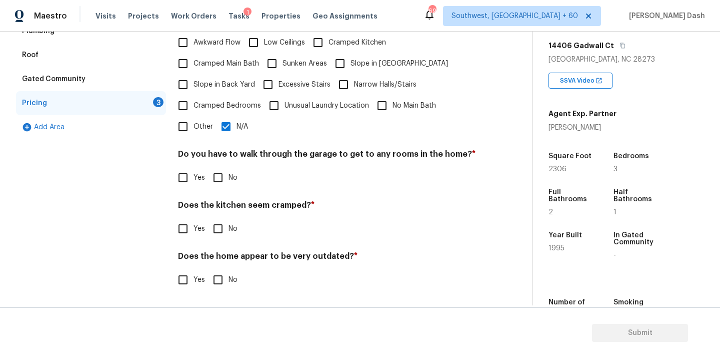
scroll to position [243, 0]
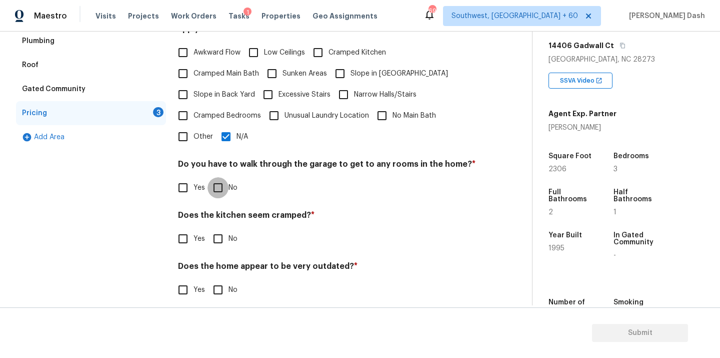
click at [222, 186] on input "No" at bounding box center [218, 187] width 21 height 21
checkbox input "true"
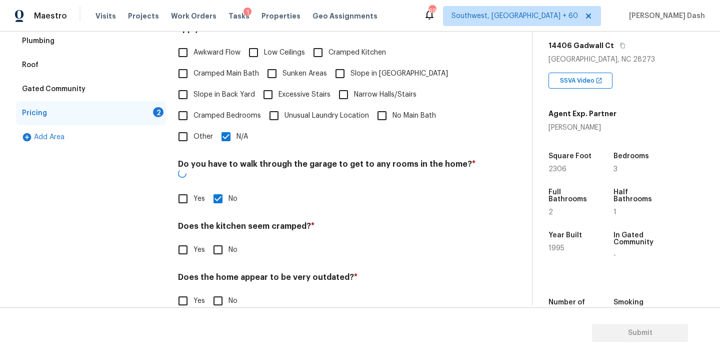
click at [222, 239] on input "No" at bounding box center [218, 249] width 21 height 21
checkbox input "true"
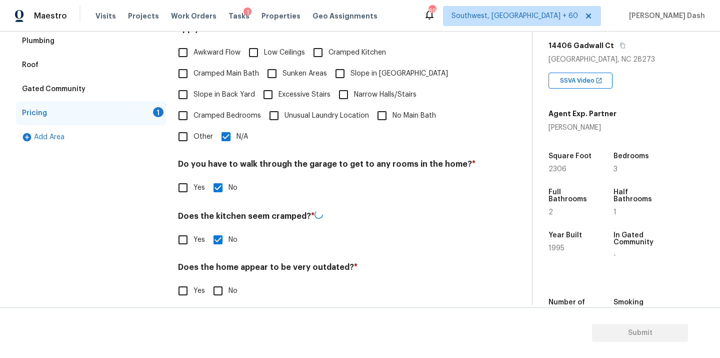
click at [222, 295] on div "Pricing Does the home have any additions? * Yes No N/A Does the home have any l…" at bounding box center [327, 123] width 298 height 380
click at [231, 289] on label "No" at bounding box center [223, 289] width 30 height 21
click at [229, 289] on input "No" at bounding box center [218, 289] width 21 height 21
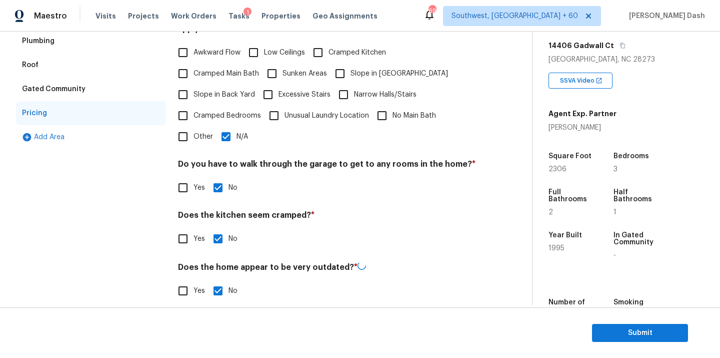
drag, startPoint x: 223, startPoint y: 284, endPoint x: 214, endPoint y: 284, distance: 9.0
click at [223, 284] on input "No" at bounding box center [218, 290] width 21 height 21
checkbox input "false"
click at [157, 275] on div "Exterior Utilities HVAC Verification Plumbing Roof Gated Community Pricing 1 Ad…" at bounding box center [91, 122] width 150 height 379
click at [198, 285] on span "Yes" at bounding box center [200, 290] width 12 height 11
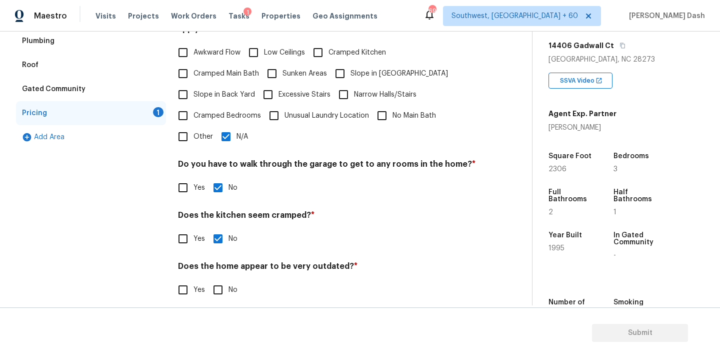
click at [194, 279] on input "Yes" at bounding box center [183, 289] width 21 height 21
checkbox input "true"
click at [224, 282] on input "No" at bounding box center [218, 290] width 21 height 21
checkbox input "true"
checkbox input "false"
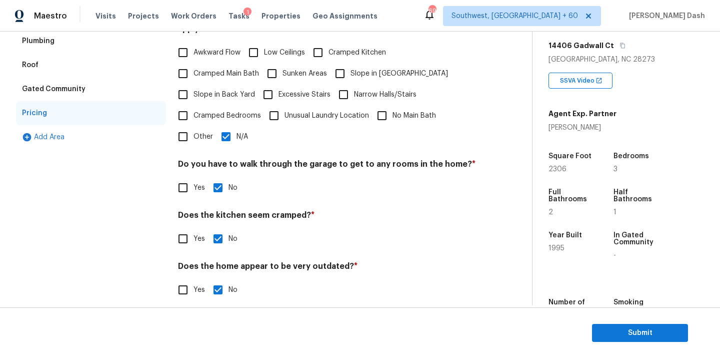
click at [150, 256] on div "Exterior Utilities HVAC Verification Plumbing Roof Gated Community Pricing Add …" at bounding box center [91, 122] width 150 height 379
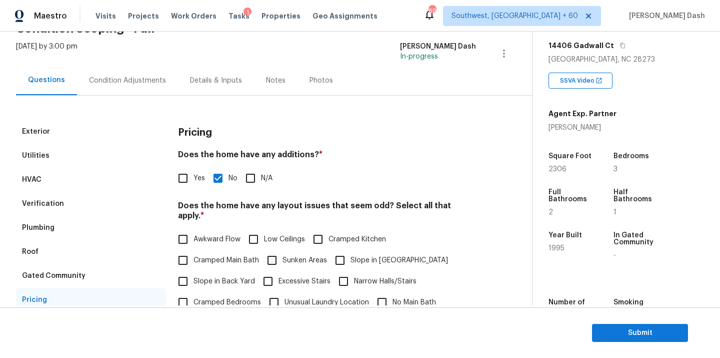
scroll to position [20, 0]
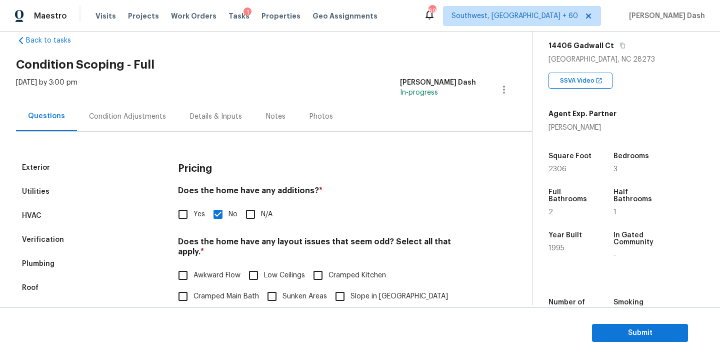
click at [138, 102] on div "Condition Adjustments" at bounding box center [127, 117] width 101 height 30
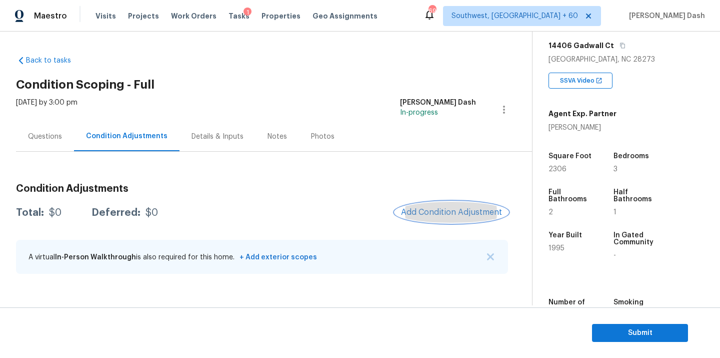
click at [462, 214] on span "Add Condition Adjustment" at bounding box center [451, 212] width 101 height 9
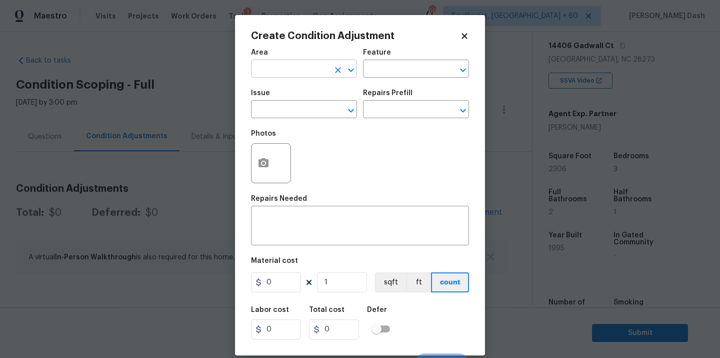
click at [315, 68] on input "text" at bounding box center [290, 70] width 78 height 16
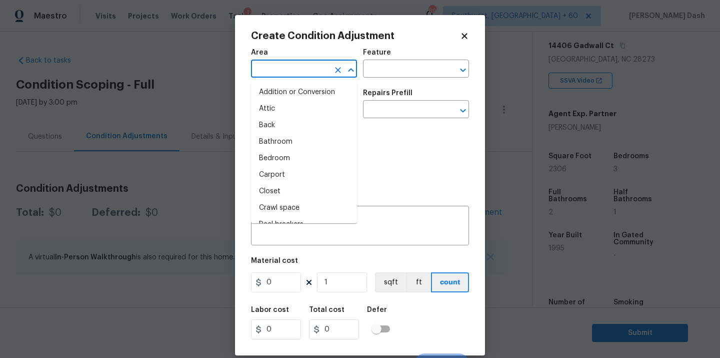
type input "r"
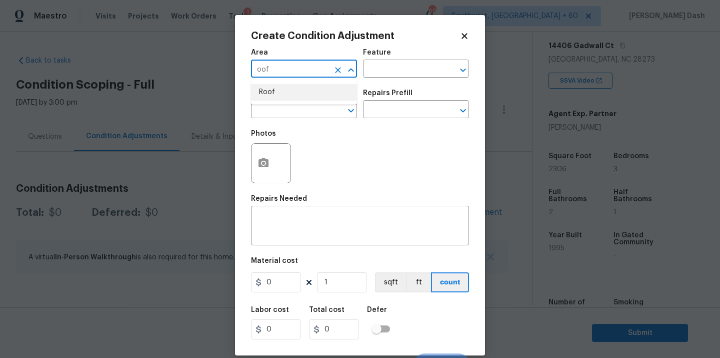
click at [282, 91] on li "Roof" at bounding box center [304, 92] width 106 height 17
type input "Roof"
click at [392, 73] on input "text" at bounding box center [402, 70] width 78 height 16
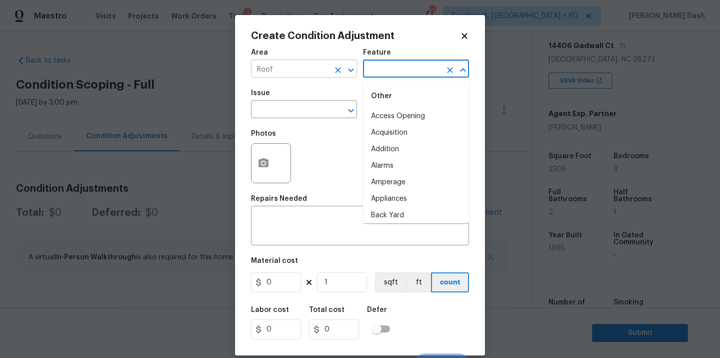
click at [338, 68] on icon "Clear" at bounding box center [338, 70] width 10 height 10
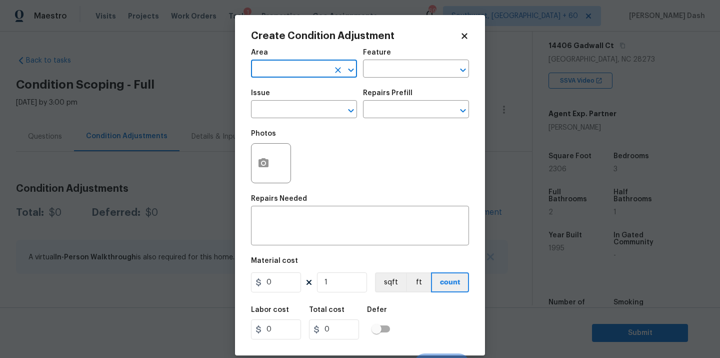
click at [297, 72] on input "text" at bounding box center [290, 70] width 78 height 16
drag, startPoint x: 284, startPoint y: 110, endPoint x: 364, endPoint y: 84, distance: 84.6
click at [284, 110] on li "Exterior Overall" at bounding box center [304, 109] width 106 height 17
type input "Exterior Overall"
click at [380, 79] on div "Area Exterior Overall ​ Feature ​" at bounding box center [360, 63] width 218 height 41
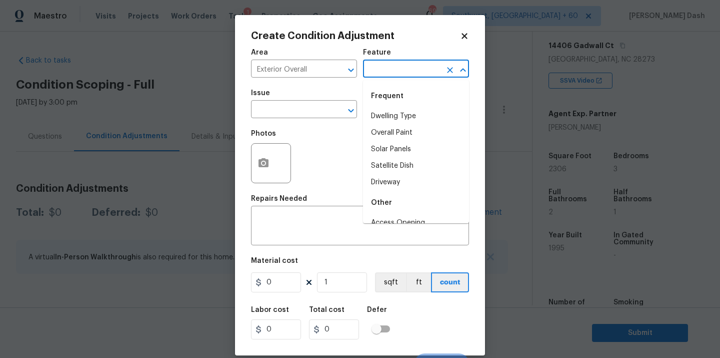
click at [380, 68] on input "text" at bounding box center [402, 70] width 78 height 16
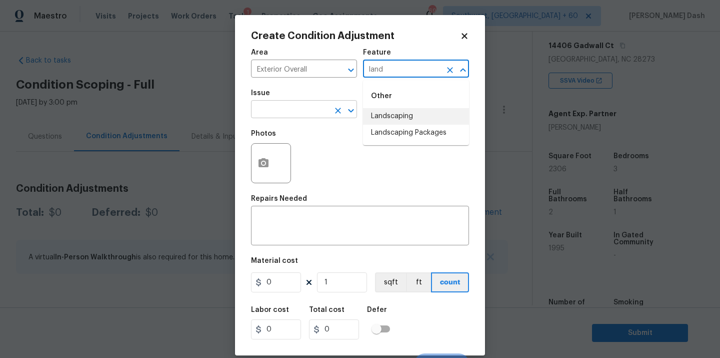
drag, startPoint x: 390, startPoint y: 114, endPoint x: 320, endPoint y: 110, distance: 70.1
click at [390, 114] on li "Landscaping" at bounding box center [416, 116] width 106 height 17
type input "Landscaping"
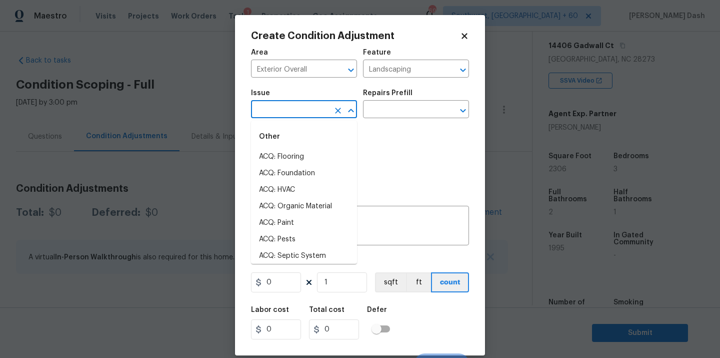
click at [320, 110] on input "text" at bounding box center [290, 111] width 78 height 16
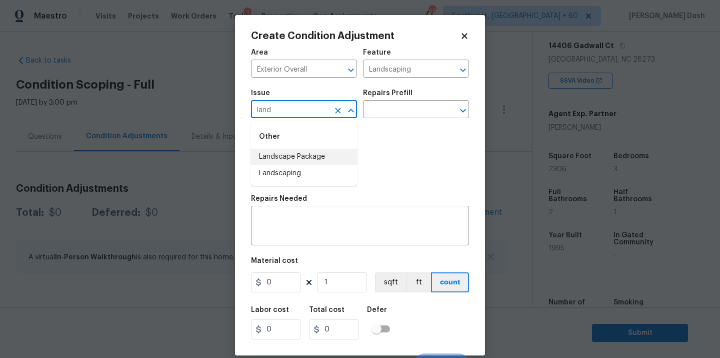
click at [311, 158] on li "Landscape Package" at bounding box center [304, 157] width 106 height 17
type input "Landscape Package"
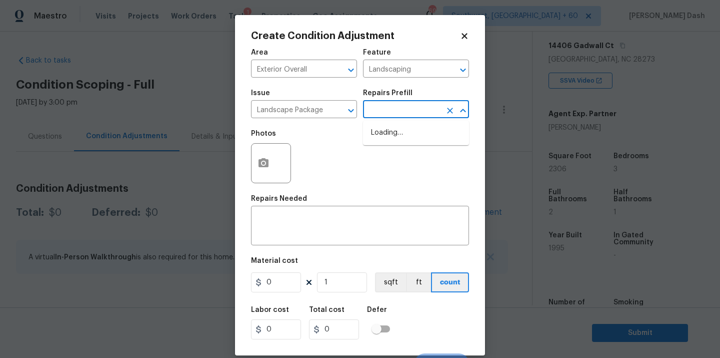
drag, startPoint x: 406, startPoint y: 104, endPoint x: 406, endPoint y: 131, distance: 27.0
click at [406, 104] on input "text" at bounding box center [402, 111] width 78 height 16
click at [405, 146] on li "Initial landscaping package $75.00" at bounding box center [416, 138] width 106 height 27
type input "Home Readiness Packages"
type textarea "Mowing of grass up to 6" in height. Mow, edge along driveways & sidewalks, trim…"
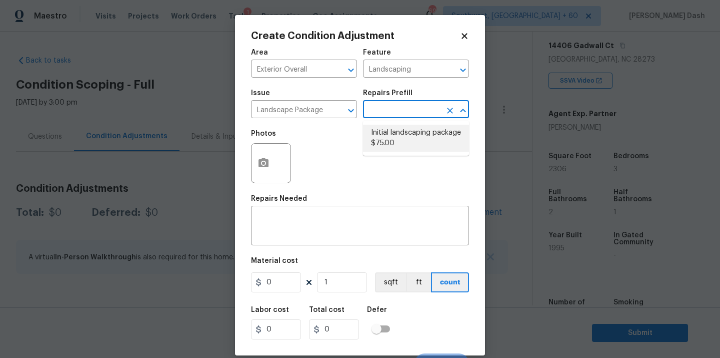
type input "75"
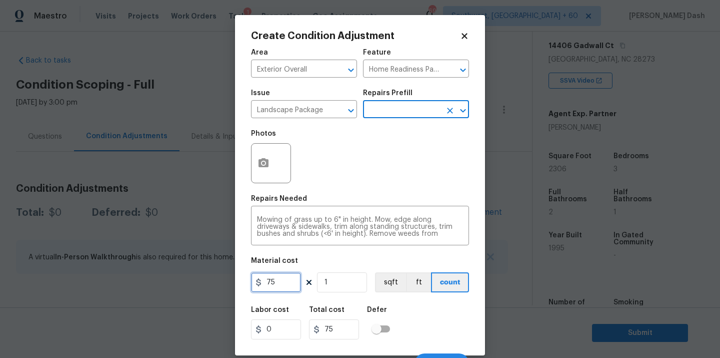
click at [296, 280] on input "75" at bounding box center [276, 282] width 50 height 20
type input "800"
click at [424, 325] on div "Labor cost 0 Total cost 800 Defer" at bounding box center [360, 322] width 218 height 45
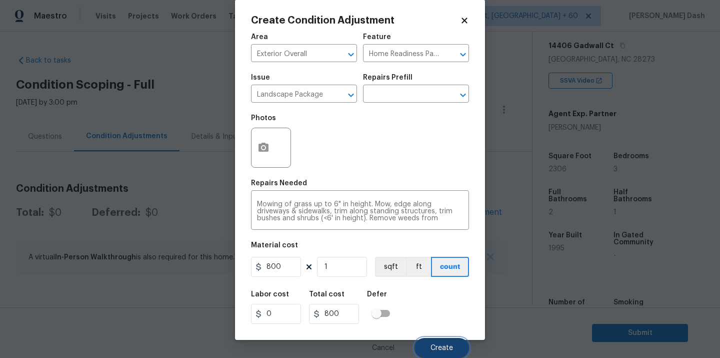
click at [446, 351] on button "Create" at bounding box center [442, 348] width 55 height 20
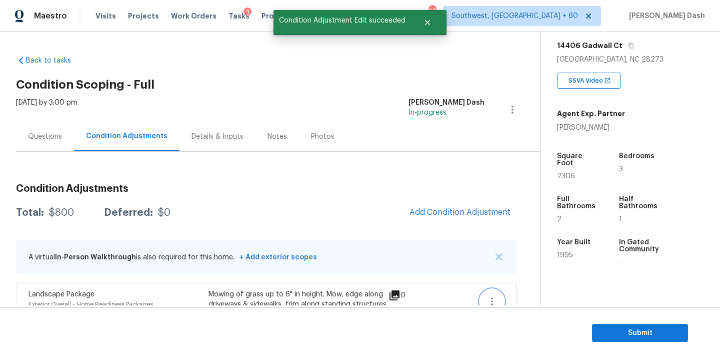
click at [491, 297] on icon "button" at bounding box center [492, 301] width 12 height 12
click at [545, 279] on div "Property Details © Mapbox © OpenStreetMap Improve this map 14406 Gadwall Ct Cha…" at bounding box center [622, 132] width 163 height 525
click at [544, 289] on div "Property Details © Mapbox © OpenStreetMap Improve this map 14406 Gadwall Ct Cha…" at bounding box center [622, 132] width 163 height 525
click at [488, 297] on icon "button" at bounding box center [492, 301] width 12 height 12
click at [545, 297] on div "Edit" at bounding box center [549, 293] width 78 height 10
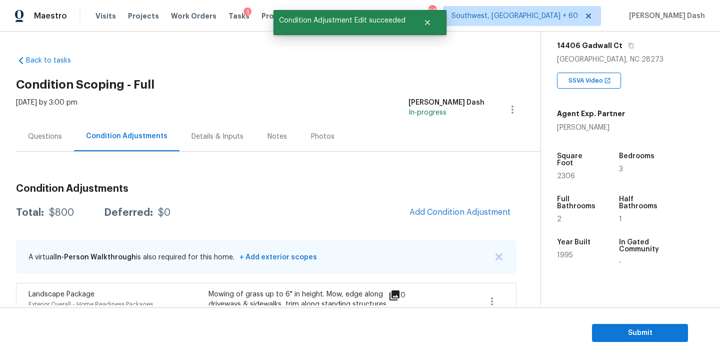
click at [545, 297] on body "Maestro Visits Projects Work Orders Tasks 1 Properties Geo Assignments 693 Sout…" at bounding box center [360, 179] width 720 height 358
click at [486, 307] on section "Submit" at bounding box center [360, 332] width 720 height 51
click at [486, 302] on icon "button" at bounding box center [492, 301] width 12 height 12
click at [526, 293] on div "Edit" at bounding box center [549, 293] width 78 height 10
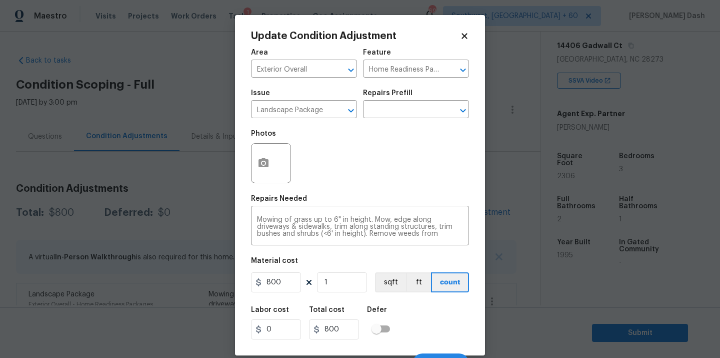
click at [254, 145] on div at bounding box center [271, 163] width 40 height 40
click at [259, 171] on button "button" at bounding box center [264, 163] width 24 height 39
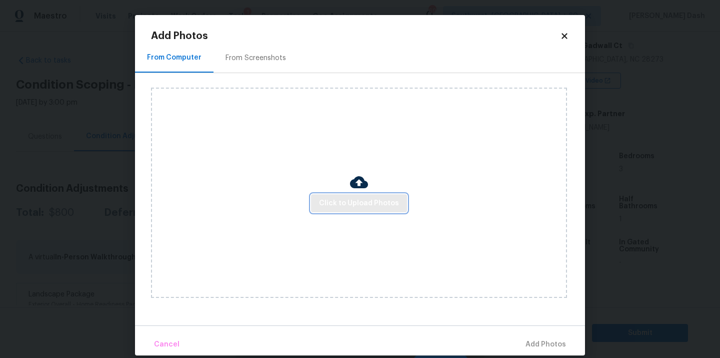
click at [349, 211] on button "Click to Upload Photos" at bounding box center [359, 203] width 96 height 19
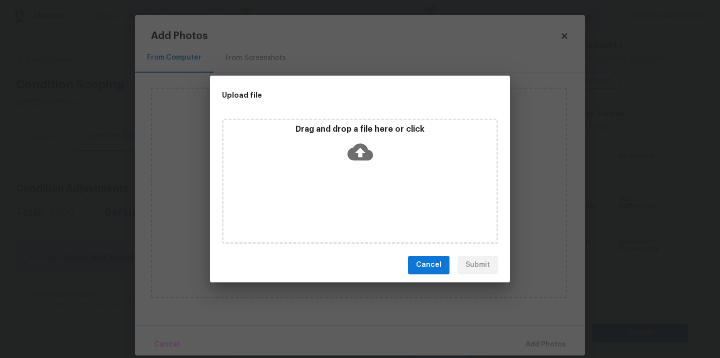
click at [349, 205] on div "Drag and drop a file here or click" at bounding box center [360, 181] width 276 height 125
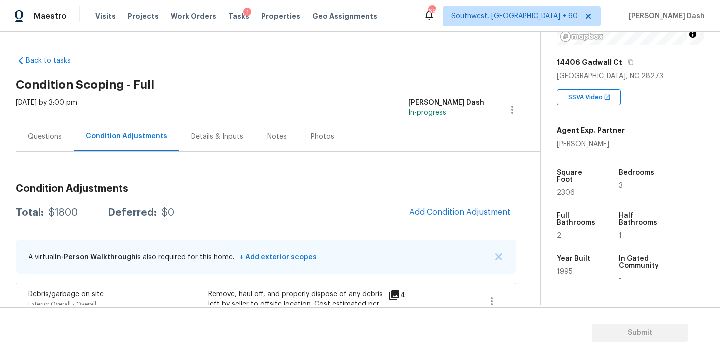
scroll to position [164, 0]
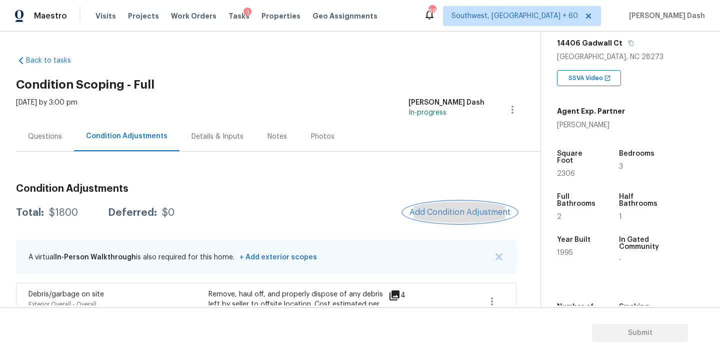
click at [457, 212] on span "Add Condition Adjustment" at bounding box center [460, 212] width 101 height 9
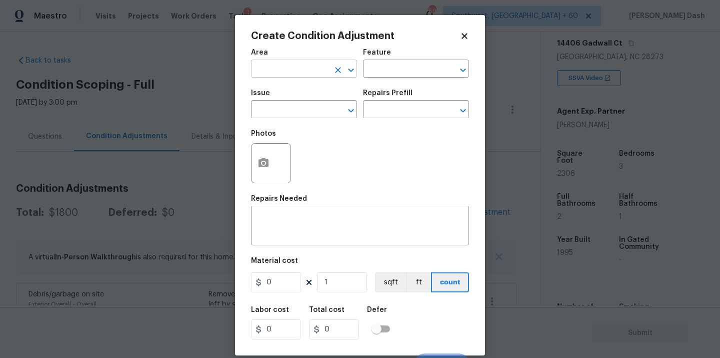
click at [308, 70] on input "text" at bounding box center [290, 70] width 78 height 16
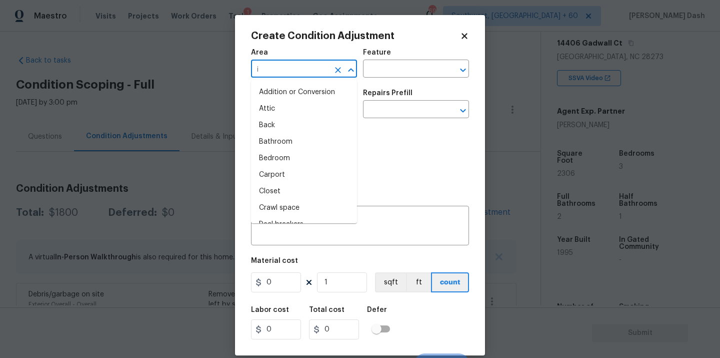
type input "in"
click at [279, 155] on li "Interior Overall" at bounding box center [304, 158] width 106 height 17
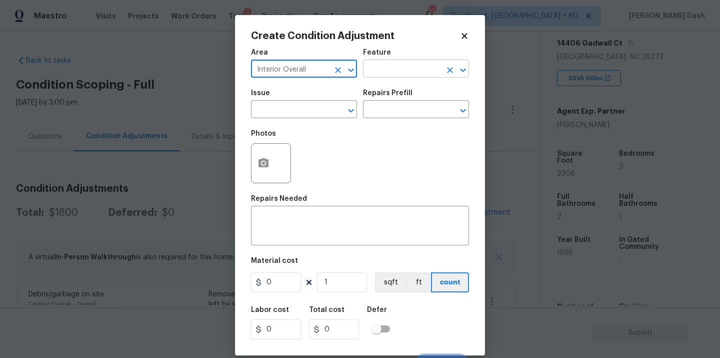
type input "Interior Overall"
click at [401, 73] on input "text" at bounding box center [402, 70] width 78 height 16
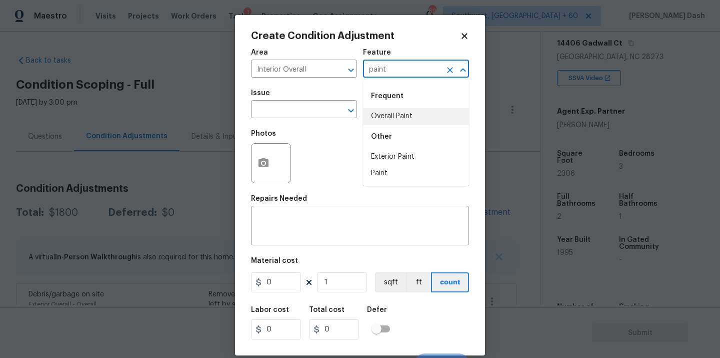
click at [401, 125] on div "Other" at bounding box center [416, 137] width 106 height 24
click at [392, 120] on li "Overall Paint" at bounding box center [416, 116] width 106 height 17
type input "Overall Paint"
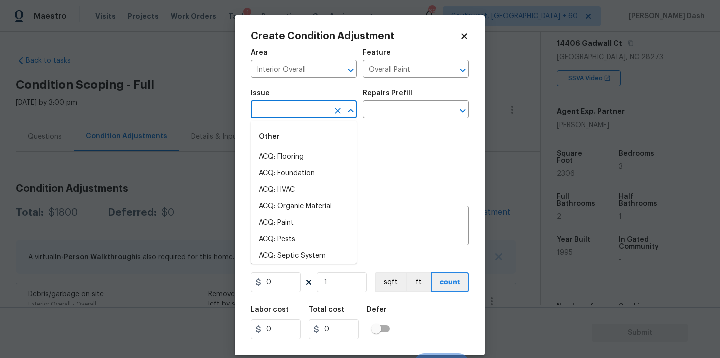
click at [317, 110] on input "text" at bounding box center [290, 111] width 78 height 16
click at [287, 221] on li "ACQ: Paint" at bounding box center [304, 223] width 106 height 17
type input "ACQ: Paint"
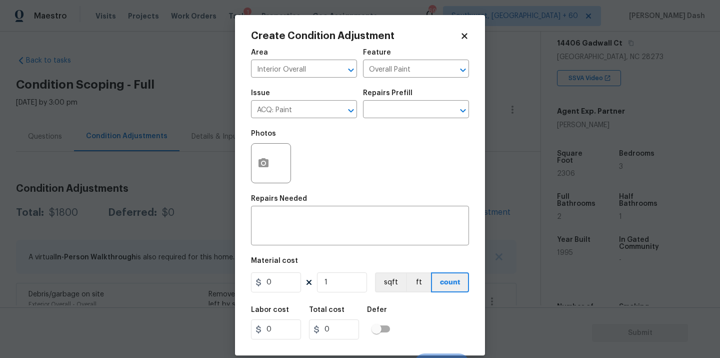
click at [397, 102] on div "Repairs Prefill" at bounding box center [416, 96] width 106 height 13
click at [397, 115] on input "text" at bounding box center [402, 111] width 78 height 16
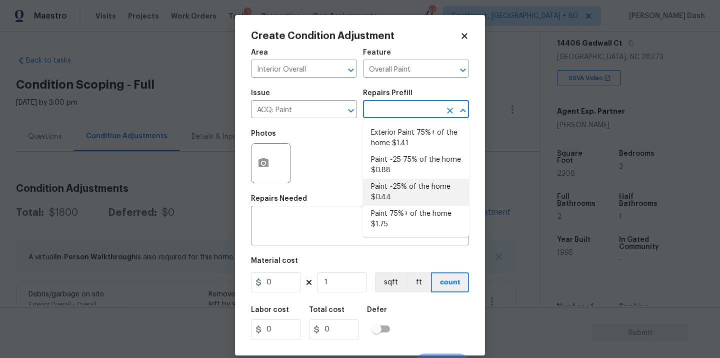
click at [389, 190] on li "Paint ~25% of the home $0.44" at bounding box center [416, 192] width 106 height 27
type input "Acquisition"
type textarea "Acquisition Scope: ~25% of the home needs interior paint"
type input "0.44"
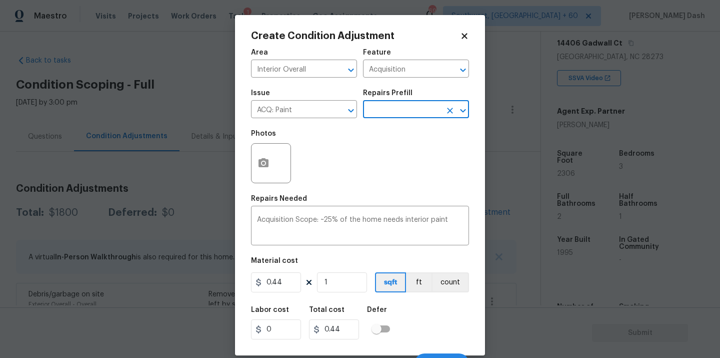
click at [347, 296] on div "Area Interior Overall ​ Feature Acquisition ​ Issue ACQ: Paint ​ Repairs Prefil…" at bounding box center [360, 208] width 218 height 330
click at [347, 288] on input "1" at bounding box center [342, 282] width 50 height 20
type input "0"
type input "2"
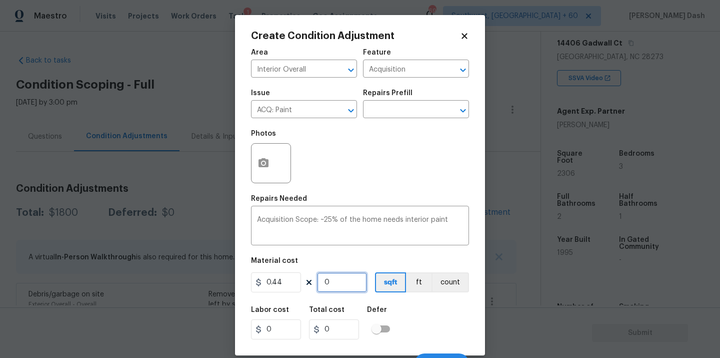
type input "0.88"
type input "23"
type input "10.12"
type input "230"
type input "101.2"
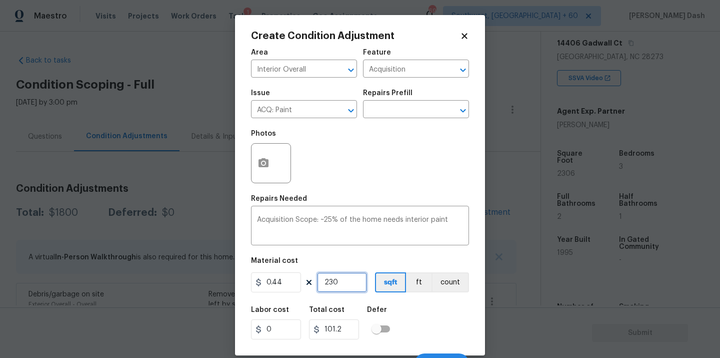
type input "2306"
type input "1014.64"
type input "2306"
click at [417, 317] on div "Labor cost 0 Total cost 1014.64 Defer" at bounding box center [360, 322] width 218 height 45
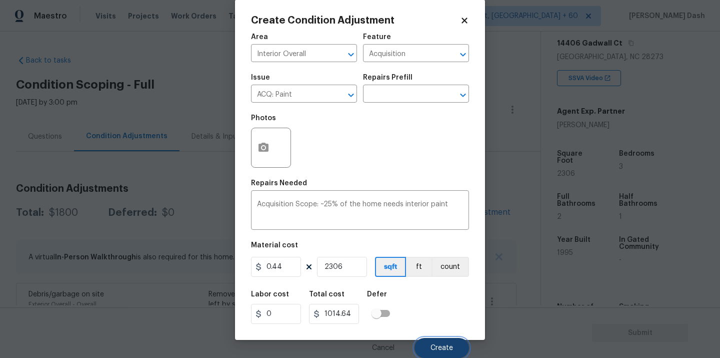
click at [431, 347] on span "Create" at bounding box center [442, 348] width 23 height 8
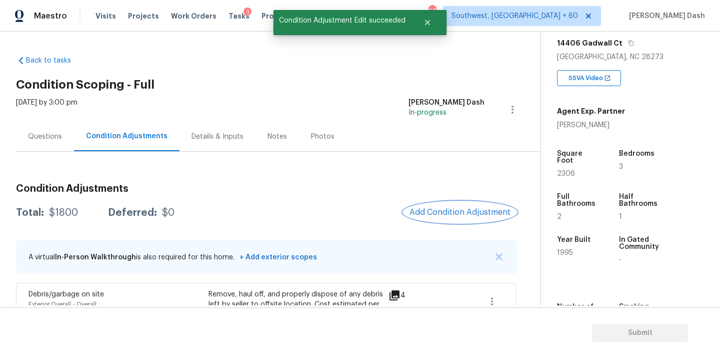
scroll to position [0, 0]
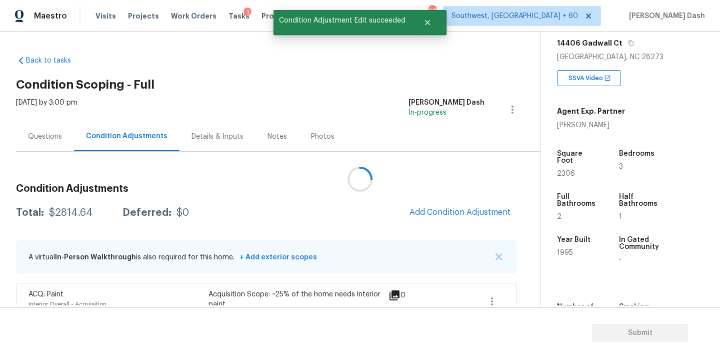
click at [472, 211] on div at bounding box center [360, 179] width 720 height 358
click at [472, 211] on span "Add Condition Adjustment" at bounding box center [460, 212] width 101 height 9
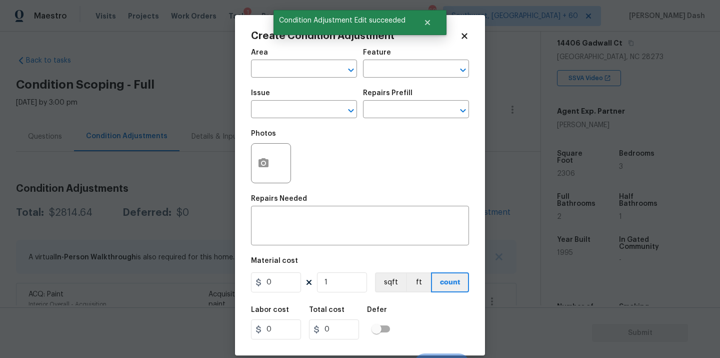
click at [472, 211] on div "Create Condition Adjustment Area ​ Feature ​ Issue ​ Repairs Prefill ​ Photos R…" at bounding box center [360, 185] width 250 height 340
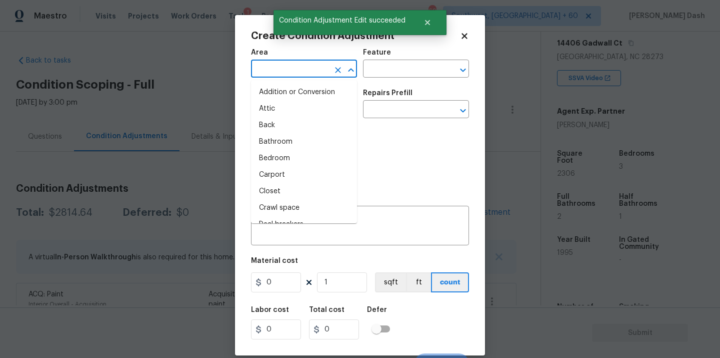
click at [312, 75] on input "text" at bounding box center [290, 70] width 78 height 16
click at [294, 160] on li "Interior Overall" at bounding box center [304, 158] width 106 height 17
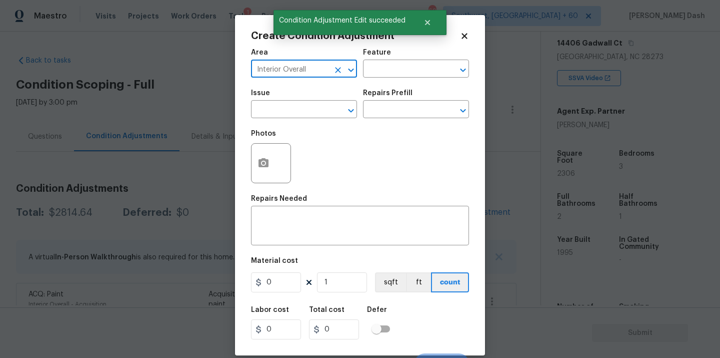
type input "Interior Overall"
click at [387, 79] on div "Area Interior Overall ​ Feature ​" at bounding box center [360, 63] width 218 height 41
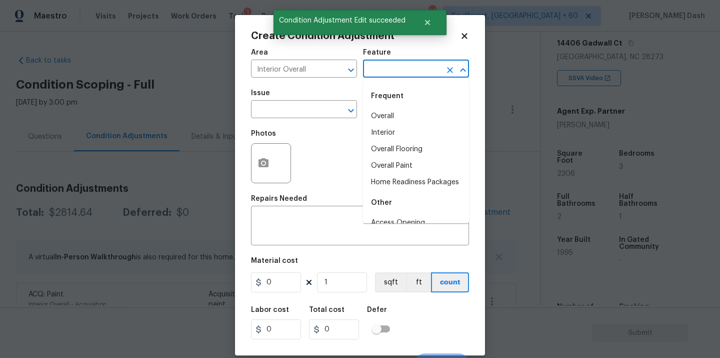
click at [387, 70] on input "text" at bounding box center [402, 70] width 78 height 16
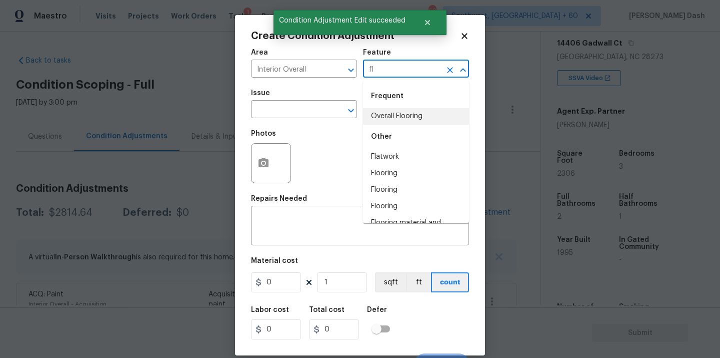
click at [381, 112] on li "Overall Flooring" at bounding box center [416, 116] width 106 height 17
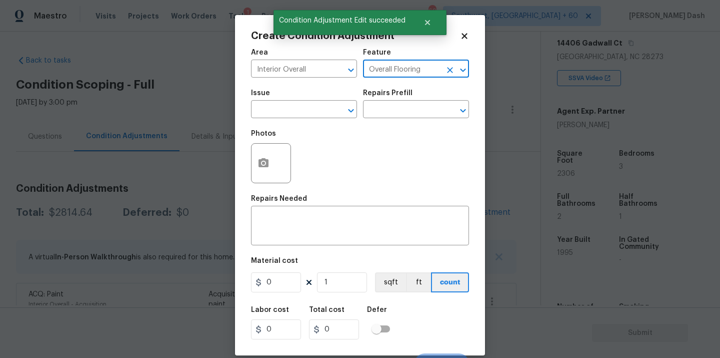
type input "Overall Flooring"
click at [270, 171] on button "button" at bounding box center [264, 163] width 24 height 39
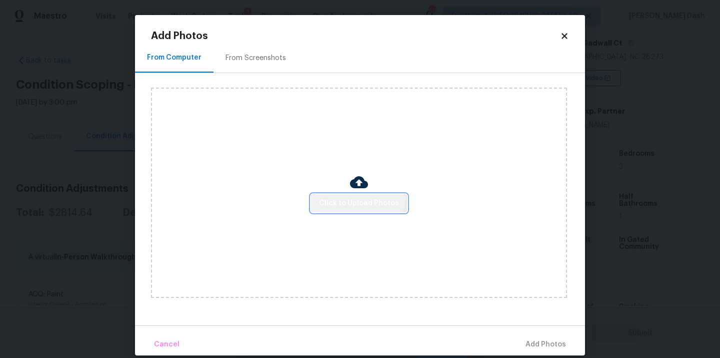
click at [355, 195] on button "Click to Upload Photos" at bounding box center [359, 203] width 96 height 19
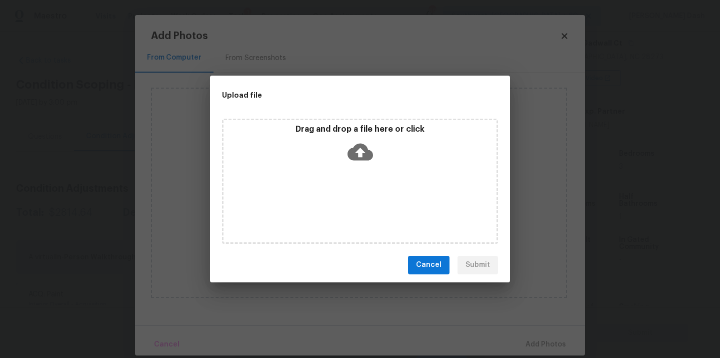
click at [355, 195] on div "Drag and drop a file here or click" at bounding box center [360, 181] width 276 height 125
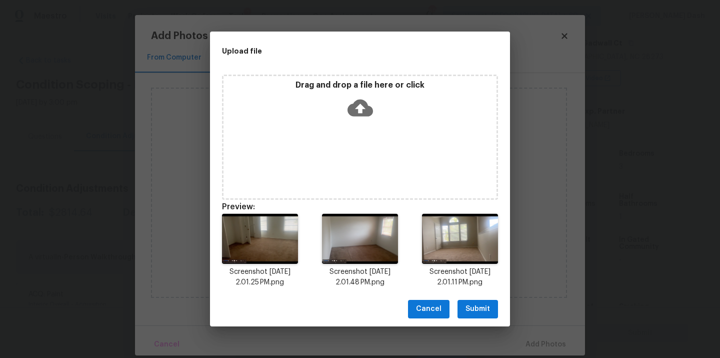
click at [489, 314] on span "Submit" at bounding box center [478, 309] width 25 height 13
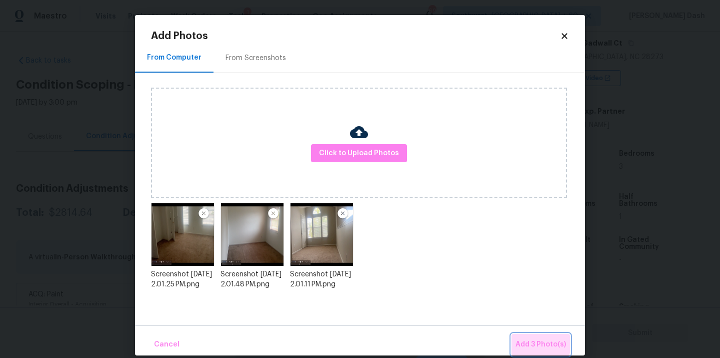
click at [529, 339] on span "Add 3 Photo(s)" at bounding box center [541, 344] width 51 height 13
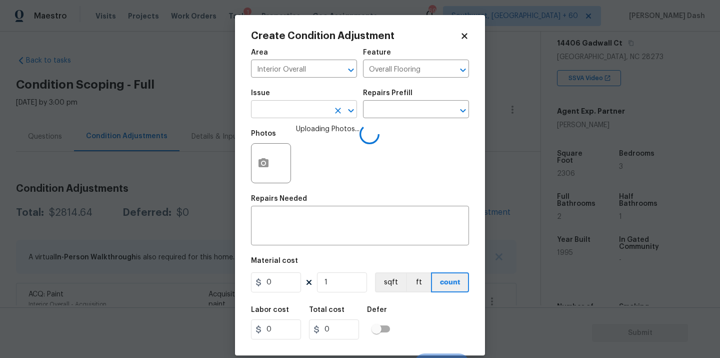
click at [321, 108] on input "text" at bounding box center [290, 111] width 78 height 16
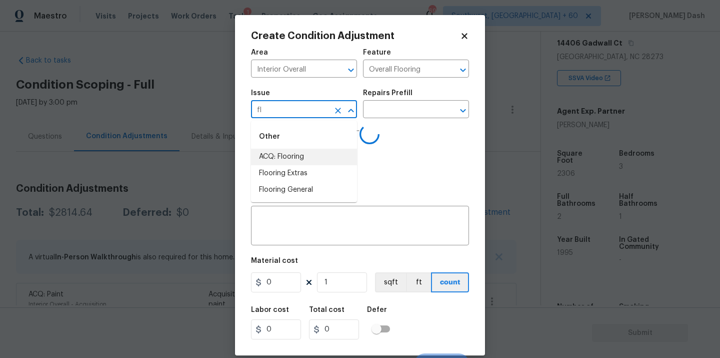
click at [291, 158] on li "ACQ: Flooring" at bounding box center [304, 157] width 106 height 17
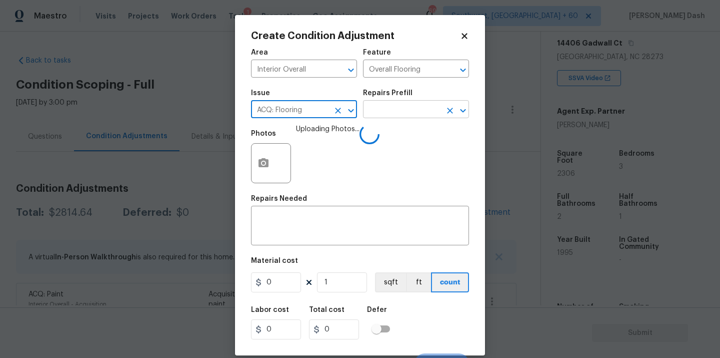
type input "ACQ: Flooring"
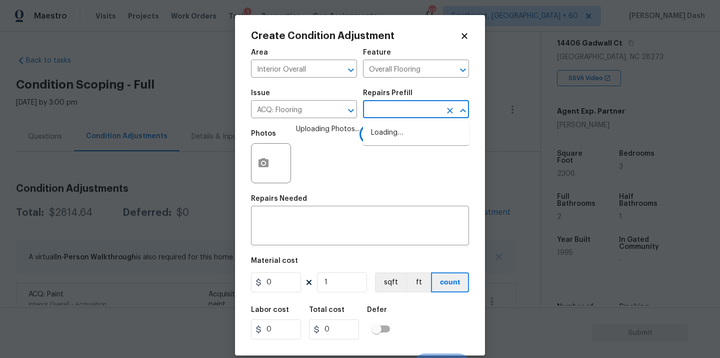
click at [388, 114] on input "text" at bounding box center [402, 111] width 78 height 16
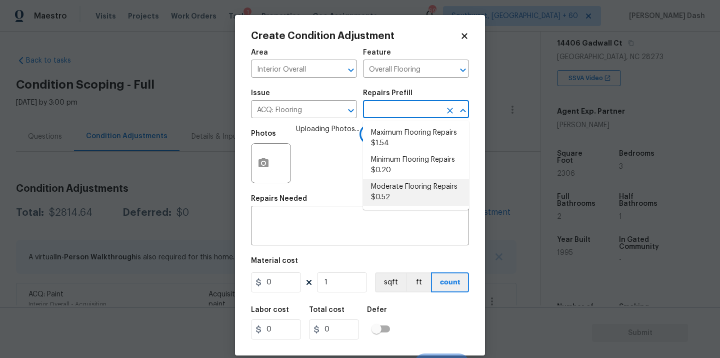
click at [391, 185] on li "Moderate Flooring Repairs $0.52" at bounding box center [416, 192] width 106 height 27
type input "Acquisition"
type textarea "Acquisition Scope: Moderate flooring repairs"
type input "0.52"
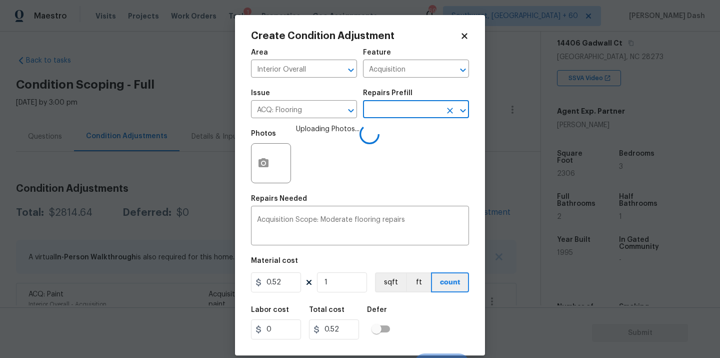
drag, startPoint x: 341, startPoint y: 293, endPoint x: 341, endPoint y: 281, distance: 12.5
click at [341, 293] on figure "Material cost 0.52 1 sqft ft count" at bounding box center [360, 275] width 218 height 37
click at [341, 278] on input "1" at bounding box center [342, 282] width 50 height 20
type input "0"
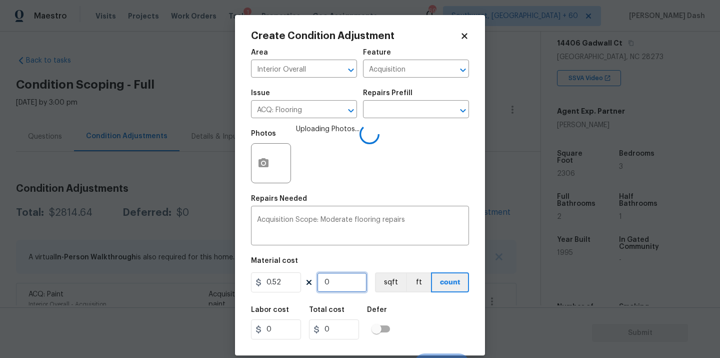
type input "2"
type input "1.04"
type input "23"
type input "11.96"
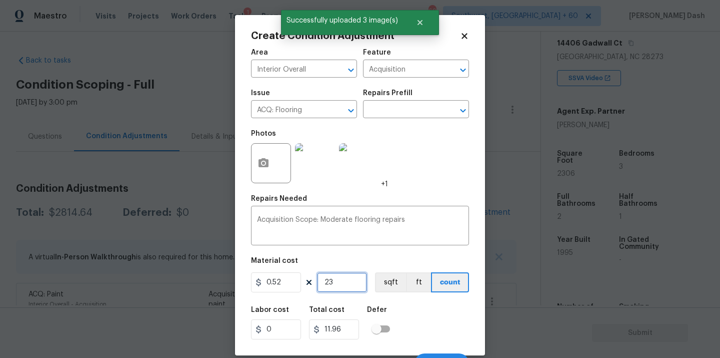
type input "230"
type input "119.6"
type input "2306"
type input "1199.12"
type input "2306"
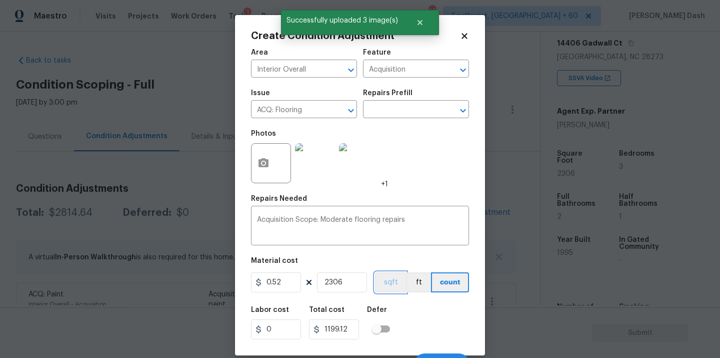
click at [386, 279] on button "sqft" at bounding box center [390, 282] width 31 height 20
click at [409, 315] on div "Labor cost 0 Total cost 1199.12 Defer" at bounding box center [360, 322] width 218 height 45
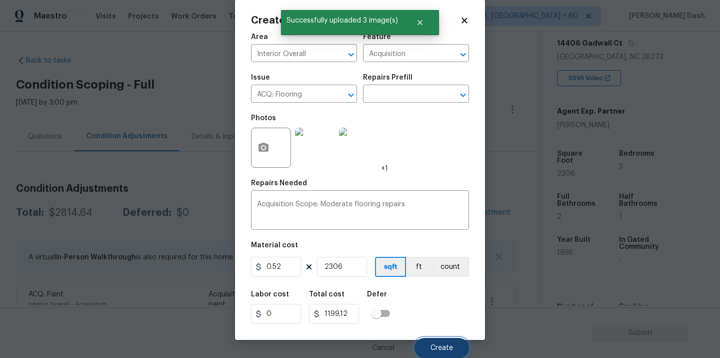
click at [441, 344] on span "Create" at bounding box center [442, 348] width 23 height 8
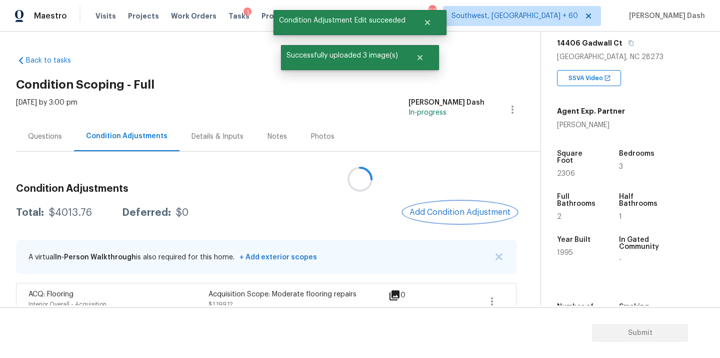
scroll to position [0, 0]
click at [441, 210] on span "Add Condition Adjustment" at bounding box center [460, 212] width 101 height 9
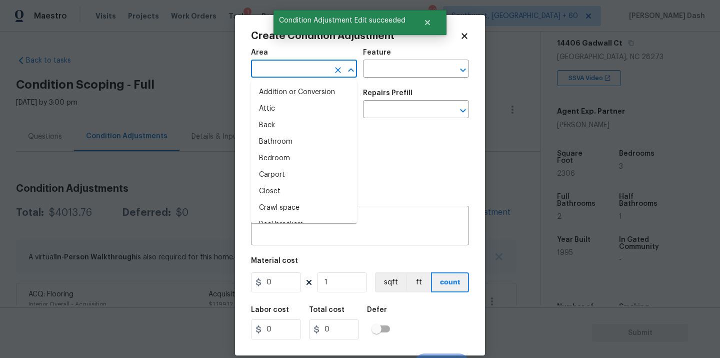
click at [275, 71] on input "text" at bounding box center [290, 70] width 78 height 16
click at [277, 162] on li "Interior Overall" at bounding box center [304, 158] width 106 height 17
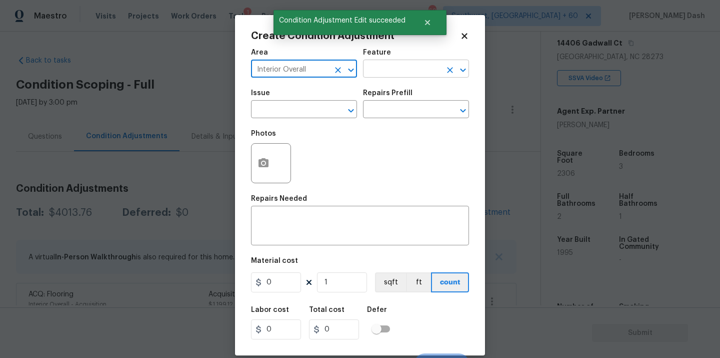
type input "Interior Overall"
click at [406, 67] on input "text" at bounding box center [402, 70] width 78 height 16
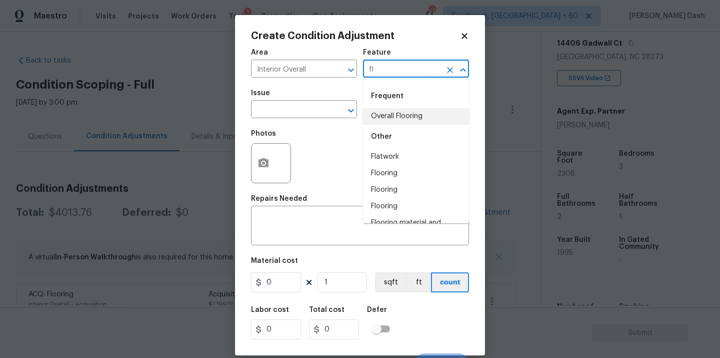
type input "fl"
click at [221, 89] on body "Maestro Visits Projects Work Orders Tasks 1 Properties Geo Assignments 695 Sout…" at bounding box center [360, 179] width 720 height 358
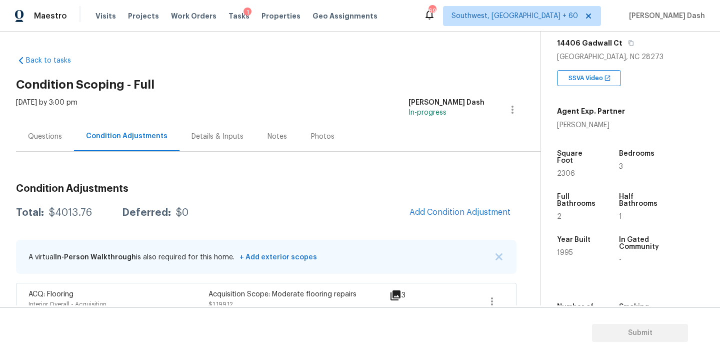
click at [428, 221] on span "Add Condition Adjustment" at bounding box center [460, 213] width 113 height 22
click at [423, 213] on span "Add Condition Adjustment" at bounding box center [460, 212] width 101 height 9
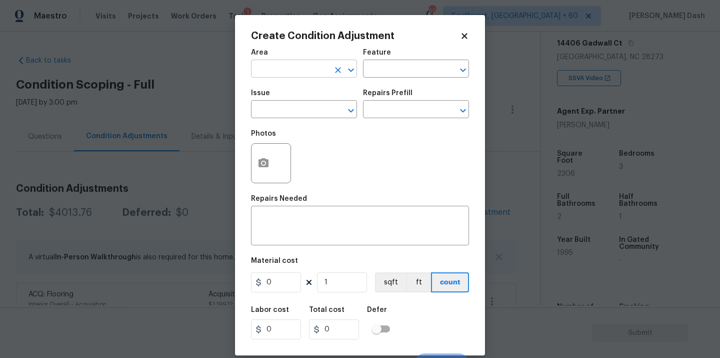
click at [305, 68] on input "text" at bounding box center [290, 70] width 78 height 16
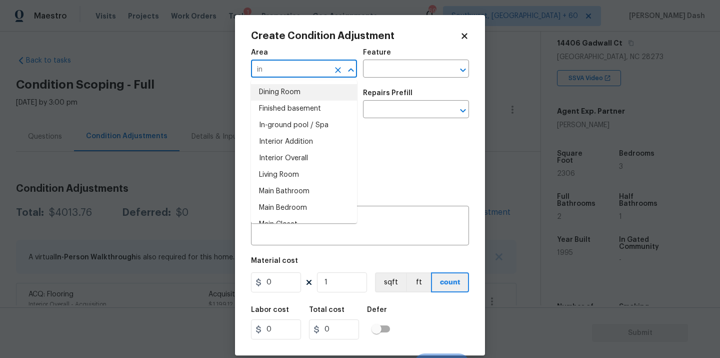
type input "in"
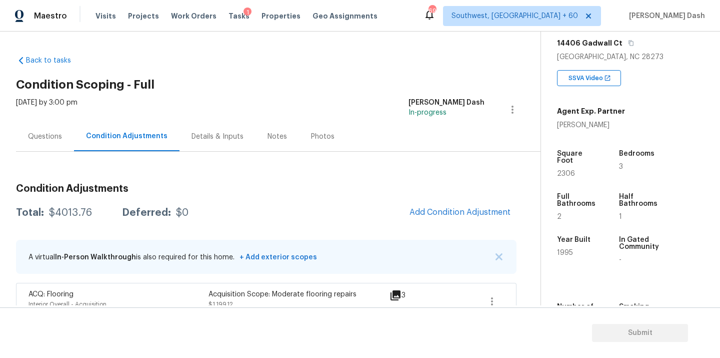
click at [176, 92] on body "Maestro Visits Projects Work Orders Tasks 1 Properties Geo Assignments 695 Sout…" at bounding box center [360, 179] width 720 height 358
click at [428, 223] on span "Add Condition Adjustment" at bounding box center [460, 213] width 113 height 22
click at [428, 216] on span "Add Condition Adjustment" at bounding box center [460, 212] width 101 height 9
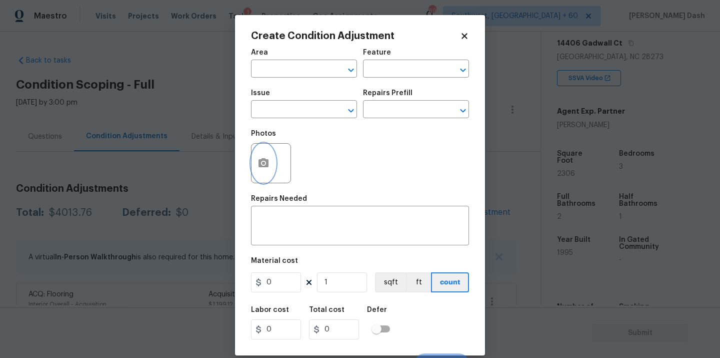
click at [263, 160] on icon "button" at bounding box center [264, 162] width 10 height 9
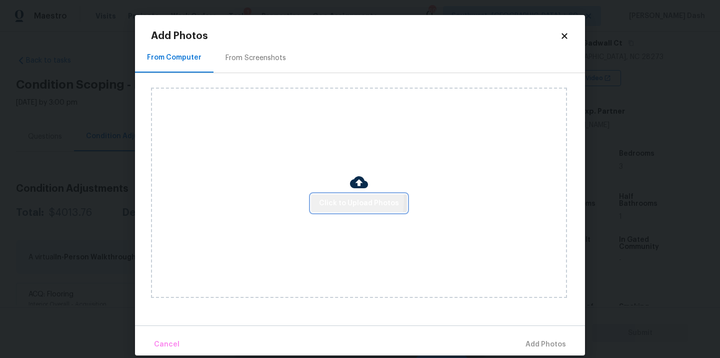
click at [333, 200] on span "Click to Upload Photos" at bounding box center [359, 203] width 80 height 13
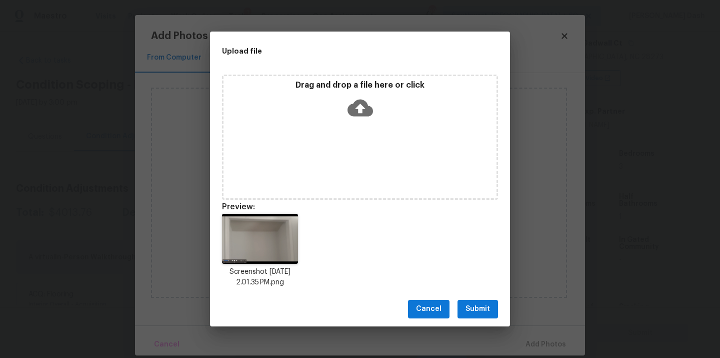
click at [471, 308] on span "Submit" at bounding box center [478, 309] width 25 height 13
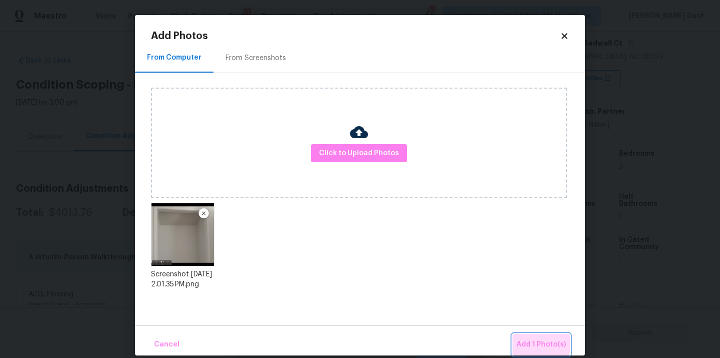
click at [542, 343] on span "Add 1 Photo(s)" at bounding box center [542, 344] width 50 height 13
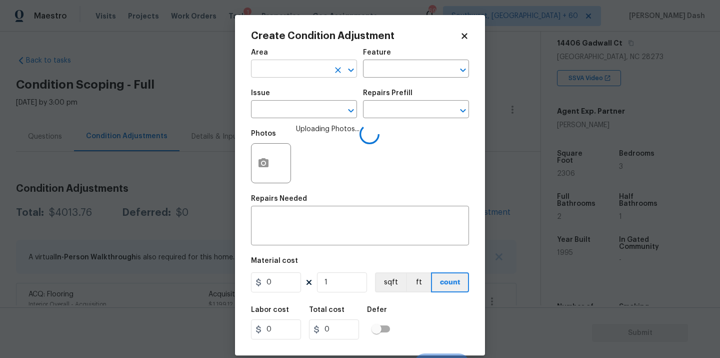
click at [326, 65] on input "text" at bounding box center [290, 70] width 78 height 16
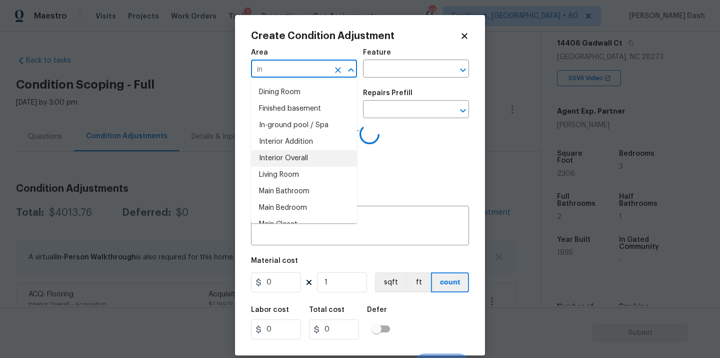
click at [299, 152] on li "Interior Overall" at bounding box center [304, 158] width 106 height 17
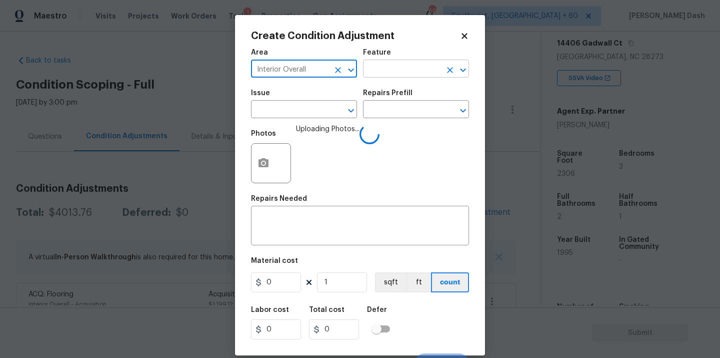
type input "Interior Overall"
click at [405, 67] on input "text" at bounding box center [402, 70] width 78 height 16
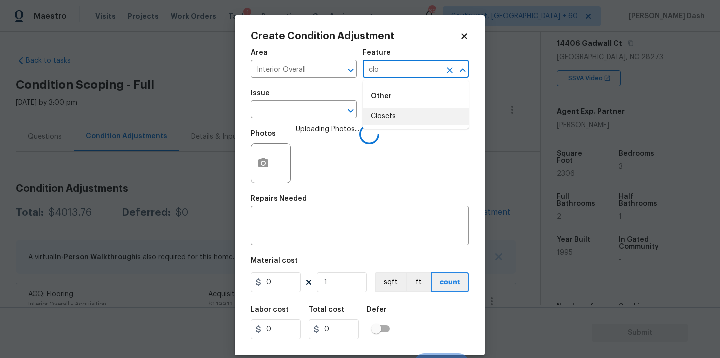
click at [405, 115] on li "Closets" at bounding box center [416, 116] width 106 height 17
type input "Closets"
click at [319, 113] on input "text" at bounding box center [290, 111] width 78 height 16
type input "c"
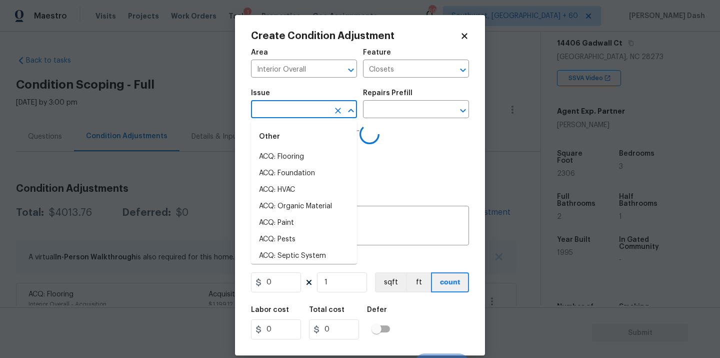
type input "l"
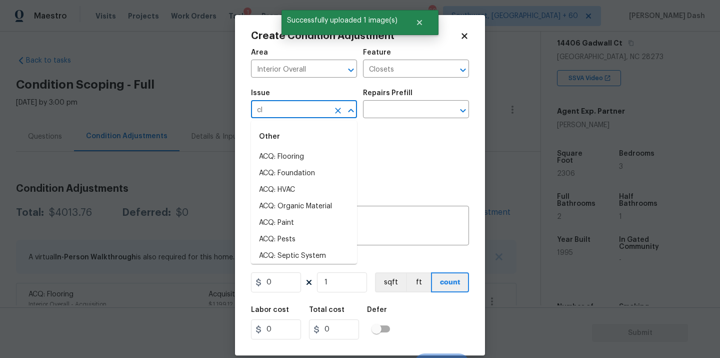
type input "clo"
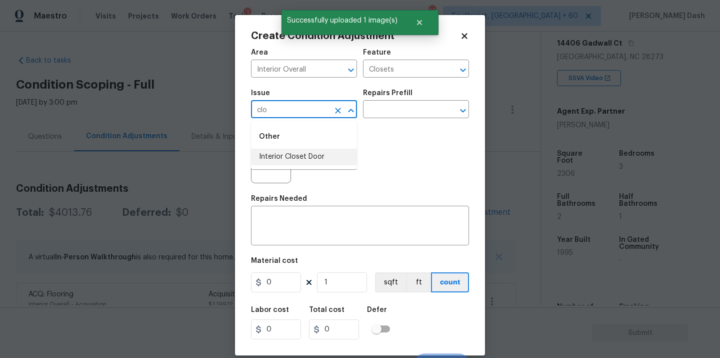
click at [303, 161] on li "Interior Closet Door" at bounding box center [304, 157] width 106 height 17
type input "Interior Closet Door"
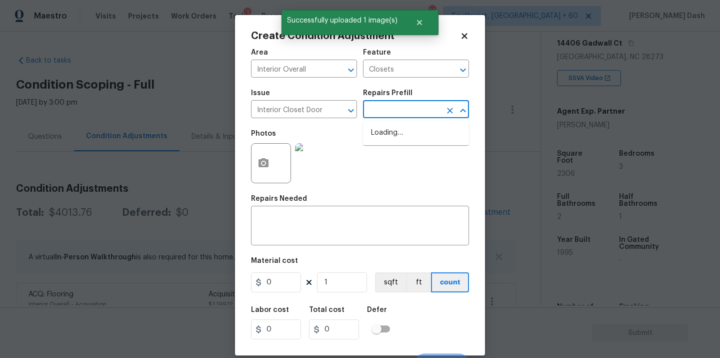
click at [385, 114] on input "text" at bounding box center [402, 111] width 78 height 16
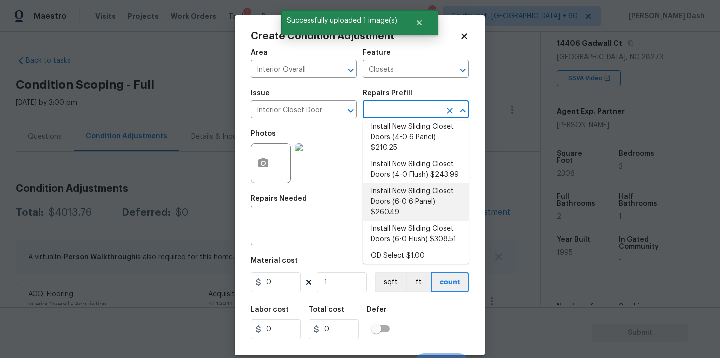
scroll to position [44, 0]
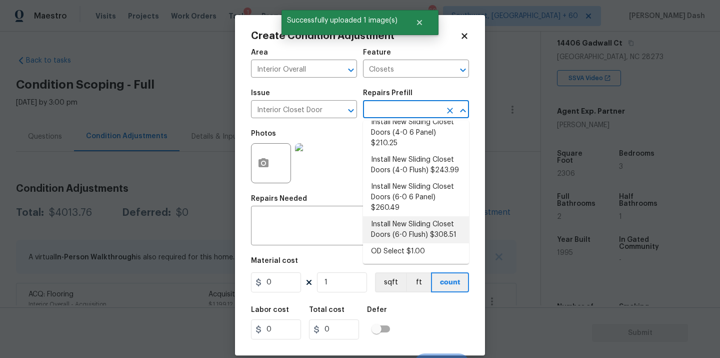
click at [386, 243] on li "Install New Sliding Closet Doors (6-0 Flush) $308.51" at bounding box center [416, 229] width 106 height 27
type input "Interior Door"
type textarea "Remove the existing door (if present). Install a new 6-0 bi-fold flush panel in…"
type input "308.51"
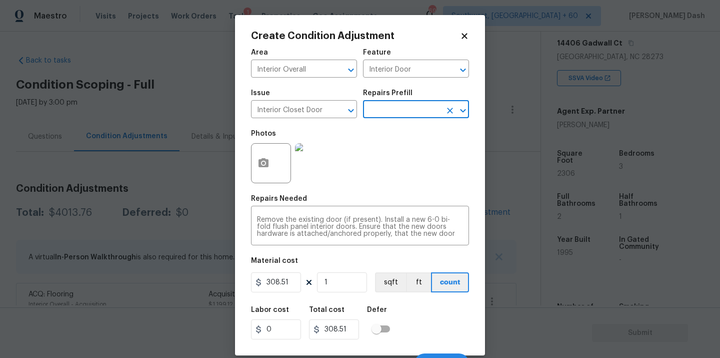
click at [404, 347] on div "Cancel Create" at bounding box center [360, 359] width 218 height 28
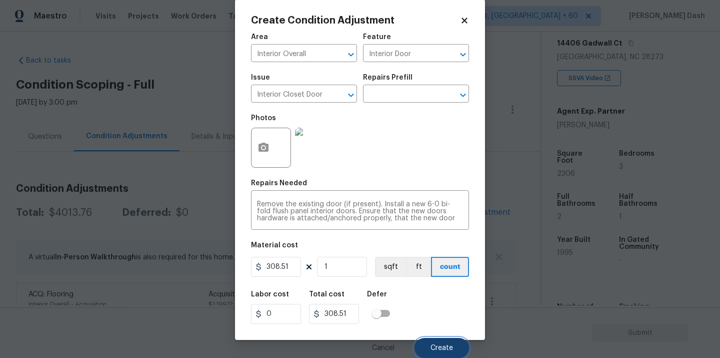
click at [426, 348] on button "Create" at bounding box center [442, 348] width 55 height 20
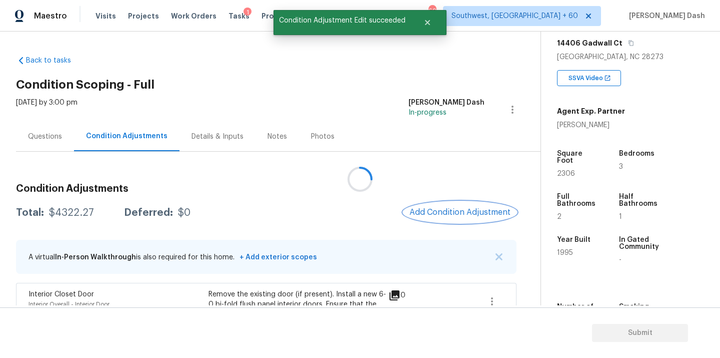
scroll to position [0, 0]
click at [69, 214] on div "$4322.27" at bounding box center [71, 213] width 45 height 10
copy div "$4322.27"
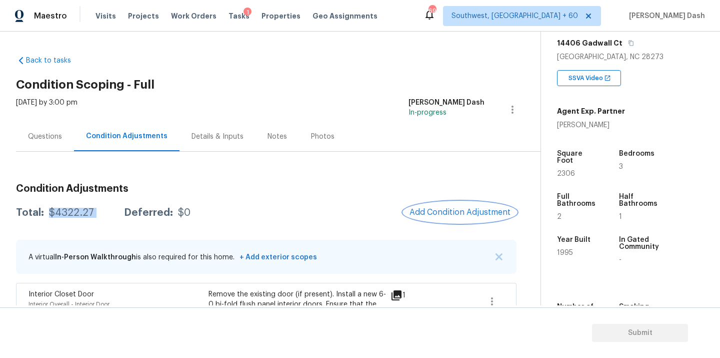
click at [460, 210] on span "Add Condition Adjustment" at bounding box center [460, 212] width 101 height 9
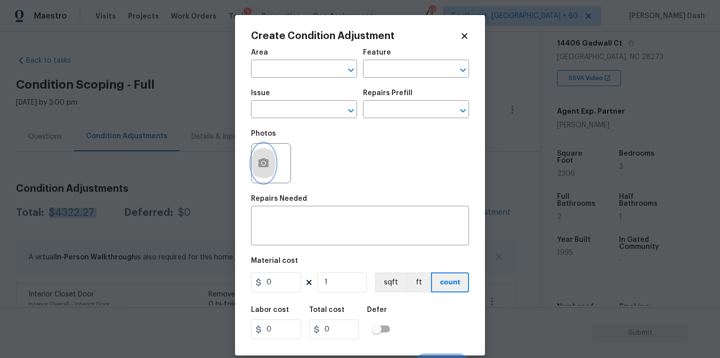
click at [264, 151] on button "button" at bounding box center [264, 163] width 24 height 39
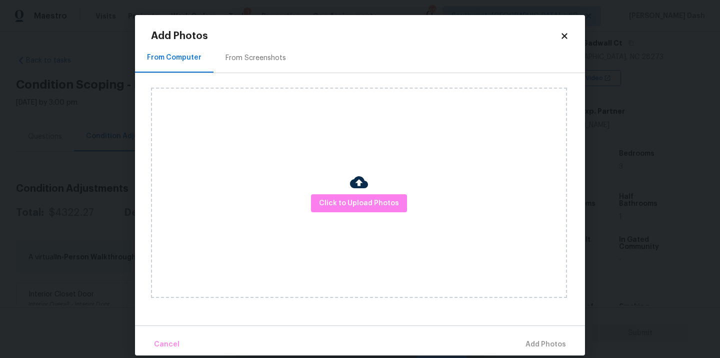
click at [384, 217] on div "Click to Upload Photos" at bounding box center [359, 193] width 416 height 210
click at [379, 207] on span "Click to Upload Photos" at bounding box center [359, 203] width 80 height 13
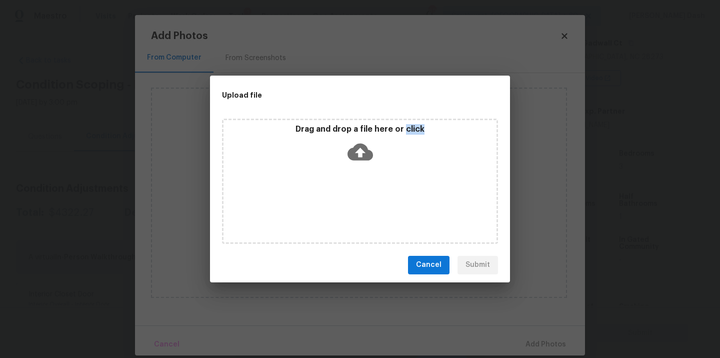
click at [379, 207] on div "Drag and drop a file here or click" at bounding box center [360, 181] width 276 height 125
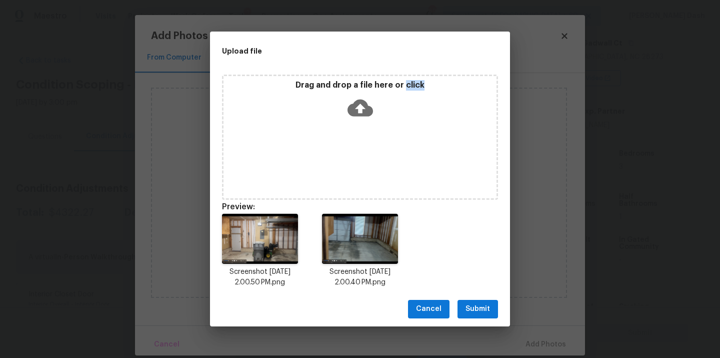
click at [460, 300] on button "Submit" at bounding box center [478, 309] width 41 height 19
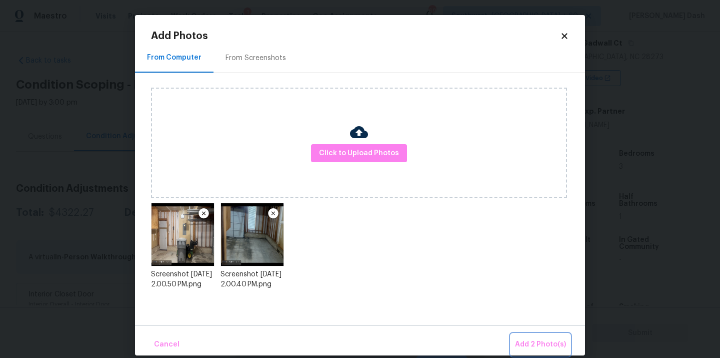
click at [534, 345] on span "Add 2 Photo(s)" at bounding box center [540, 344] width 51 height 13
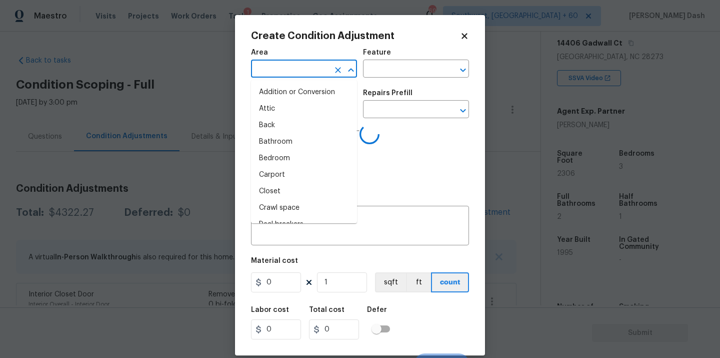
click at [318, 67] on input "text" at bounding box center [290, 70] width 78 height 16
click at [315, 152] on li "Interior Overall" at bounding box center [304, 158] width 106 height 17
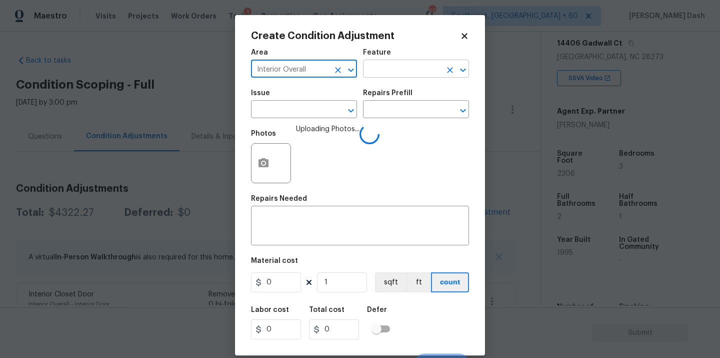
type input "Interior Overall"
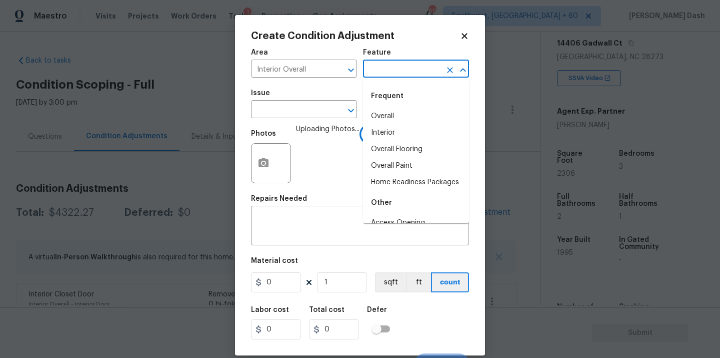
click at [387, 66] on input "text" at bounding box center [402, 70] width 78 height 16
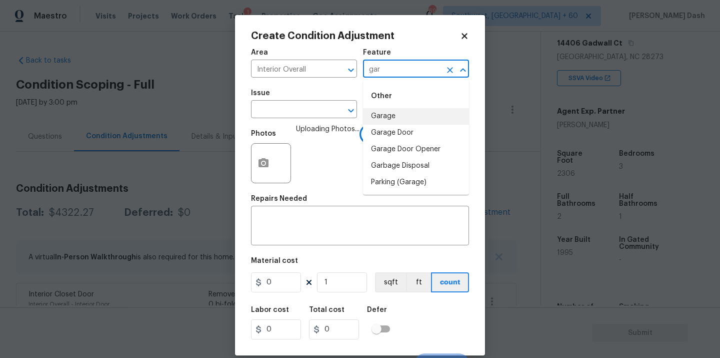
click at [380, 116] on li "Garage" at bounding box center [416, 116] width 106 height 17
type input "Garage"
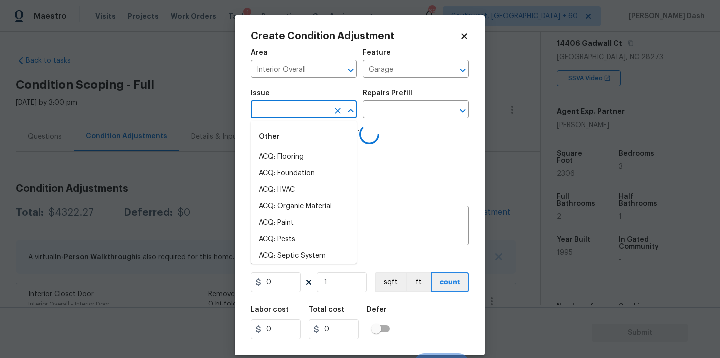
click at [287, 108] on input "text" at bounding box center [290, 111] width 78 height 16
type input "wal"
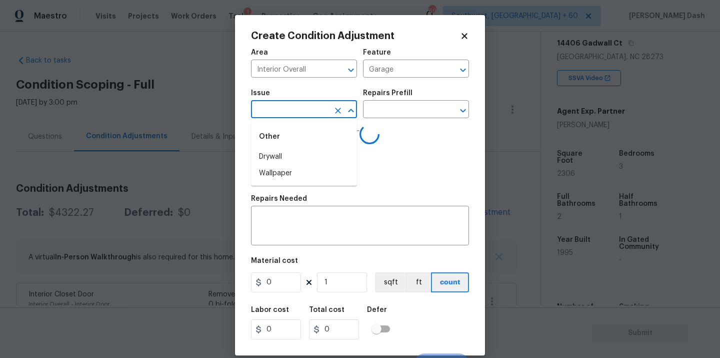
type input "l"
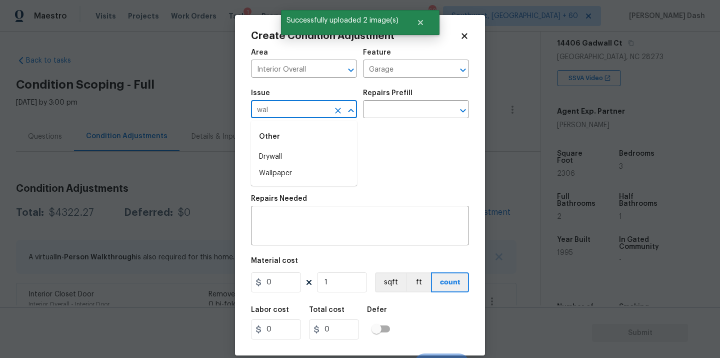
type input "wall"
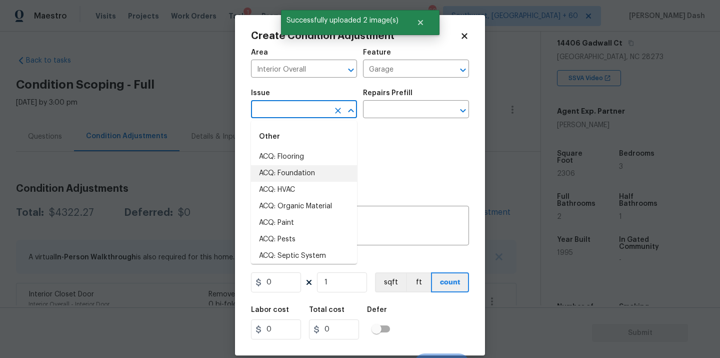
click at [278, 173] on li "ACQ: Foundation" at bounding box center [304, 173] width 106 height 17
type input "ACQ: Foundation"
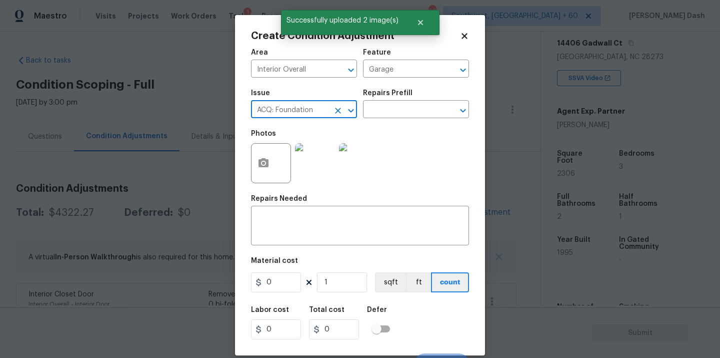
click at [340, 109] on icon "Clear" at bounding box center [338, 111] width 6 height 6
click at [285, 158] on li "Drywall" at bounding box center [304, 157] width 106 height 17
type input "Drywall"
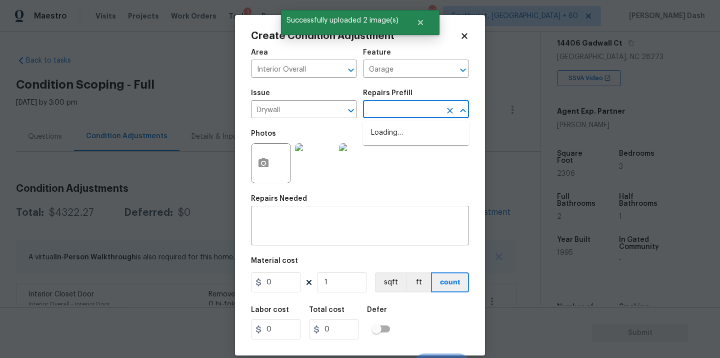
click at [404, 116] on input "text" at bounding box center [402, 111] width 78 height 16
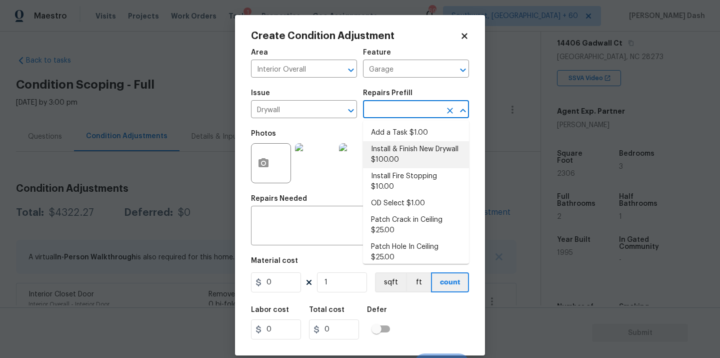
click at [399, 149] on li "Install & Finish New Drywall $100.00" at bounding box center [416, 154] width 106 height 27
type input "Walls and Ceiling"
type input "100"
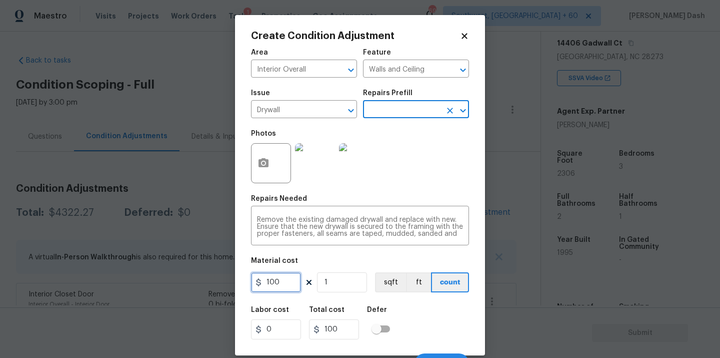
click at [283, 281] on input "100" at bounding box center [276, 282] width 50 height 20
type input "1000"
click at [457, 318] on div "Labor cost 0 Total cost 1000 Defer" at bounding box center [360, 322] width 218 height 45
click at [390, 77] on input "Walls and Ceiling" at bounding box center [402, 70] width 78 height 16
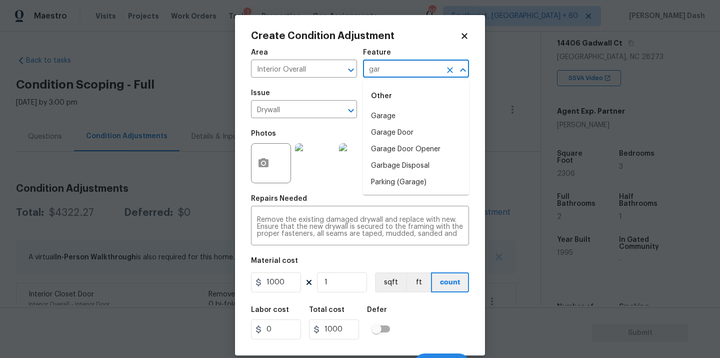
click at [385, 109] on li "Garage" at bounding box center [416, 116] width 106 height 17
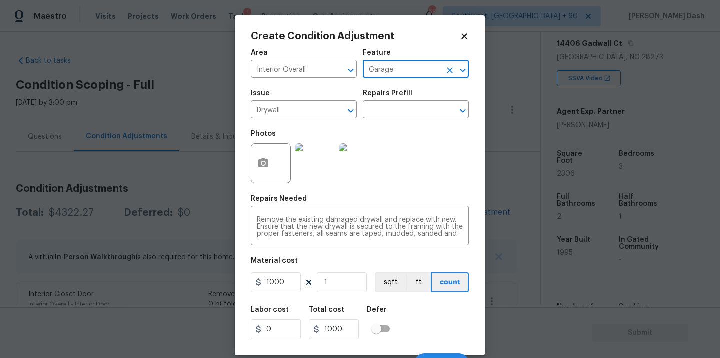
scroll to position [16, 0]
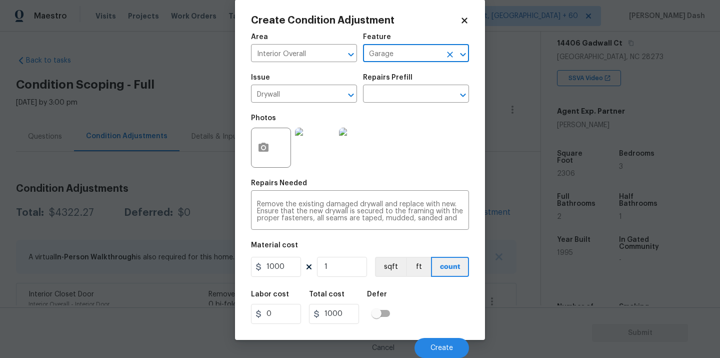
type input "Garage"
click at [432, 346] on span "Create" at bounding box center [442, 348] width 23 height 8
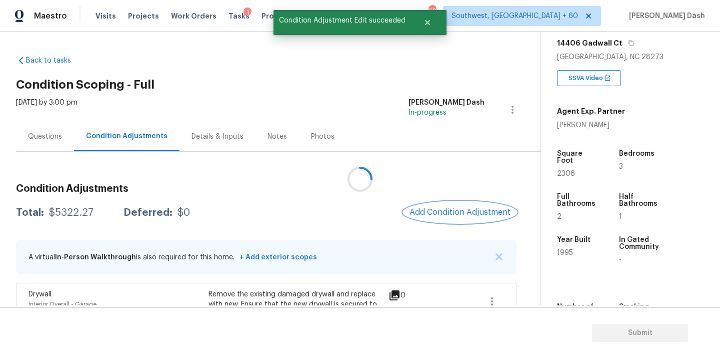
scroll to position [0, 0]
click at [67, 208] on div "$5322.27" at bounding box center [71, 213] width 45 height 10
copy div "$5322.27"
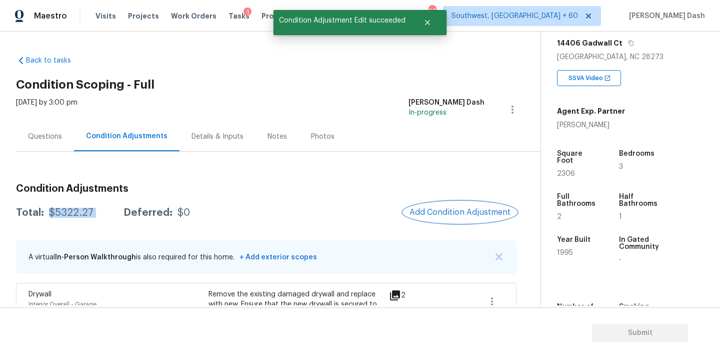
click at [447, 208] on span "Add Condition Adjustment" at bounding box center [460, 212] width 101 height 9
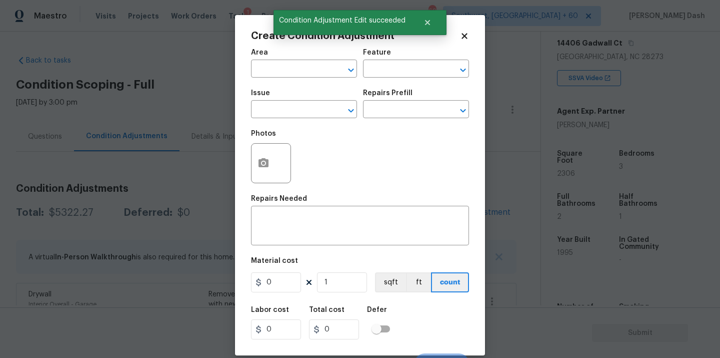
click at [252, 158] on div at bounding box center [271, 163] width 40 height 40
click at [270, 168] on button "button" at bounding box center [264, 163] width 24 height 39
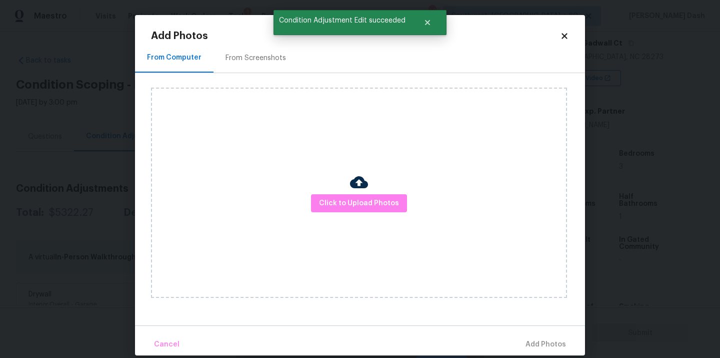
click at [336, 190] on div "Click to Upload Photos" at bounding box center [359, 193] width 416 height 210
click at [338, 198] on span "Click to Upload Photos" at bounding box center [359, 203] width 80 height 13
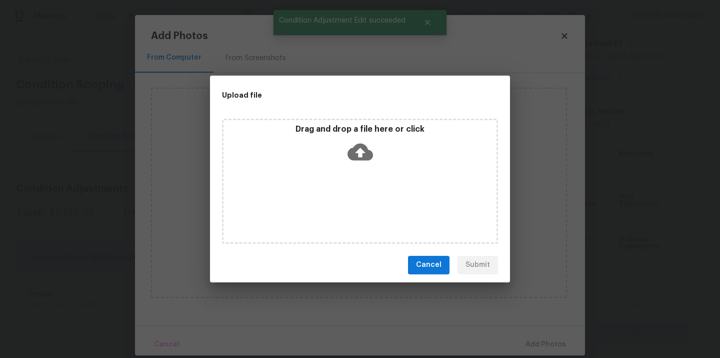
click at [338, 198] on div "Drag and drop a file here or click" at bounding box center [360, 181] width 276 height 125
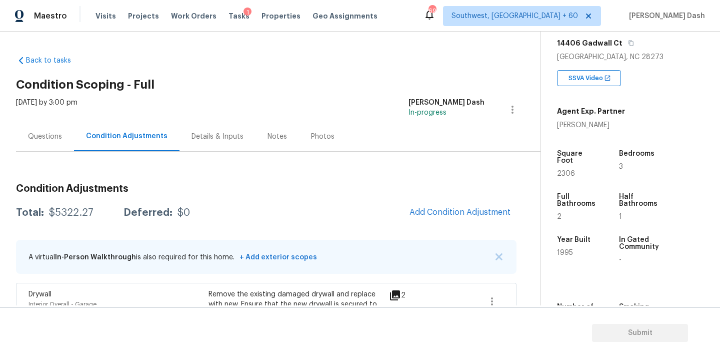
click at [72, 213] on div "$5322.27" at bounding box center [71, 213] width 45 height 10
copy div "$5322.27"
click at [57, 134] on div "Questions" at bounding box center [45, 137] width 34 height 10
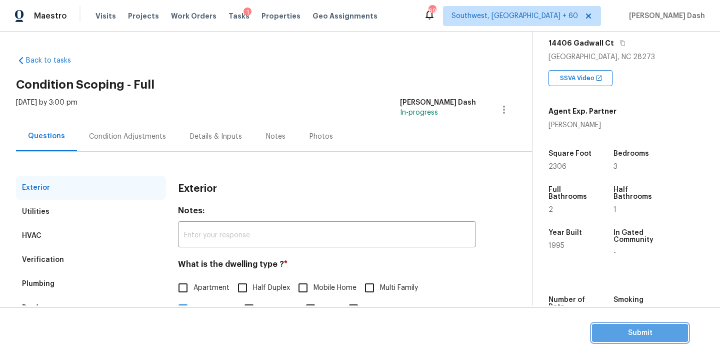
click at [627, 329] on span "Submit" at bounding box center [640, 333] width 80 height 13
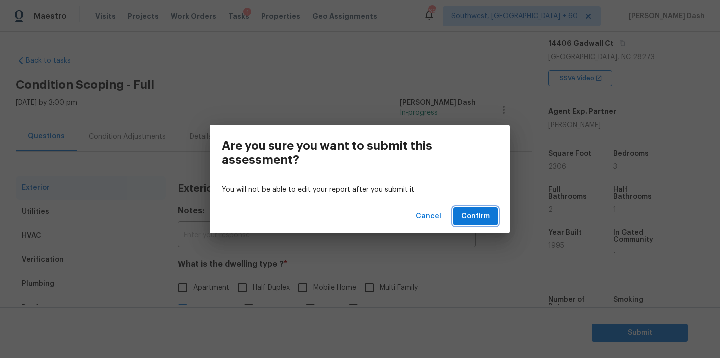
click at [471, 217] on span "Confirm" at bounding box center [476, 216] width 29 height 13
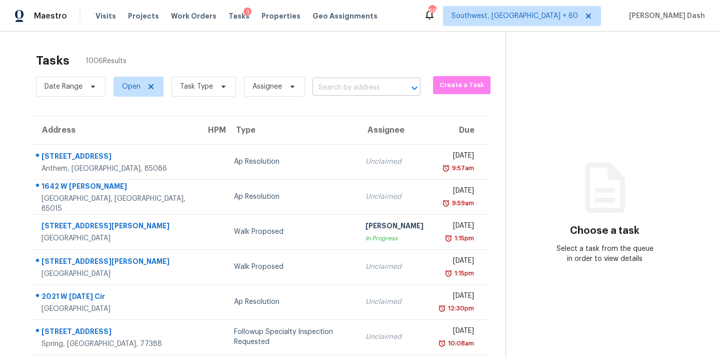
click at [359, 82] on input "text" at bounding box center [353, 88] width 80 height 16
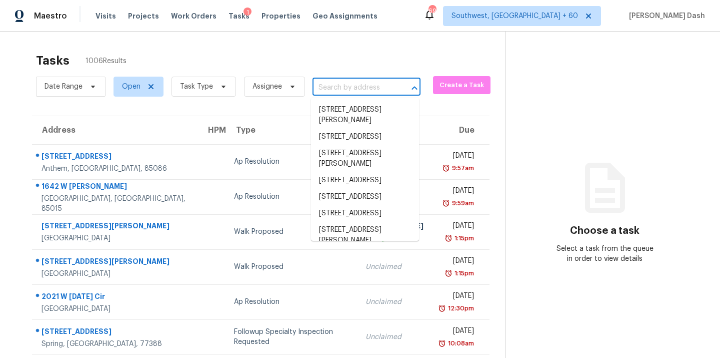
paste input "1620 Cone Ave, Apex, NC 27502"
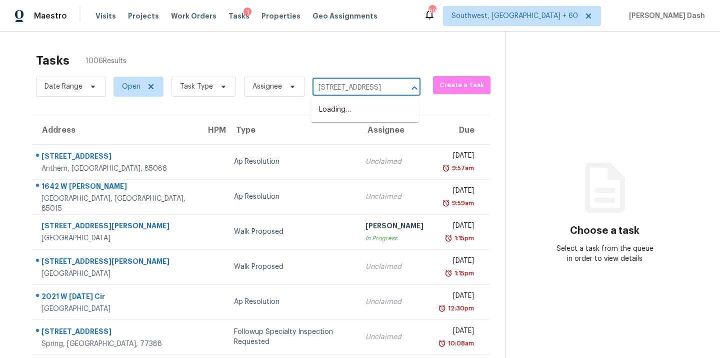
scroll to position [0, 32]
type input "1620 Cone Ave, Apex, NC 27502"
click at [337, 89] on input "text" at bounding box center [353, 88] width 80 height 16
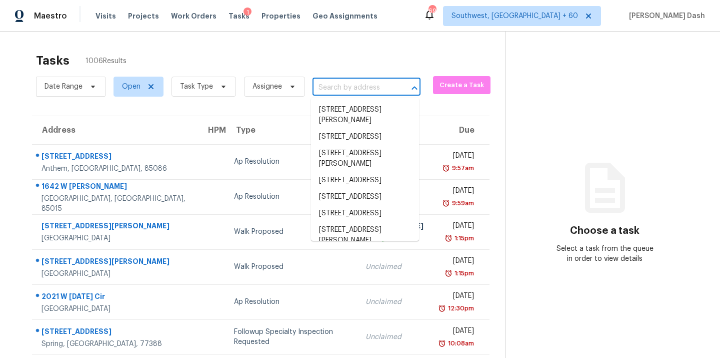
paste input "1620 Cone Ave, Apex, NC 27502"
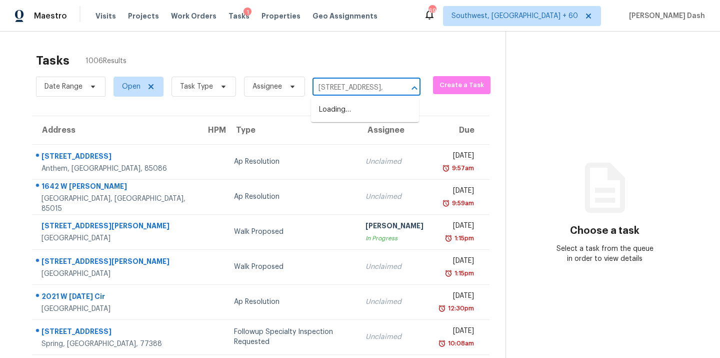
type input "1620 Cone Ave, Apex"
click at [337, 111] on li "1620 Cone Ave, Apex, NC 27502" at bounding box center [365, 110] width 108 height 17
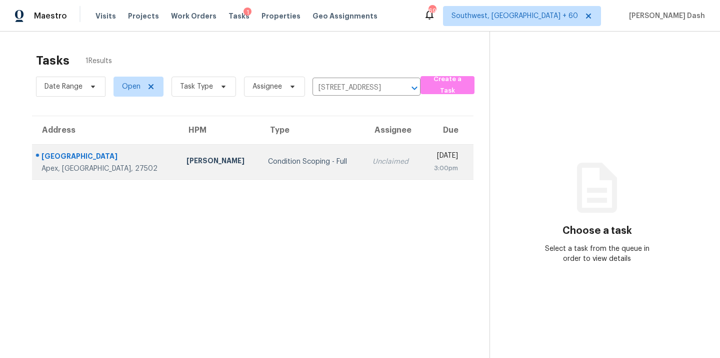
click at [260, 148] on td "Condition Scoping - Full" at bounding box center [312, 161] width 105 height 35
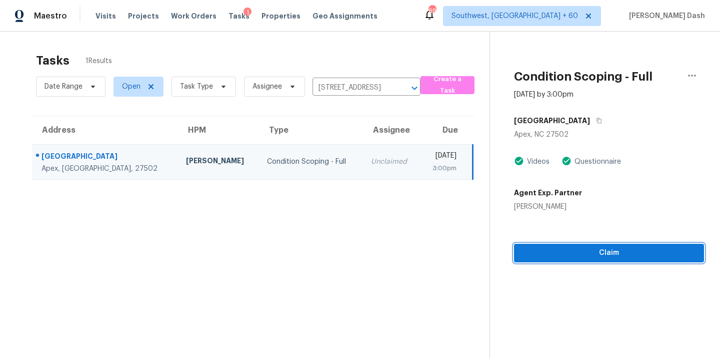
click at [613, 253] on span "Claim" at bounding box center [609, 253] width 174 height 13
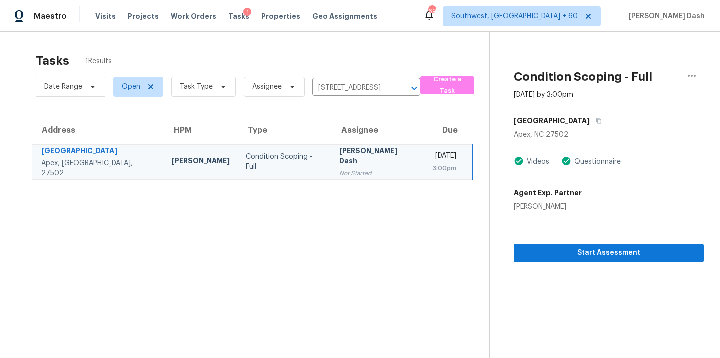
click at [249, 175] on td "Condition Scoping - Full" at bounding box center [285, 161] width 94 height 35
click at [644, 253] on span "Start Assessment" at bounding box center [609, 253] width 174 height 13
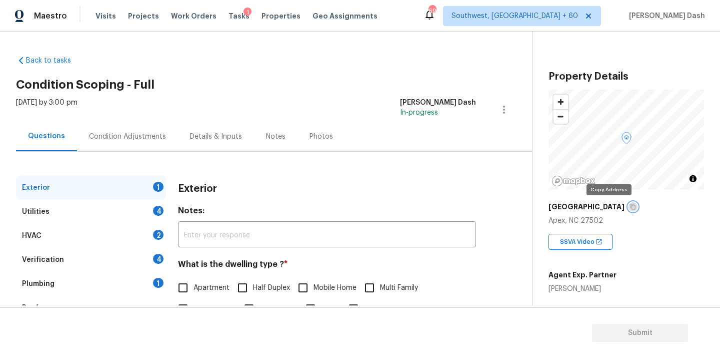
click at [629, 204] on button "button" at bounding box center [633, 206] width 9 height 9
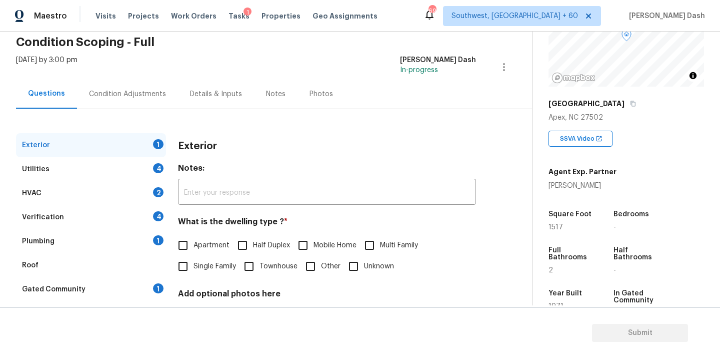
scroll to position [65, 0]
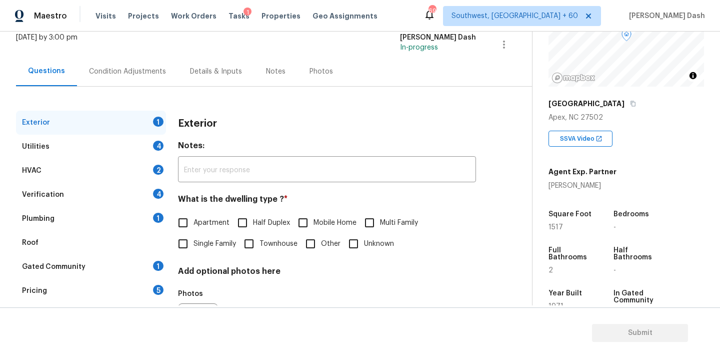
click at [204, 238] on label "Single Family" at bounding box center [205, 243] width 64 height 21
click at [194, 238] on input "Single Family" at bounding box center [183, 243] width 21 height 21
checkbox input "true"
click at [157, 150] on div "Utilities 4" at bounding box center [91, 147] width 150 height 24
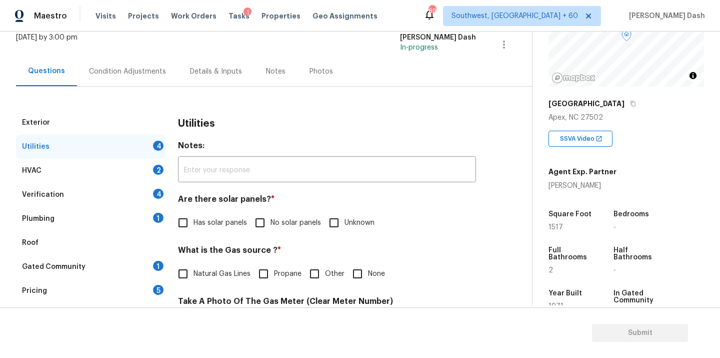
click at [269, 220] on input "No solar panels" at bounding box center [260, 222] width 21 height 21
checkbox input "true"
click at [199, 275] on span "Natural Gas Lines" at bounding box center [222, 274] width 57 height 11
click at [194, 275] on input "Natural Gas Lines" at bounding box center [183, 273] width 21 height 21
checkbox input "true"
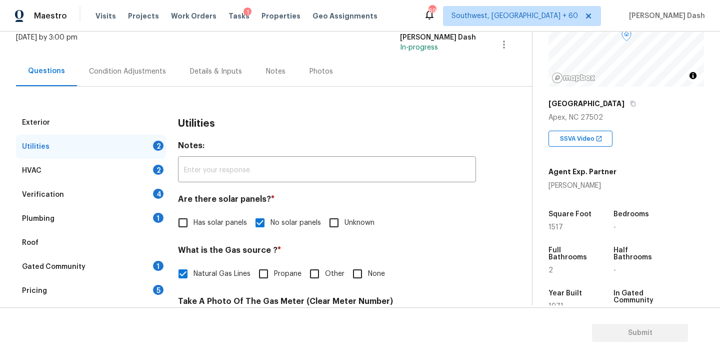
scroll to position [190, 0]
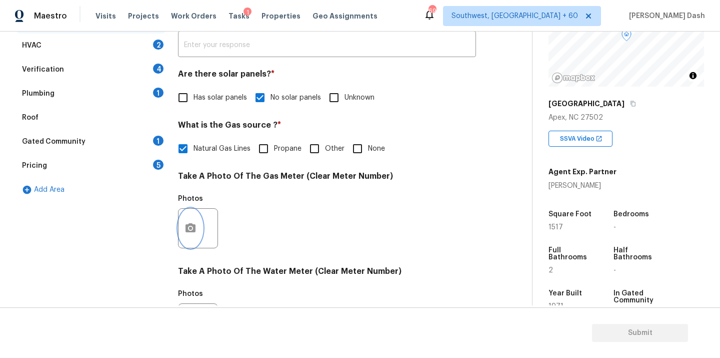
click at [189, 219] on button "button" at bounding box center [191, 228] width 24 height 39
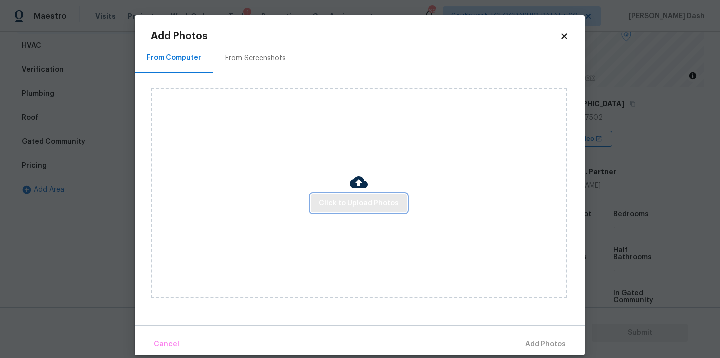
click at [341, 200] on span "Click to Upload Photos" at bounding box center [359, 203] width 80 height 13
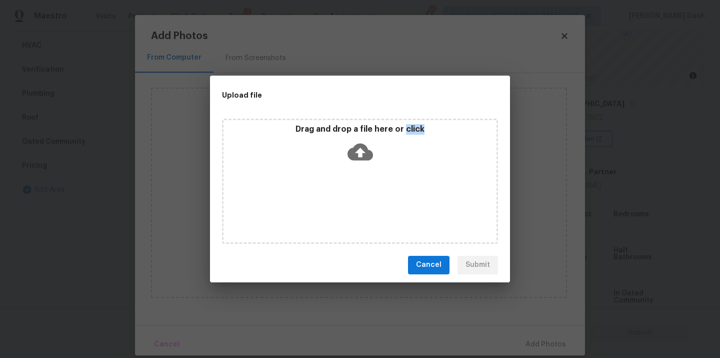
click at [341, 200] on div "Drag and drop a file here or click" at bounding box center [360, 181] width 276 height 125
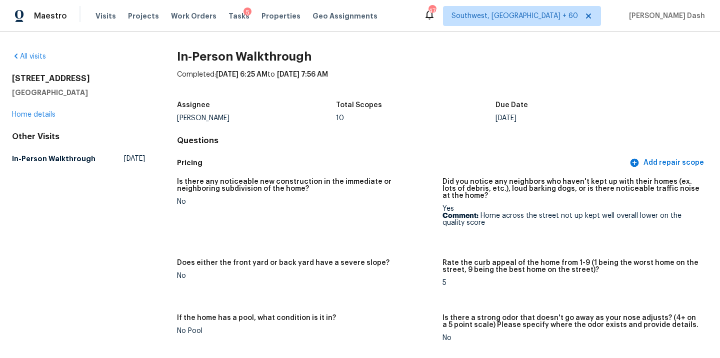
scroll to position [1735, 0]
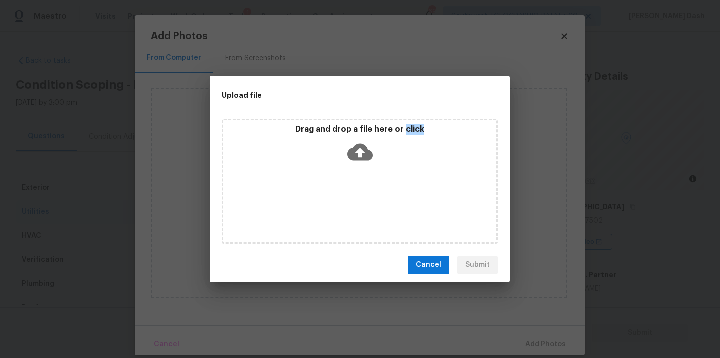
scroll to position [103, 0]
click at [371, 149] on icon at bounding box center [361, 152] width 26 height 26
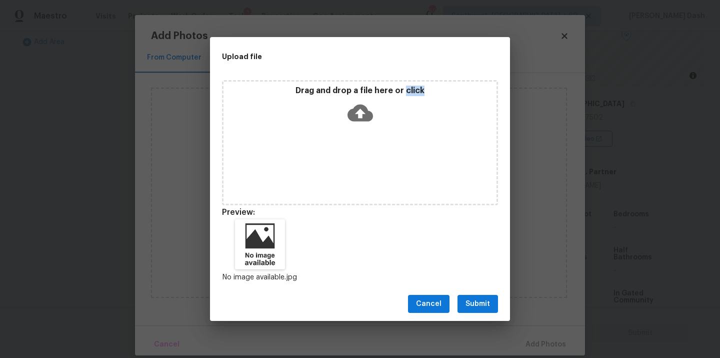
click at [490, 303] on button "Submit" at bounding box center [478, 304] width 41 height 19
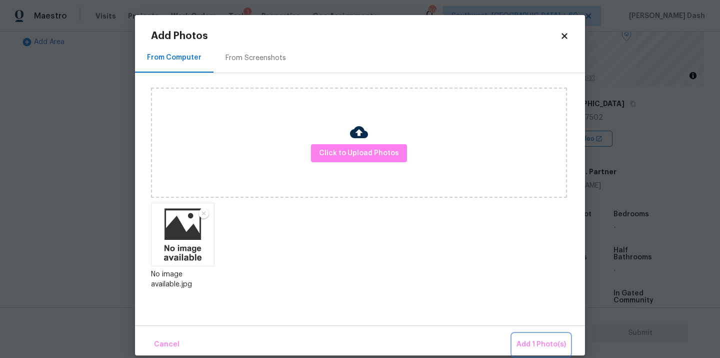
click at [539, 336] on button "Add 1 Photo(s)" at bounding box center [542, 345] width 58 height 22
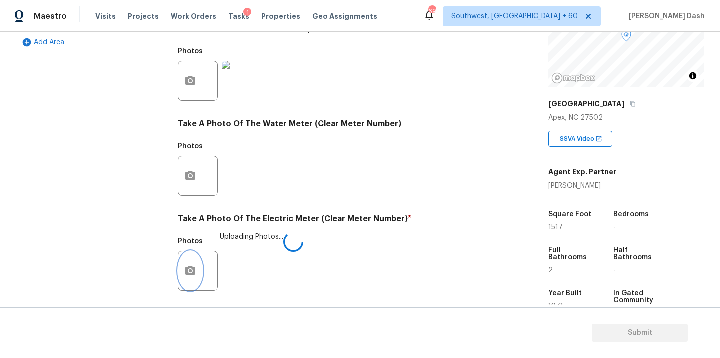
scroll to position [395, 0]
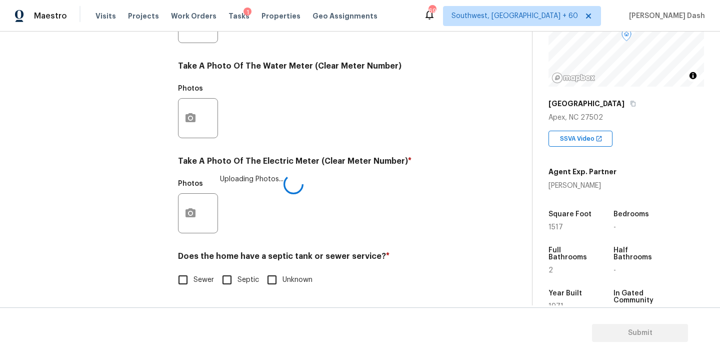
click at [190, 277] on input "Sewer" at bounding box center [183, 279] width 21 height 21
checkbox input "true"
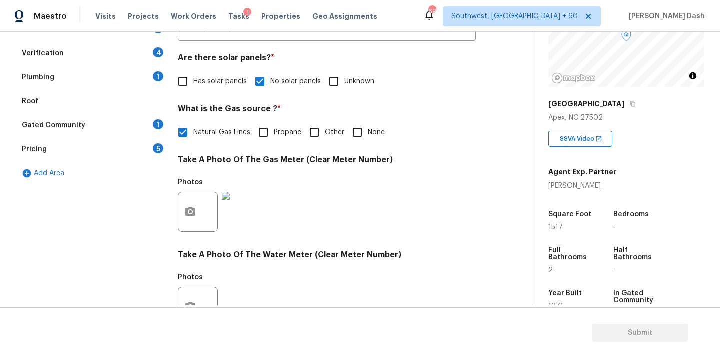
scroll to position [89, 0]
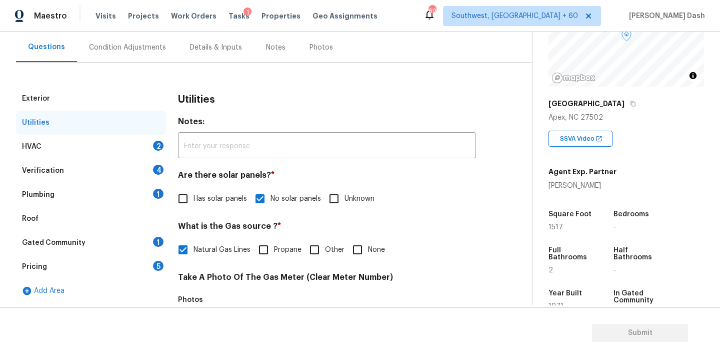
click at [143, 147] on div "HVAC 2" at bounding box center [91, 147] width 150 height 24
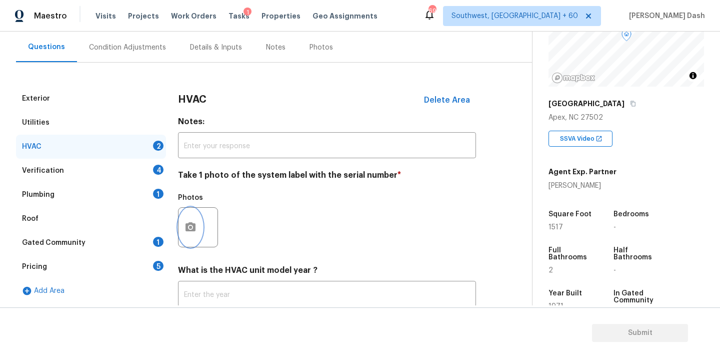
click at [194, 227] on icon "button" at bounding box center [191, 226] width 10 height 9
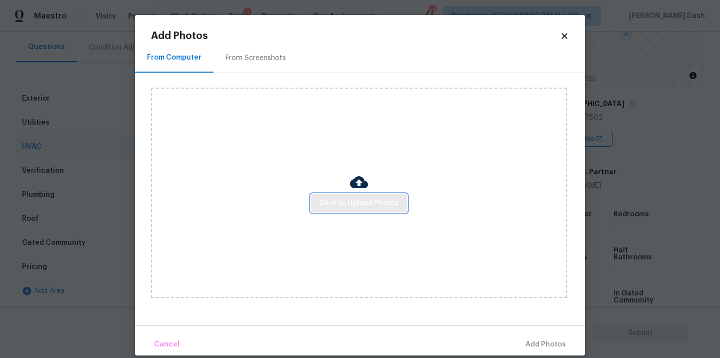
click at [334, 200] on span "Click to Upload Photos" at bounding box center [359, 203] width 80 height 13
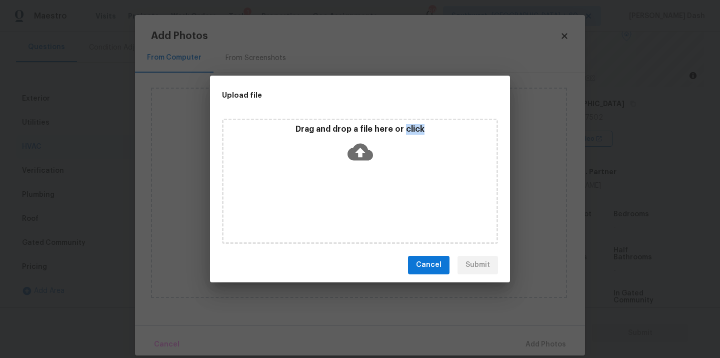
click at [334, 200] on div "Drag and drop a file here or click" at bounding box center [360, 181] width 276 height 125
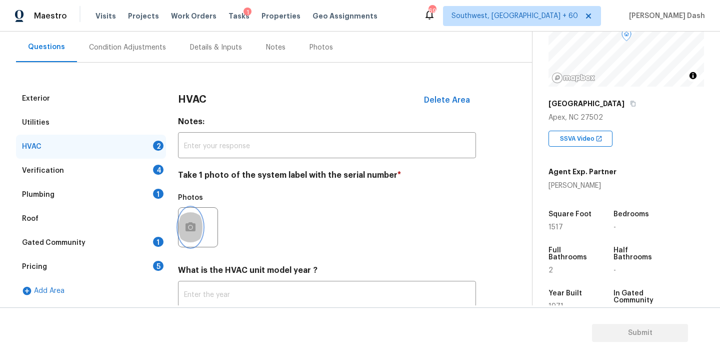
click at [191, 222] on icon "button" at bounding box center [191, 227] width 12 height 12
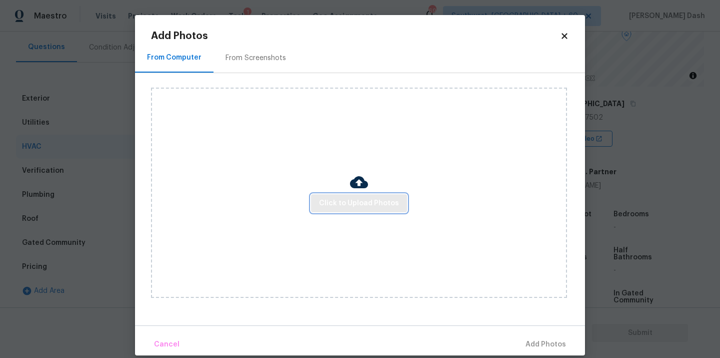
click at [337, 203] on span "Click to Upload Photos" at bounding box center [359, 203] width 80 height 13
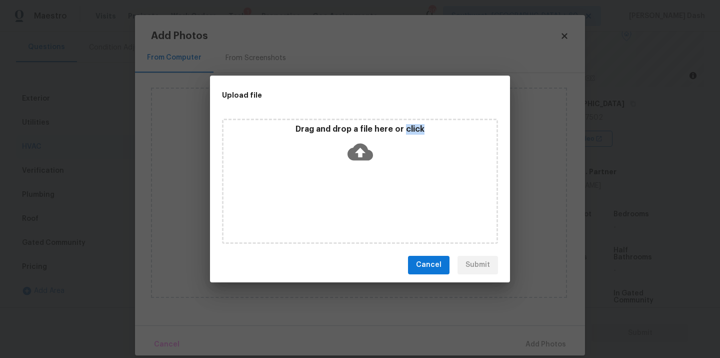
click at [337, 203] on div "Drag and drop a file here or click" at bounding box center [360, 181] width 276 height 125
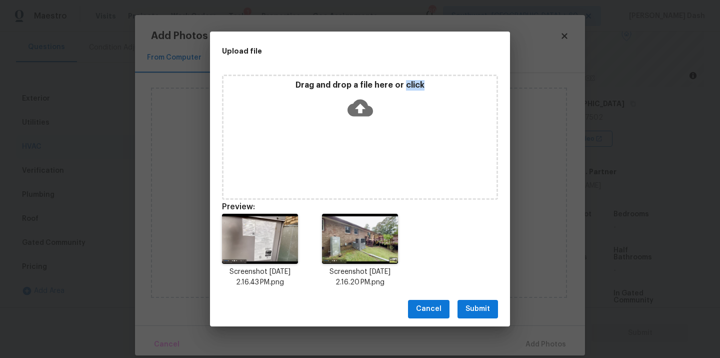
click at [478, 310] on span "Submit" at bounding box center [478, 309] width 25 height 13
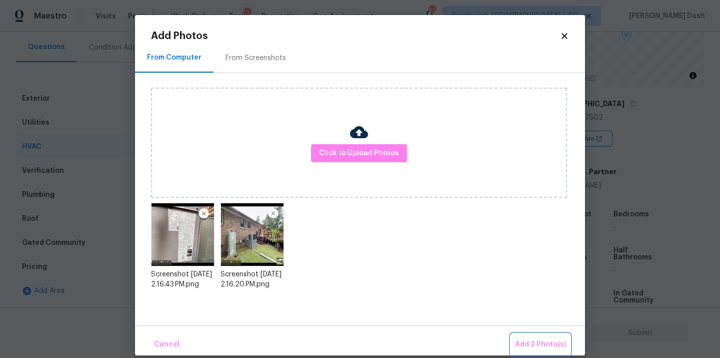
click at [552, 342] on span "Add 2 Photo(s)" at bounding box center [540, 344] width 51 height 13
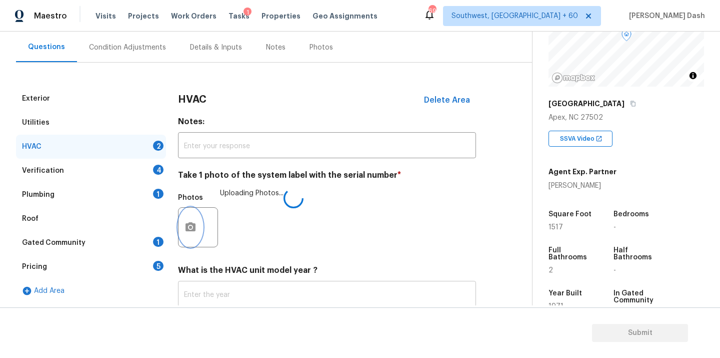
scroll to position [157, 0]
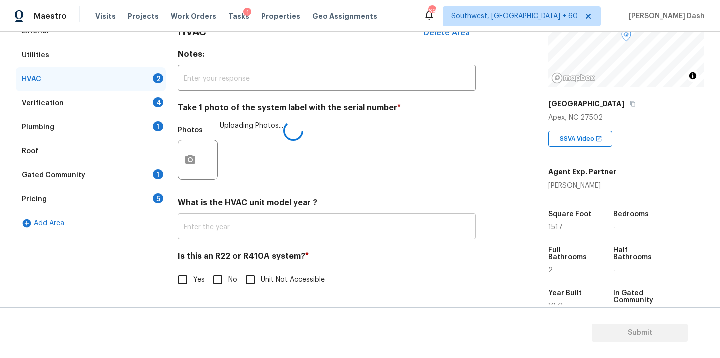
click at [220, 223] on input "text" at bounding box center [327, 228] width 298 height 24
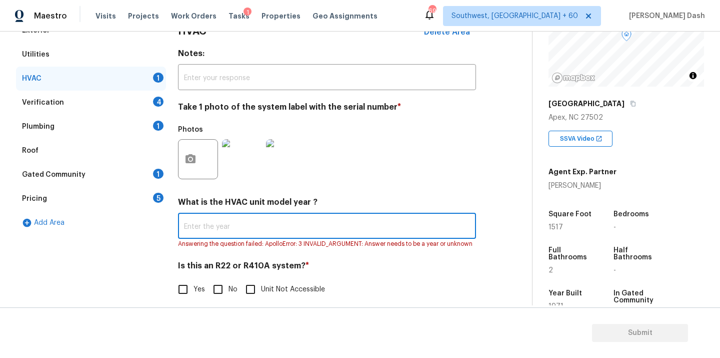
click at [200, 219] on input "text" at bounding box center [327, 227] width 298 height 24
type input "2019"
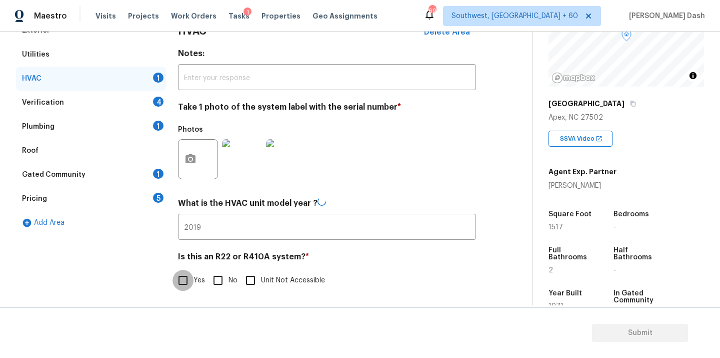
click at [185, 291] on input "Yes" at bounding box center [183, 280] width 21 height 21
checkbox input "true"
click at [140, 106] on div "Verification 4" at bounding box center [91, 103] width 150 height 24
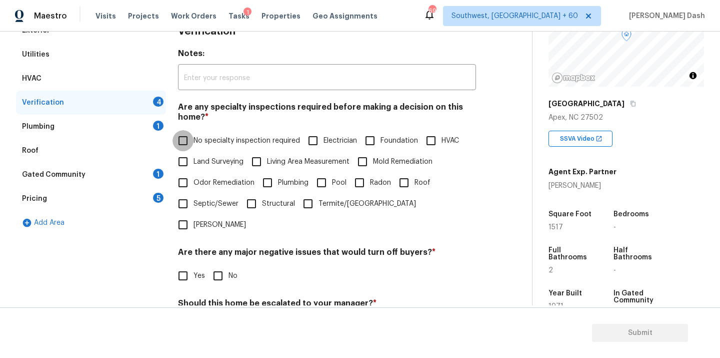
drag, startPoint x: 193, startPoint y: 140, endPoint x: 201, endPoint y: 166, distance: 27.8
click at [193, 140] on input "No specialty inspection required" at bounding box center [183, 140] width 21 height 21
checkbox input "true"
click at [212, 266] on input "No" at bounding box center [218, 276] width 21 height 21
checkbox input "true"
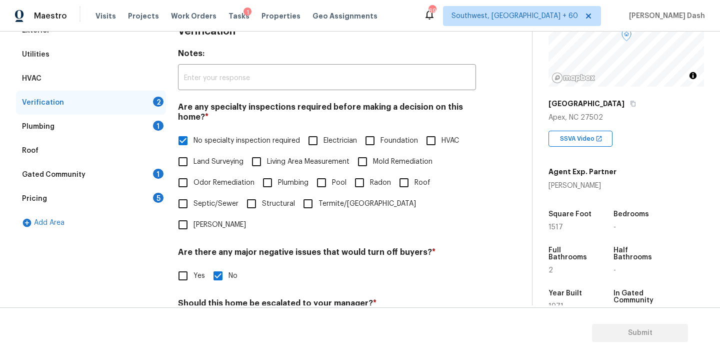
click at [222, 316] on input "No" at bounding box center [218, 326] width 21 height 21
checkbox input "true"
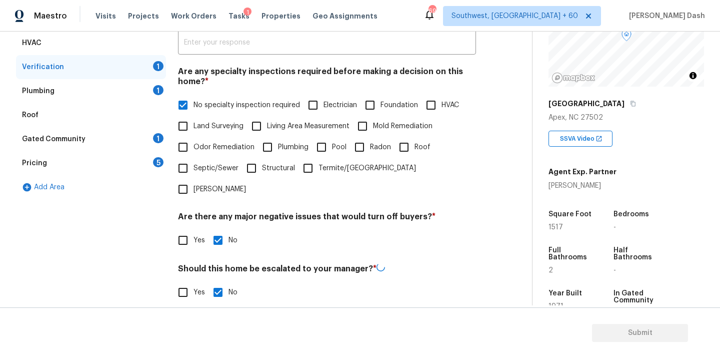
scroll to position [231, 0]
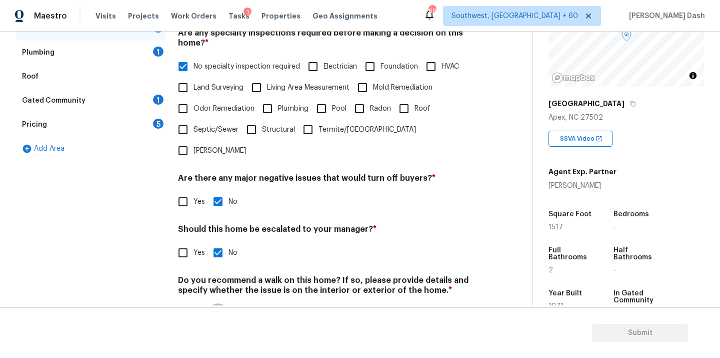
click at [217, 303] on input "No" at bounding box center [218, 313] width 21 height 21
checkbox input "true"
click at [126, 208] on div "Exterior Utilities HVAC Verification Plumbing 1 Roof Gated Community 1 Pricing …" at bounding box center [91, 140] width 150 height 393
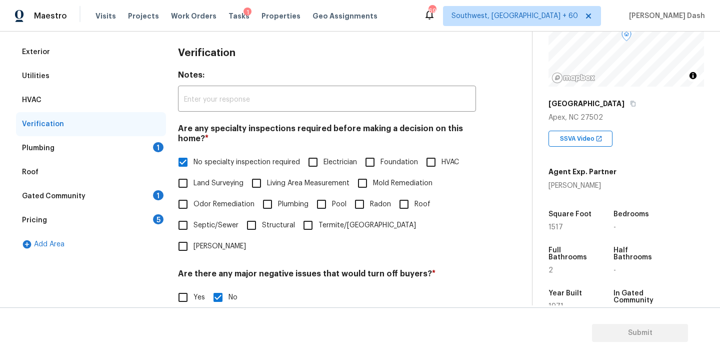
click at [132, 148] on div "Plumbing 1" at bounding box center [91, 148] width 150 height 24
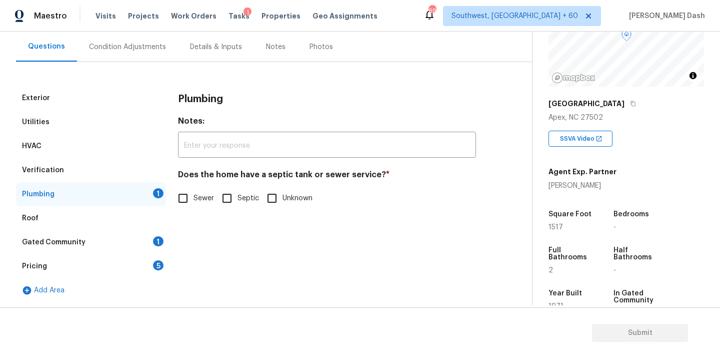
scroll to position [90, 0]
click at [204, 189] on label "Sewer" at bounding box center [194, 198] width 42 height 21
click at [194, 189] on input "Sewer" at bounding box center [183, 198] width 21 height 21
checkbox input "true"
click at [158, 235] on div "Gated Community 1" at bounding box center [91, 242] width 150 height 24
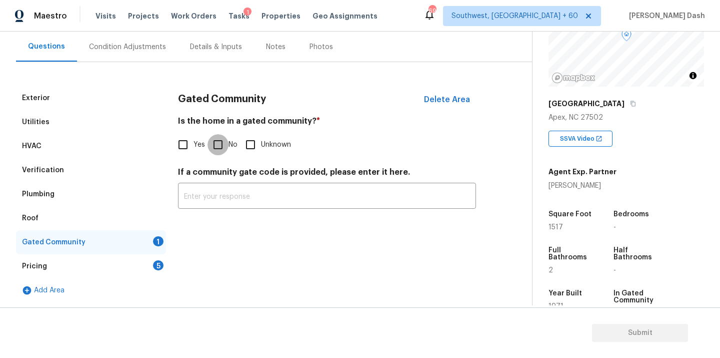
drag, startPoint x: 220, startPoint y: 143, endPoint x: 169, endPoint y: 237, distance: 107.0
click at [220, 144] on input "No" at bounding box center [218, 144] width 21 height 21
checkbox input "true"
drag, startPoint x: 155, startPoint y: 265, endPoint x: 203, endPoint y: 165, distance: 110.3
click at [155, 263] on div "5" at bounding box center [158, 265] width 11 height 10
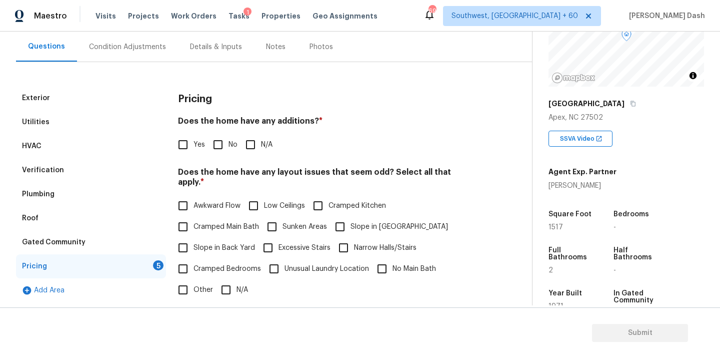
click at [220, 135] on input "No" at bounding box center [218, 144] width 21 height 21
checkbox input "true"
click at [229, 286] on input "N/A" at bounding box center [226, 290] width 21 height 21
checkbox input "true"
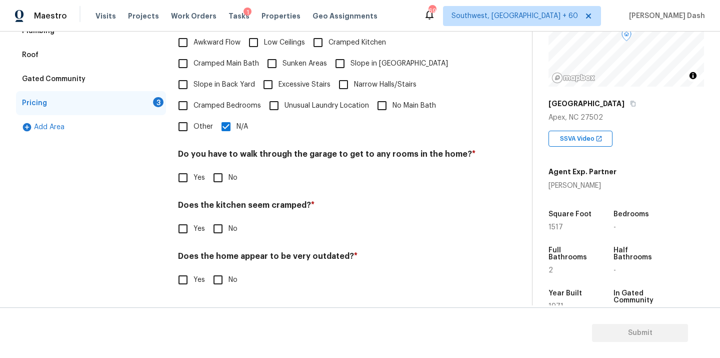
scroll to position [243, 0]
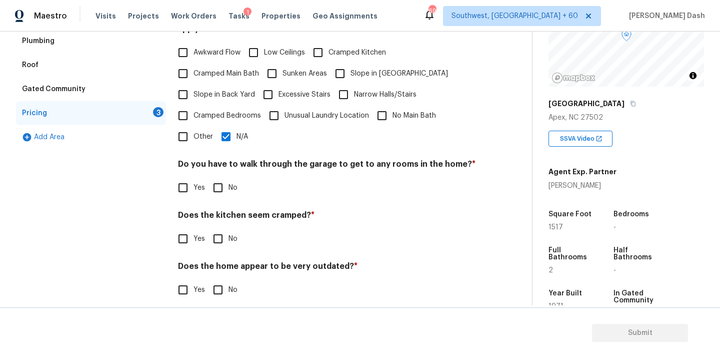
click at [222, 177] on input "No" at bounding box center [218, 187] width 21 height 21
checkbox input "true"
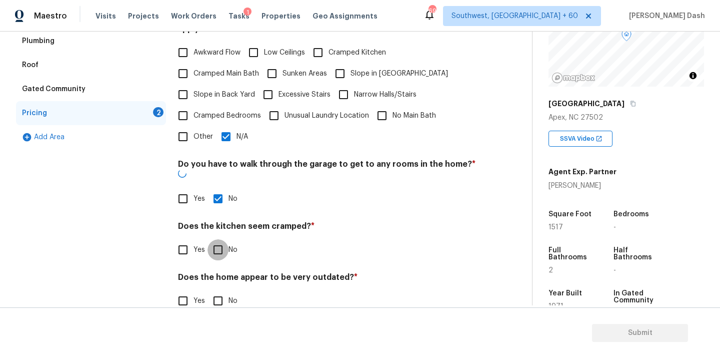
click at [222, 239] on input "No" at bounding box center [218, 249] width 21 height 21
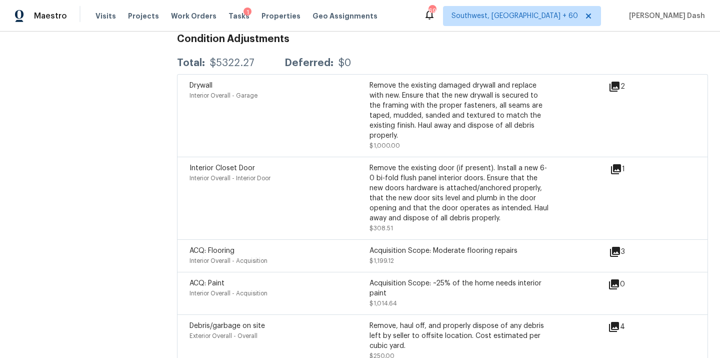
scroll to position [1197, 0]
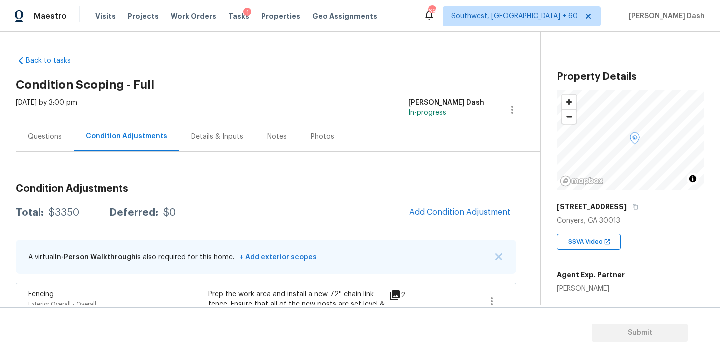
click at [436, 202] on span "Add Condition Adjustment" at bounding box center [460, 213] width 113 height 22
click at [436, 205] on button "Add Condition Adjustment" at bounding box center [460, 212] width 113 height 21
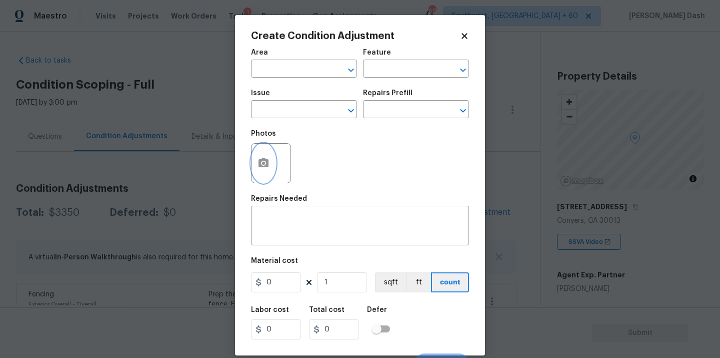
click at [270, 154] on button "button" at bounding box center [264, 163] width 24 height 39
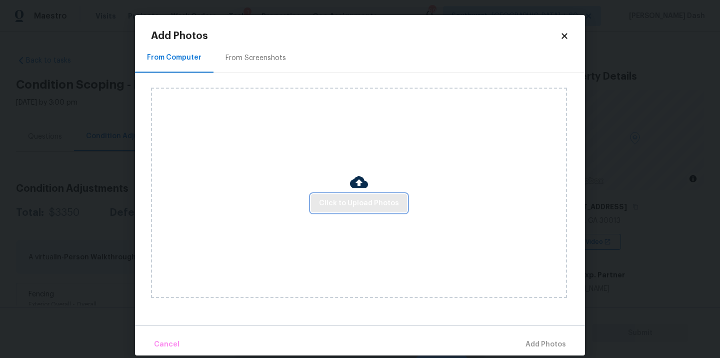
click at [353, 202] on span "Click to Upload Photos" at bounding box center [359, 203] width 80 height 13
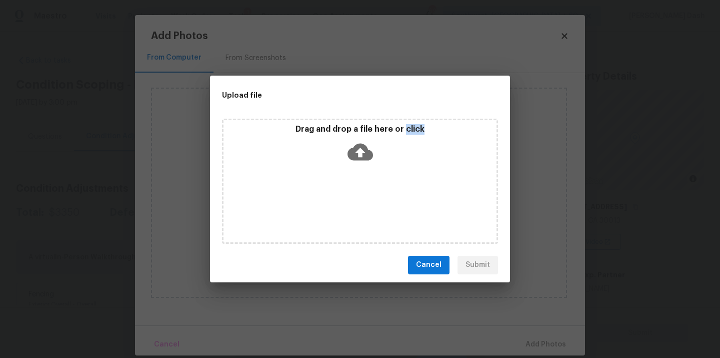
click at [353, 202] on div "Drag and drop a file here or click" at bounding box center [360, 181] width 276 height 125
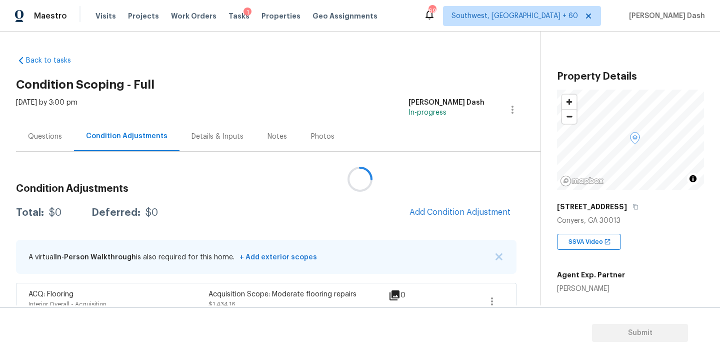
click at [436, 212] on div at bounding box center [360, 179] width 720 height 358
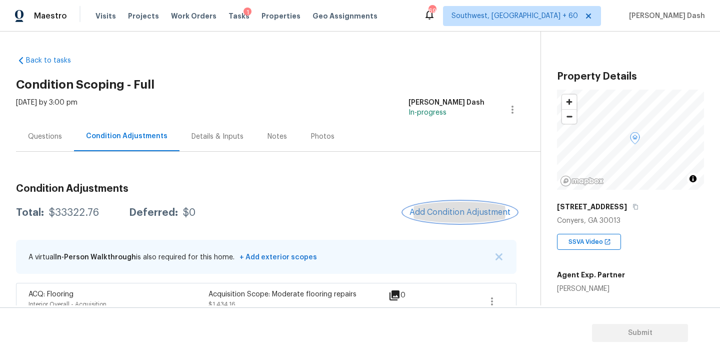
click at [436, 212] on span "Add Condition Adjustment" at bounding box center [460, 212] width 101 height 9
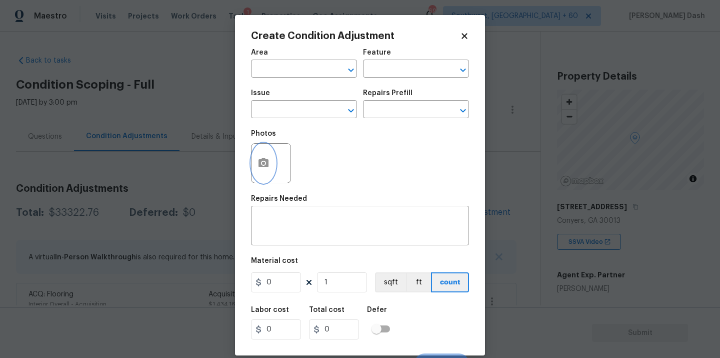
click at [258, 168] on icon "button" at bounding box center [264, 163] width 12 height 12
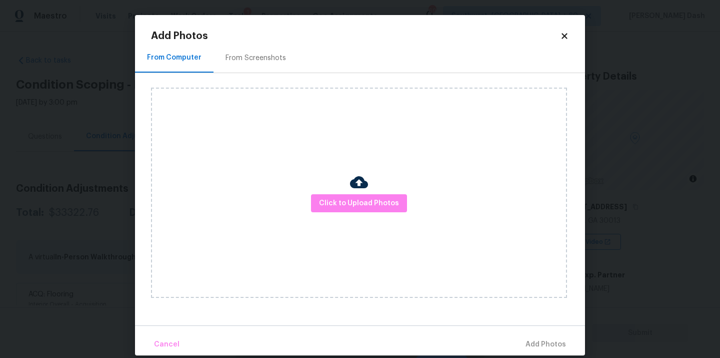
click at [389, 212] on div "Click to Upload Photos" at bounding box center [359, 193] width 416 height 210
click at [386, 204] on span "Click to Upload Photos" at bounding box center [359, 203] width 80 height 13
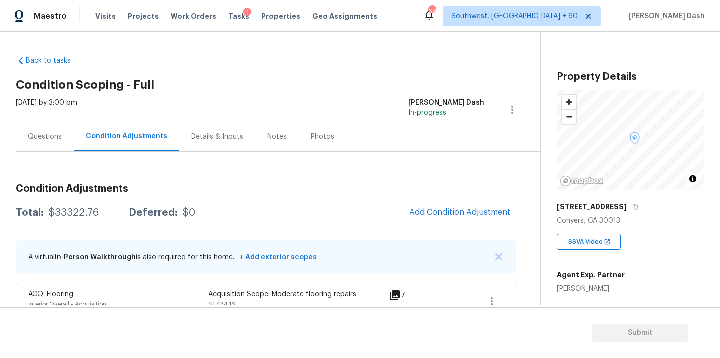
click at [438, 203] on button "Add Condition Adjustment" at bounding box center [460, 212] width 113 height 21
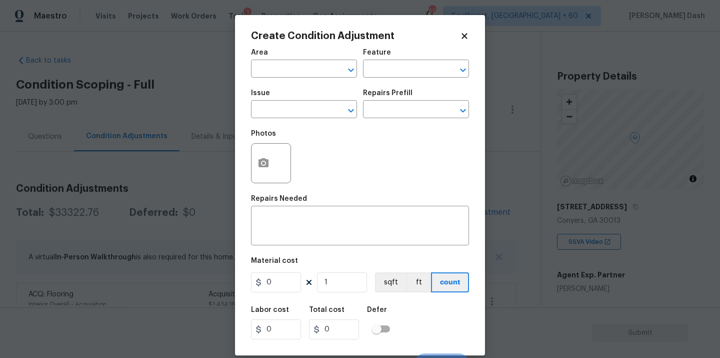
click at [617, 232] on body "Maestro Visits Projects Work Orders Tasks 1 Properties Geo Assignments 693 Sout…" at bounding box center [360, 179] width 720 height 358
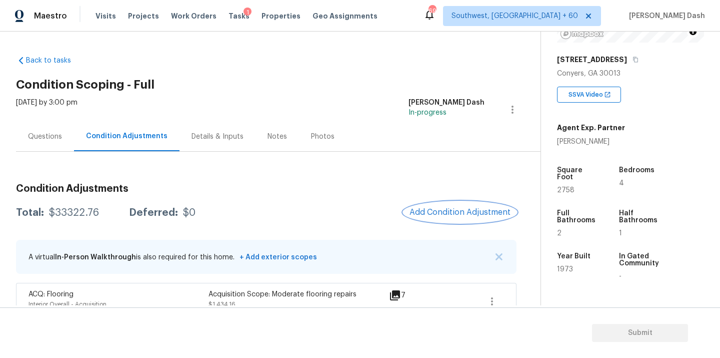
scroll to position [158, 0]
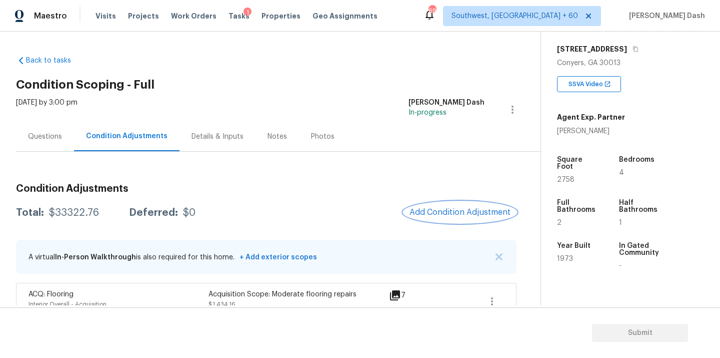
click at [456, 220] on button "Add Condition Adjustment" at bounding box center [460, 212] width 113 height 21
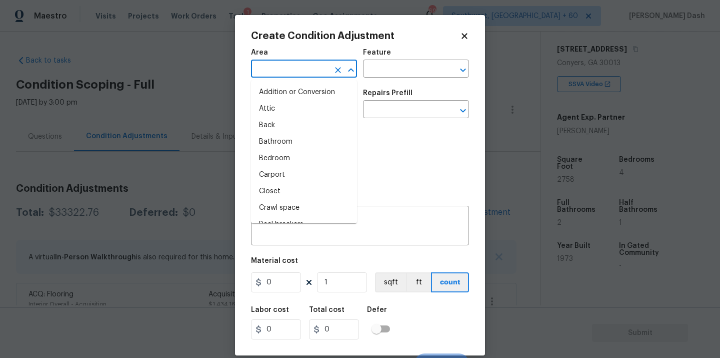
click at [295, 77] on input "text" at bounding box center [290, 70] width 78 height 16
click at [276, 166] on li "Interior Overall" at bounding box center [304, 158] width 106 height 17
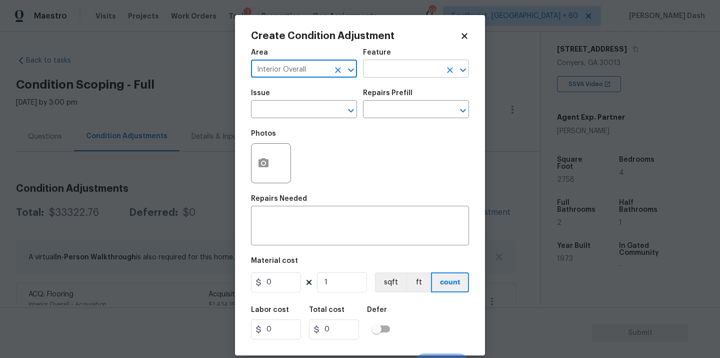
type input "Interior Overall"
click at [383, 66] on input "text" at bounding box center [402, 70] width 78 height 16
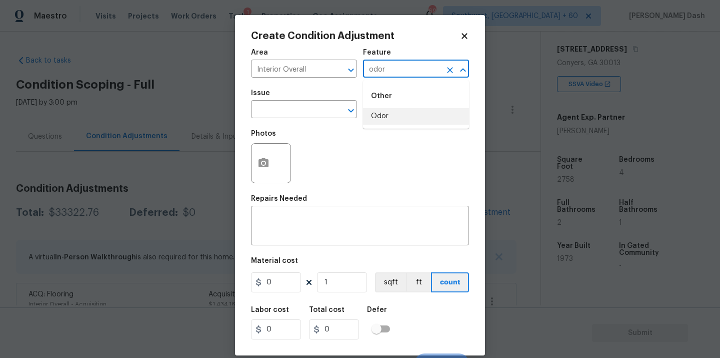
click at [379, 116] on li "Odor" at bounding box center [416, 116] width 106 height 17
type input "Odor"
click at [312, 114] on input "text" at bounding box center [290, 111] width 78 height 16
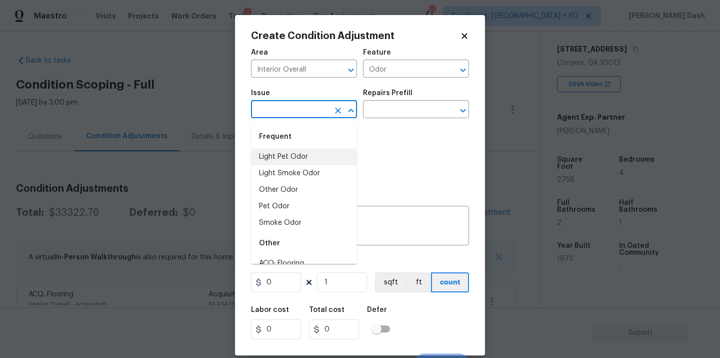
click at [299, 157] on li "Light Pet Odor" at bounding box center [304, 157] width 106 height 17
type input "Light Pet Odor"
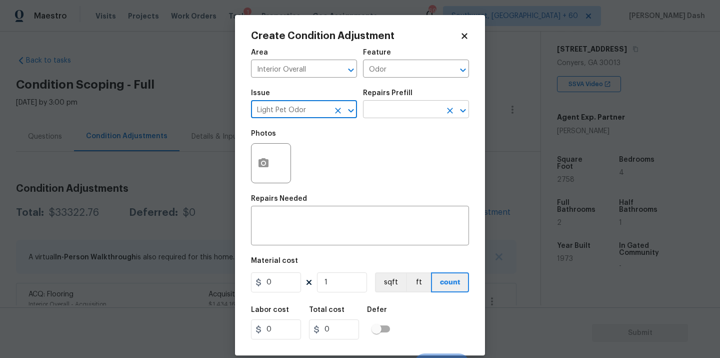
click at [395, 113] on input "text" at bounding box center [402, 111] width 78 height 16
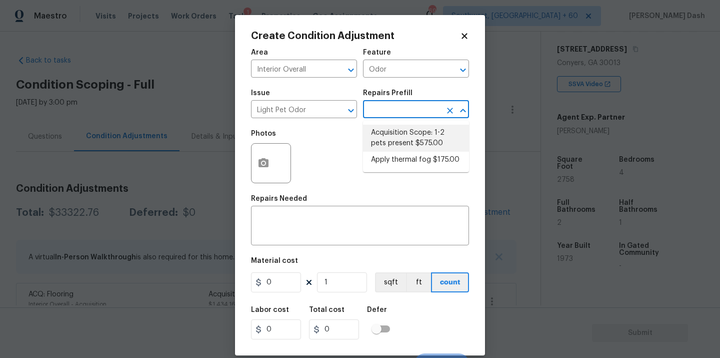
click at [390, 128] on li "Acquisition Scope: 1-2 pets present $575.00" at bounding box center [416, 138] width 106 height 27
type textarea "Acquisition Scope: 1-2 pets present"
type input "575"
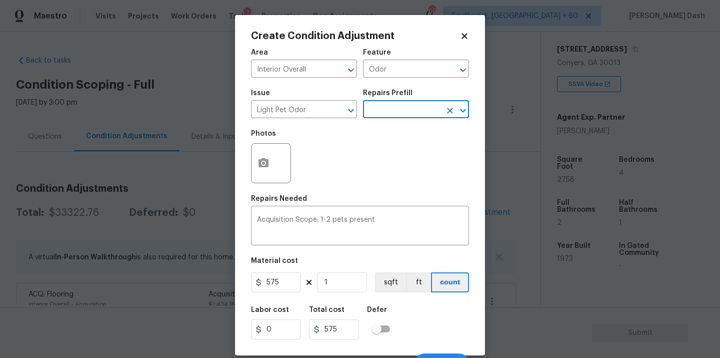
scroll to position [16, 0]
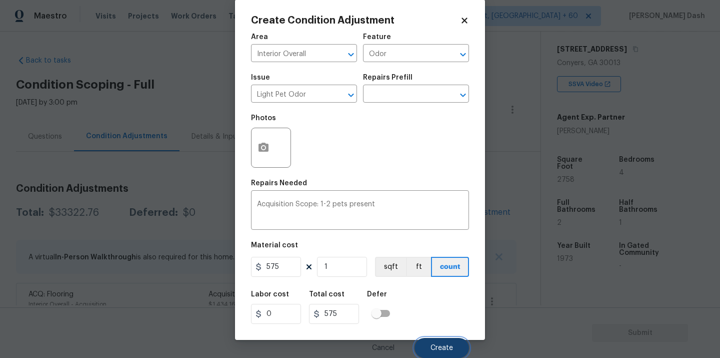
click at [451, 345] on span "Create" at bounding box center [442, 348] width 23 height 8
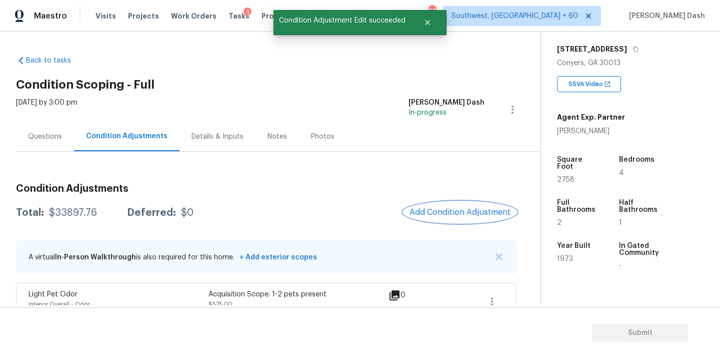
scroll to position [59, 0]
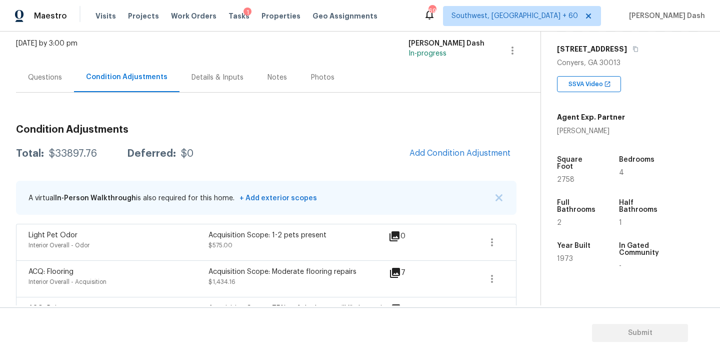
click at [78, 151] on div "$33897.76" at bounding box center [73, 154] width 48 height 10
copy div "$33897.76"
click at [46, 78] on div "Questions" at bounding box center [45, 78] width 34 height 10
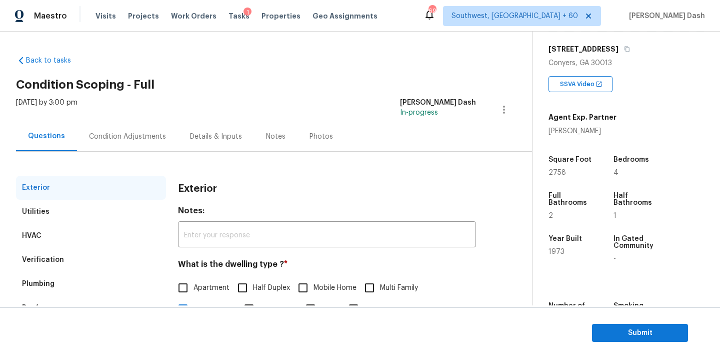
click at [49, 258] on div "Verification" at bounding box center [43, 260] width 42 height 10
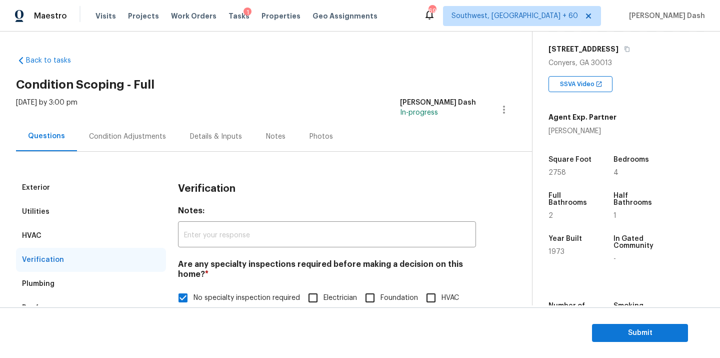
scroll to position [121, 0]
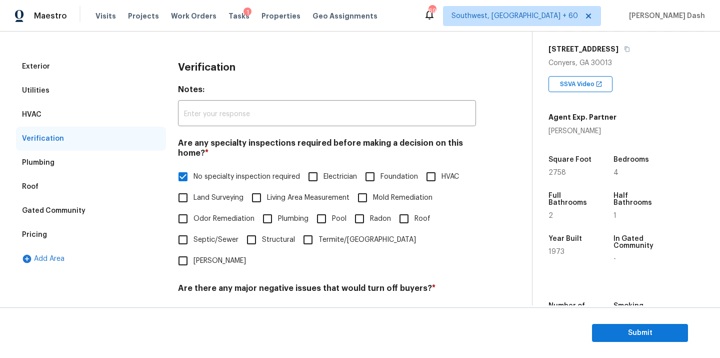
click at [52, 230] on div "Pricing" at bounding box center [91, 235] width 150 height 24
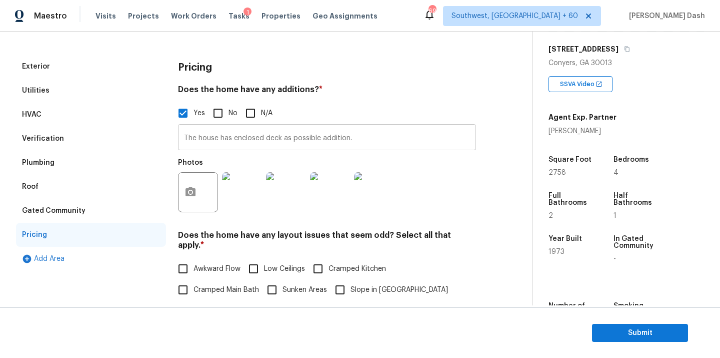
click at [281, 134] on input "The house has enclosed deck as possible addition." at bounding box center [327, 139] width 298 height 24
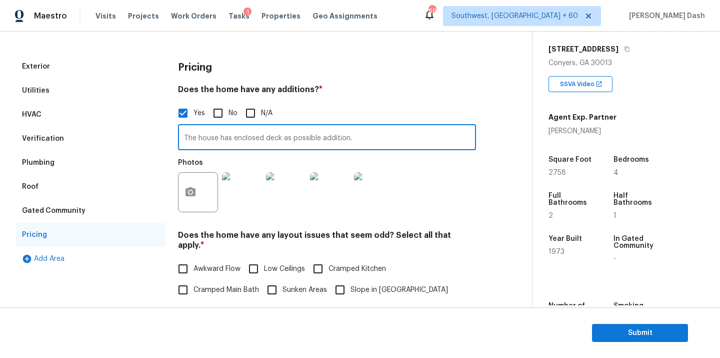
click at [281, 134] on input "The house has enclosed deck as possible addition." at bounding box center [327, 139] width 298 height 24
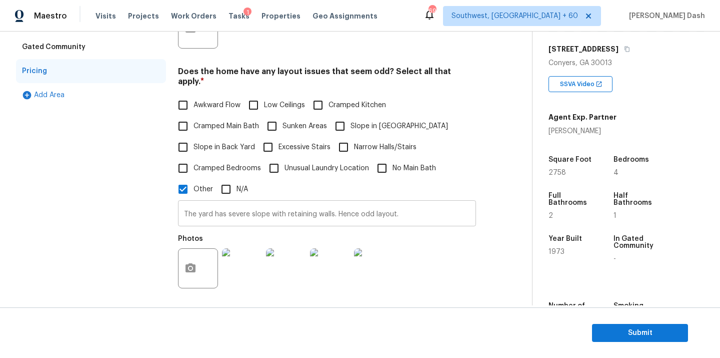
click at [271, 211] on input "The yard has severe slope with retaining walls. Hence odd layout." at bounding box center [327, 215] width 298 height 24
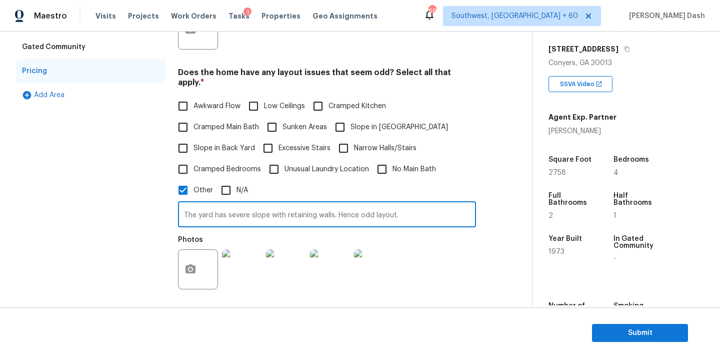
click at [271, 211] on input "The yard has severe slope with retaining walls. Hence odd layout." at bounding box center [327, 216] width 298 height 24
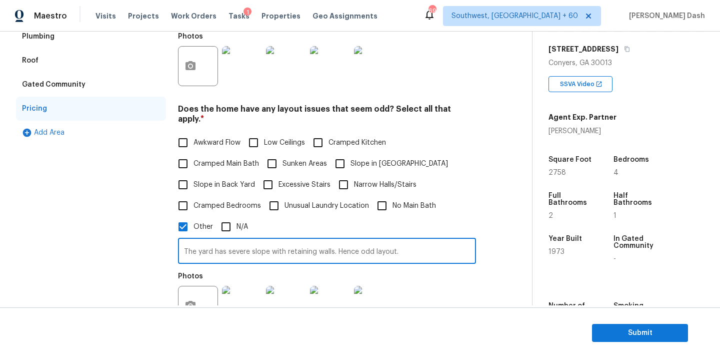
scroll to position [210, 0]
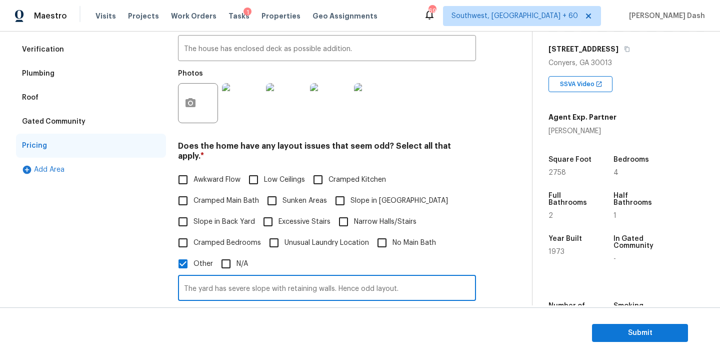
click at [42, 52] on div "Verification" at bounding box center [43, 50] width 42 height 10
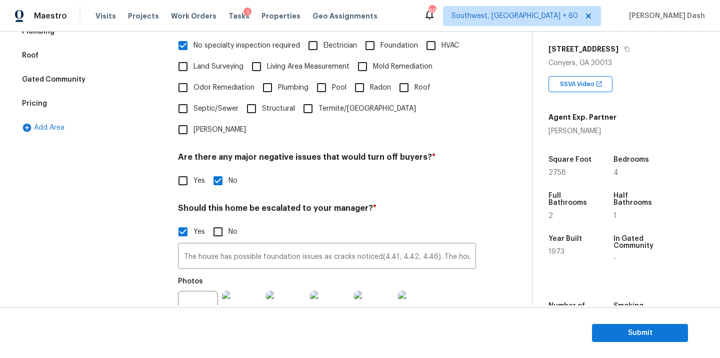
scroll to position [305, 0]
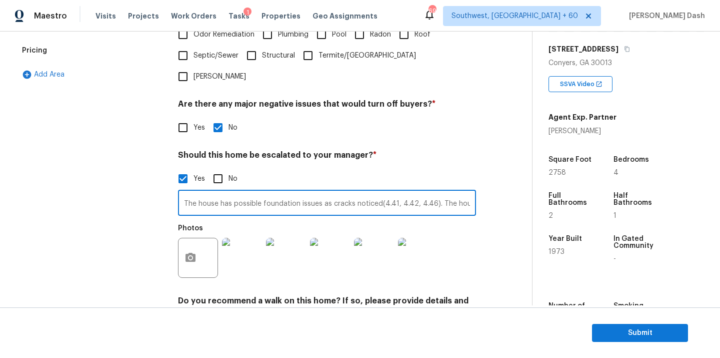
click at [232, 192] on input "The house has possible foundation issues as cracks noticed(4.41, 4.42, 4.46). T…" at bounding box center [327, 204] width 298 height 24
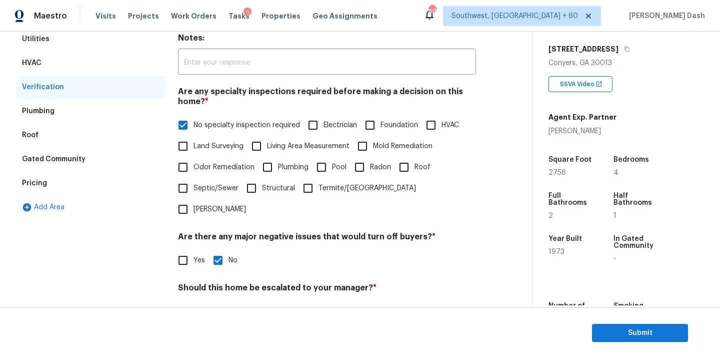
scroll to position [62, 0]
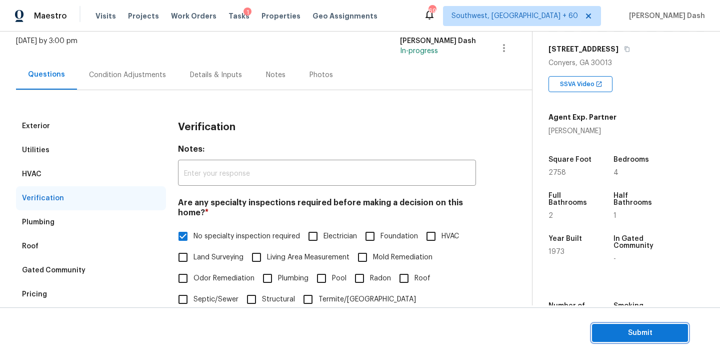
click at [627, 335] on span "Submit" at bounding box center [640, 333] width 80 height 13
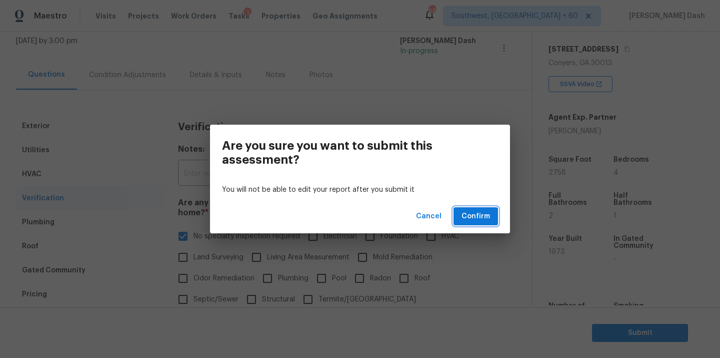
click at [487, 213] on span "Confirm" at bounding box center [476, 216] width 29 height 13
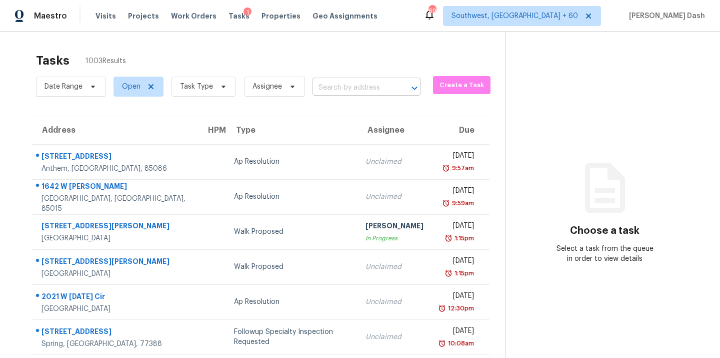
click at [356, 94] on input "text" at bounding box center [353, 88] width 80 height 16
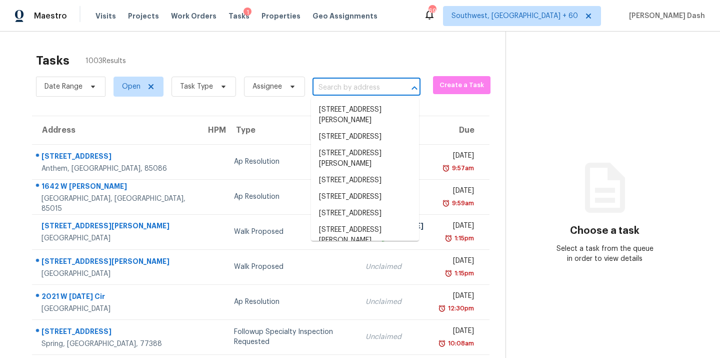
paste input "[STREET_ADDRESS]"
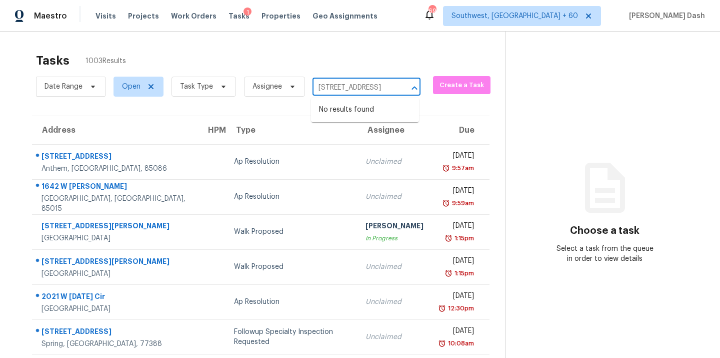
type input "[STREET_ADDRESS]"
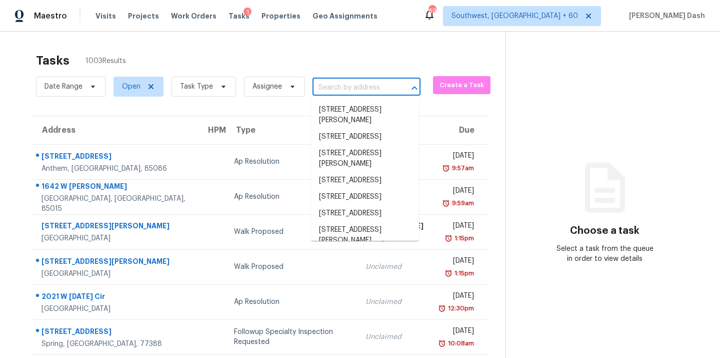
scroll to position [0, 0]
click at [324, 83] on input "text" at bounding box center [353, 88] width 80 height 16
paste input "[STREET_ADDRESS]"
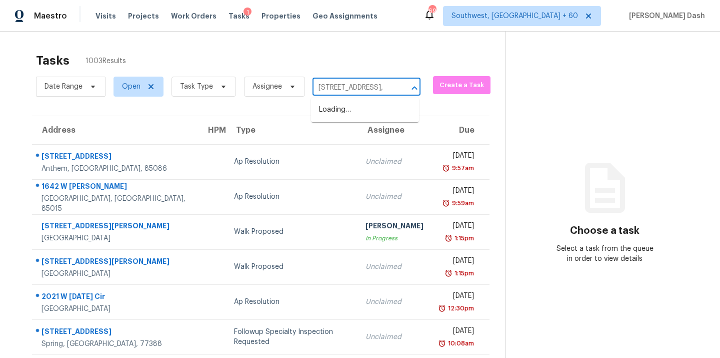
type input "[STREET_ADDRESS]"
click at [341, 109] on li "[STREET_ADDRESS]" at bounding box center [365, 110] width 108 height 17
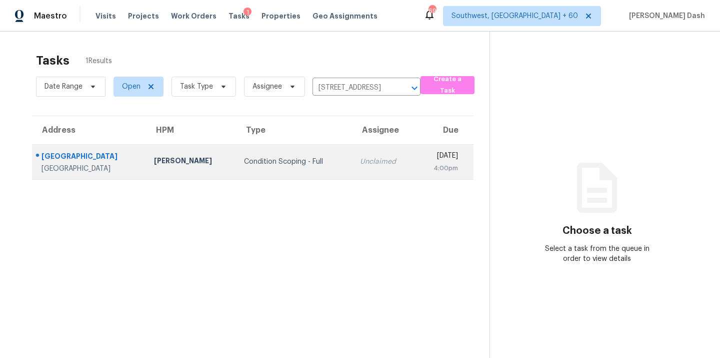
click at [236, 146] on td "Condition Scoping - Full" at bounding box center [294, 161] width 116 height 35
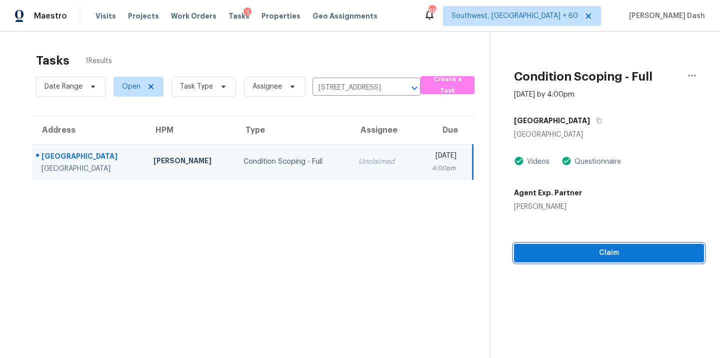
click at [628, 260] on button "Claim" at bounding box center [609, 253] width 190 height 19
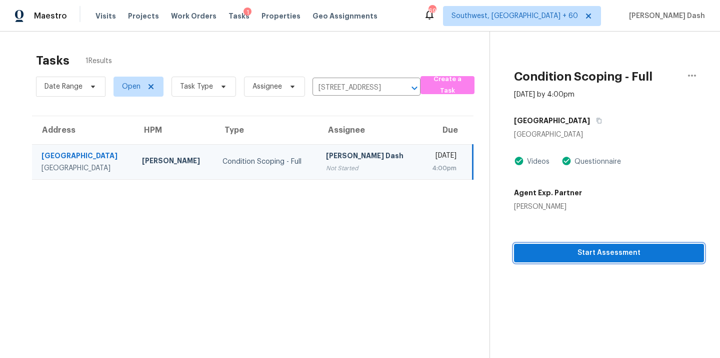
click at [628, 260] on button "Start Assessment" at bounding box center [609, 253] width 190 height 19
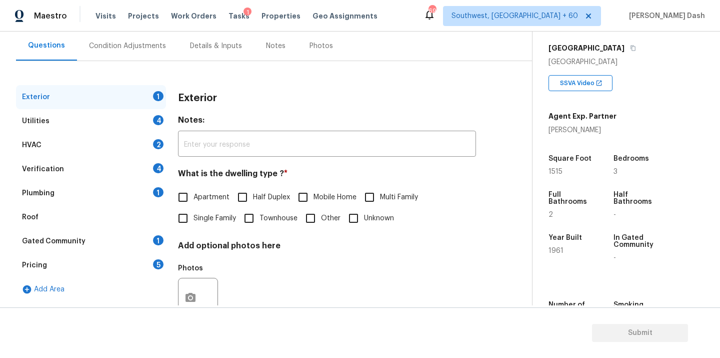
scroll to position [99, 0]
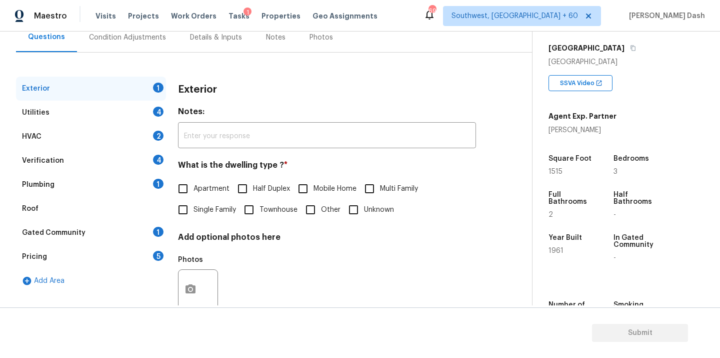
click at [200, 212] on span "Single Family" at bounding box center [215, 210] width 43 height 11
click at [194, 212] on input "Single Family" at bounding box center [183, 209] width 21 height 21
checkbox input "true"
click at [144, 107] on div "Utilities 4" at bounding box center [91, 113] width 150 height 24
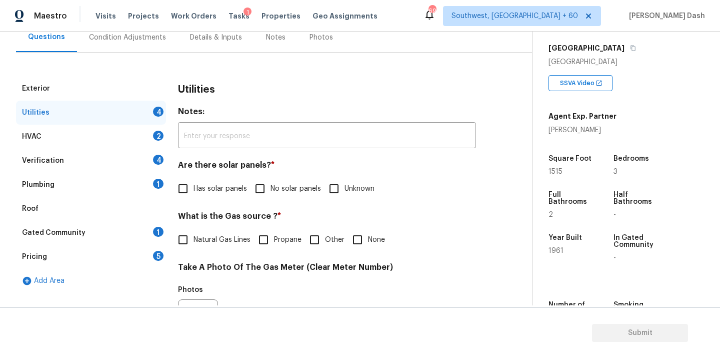
click at [281, 185] on span "No solar panels" at bounding box center [296, 189] width 51 height 11
click at [271, 185] on input "No solar panels" at bounding box center [260, 188] width 21 height 21
checkbox input "true"
drag, startPoint x: 214, startPoint y: 238, endPoint x: 269, endPoint y: 281, distance: 69.1
click at [214, 238] on span "Natural Gas Lines" at bounding box center [222, 240] width 57 height 11
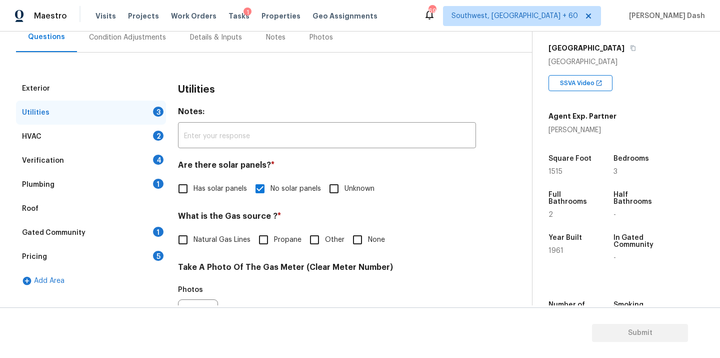
click at [194, 238] on input "Natural Gas Lines" at bounding box center [183, 239] width 21 height 21
checkbox input "true"
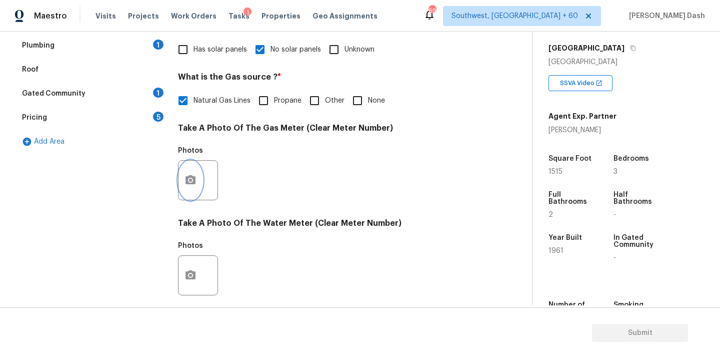
click at [196, 181] on icon "button" at bounding box center [191, 180] width 12 height 12
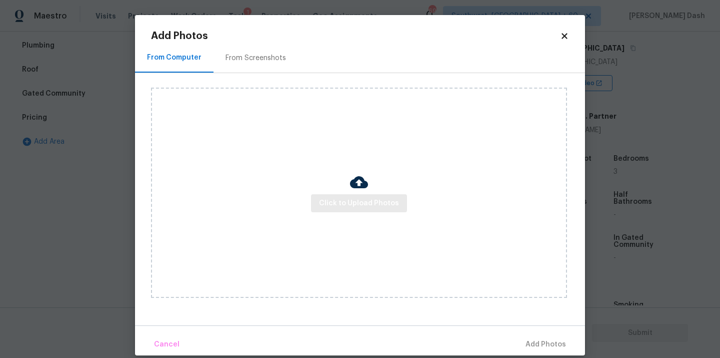
click at [320, 183] on div "Click to Upload Photos" at bounding box center [359, 193] width 416 height 210
click at [324, 194] on button "Click to Upload Photos" at bounding box center [359, 203] width 96 height 19
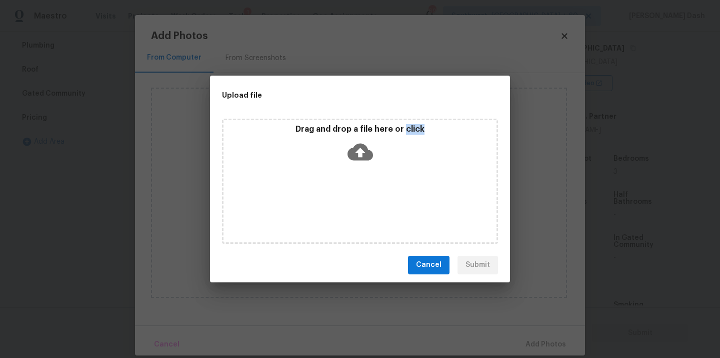
click at [324, 194] on div "Drag and drop a file here or click" at bounding box center [360, 181] width 276 height 125
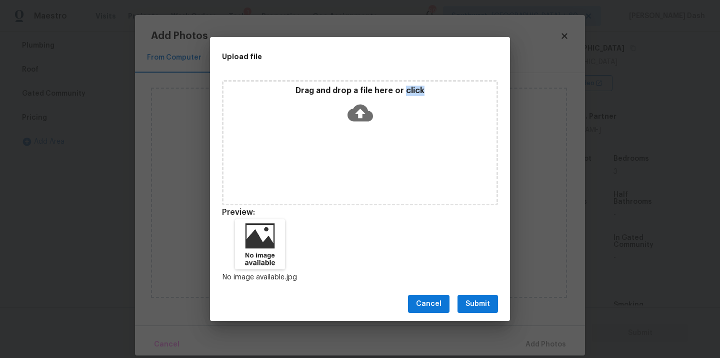
click at [470, 304] on span "Submit" at bounding box center [478, 304] width 25 height 13
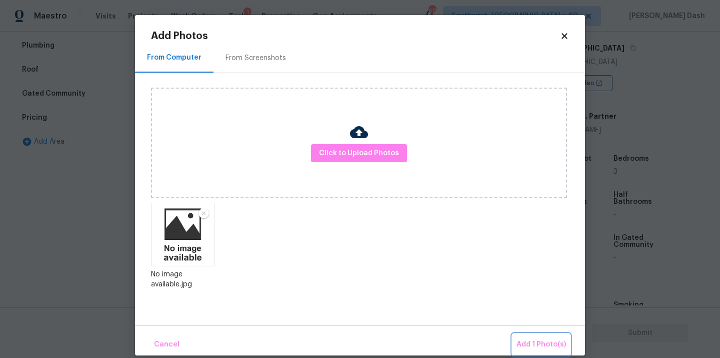
click at [534, 337] on button "Add 1 Photo(s)" at bounding box center [542, 345] width 58 height 22
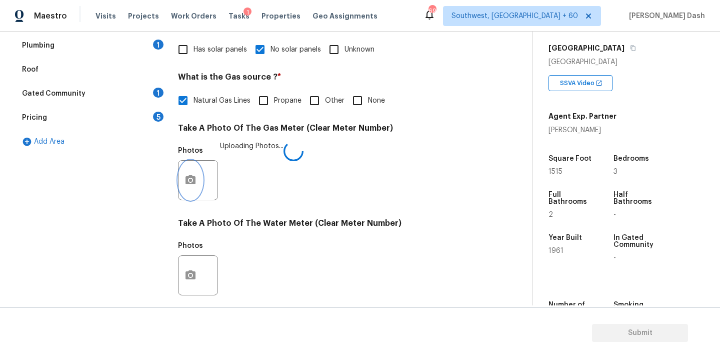
scroll to position [395, 0]
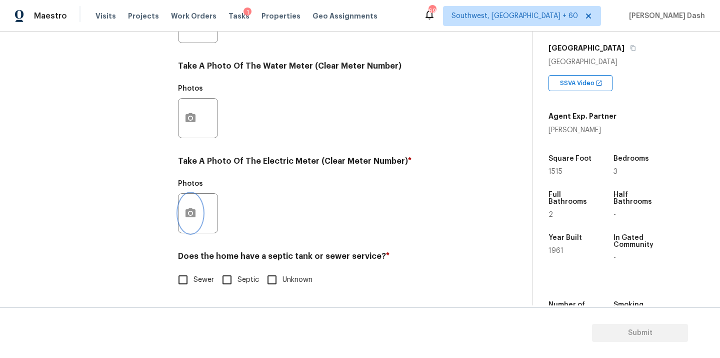
click at [179, 208] on button "button" at bounding box center [191, 213] width 24 height 39
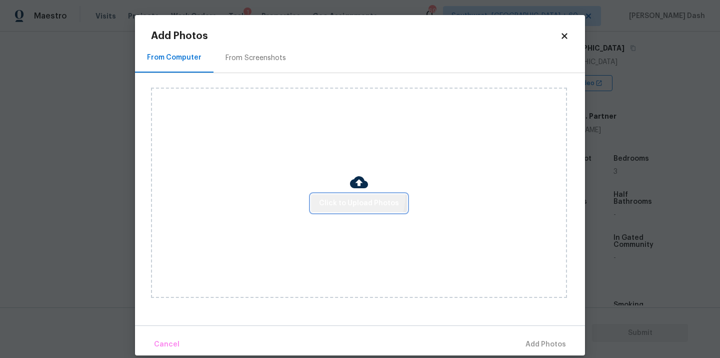
click at [340, 194] on button "Click to Upload Photos" at bounding box center [359, 203] width 96 height 19
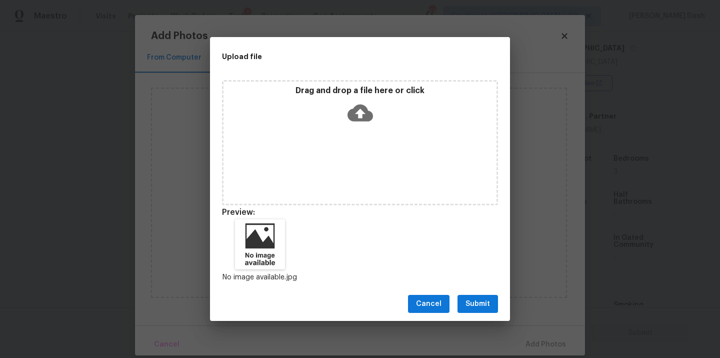
click at [478, 303] on span "Submit" at bounding box center [478, 304] width 25 height 13
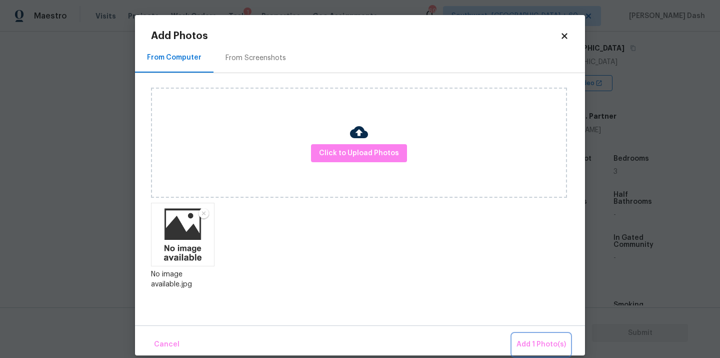
click at [534, 338] on span "Add 1 Photo(s)" at bounding box center [542, 344] width 50 height 13
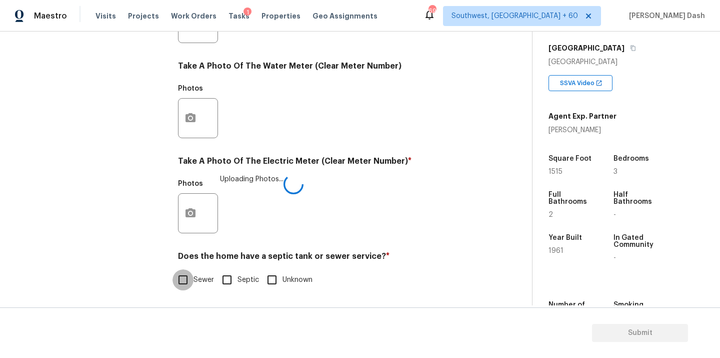
click at [185, 278] on input "Sewer" at bounding box center [183, 279] width 21 height 21
checkbox input "true"
click at [156, 236] on div "Exterior Utilities 1 HVAC 2 Verification 4 Plumbing 1 Roof Gated Community 1 Pr…" at bounding box center [91, 41] width 150 height 523
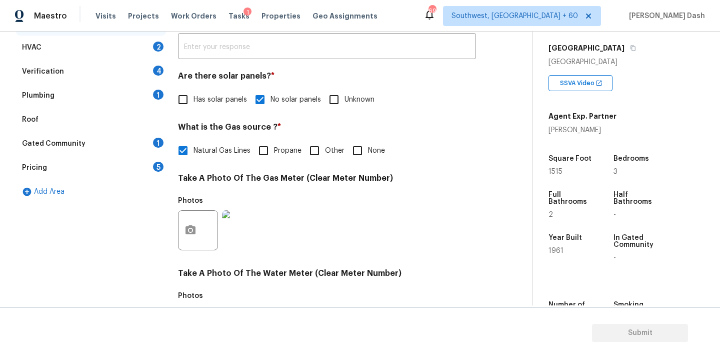
scroll to position [104, 0]
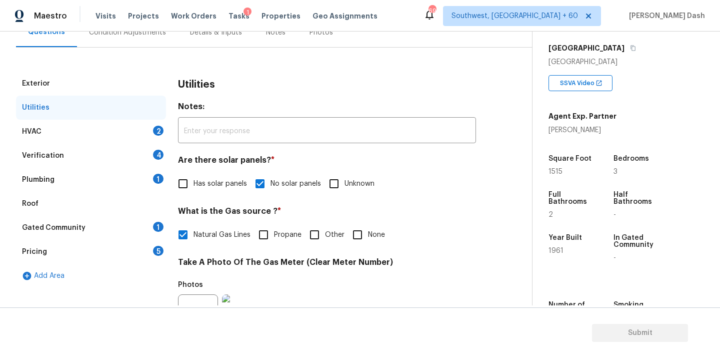
click at [137, 127] on div "HVAC 2" at bounding box center [91, 132] width 150 height 24
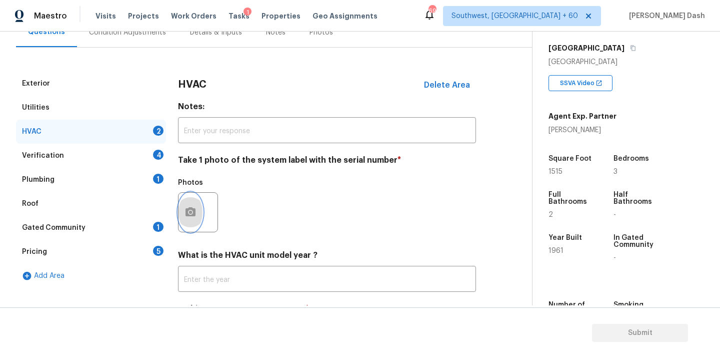
click at [192, 217] on icon "button" at bounding box center [191, 212] width 12 height 12
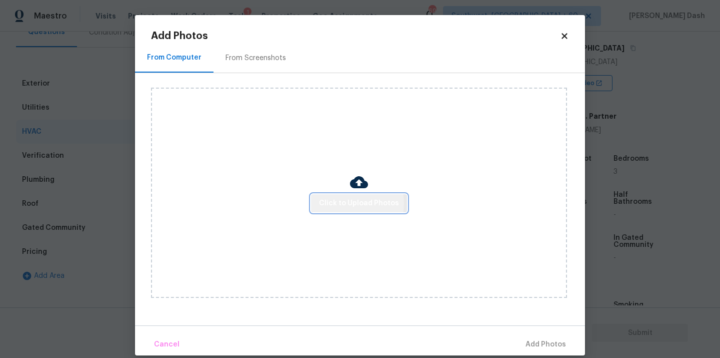
click at [342, 203] on span "Click to Upload Photos" at bounding box center [359, 203] width 80 height 13
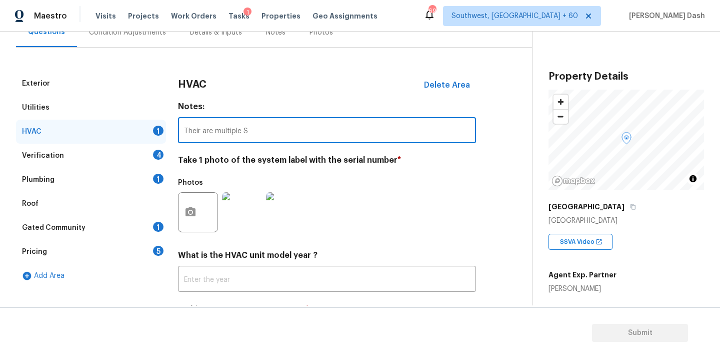
scroll to position [159, 0]
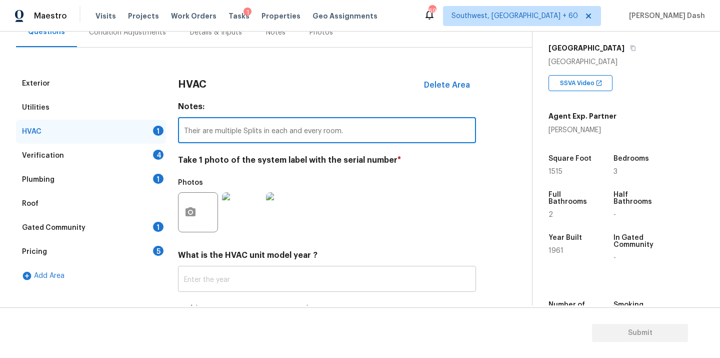
type input "Their are multiple Splits in each and every room."
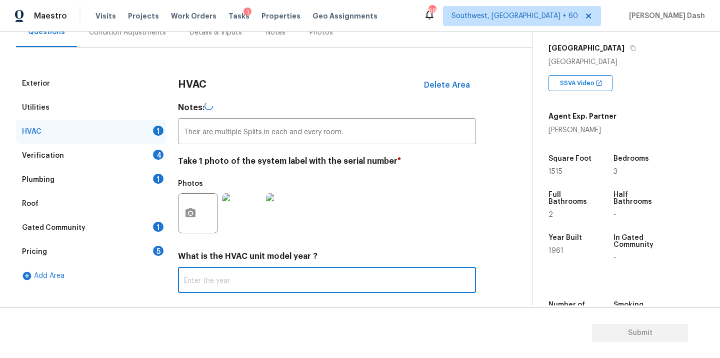
click at [220, 280] on input "text" at bounding box center [327, 281] width 298 height 24
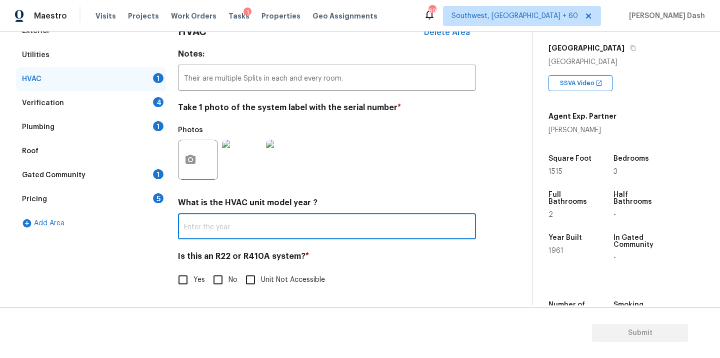
click at [300, 154] on img at bounding box center [286, 160] width 40 height 40
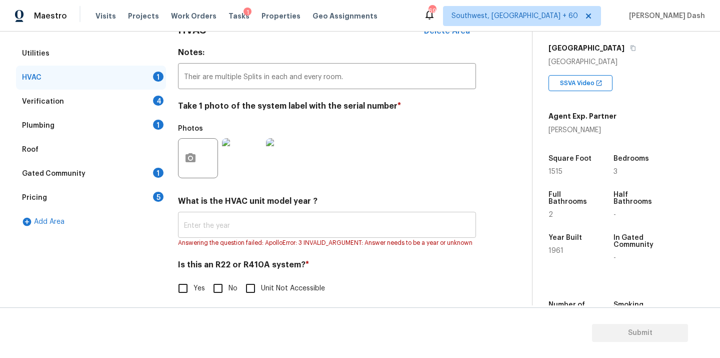
click at [223, 224] on input "text" at bounding box center [327, 226] width 298 height 24
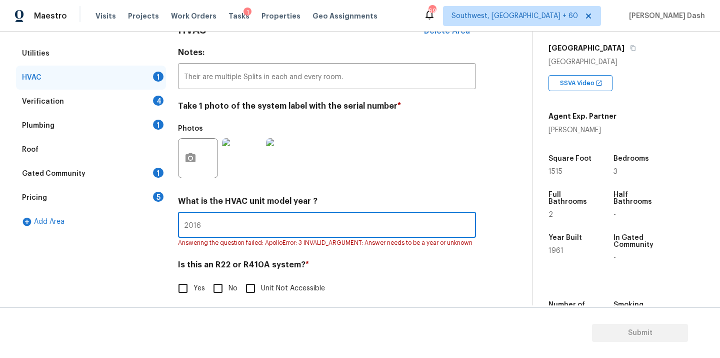
type input "2016"
click at [184, 297] on div "HVAC Delete Area Notes: Their are multiple Splits in each and every room. ​ Tak…" at bounding box center [327, 164] width 298 height 293
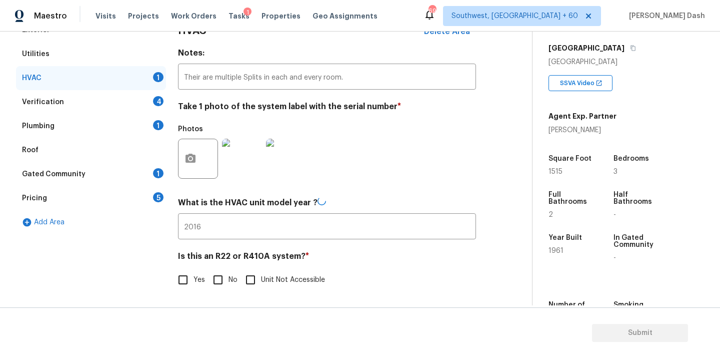
scroll to position [157, 0]
click at [194, 288] on label "Yes" at bounding box center [189, 279] width 33 height 21
click at [194, 288] on input "Yes" at bounding box center [183, 279] width 21 height 21
checkbox input "true"
click at [156, 264] on div "Exterior Utilities HVAC Verification 4 Plumbing 1 Roof Gated Community 1 Pricin…" at bounding box center [91, 160] width 150 height 283
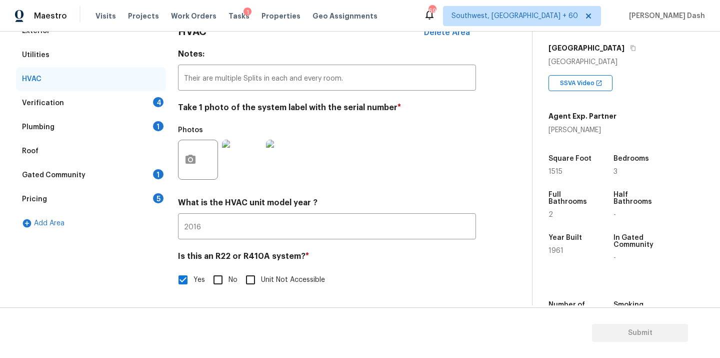
click at [133, 99] on div "Verification 4" at bounding box center [91, 103] width 150 height 24
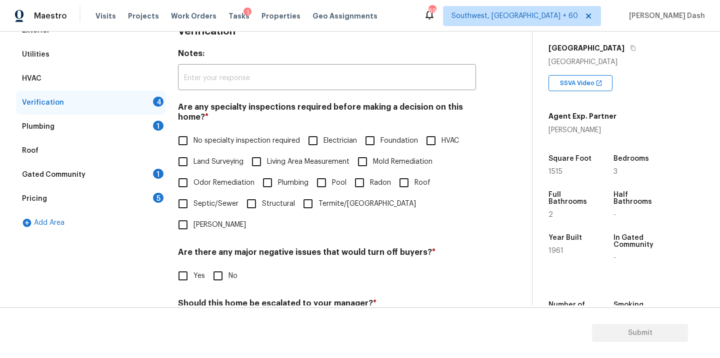
click at [235, 137] on span "No specialty inspection required" at bounding box center [247, 141] width 107 height 11
click at [194, 137] on input "No specialty inspection required" at bounding box center [183, 140] width 21 height 21
checkbox input "true"
click at [224, 248] on h4 "Are there any major negative issues that would turn off buyers? *" at bounding box center [327, 255] width 298 height 14
click at [218, 265] on input "No" at bounding box center [218, 275] width 21 height 21
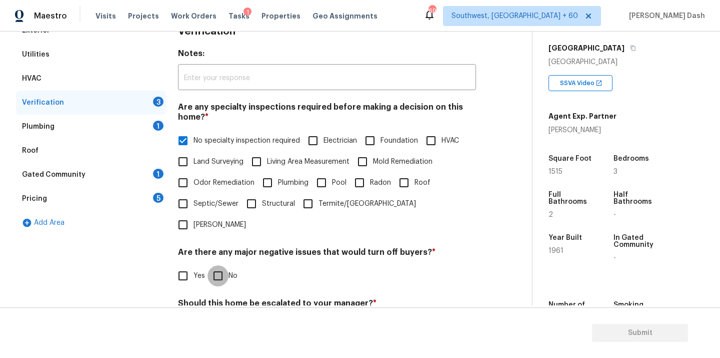
checkbox input "true"
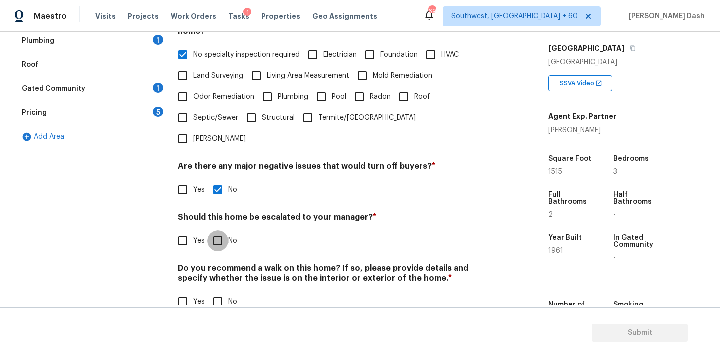
click at [222, 230] on input "No" at bounding box center [218, 240] width 21 height 21
checkbox input "true"
click at [222, 292] on input "No" at bounding box center [218, 302] width 21 height 21
checkbox input "true"
click at [128, 215] on div "Exterior Utilities HVAC Verification Plumbing 1 Roof Gated Community 1 Pricing …" at bounding box center [91, 128] width 150 height 393
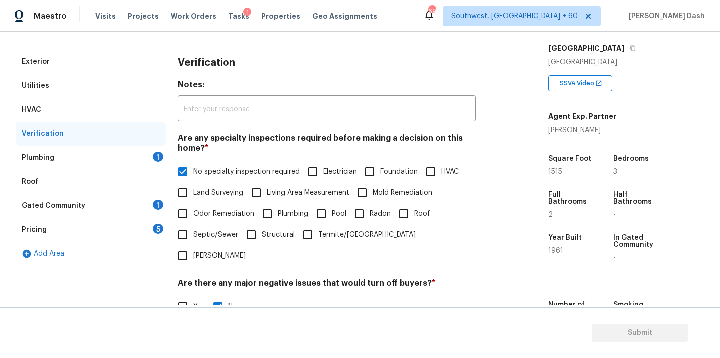
click at [132, 155] on div "Plumbing 1" at bounding box center [91, 158] width 150 height 24
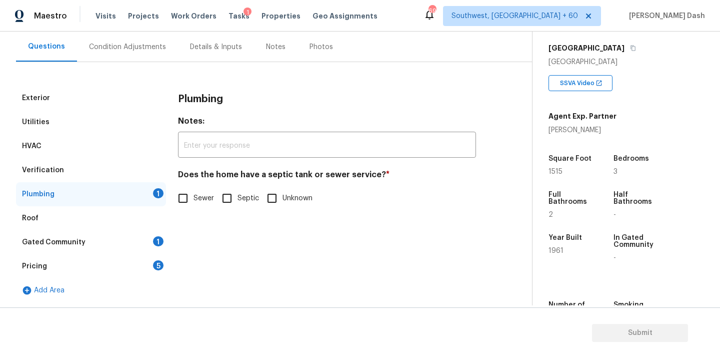
scroll to position [90, 0]
click at [192, 195] on input "Sewer" at bounding box center [183, 198] width 21 height 21
checkbox input "true"
click at [163, 241] on div "1" at bounding box center [158, 241] width 11 height 10
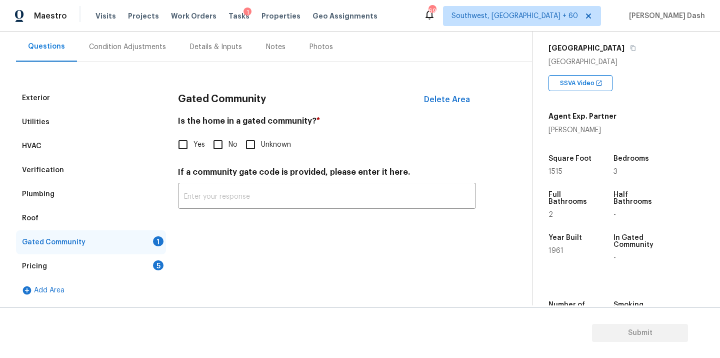
drag, startPoint x: 221, startPoint y: 143, endPoint x: 185, endPoint y: 225, distance: 89.6
click at [221, 143] on input "No" at bounding box center [218, 144] width 21 height 21
checkbox input "true"
click at [162, 256] on div "Pricing 5" at bounding box center [91, 266] width 150 height 24
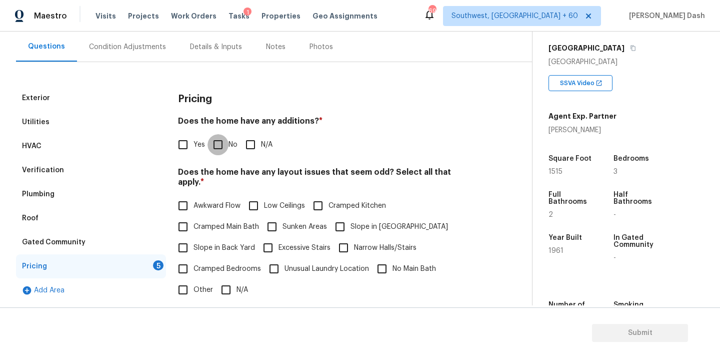
click at [220, 150] on input "No" at bounding box center [218, 144] width 21 height 21
checkbox input "true"
click at [180, 143] on input "Yes" at bounding box center [183, 144] width 21 height 21
checkbox input "true"
checkbox input "false"
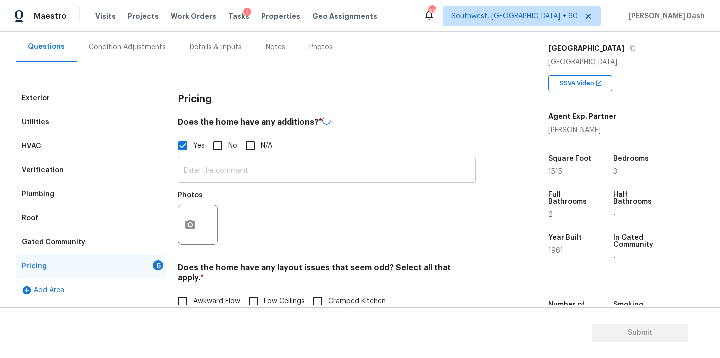
click at [206, 170] on input "text" at bounding box center [327, 171] width 298 height 24
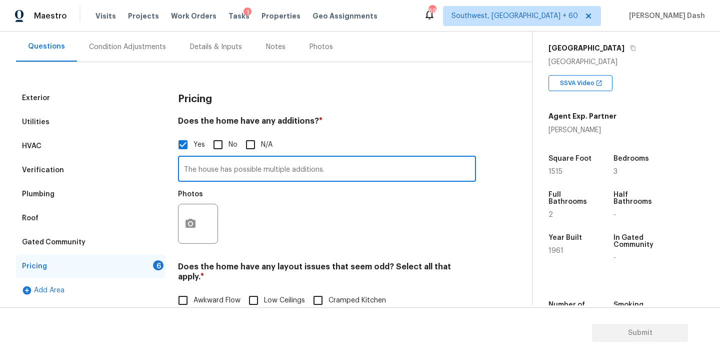
type input "The house has possible multiple additions."
click at [181, 227] on button "button" at bounding box center [191, 223] width 24 height 39
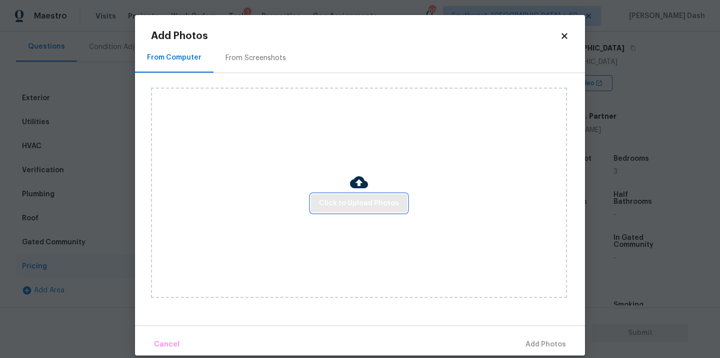
click at [350, 205] on span "Click to Upload Photos" at bounding box center [359, 203] width 80 height 13
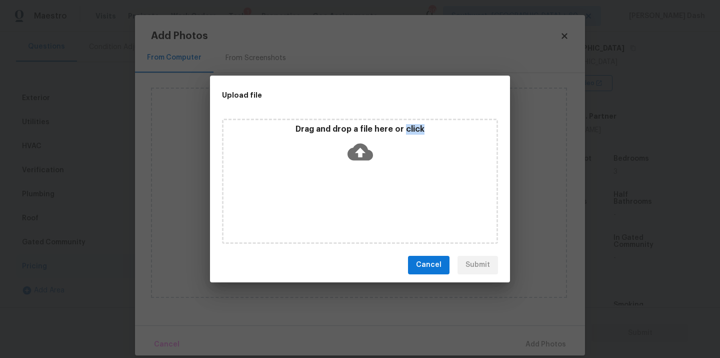
click at [350, 205] on div "Drag and drop a file here or click" at bounding box center [360, 181] width 276 height 125
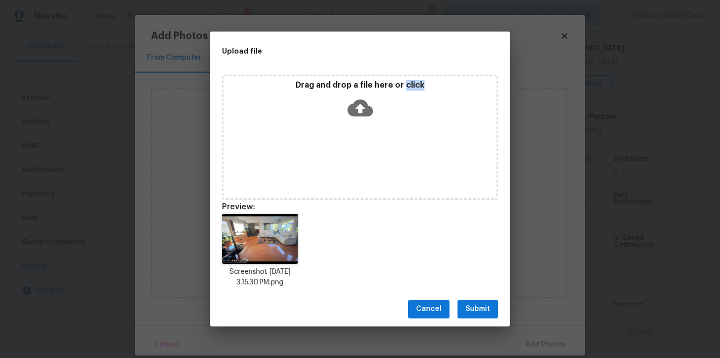
click at [486, 305] on span "Submit" at bounding box center [478, 309] width 25 height 13
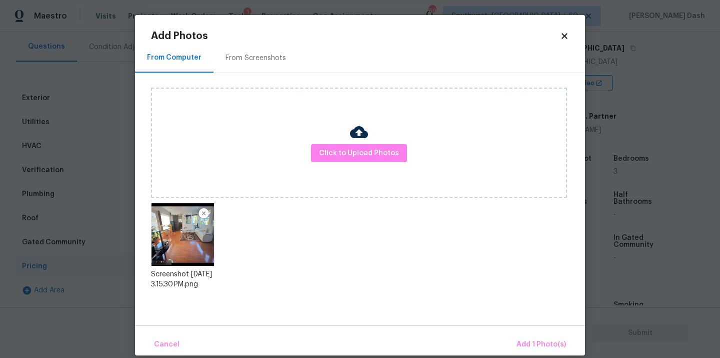
click at [352, 142] on div at bounding box center [359, 133] width 18 height 21
click at [353, 147] on span "Click to Upload Photos" at bounding box center [359, 153] width 80 height 13
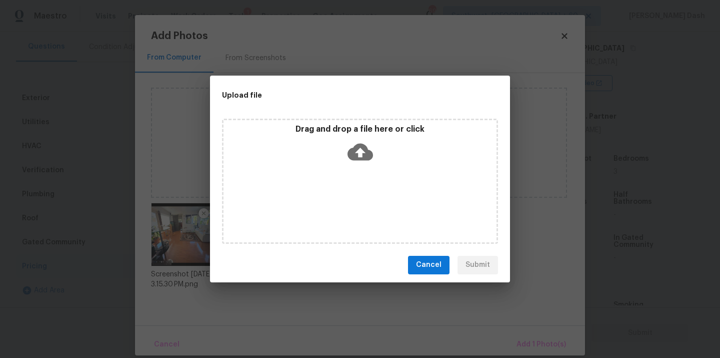
click at [353, 147] on icon at bounding box center [361, 151] width 26 height 17
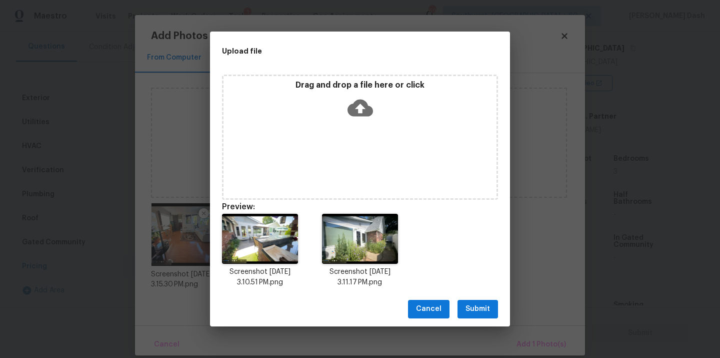
click at [474, 319] on div "Cancel Submit" at bounding box center [360, 309] width 300 height 35
click at [474, 316] on button "Submit" at bounding box center [478, 309] width 41 height 19
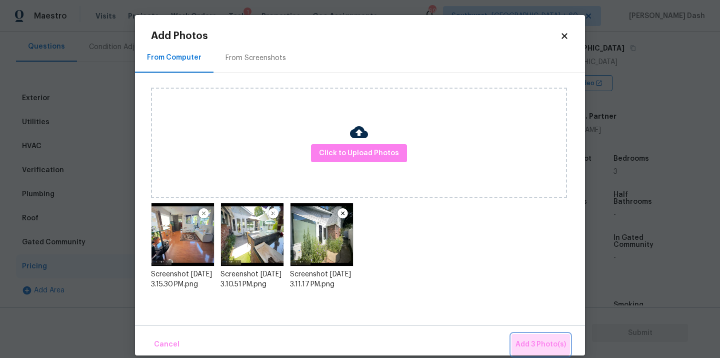
click at [519, 335] on button "Add 3 Photo(s)" at bounding box center [541, 345] width 59 height 22
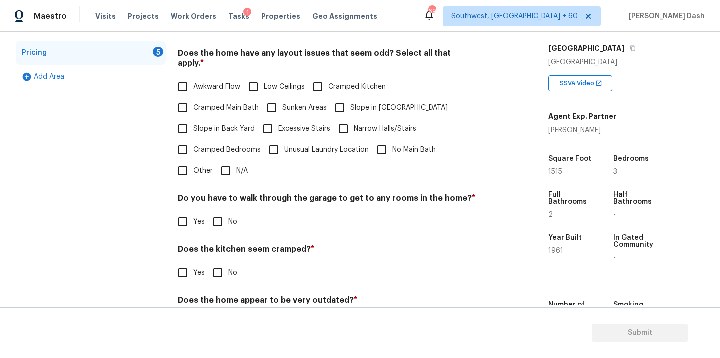
scroll to position [337, 0]
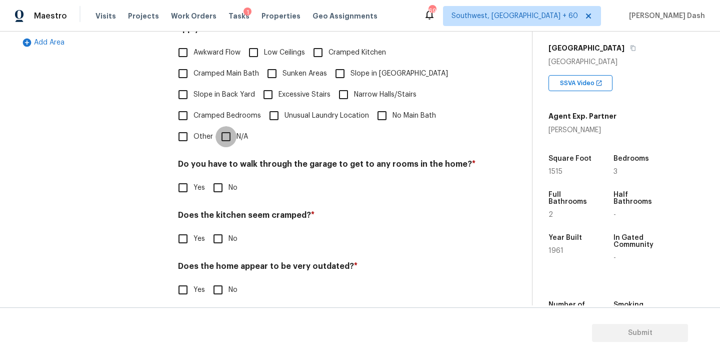
drag, startPoint x: 227, startPoint y: 128, endPoint x: 226, endPoint y: 190, distance: 62.5
click at [227, 128] on input "N/A" at bounding box center [226, 136] width 21 height 21
checkbox input "true"
click at [226, 190] on input "No" at bounding box center [218, 188] width 21 height 21
checkbox input "true"
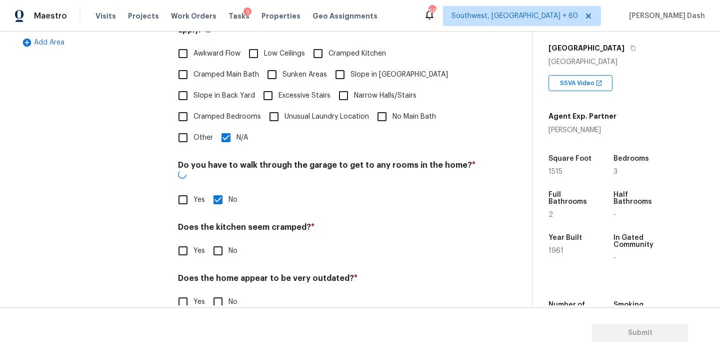
click at [220, 243] on div "Pricing Does the home have any additions? * Yes No N/A The house has possible m…" at bounding box center [327, 81] width 298 height 486
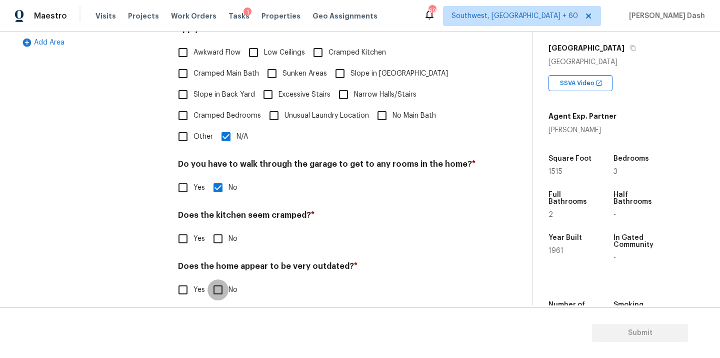
click at [220, 285] on input "No" at bounding box center [218, 289] width 21 height 21
checkbox input "true"
click at [154, 223] on div "Exterior Utilities HVAC Verification Plumbing Roof Gated Community Pricing 2 Ad…" at bounding box center [91, 75] width 150 height 475
click at [207, 228] on div "Yes No" at bounding box center [327, 238] width 298 height 21
click at [221, 230] on input "No" at bounding box center [218, 238] width 21 height 21
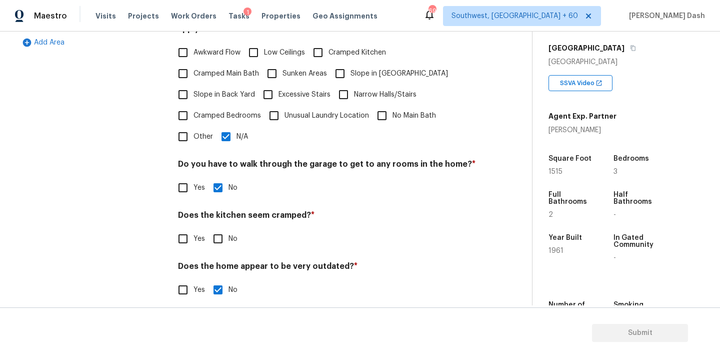
checkbox input "true"
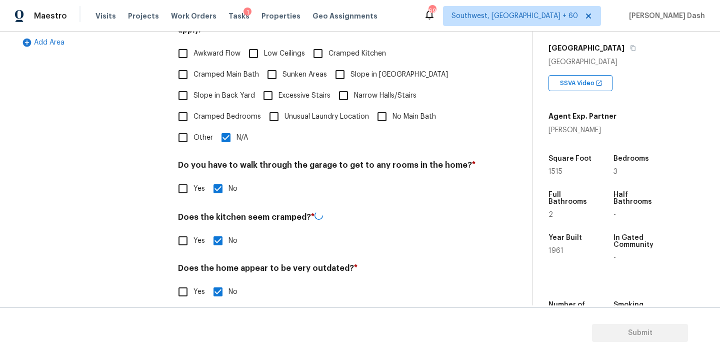
click at [139, 197] on div "Exterior Utilities HVAC Verification Plumbing Roof Gated Community Pricing 1 Ad…" at bounding box center [91, 76] width 150 height 476
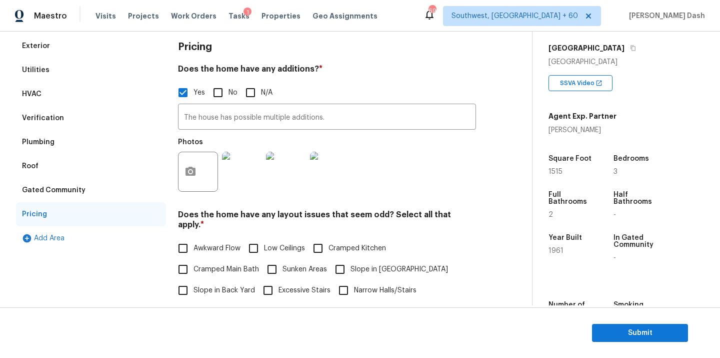
scroll to position [0, 0]
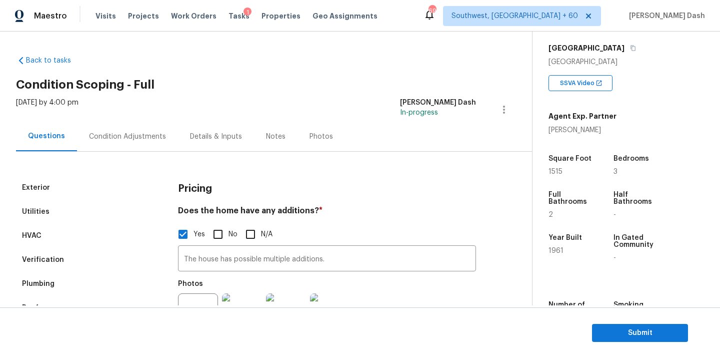
click at [115, 132] on div "Condition Adjustments" at bounding box center [127, 137] width 77 height 10
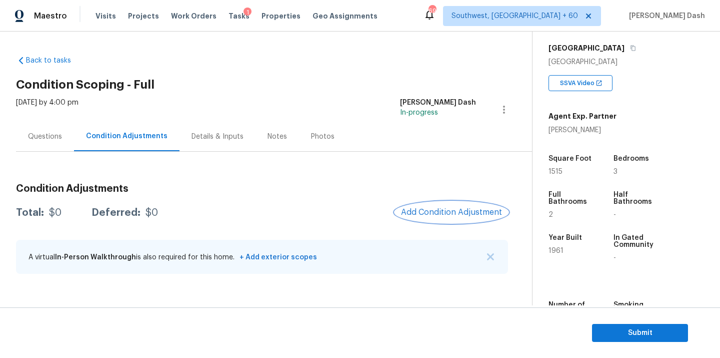
click at [444, 212] on span "Add Condition Adjustment" at bounding box center [451, 212] width 101 height 9
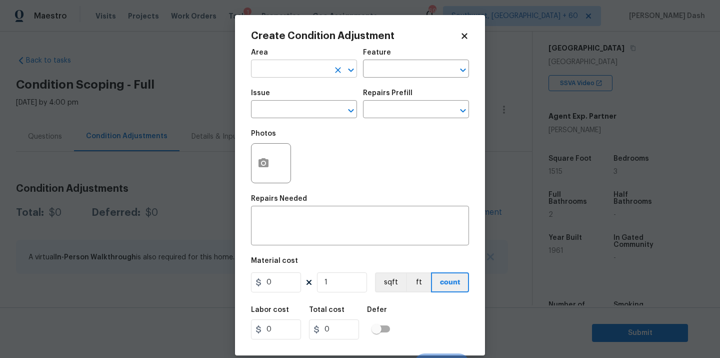
click at [316, 68] on input "text" at bounding box center [290, 70] width 78 height 16
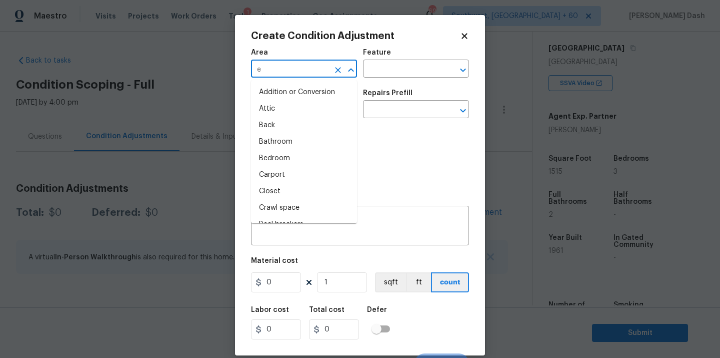
type input "ex"
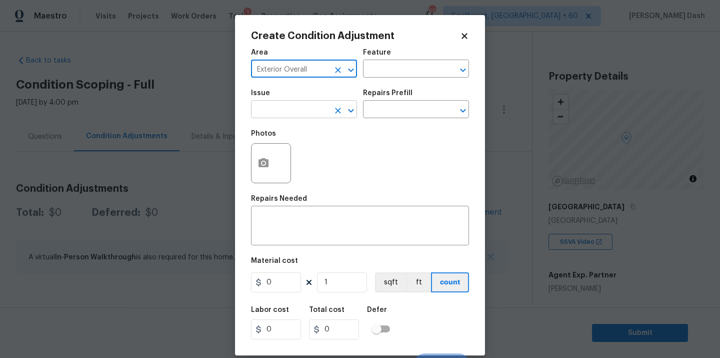
scroll to position [159, 0]
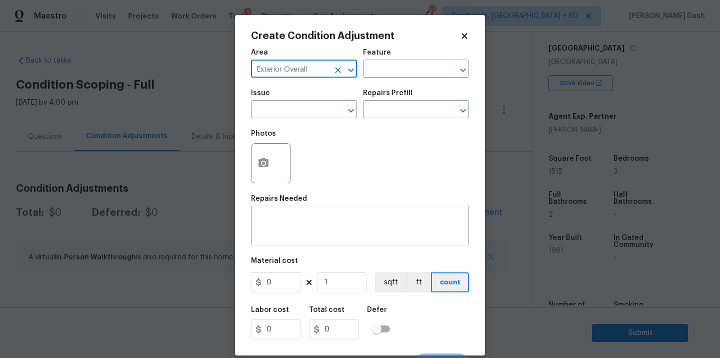
type input "Exterior Overall"
click at [396, 84] on div "Issue ​ Repairs Prefill ​" at bounding box center [360, 104] width 218 height 41
click at [396, 70] on input "text" at bounding box center [402, 70] width 78 height 16
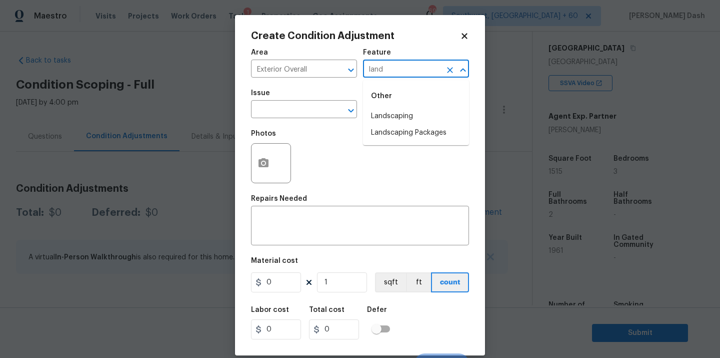
click at [392, 107] on div "Other" at bounding box center [416, 96] width 106 height 24
click at [373, 116] on li "Landscaping" at bounding box center [416, 116] width 106 height 17
type input "Landscaping"
click at [321, 109] on input "text" at bounding box center [290, 111] width 78 height 16
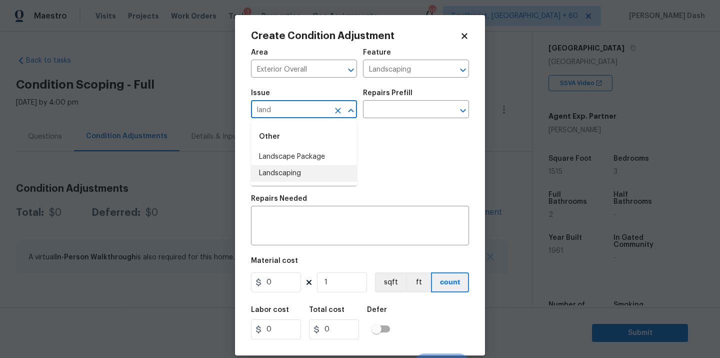
click at [305, 166] on li "Landscaping" at bounding box center [304, 173] width 106 height 17
type input "Landscaping"
click at [338, 113] on icon "Clear" at bounding box center [338, 111] width 10 height 10
click at [320, 154] on li "Landscape Package" at bounding box center [304, 157] width 106 height 17
type input "Landscape Package"
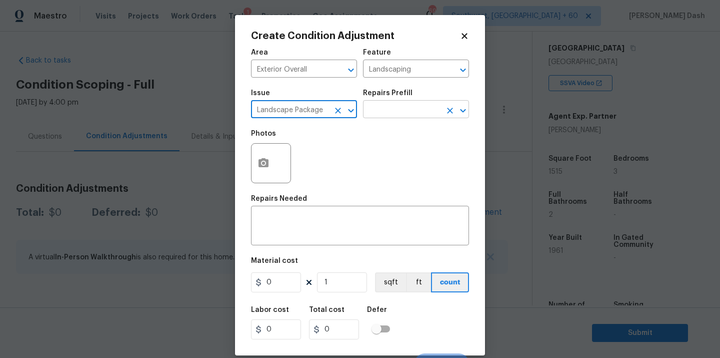
click at [390, 105] on input "text" at bounding box center [402, 111] width 78 height 16
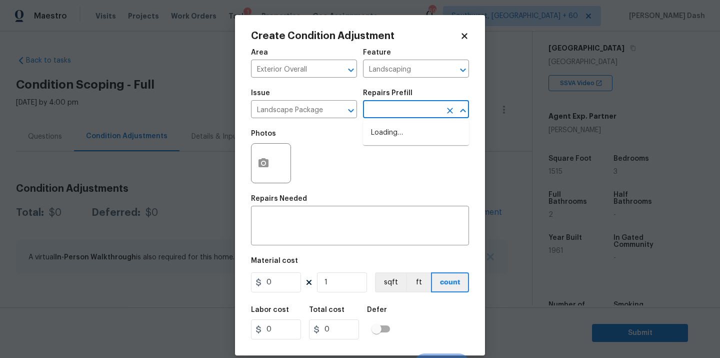
click at [390, 113] on input "text" at bounding box center [402, 111] width 78 height 16
click at [390, 104] on input "text" at bounding box center [402, 111] width 78 height 16
click at [389, 136] on li "Initial landscaping package $60.00" at bounding box center [416, 138] width 106 height 27
type input "Home Readiness Packages"
type input "60"
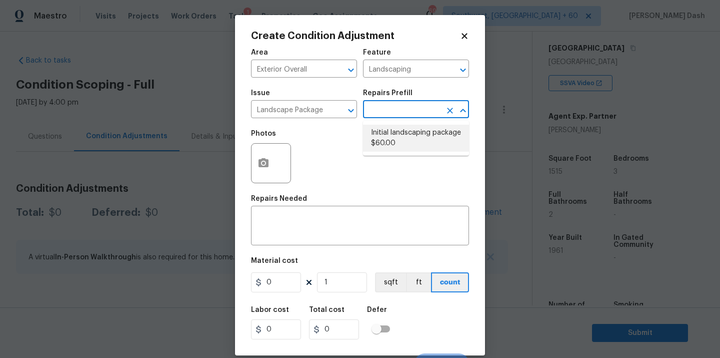
type input "60"
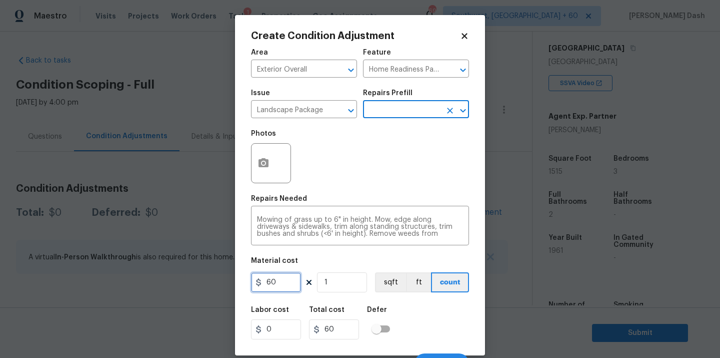
click at [278, 281] on input "60" at bounding box center [276, 282] width 50 height 20
click at [273, 284] on input "60" at bounding box center [276, 282] width 50 height 20
type input "300"
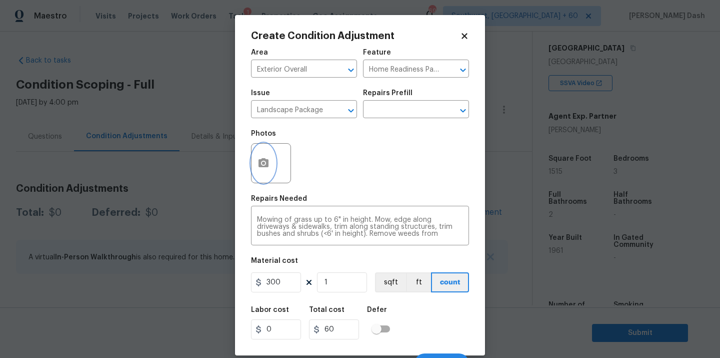
type input "300"
click at [264, 164] on circle "button" at bounding box center [263, 163] width 3 height 3
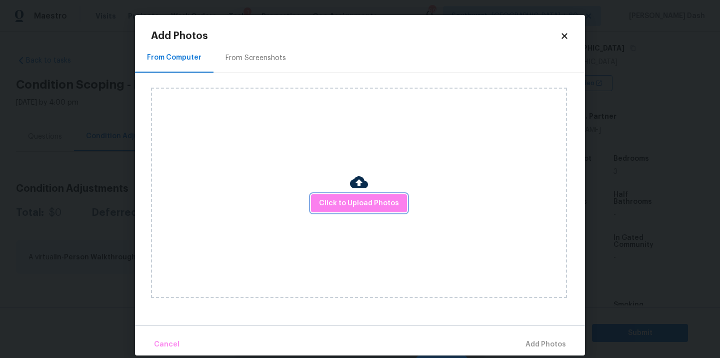
click at [374, 200] on span "Click to Upload Photos" at bounding box center [359, 203] width 80 height 13
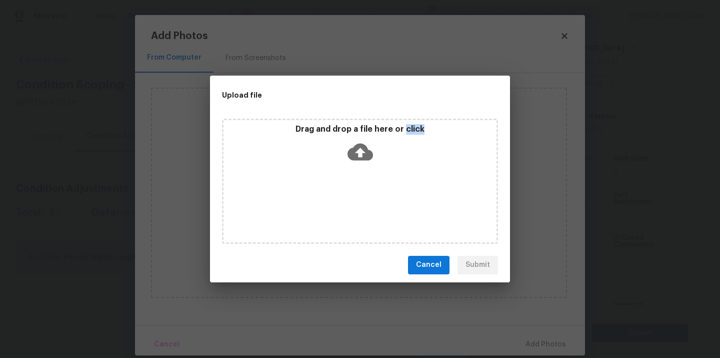
click at [374, 200] on div "Drag and drop a file here or click" at bounding box center [360, 181] width 276 height 125
